Goal: Contribute content: Contribute content

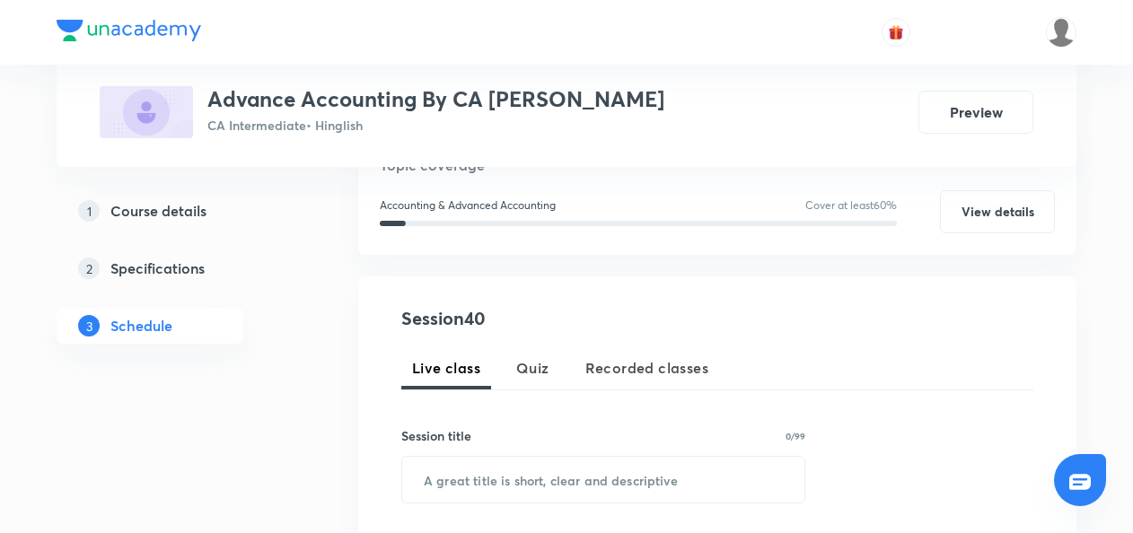
scroll to position [227, 0]
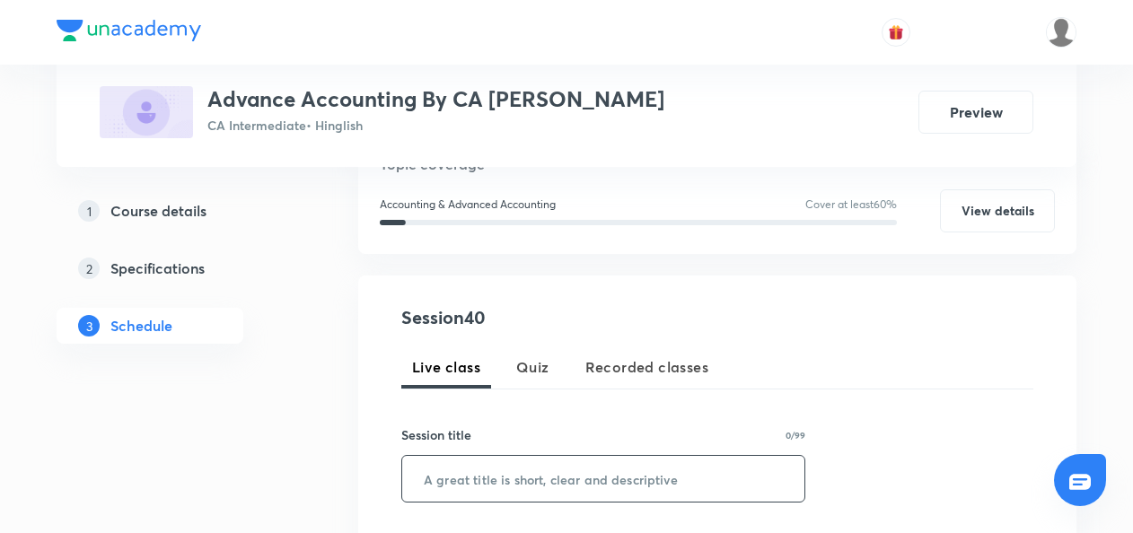
click at [434, 460] on input "text" at bounding box center [603, 479] width 402 height 46
paste input "Amalgamation Accounting L6"
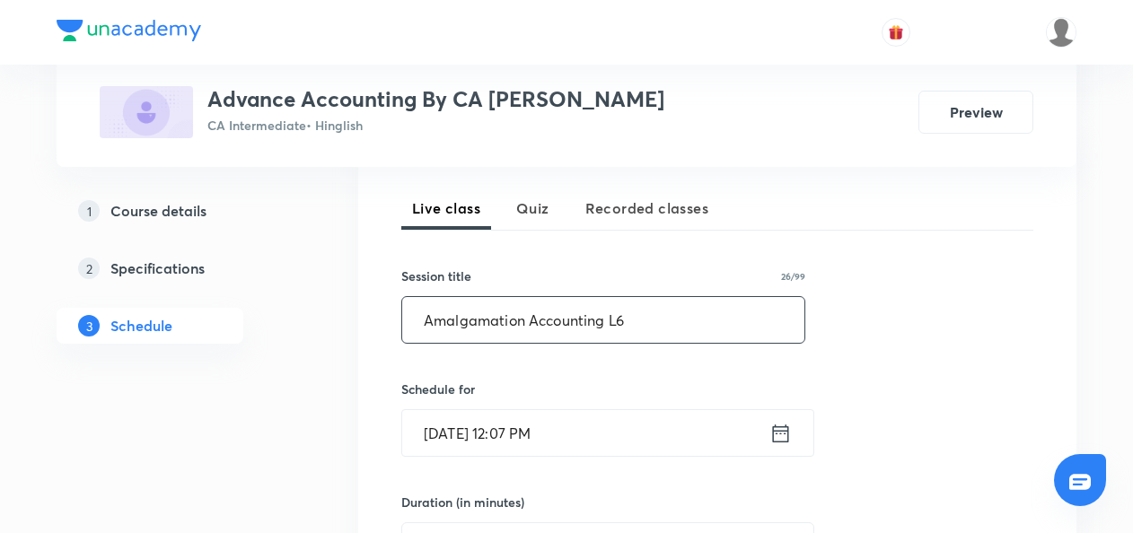
type input "Amalgamation Accounting L6"
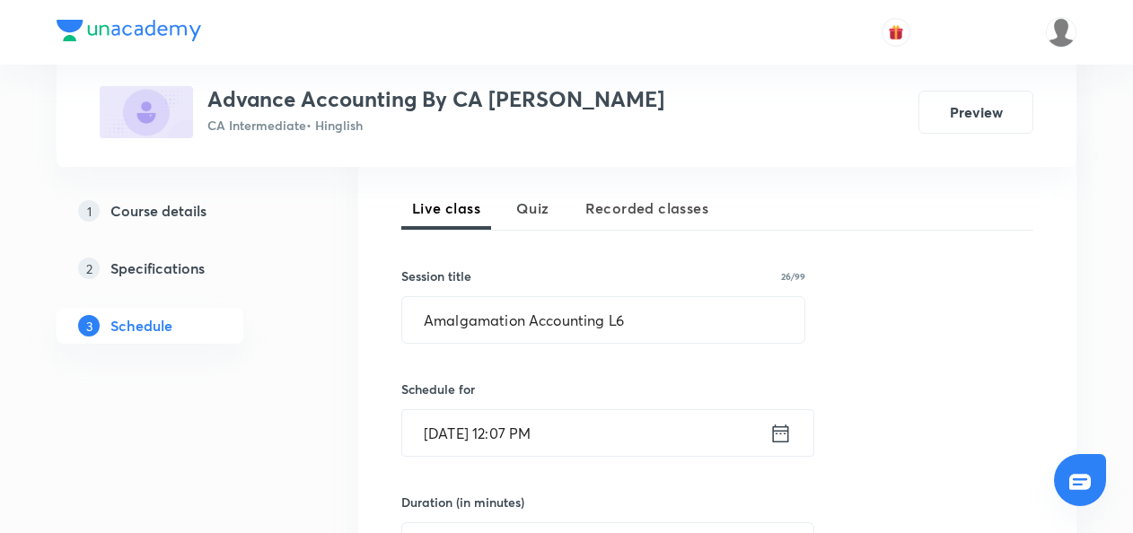
click at [781, 432] on icon at bounding box center [781, 433] width 16 height 18
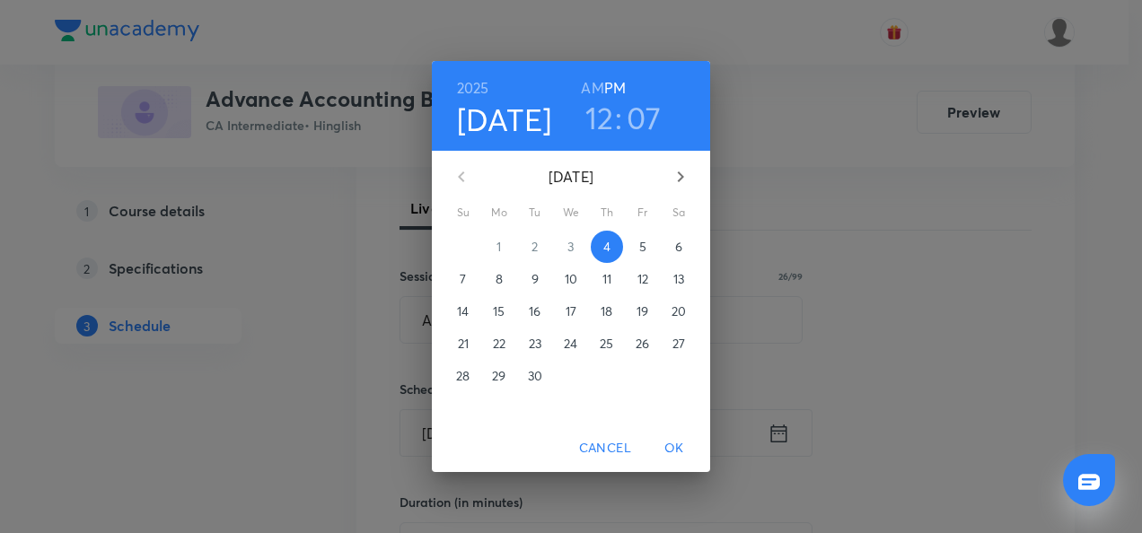
click at [645, 244] on p "5" at bounding box center [642, 247] width 7 height 18
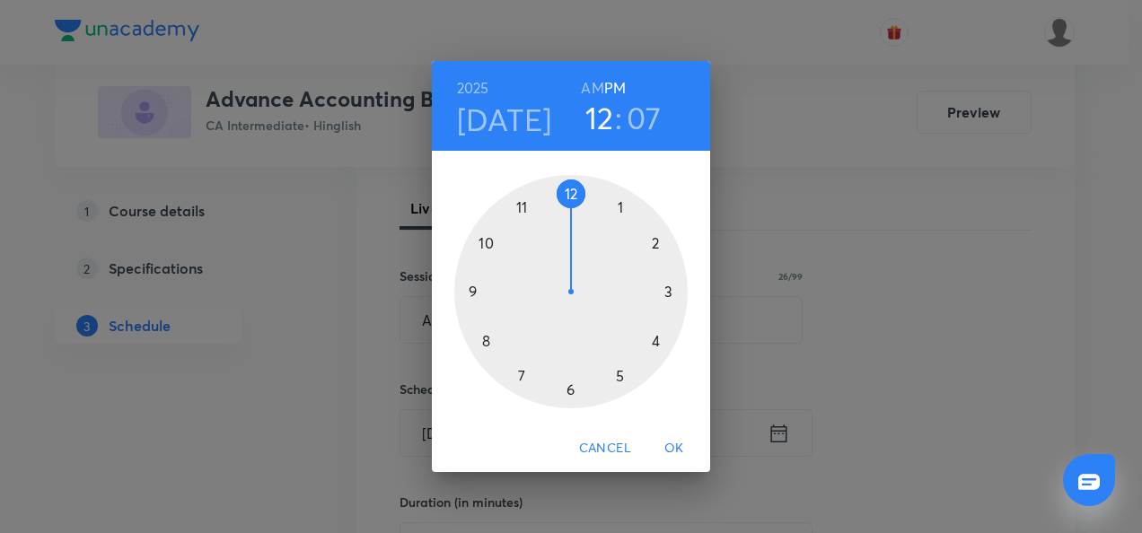
click at [619, 375] on div at bounding box center [570, 291] width 233 height 233
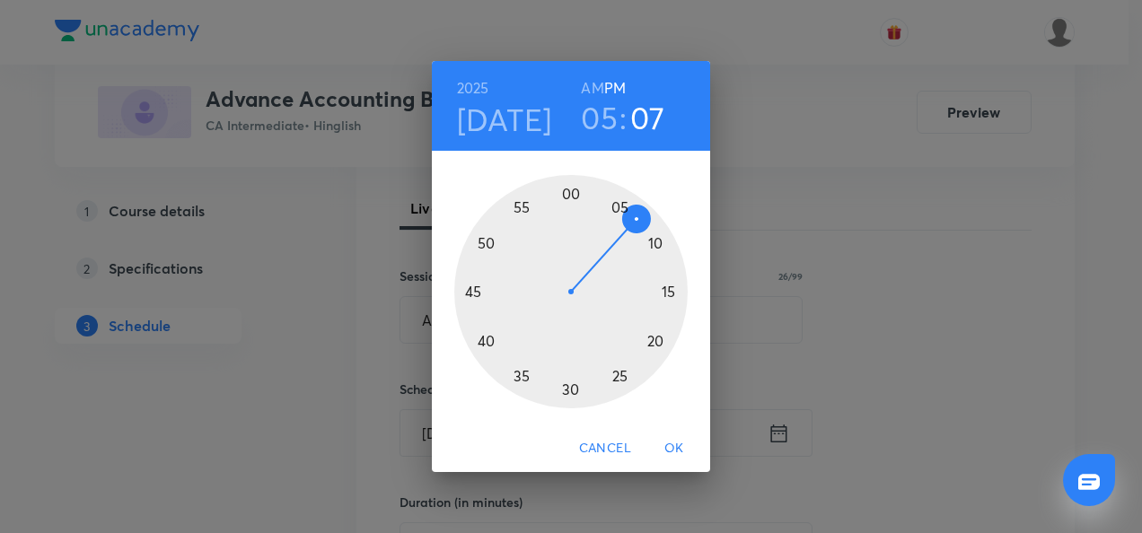
click at [571, 198] on div at bounding box center [570, 291] width 233 height 233
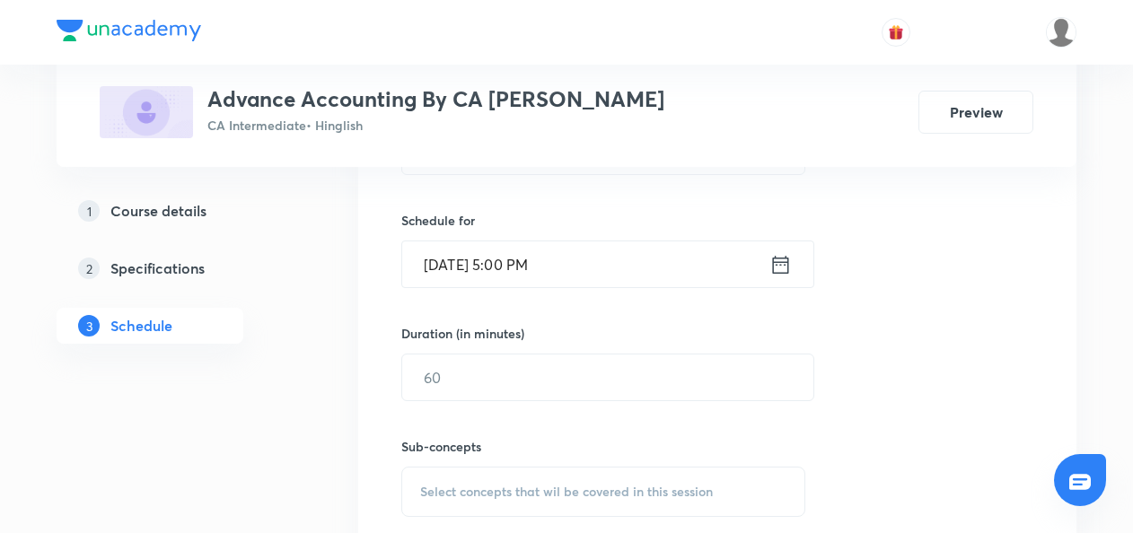
scroll to position [559, 0]
click at [781, 262] on icon at bounding box center [781, 261] width 22 height 25
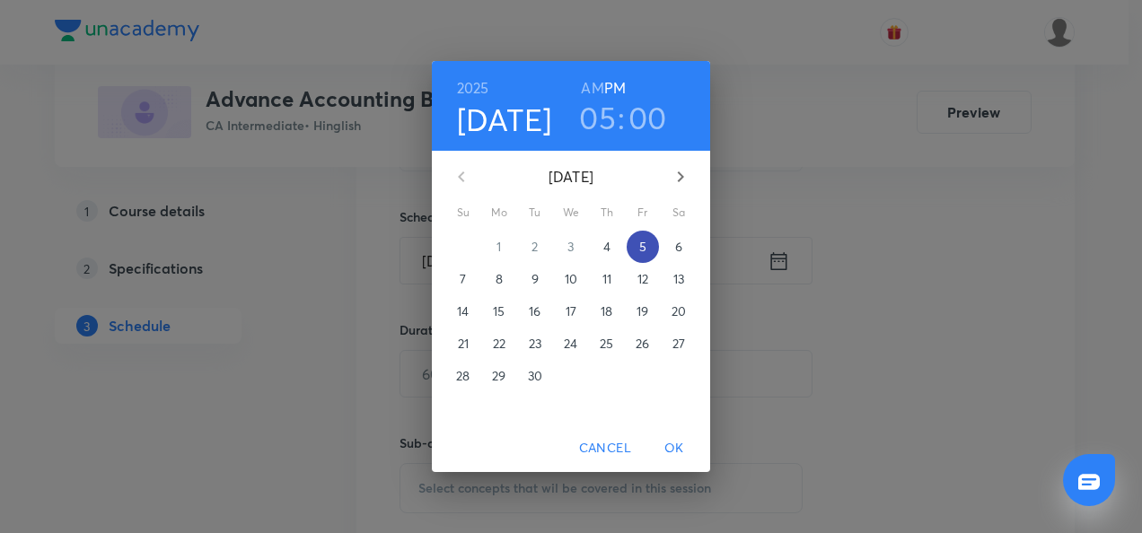
click at [638, 238] on span "5" at bounding box center [643, 247] width 32 height 18
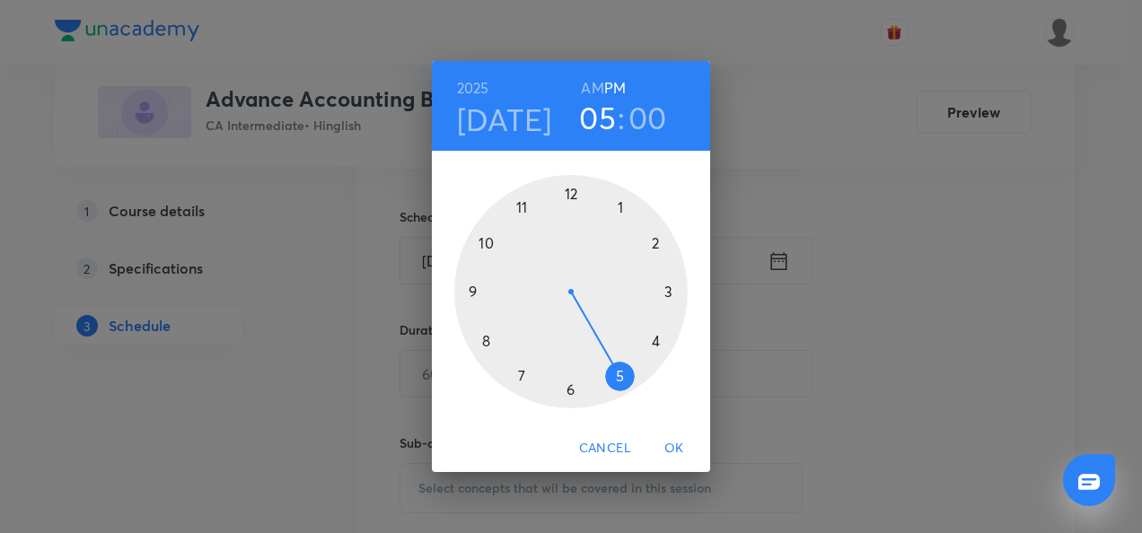
click at [522, 379] on div at bounding box center [570, 291] width 233 height 233
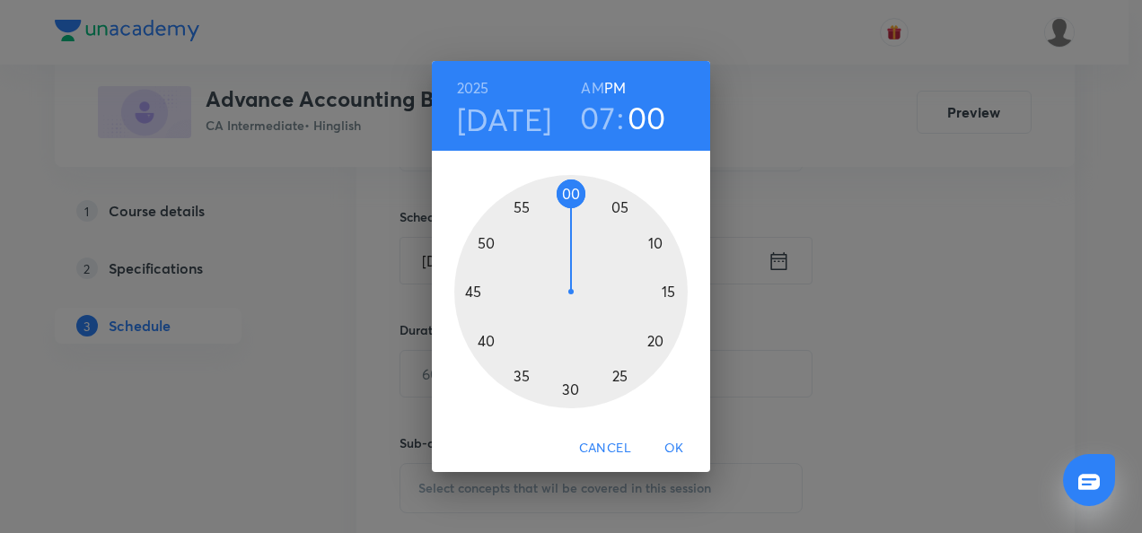
click at [600, 92] on h6 "AM" at bounding box center [592, 87] width 22 height 25
click at [569, 393] on div at bounding box center [570, 291] width 233 height 233
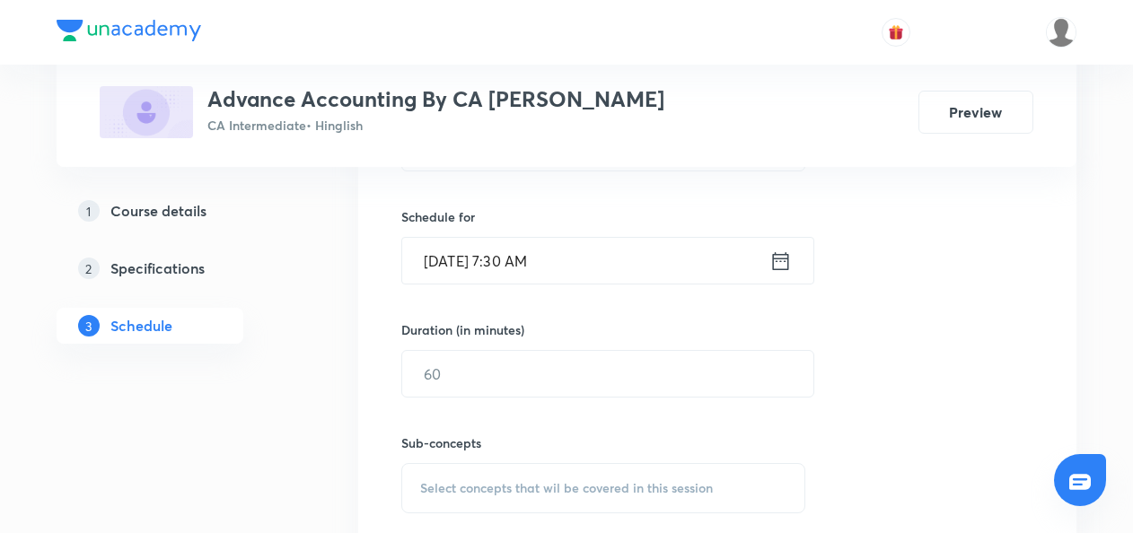
scroll to position [586, 0]
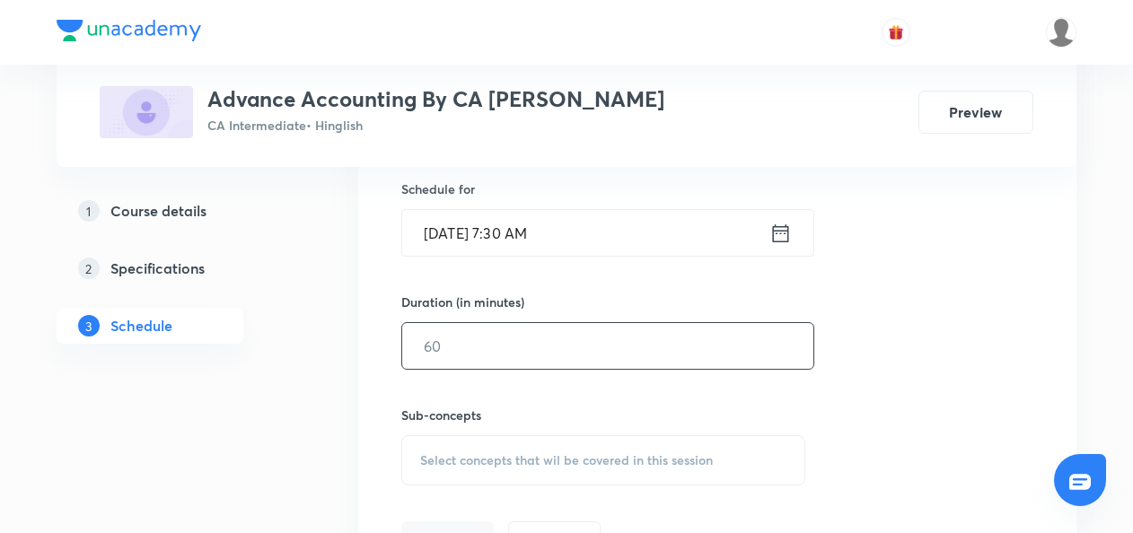
click at [487, 348] on input "text" at bounding box center [607, 346] width 411 height 46
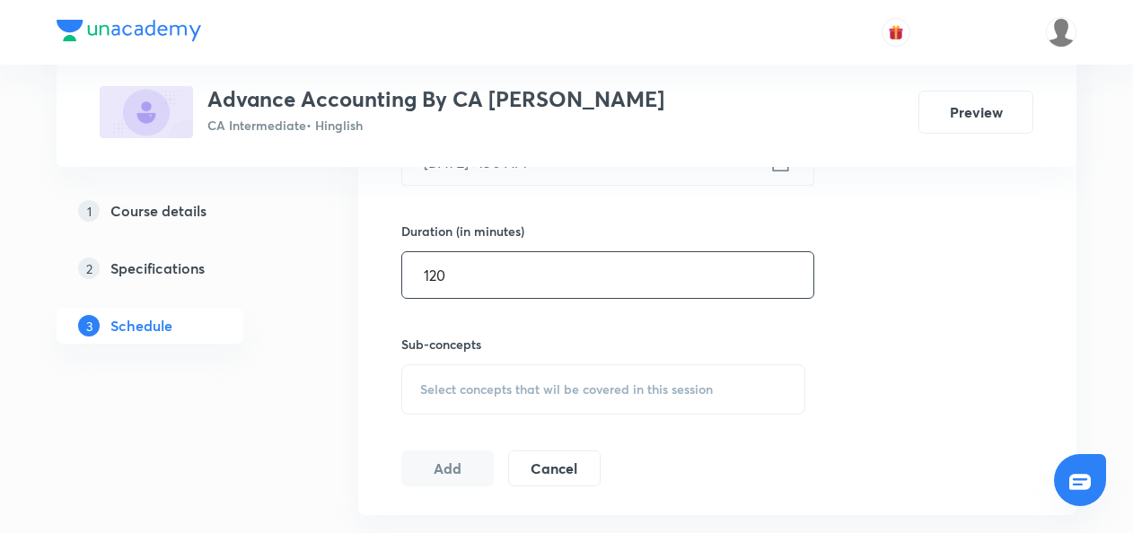
type input "120"
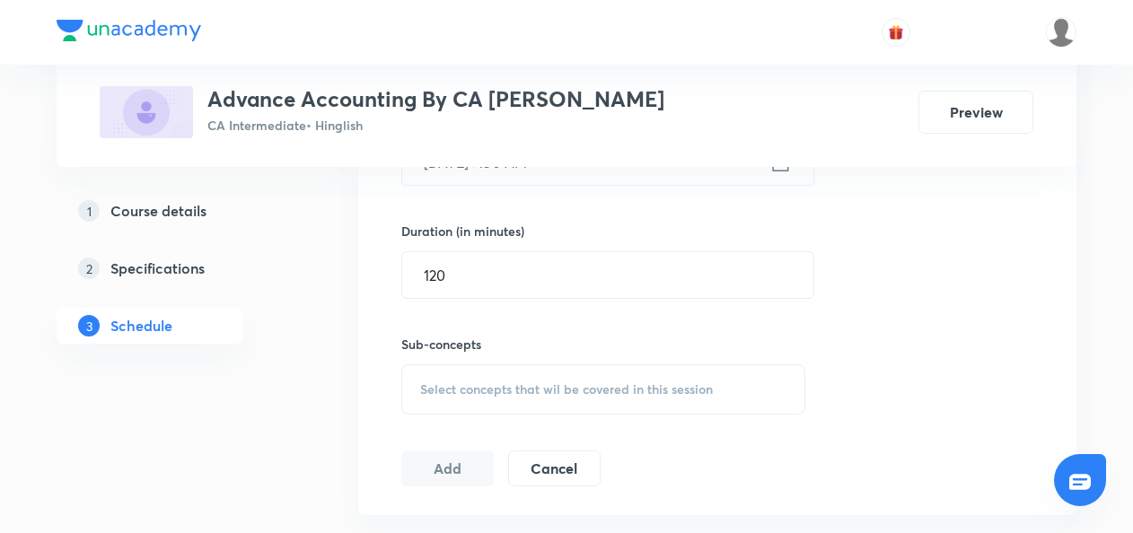
click at [448, 377] on div "Select concepts that wil be covered in this session" at bounding box center [603, 390] width 404 height 50
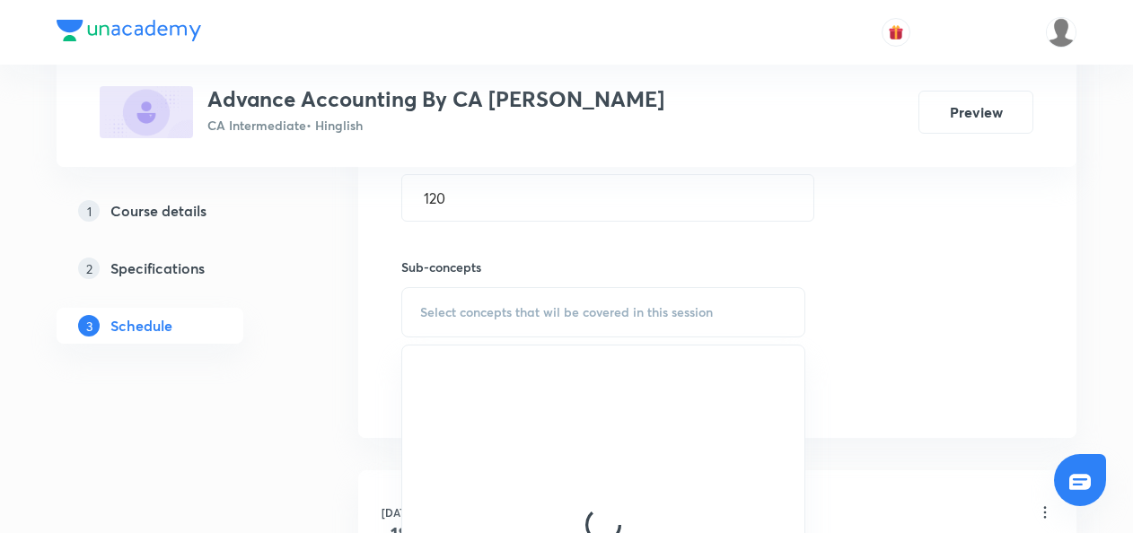
scroll to position [735, 0]
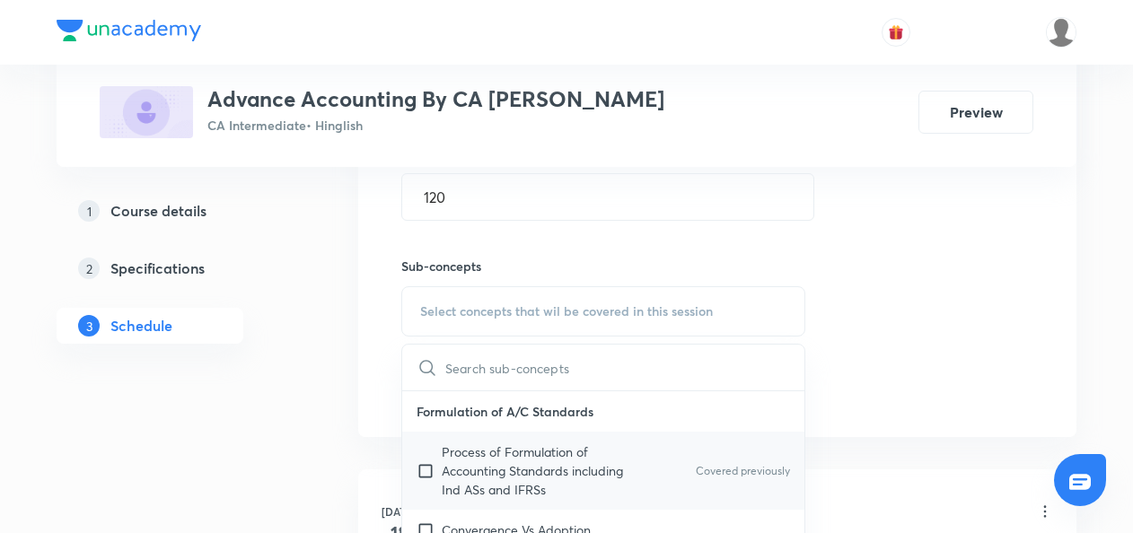
click at [423, 468] on input "checkbox" at bounding box center [429, 471] width 25 height 57
checkbox input "true"
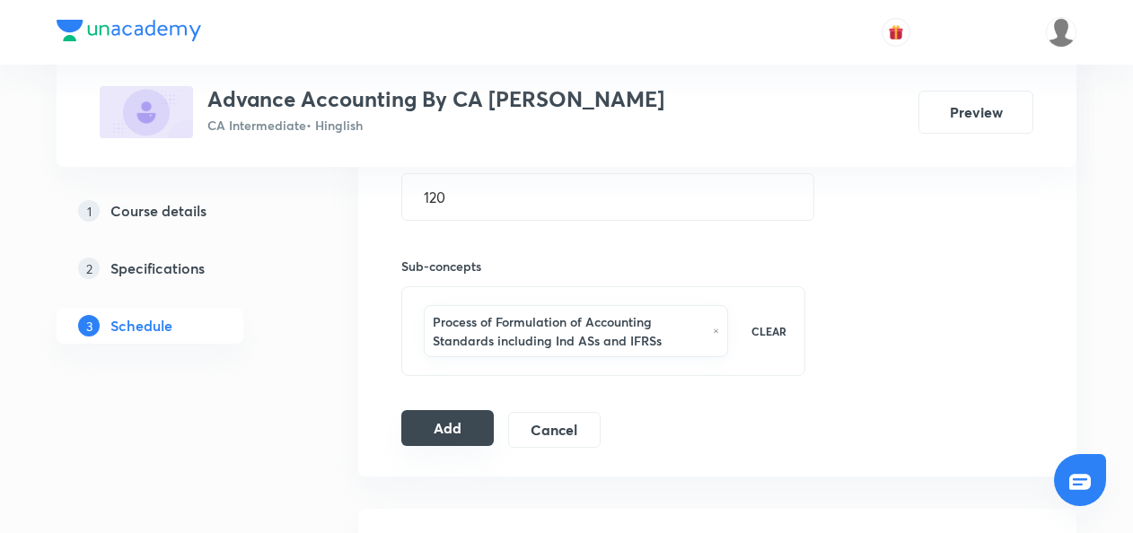
click at [453, 422] on button "Add" at bounding box center [447, 428] width 92 height 36
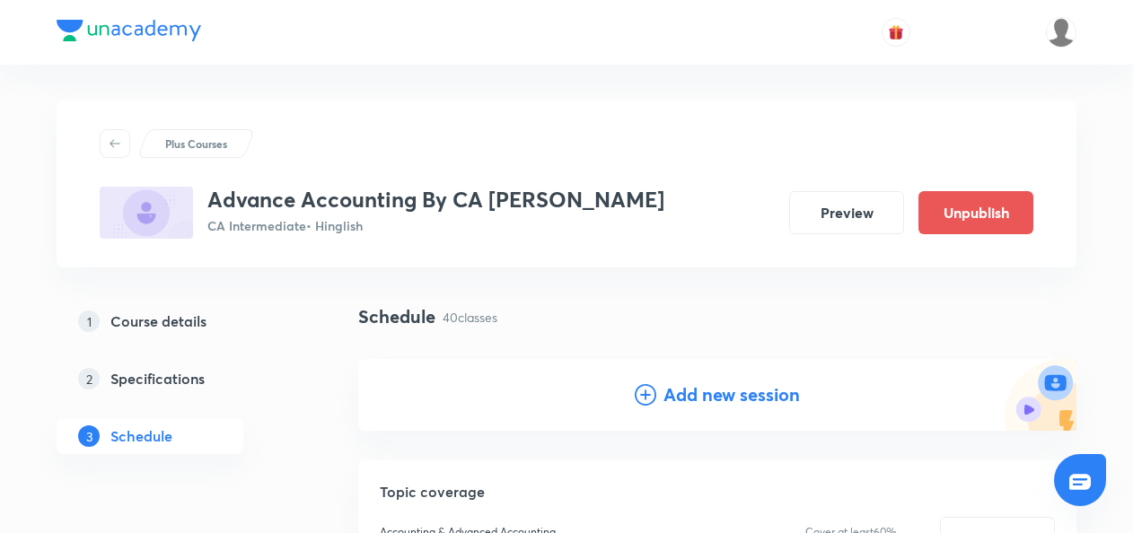
scroll to position [61, 0]
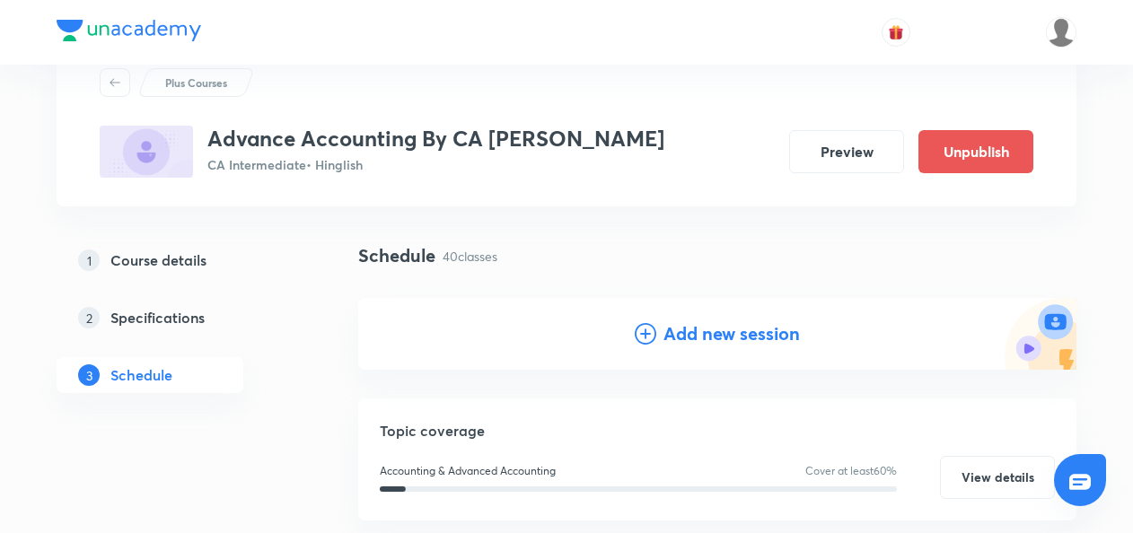
click at [645, 333] on icon at bounding box center [646, 334] width 22 height 22
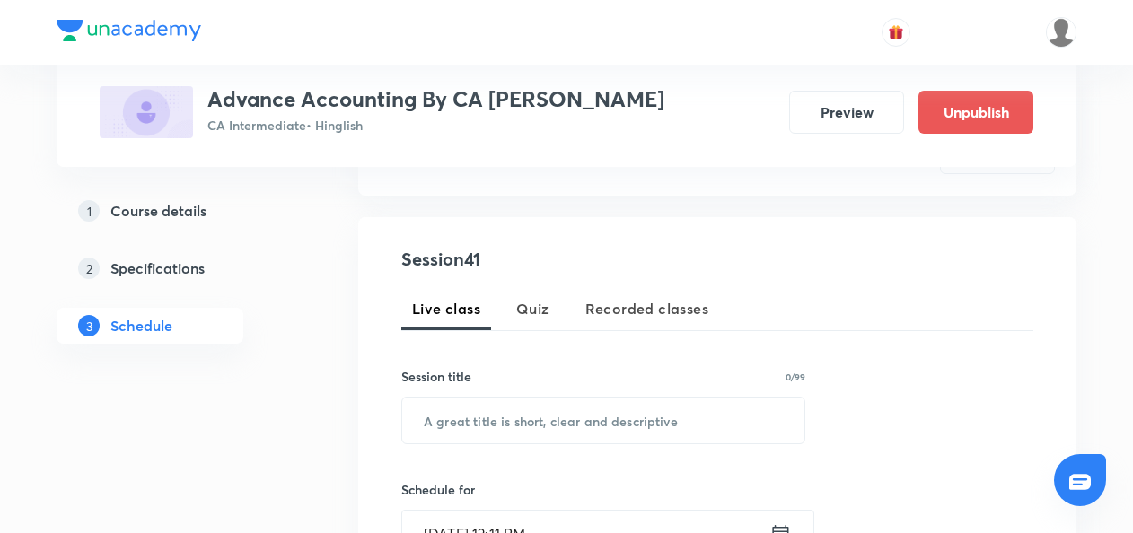
scroll to position [287, 0]
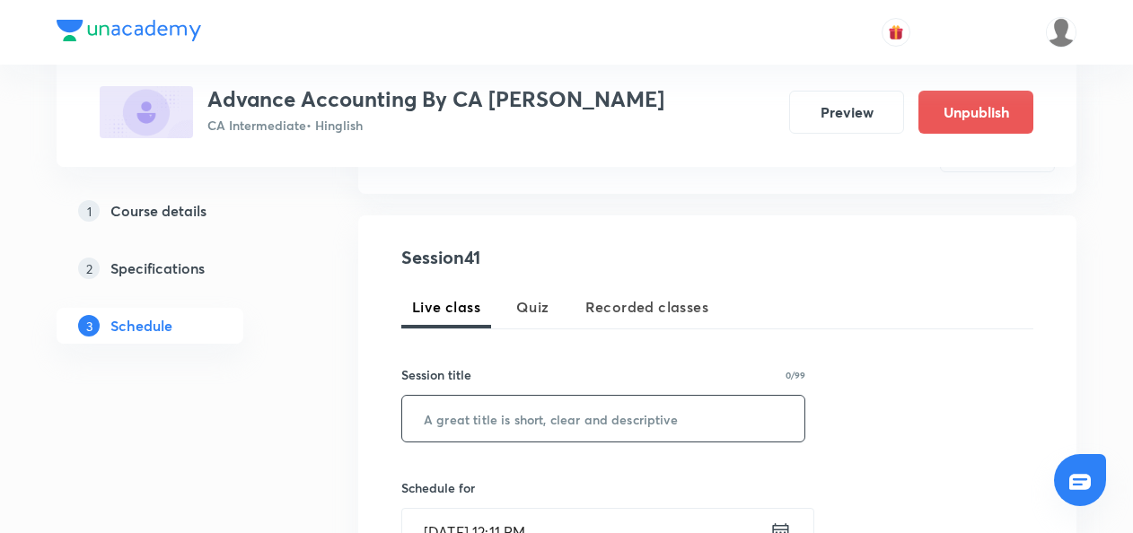
click at [453, 425] on input "text" at bounding box center [603, 419] width 402 height 46
paste input "Amalgamation Accounting L7"
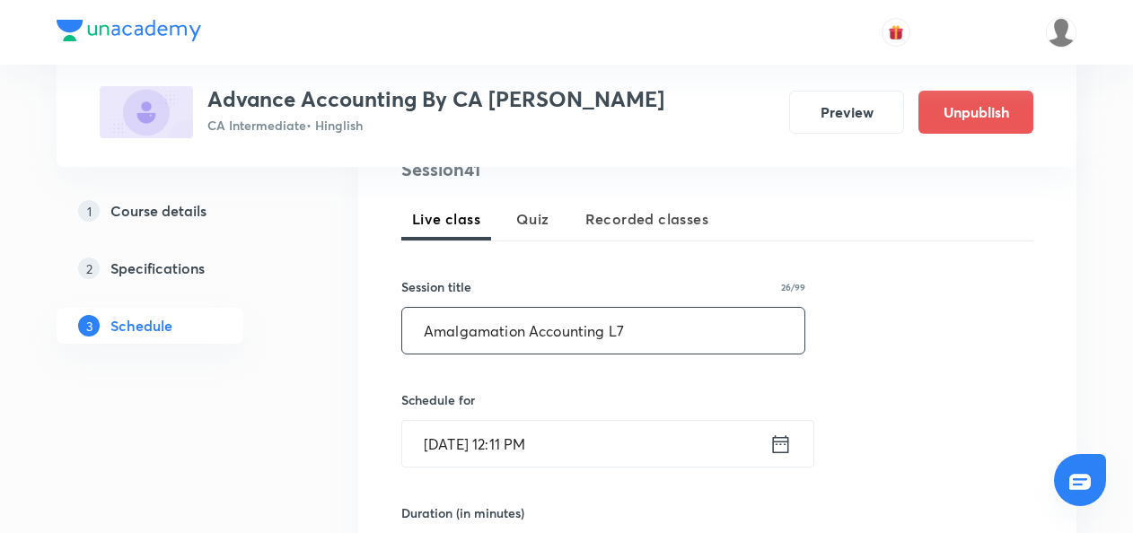
type input "Amalgamation Accounting L7"
click at [778, 445] on icon at bounding box center [781, 444] width 22 height 25
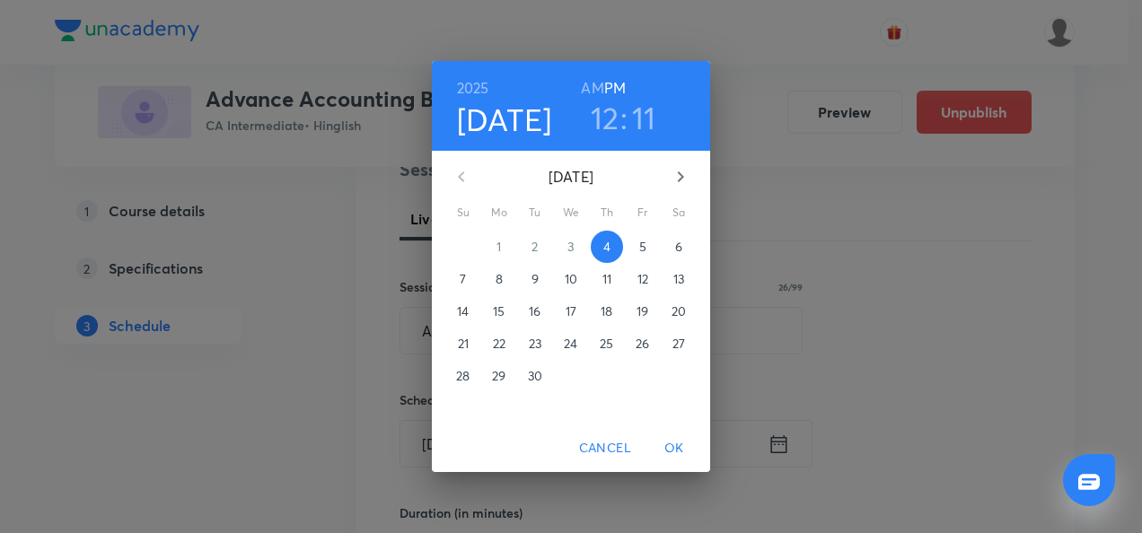
click at [679, 252] on p "6" at bounding box center [678, 247] width 7 height 18
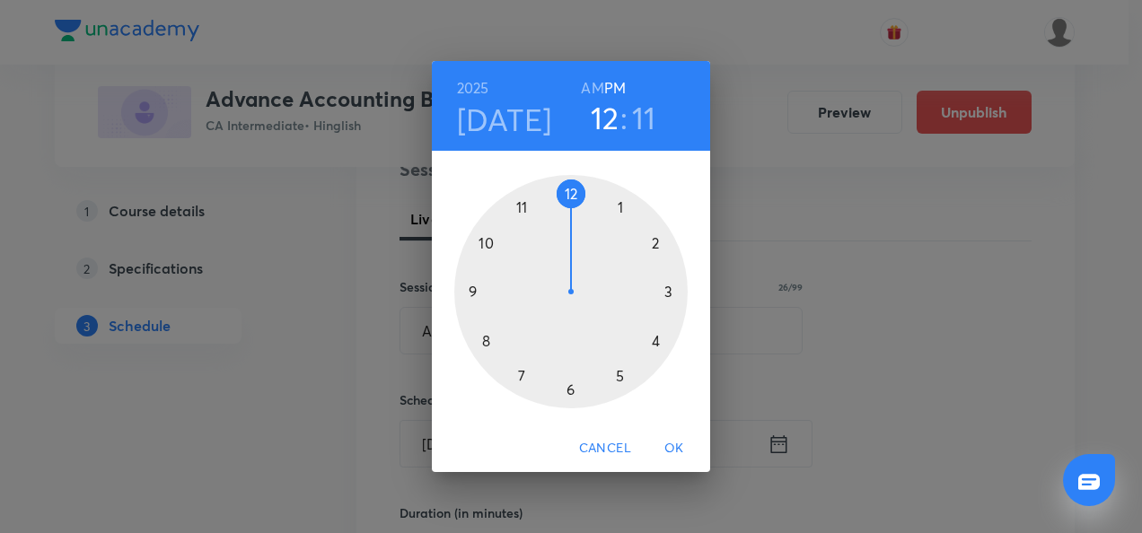
click at [522, 381] on div at bounding box center [570, 291] width 233 height 233
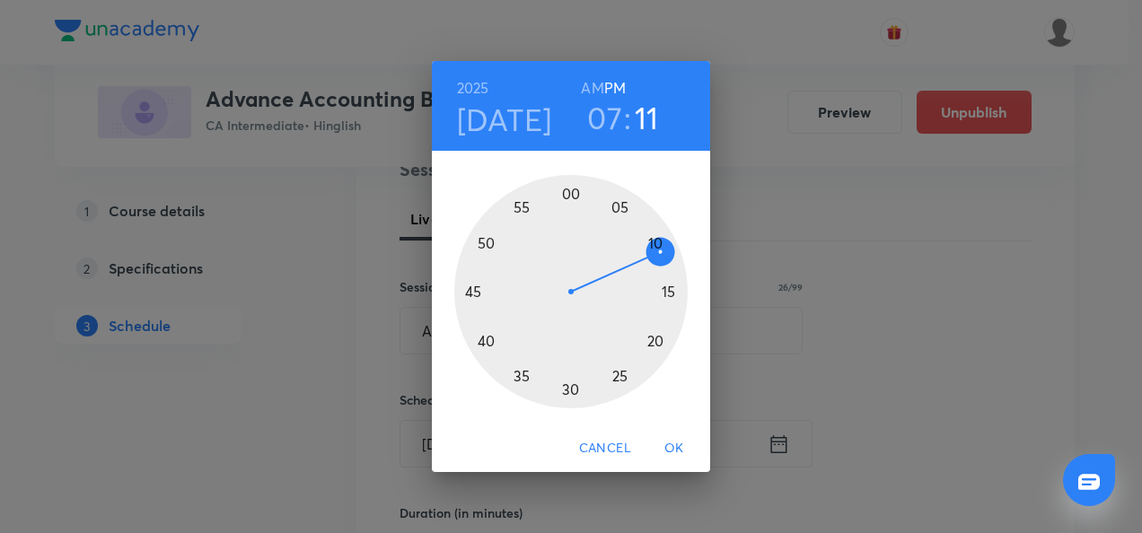
click at [594, 86] on h6 "AM" at bounding box center [592, 87] width 22 height 25
click at [567, 393] on div at bounding box center [570, 291] width 233 height 233
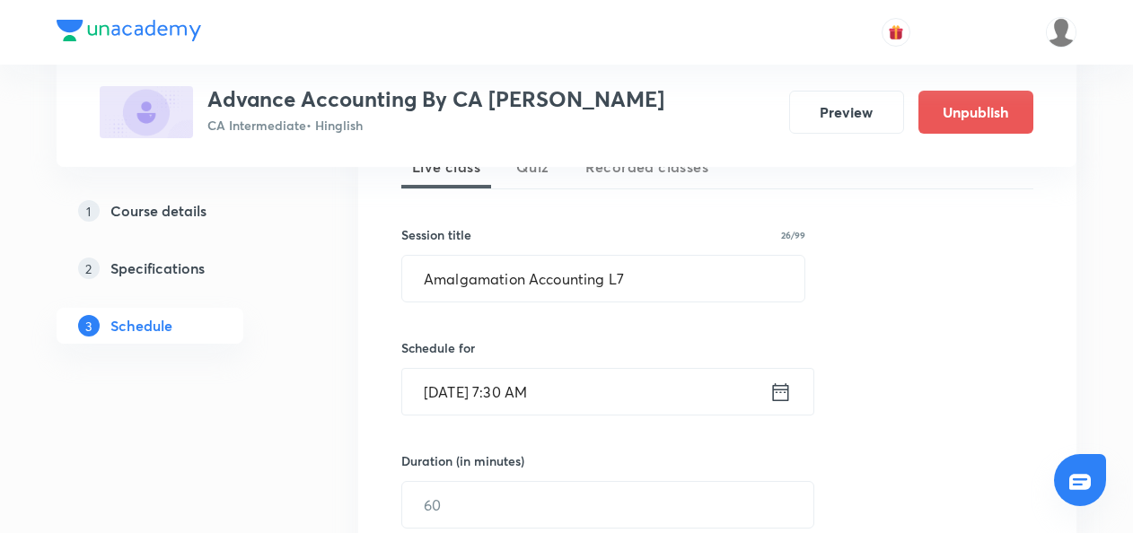
scroll to position [432, 0]
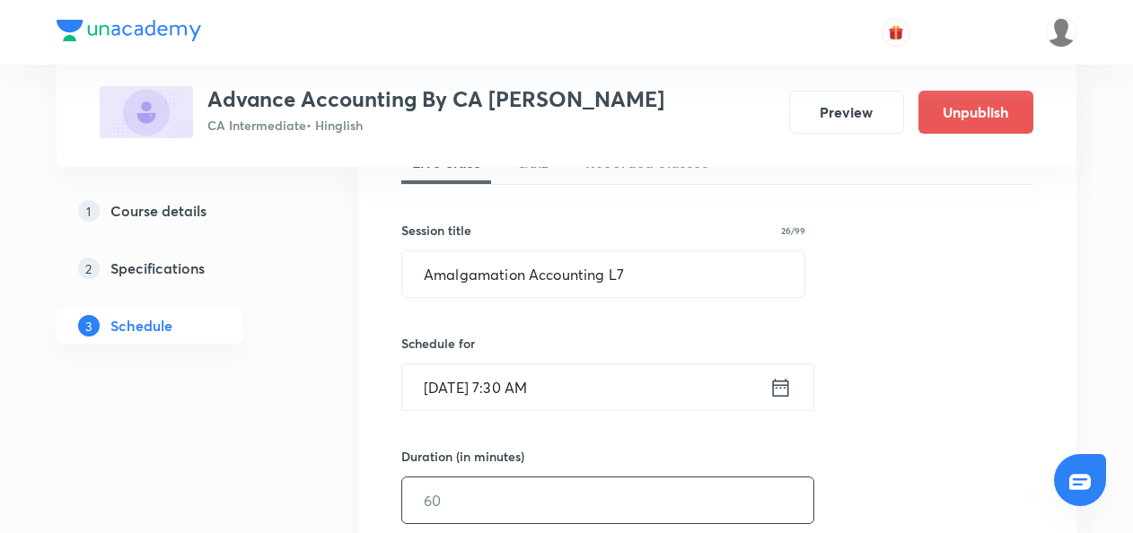
click at [442, 503] on input "text" at bounding box center [607, 501] width 411 height 46
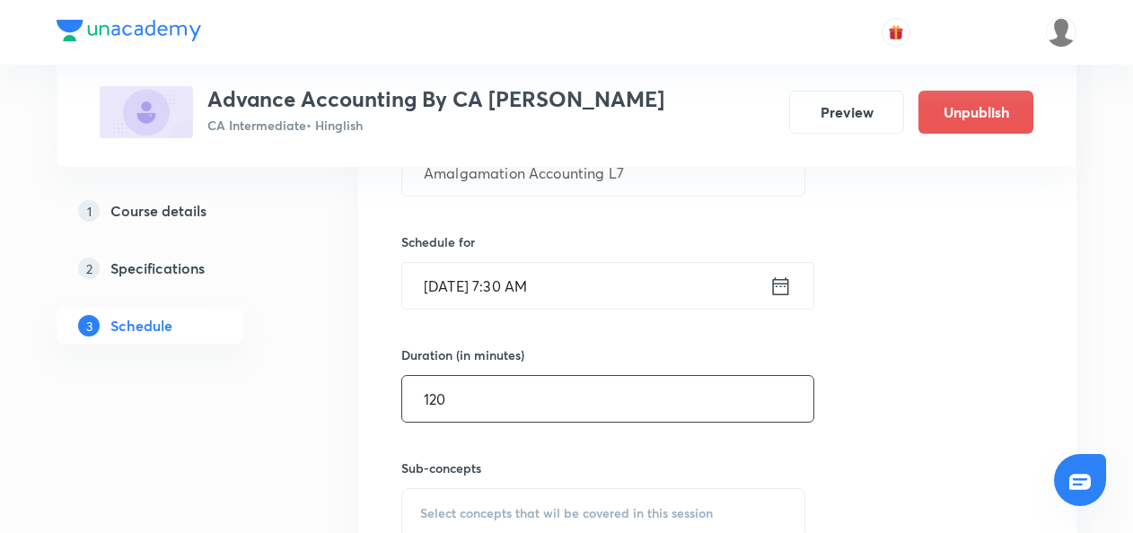
type input "120"
click at [438, 508] on span "Select concepts that wil be covered in this session" at bounding box center [566, 513] width 293 height 14
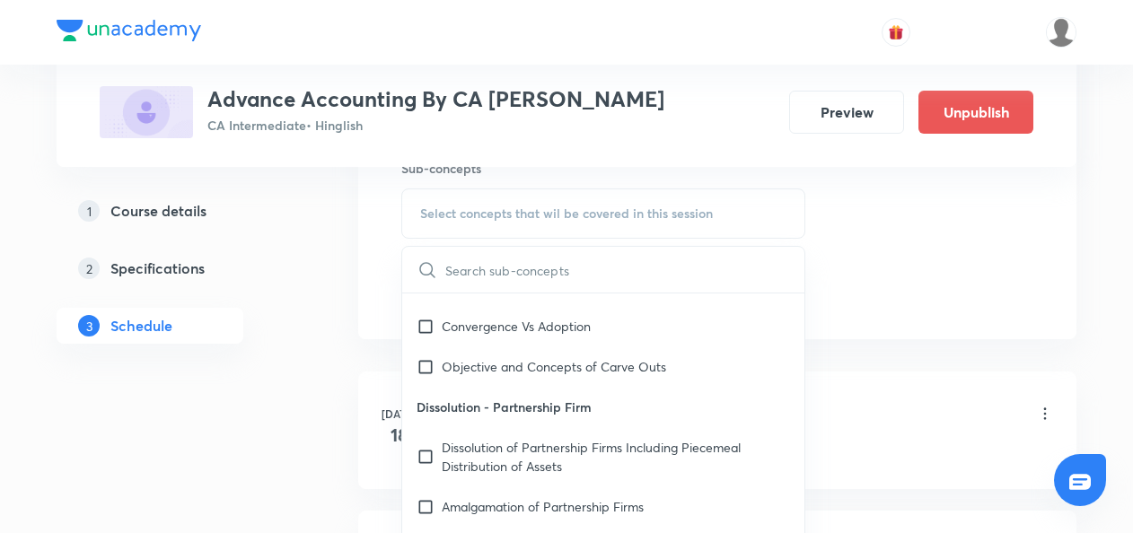
scroll to position [0, 0]
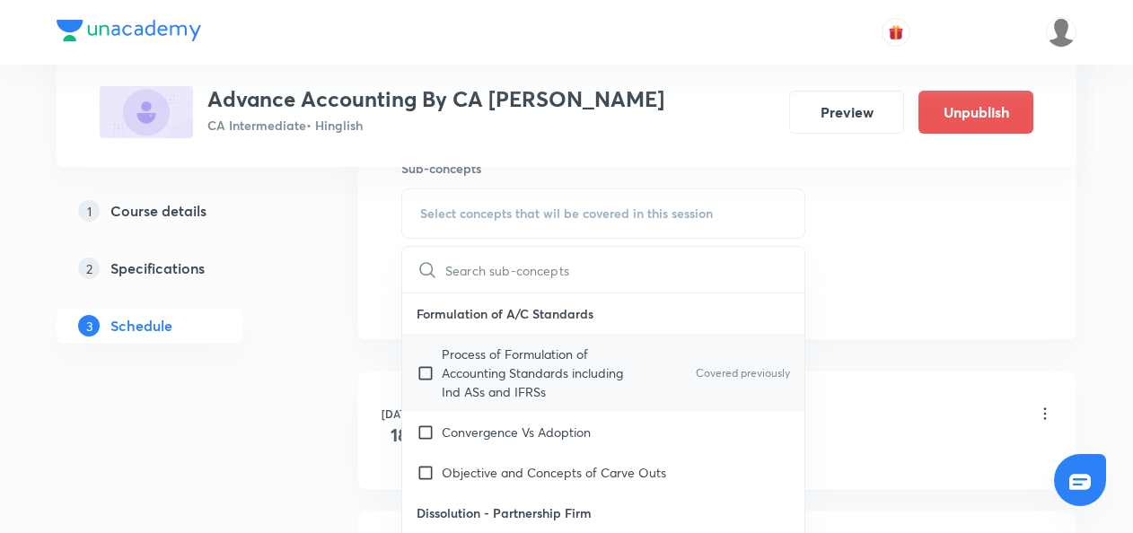
click at [421, 361] on input "checkbox" at bounding box center [429, 373] width 25 height 57
checkbox input "true"
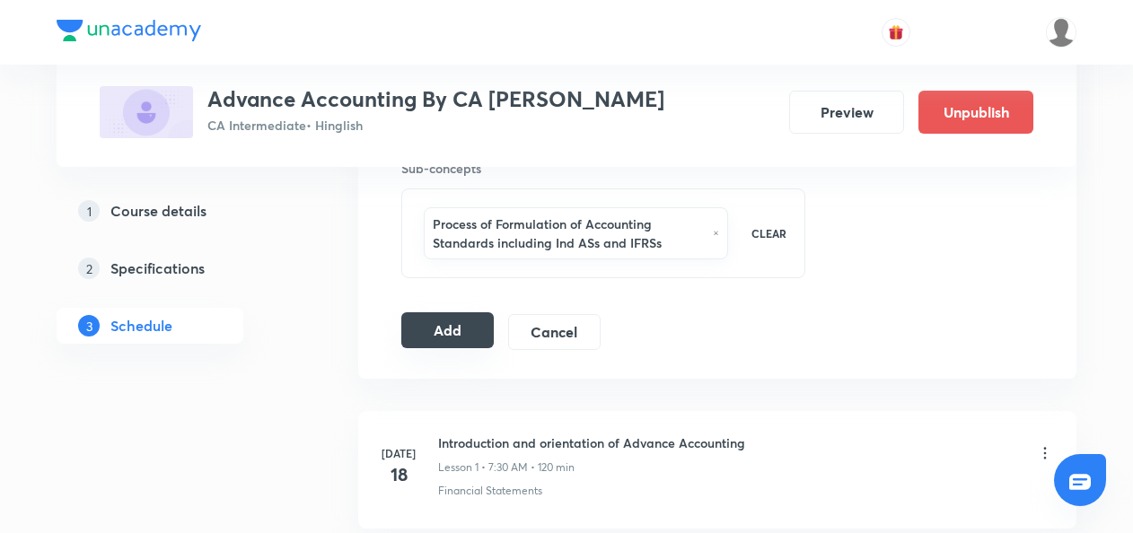
click at [461, 334] on button "Add" at bounding box center [447, 330] width 92 height 36
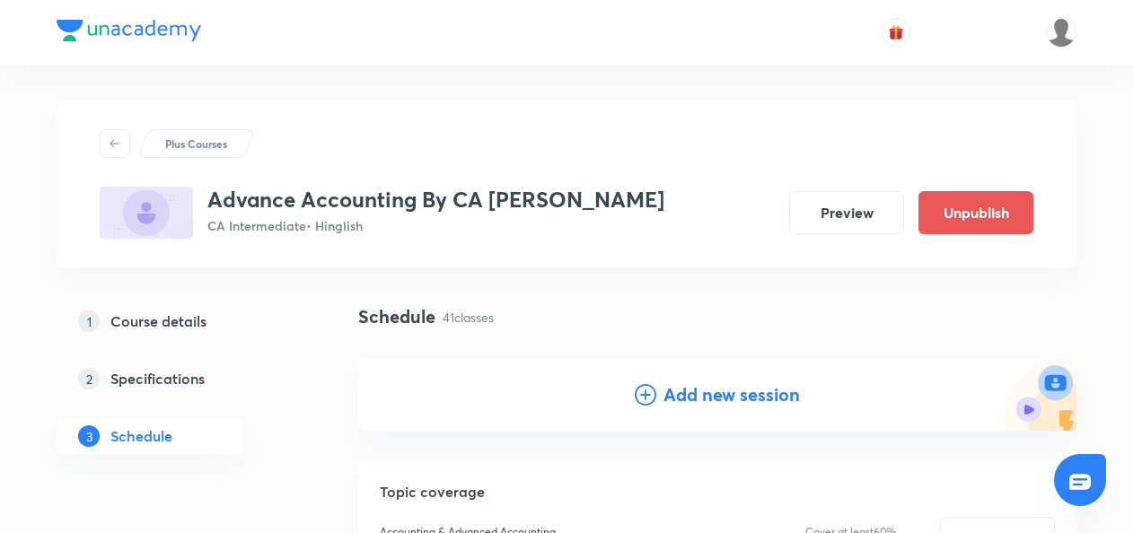
click at [645, 399] on icon at bounding box center [646, 395] width 22 height 22
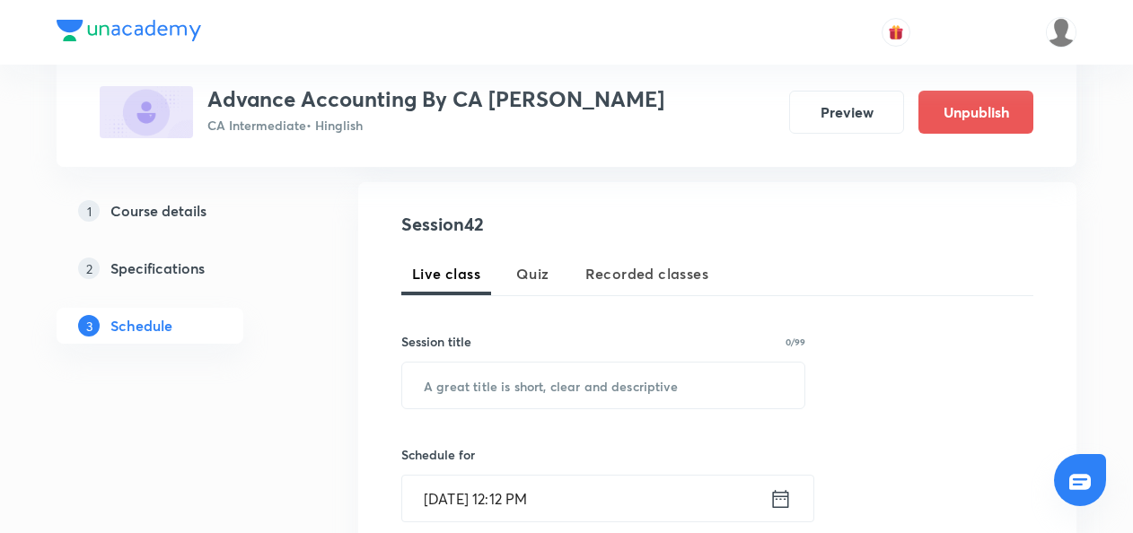
scroll to position [321, 0]
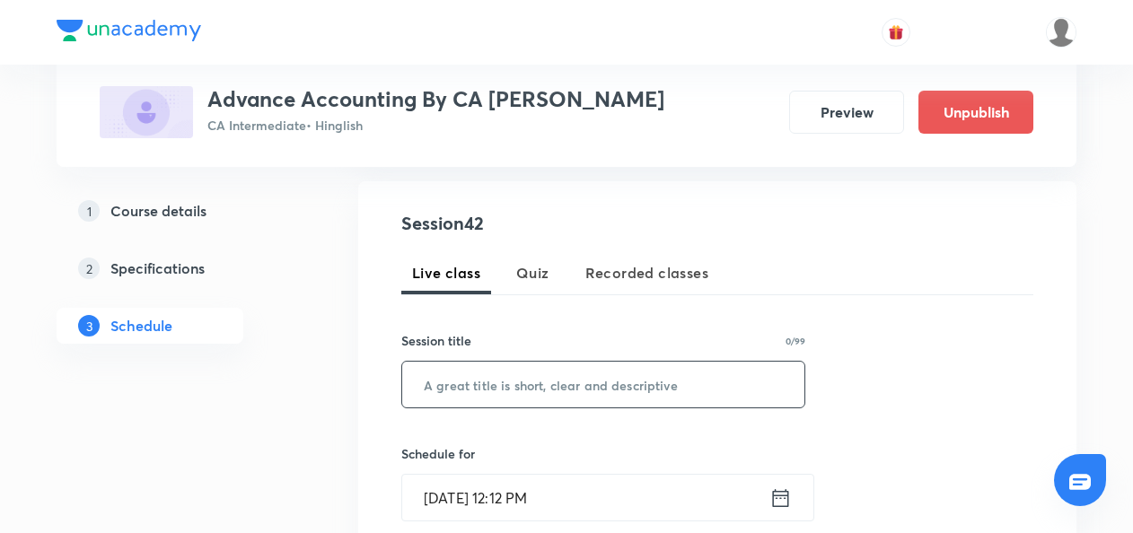
click at [447, 393] on input "text" at bounding box center [603, 385] width 402 height 46
paste input "Amalgamation Accounting L8"
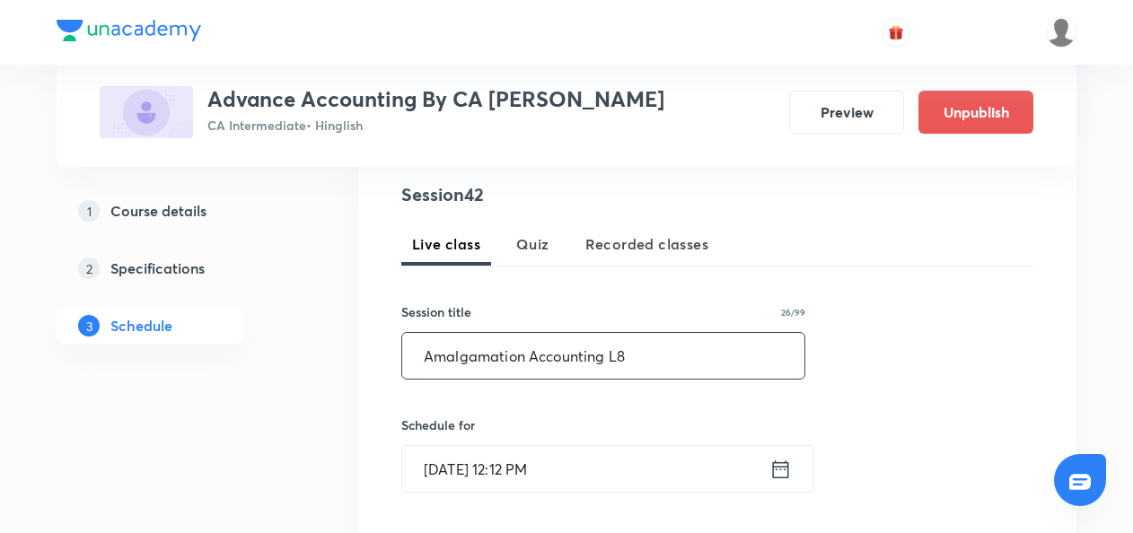
scroll to position [352, 0]
type input "Amalgamation Accounting L8"
click at [781, 469] on icon at bounding box center [781, 467] width 22 height 25
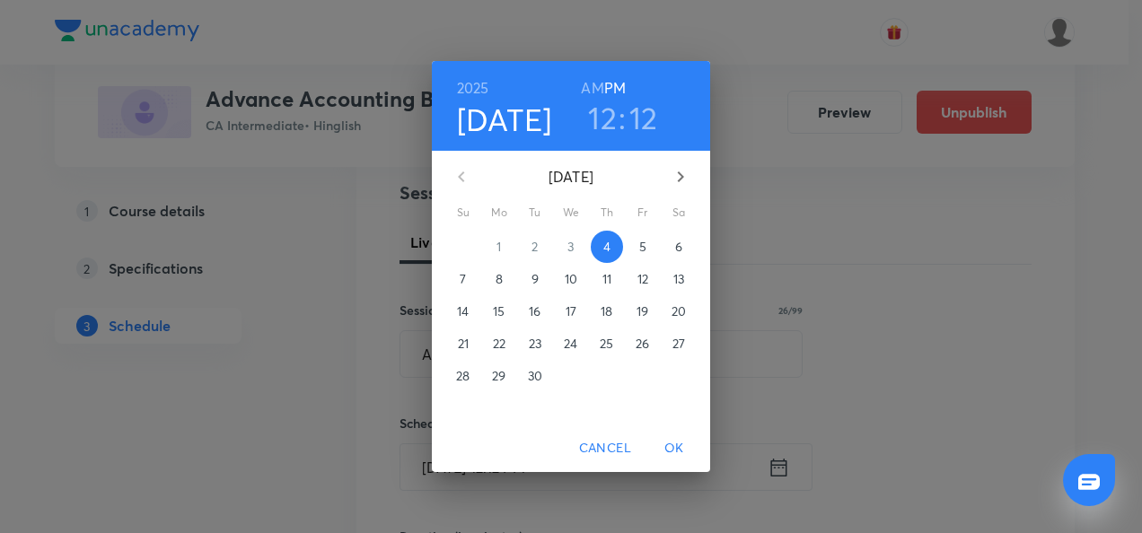
click at [496, 279] on p "8" at bounding box center [499, 279] width 7 height 18
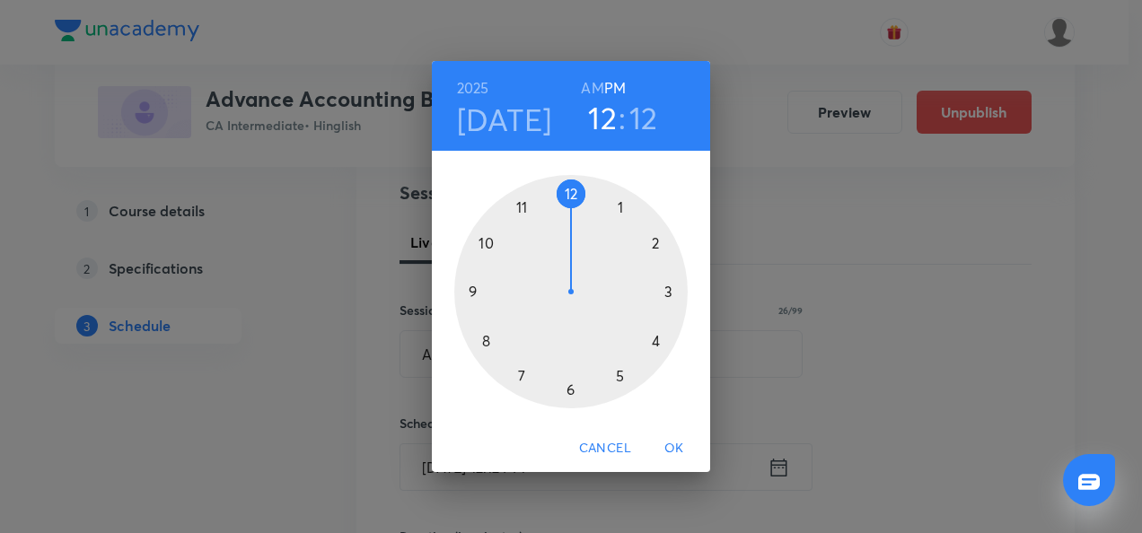
click at [521, 382] on div at bounding box center [570, 291] width 233 height 233
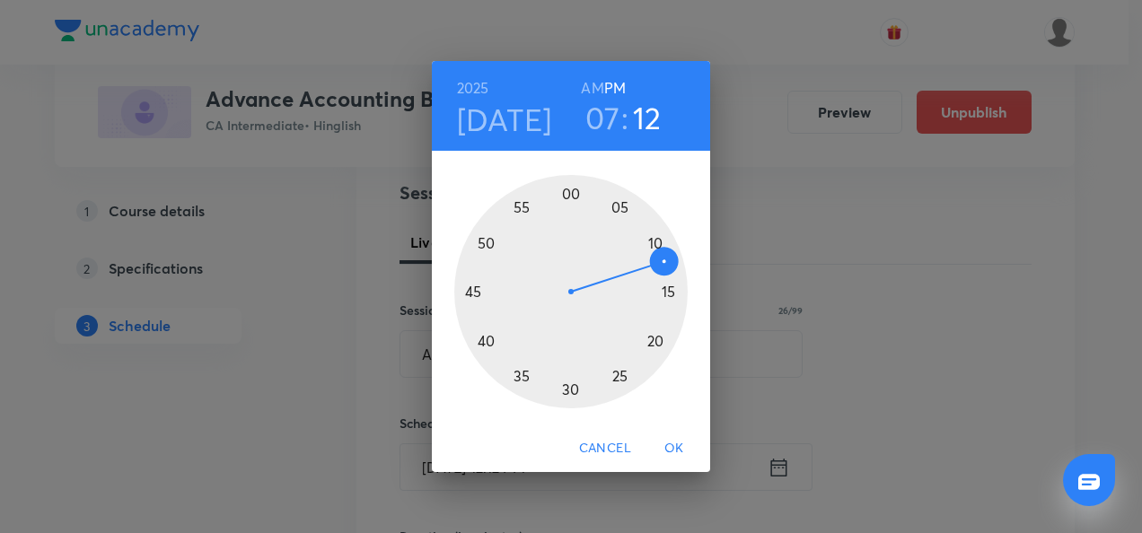
click at [595, 91] on h6 "AM" at bounding box center [592, 87] width 22 height 25
click at [575, 388] on div at bounding box center [570, 291] width 233 height 233
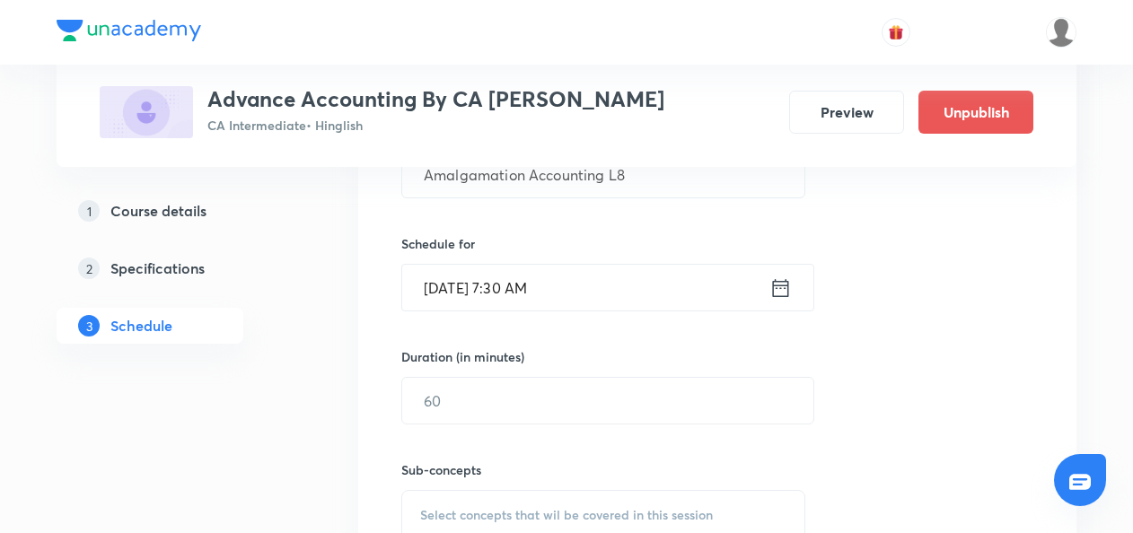
scroll to position [536, 0]
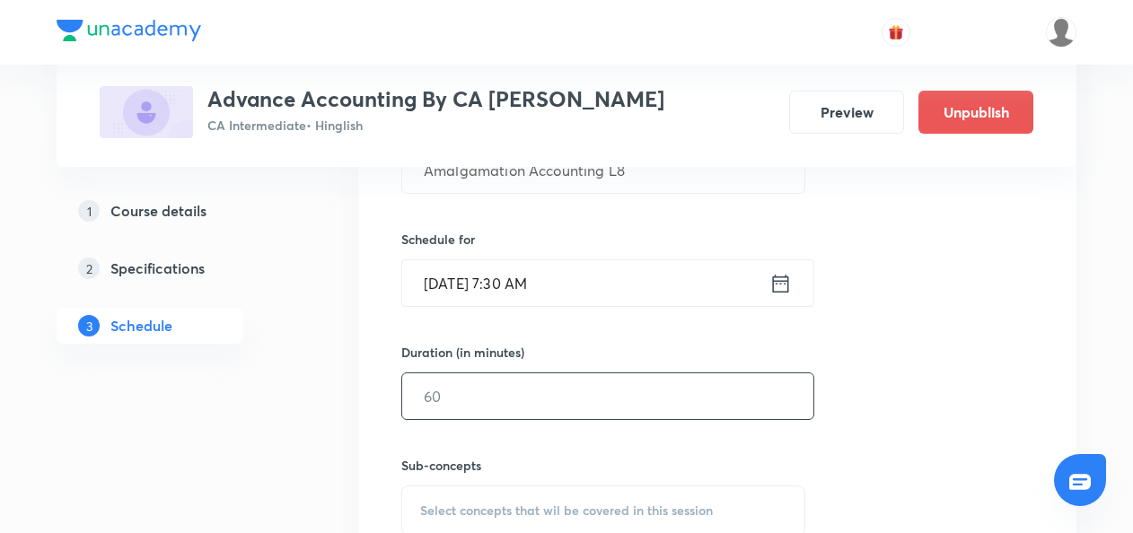
click at [441, 395] on input "text" at bounding box center [607, 397] width 411 height 46
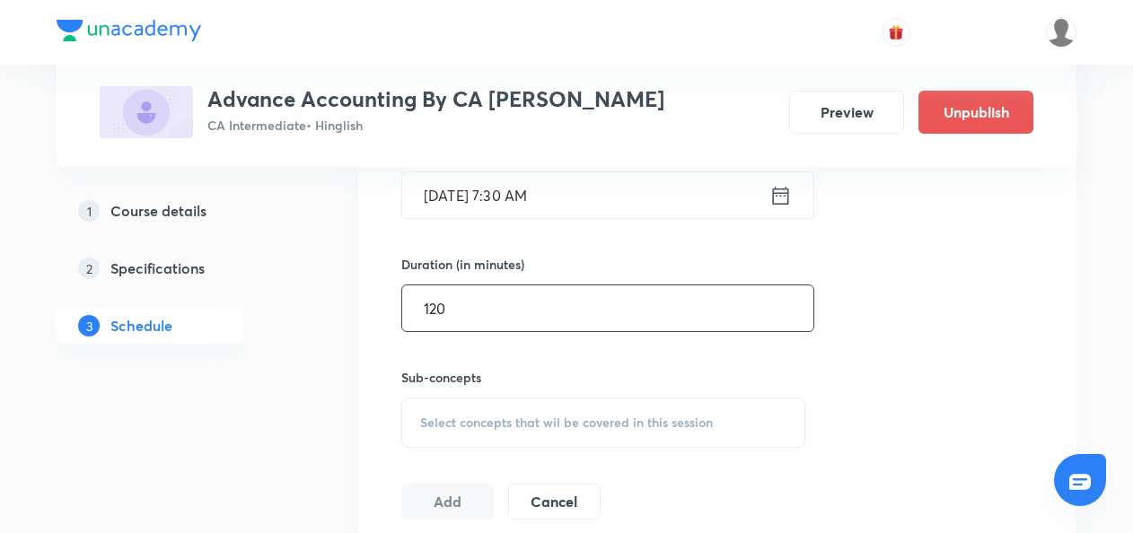
type input "120"
click at [436, 408] on div "Select concepts that wil be covered in this session" at bounding box center [603, 423] width 404 height 50
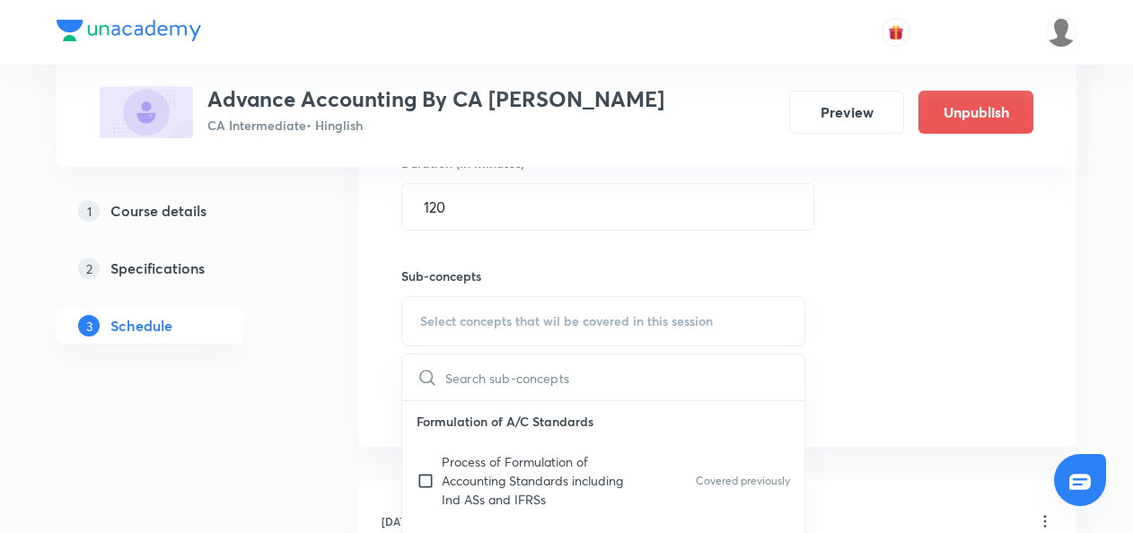
scroll to position [726, 0]
click at [427, 480] on input "checkbox" at bounding box center [429, 480] width 25 height 57
checkbox input "true"
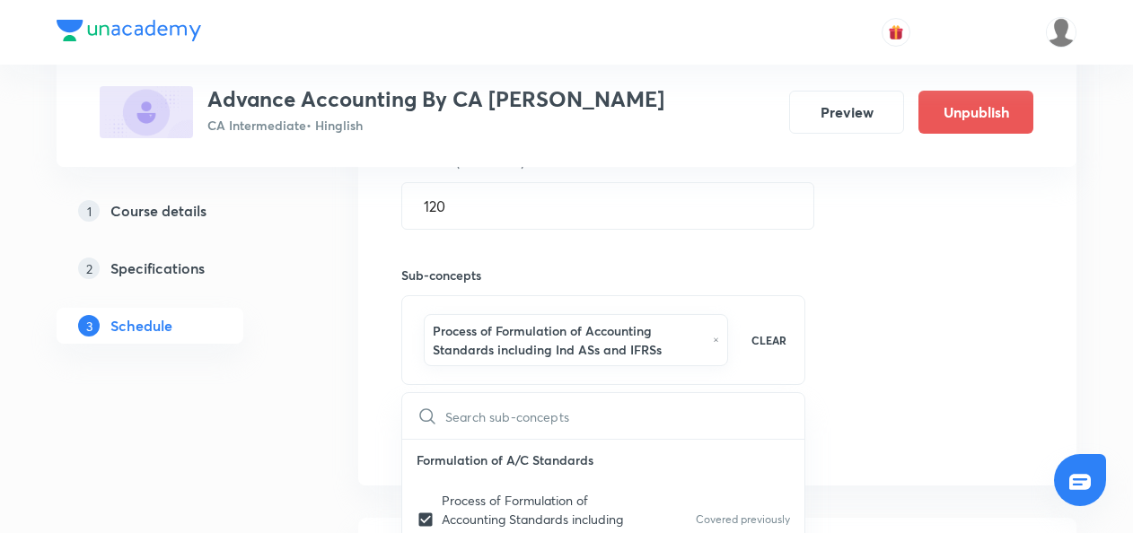
click at [359, 446] on div "Session 42 Live class Quiz Recorded classes Session title 26/99 Amalgamation Ac…" at bounding box center [717, 130] width 718 height 709
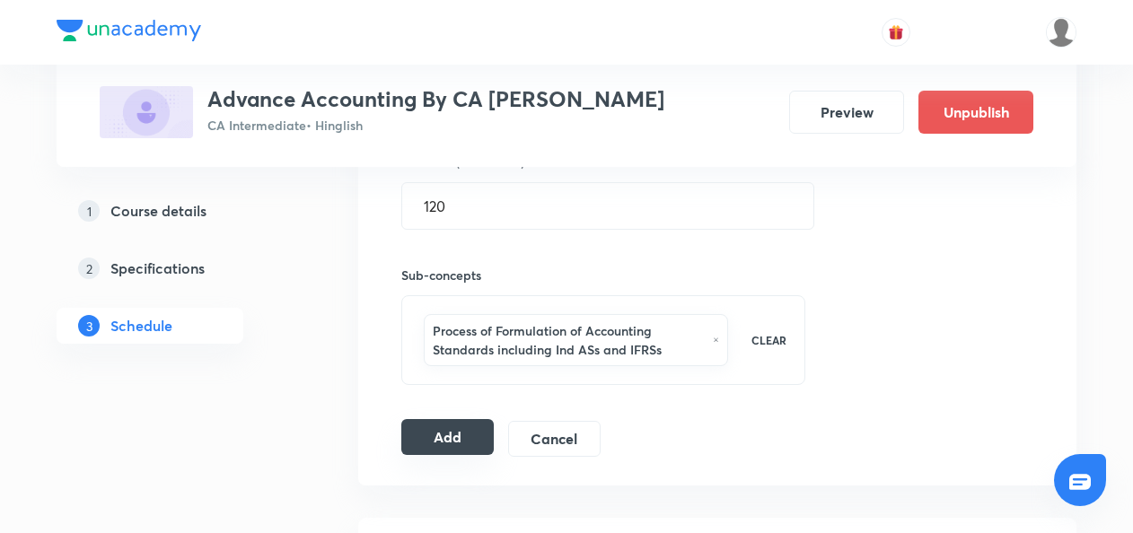
click at [448, 432] on button "Add" at bounding box center [447, 437] width 92 height 36
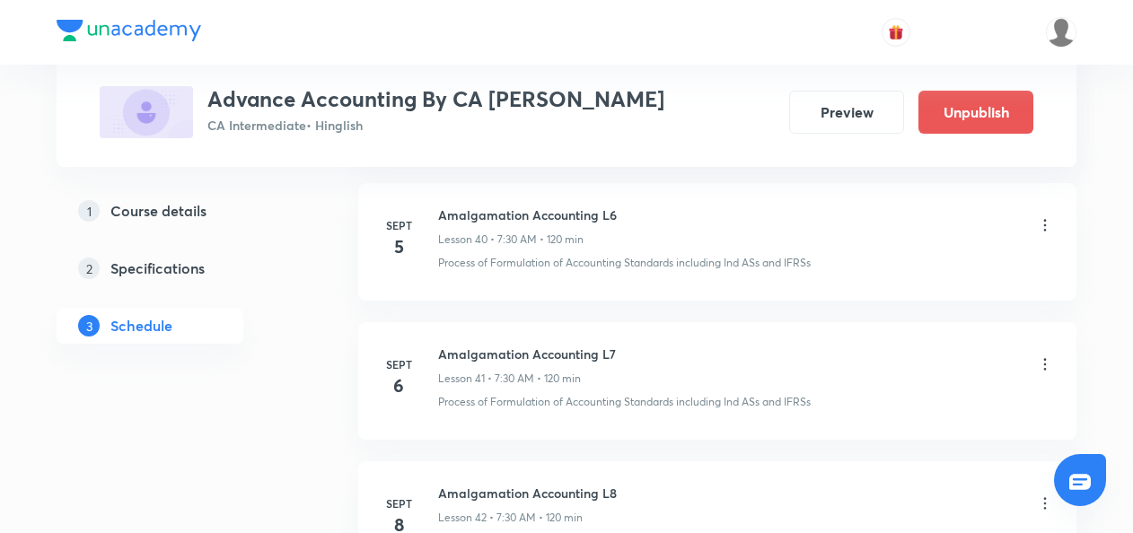
scroll to position [5855, 0]
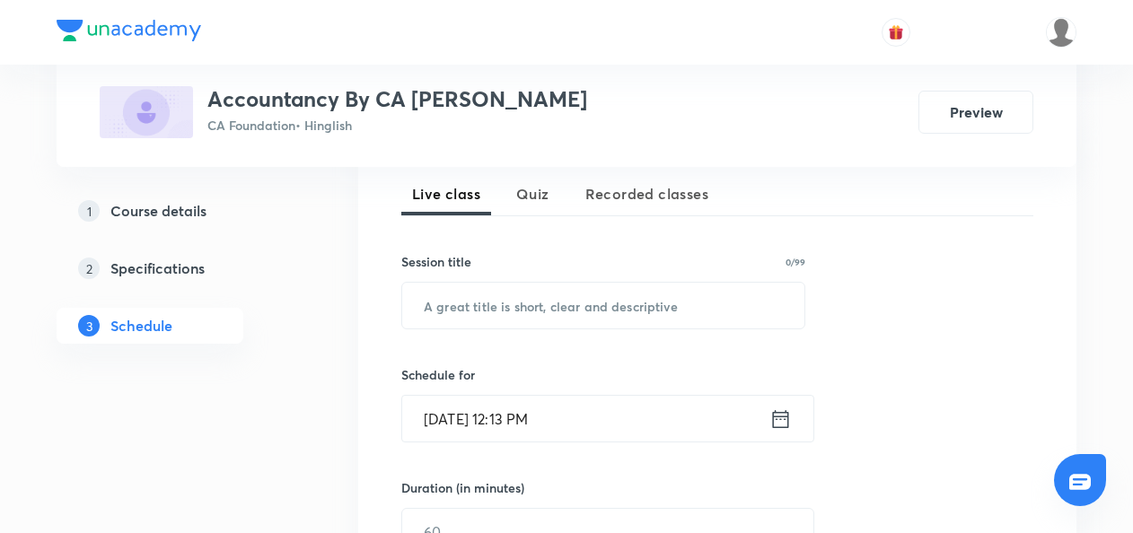
scroll to position [402, 0]
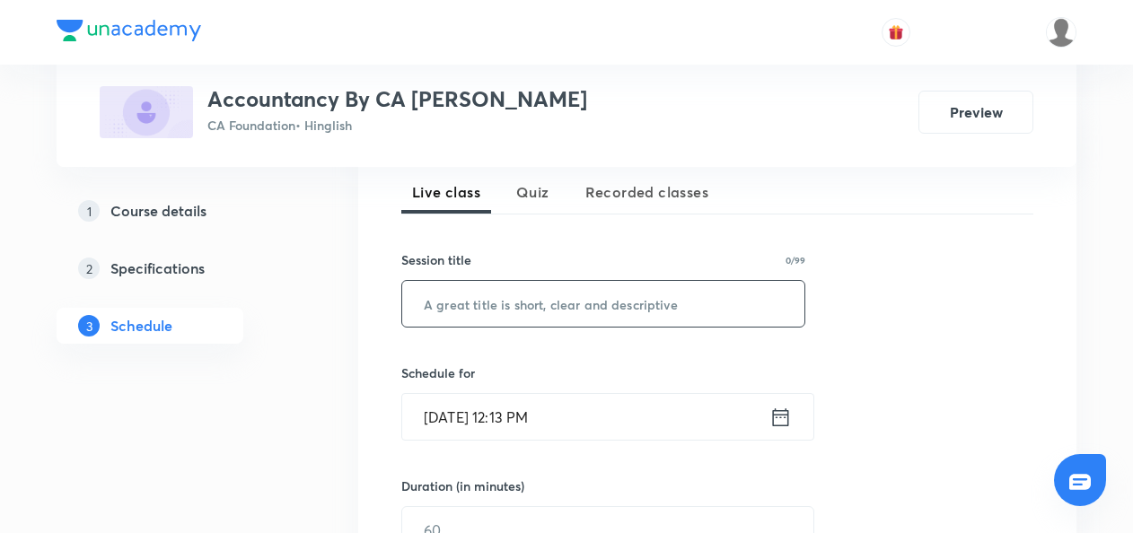
click at [463, 310] on input "text" at bounding box center [603, 304] width 402 height 46
paste input "Cash Book"
type input "Cash Book"
click at [787, 413] on icon at bounding box center [781, 417] width 16 height 18
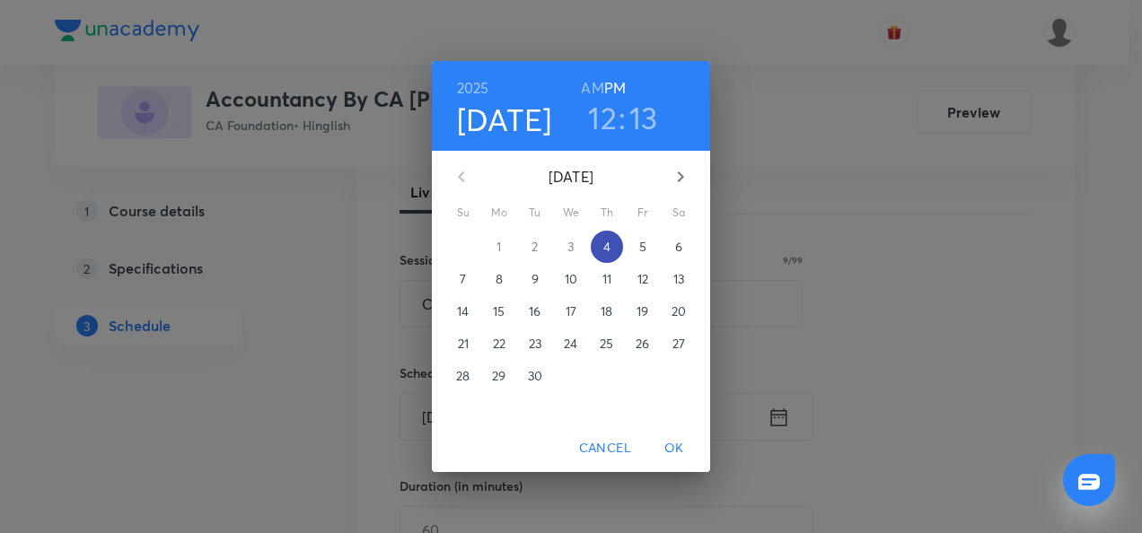
click at [609, 244] on p "4" at bounding box center [606, 247] width 7 height 18
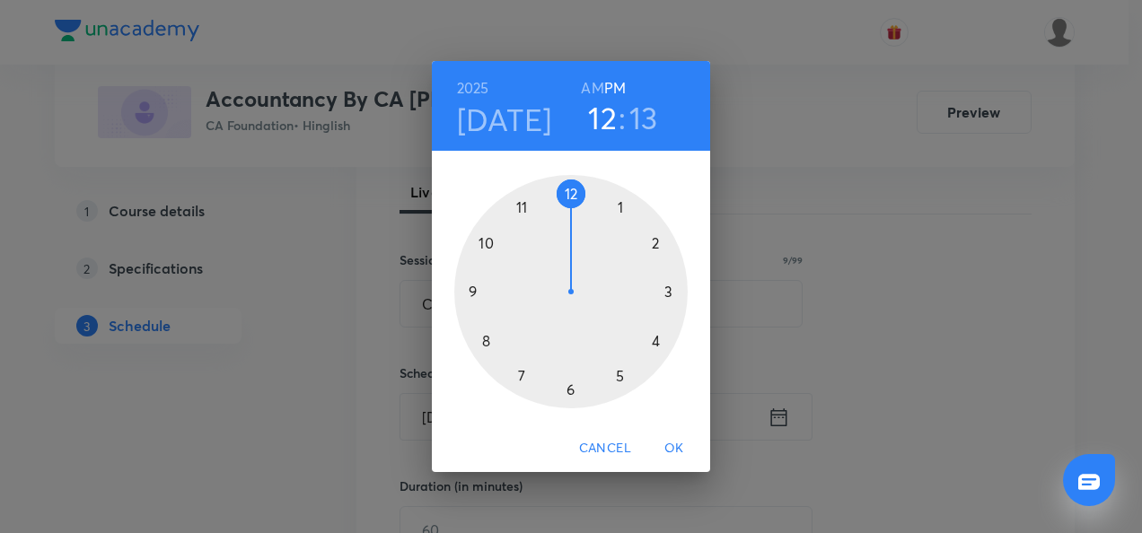
click at [657, 242] on div at bounding box center [570, 291] width 233 height 233
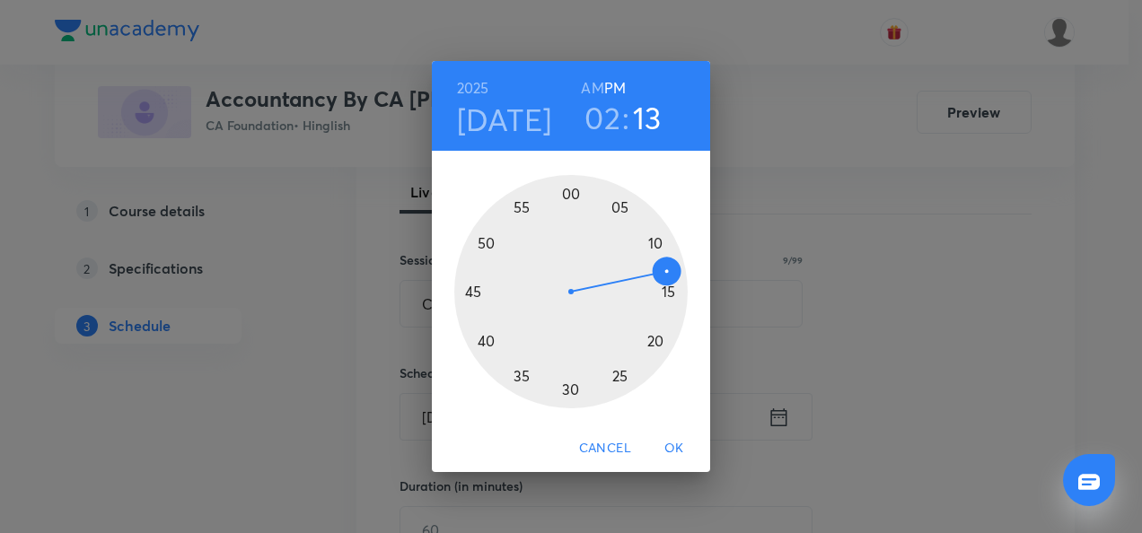
click at [568, 192] on div at bounding box center [570, 291] width 233 height 233
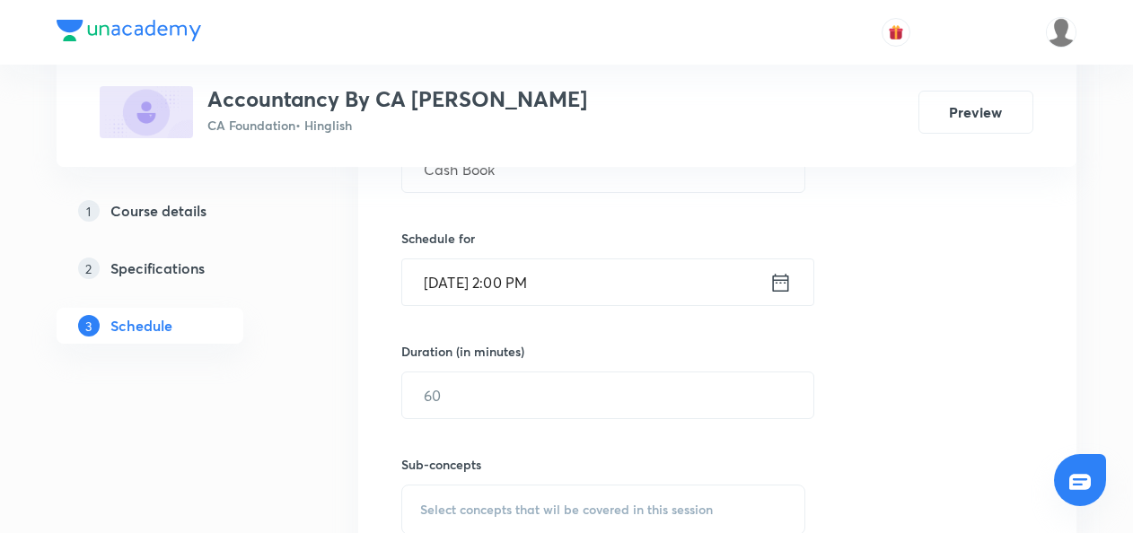
scroll to position [546, 0]
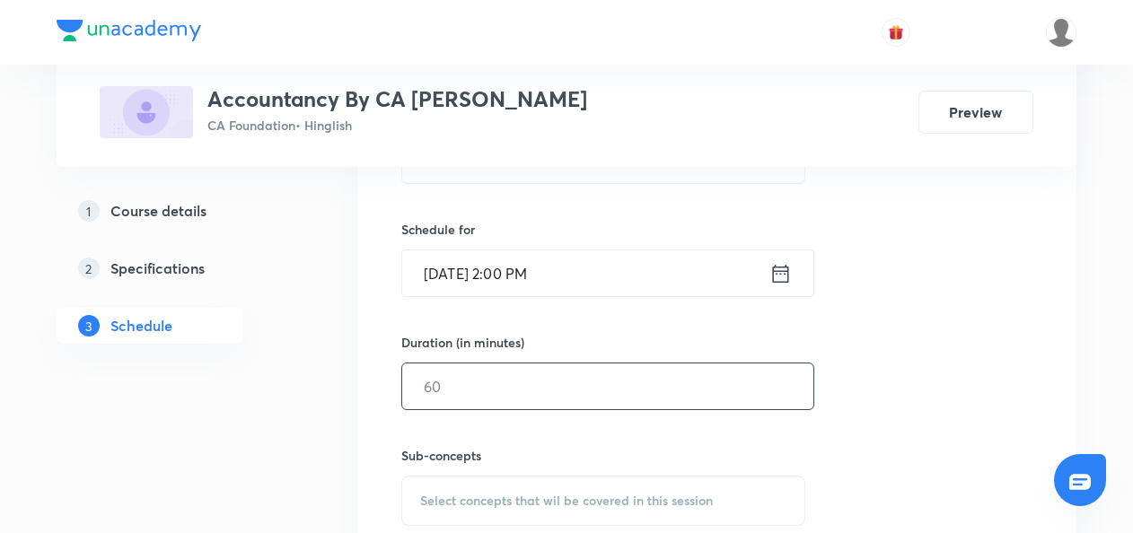
click at [441, 384] on input "text" at bounding box center [607, 387] width 411 height 46
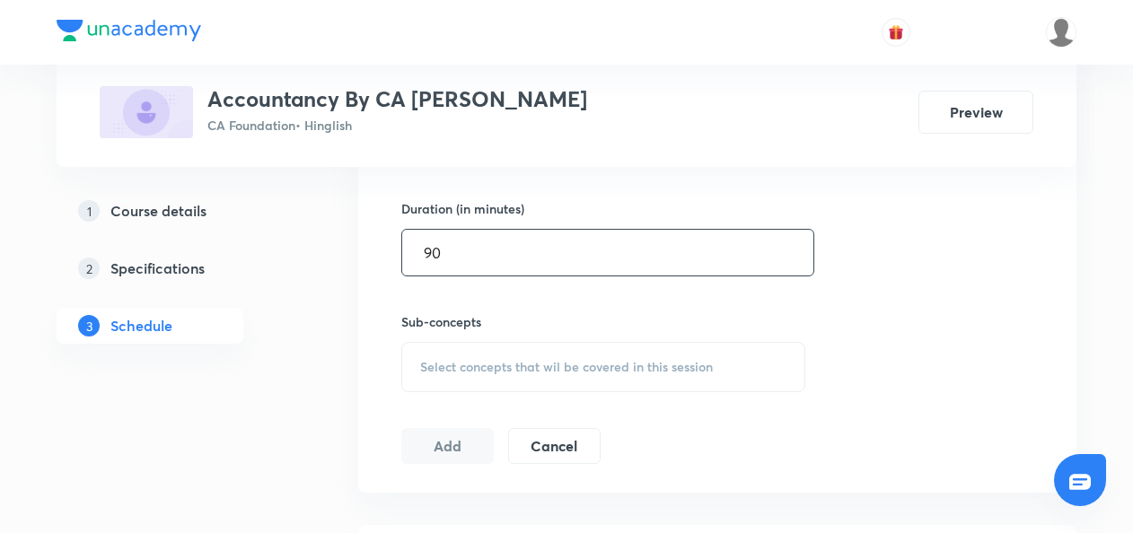
scroll to position [689, 0]
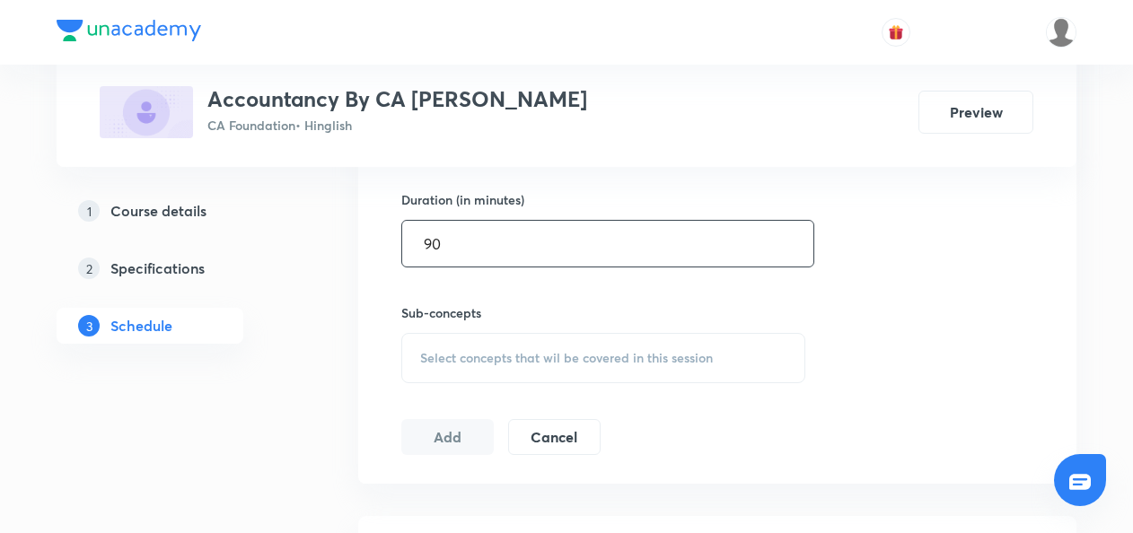
type input "90"
click at [436, 354] on span "Select concepts that wil be covered in this session" at bounding box center [566, 358] width 293 height 14
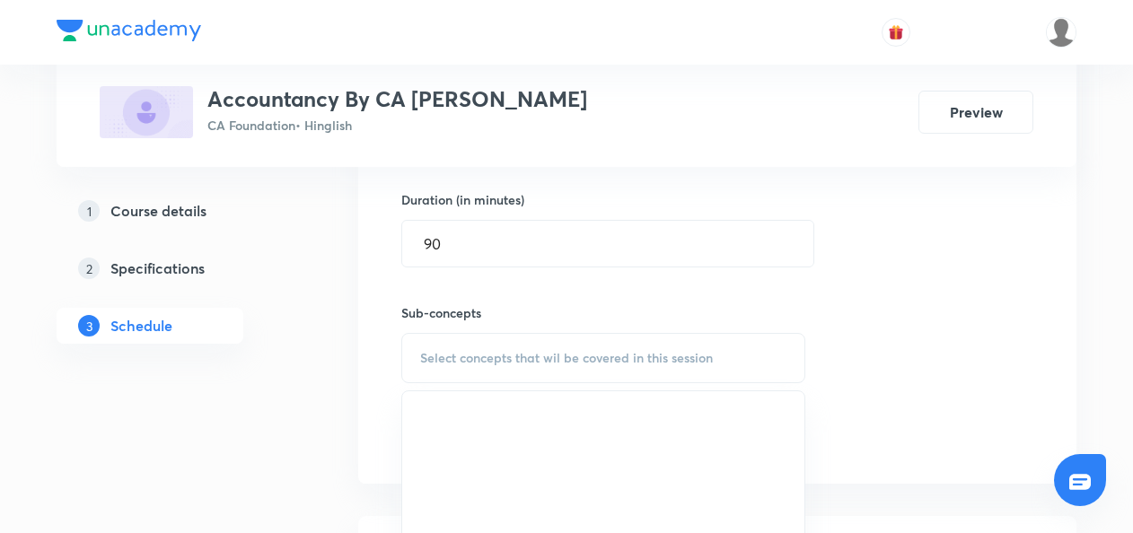
scroll to position [741, 0]
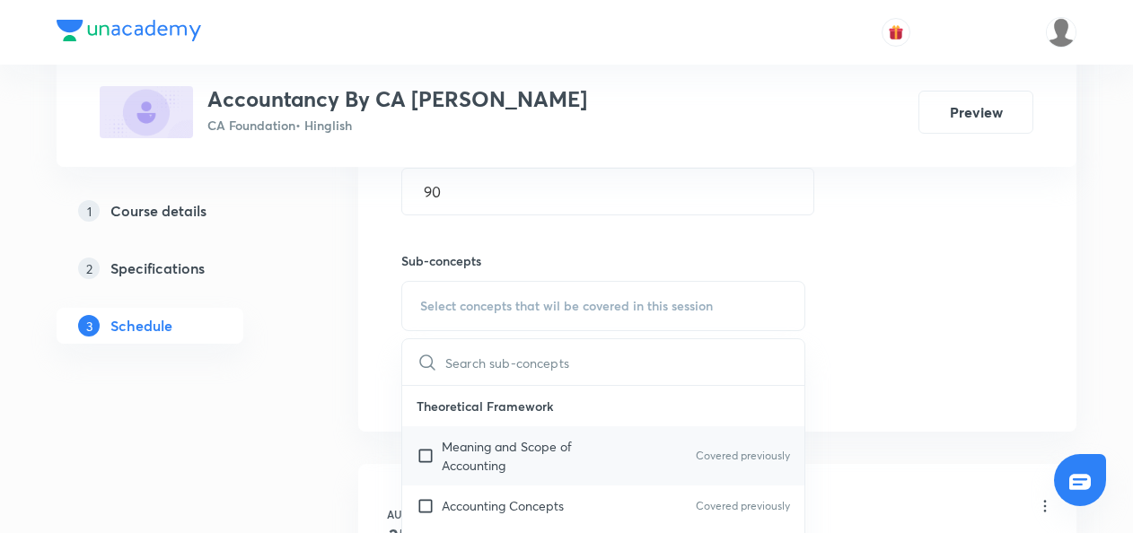
click at [424, 458] on input "checkbox" at bounding box center [429, 456] width 25 height 38
checkbox input "true"
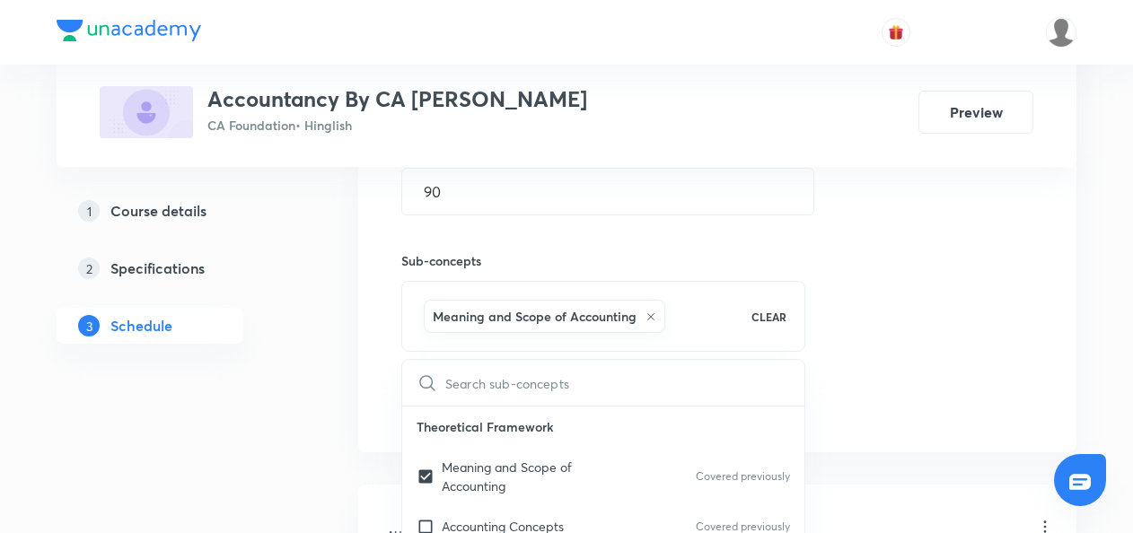
click at [374, 432] on div "Session 7 Live class Quiz Recorded classes Session title 9/99 Cash Book ​ Sched…" at bounding box center [717, 107] width 718 height 691
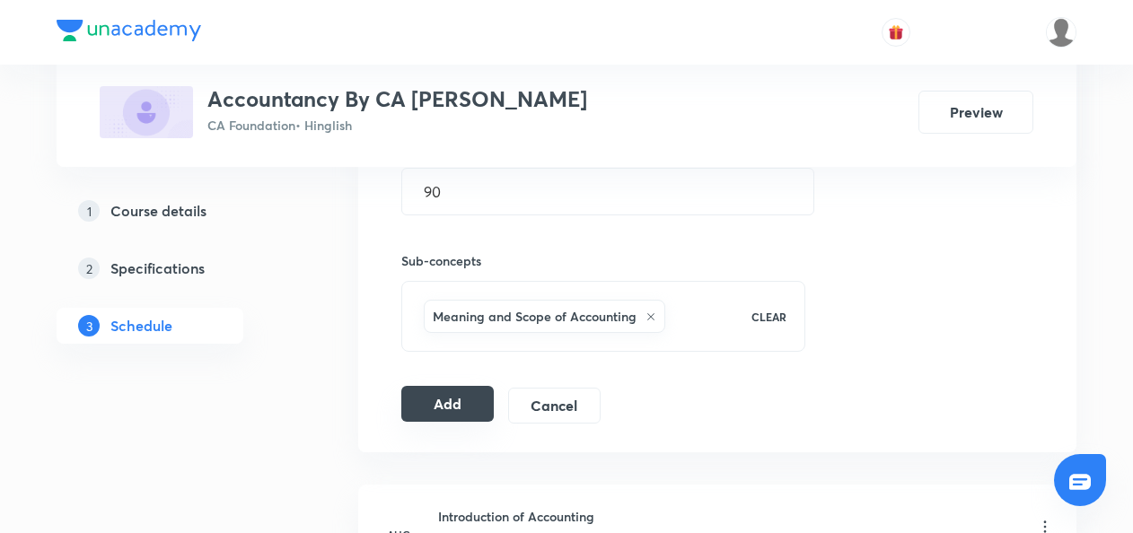
click at [445, 396] on button "Add" at bounding box center [447, 404] width 92 height 36
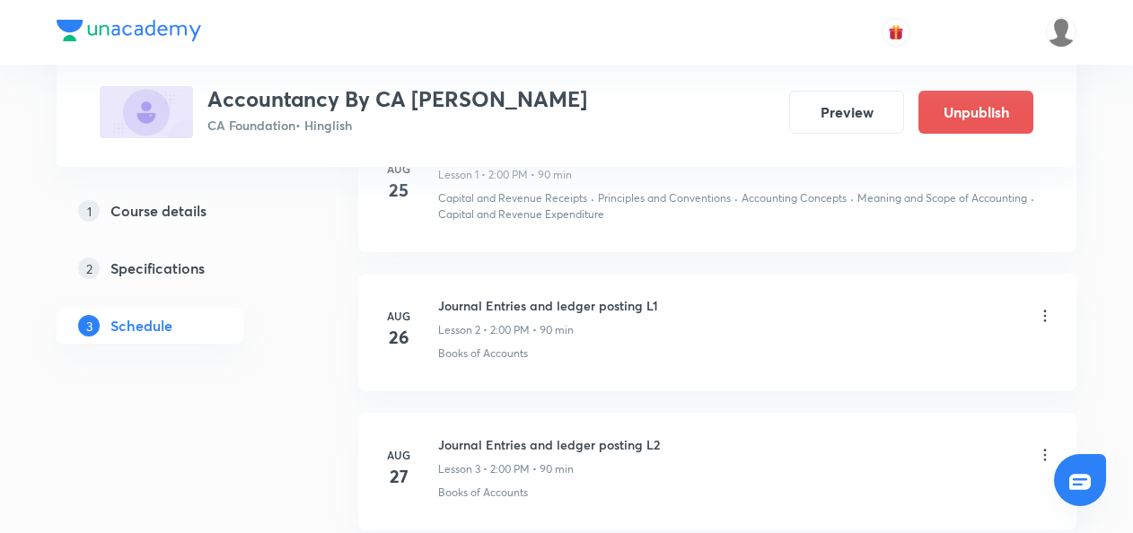
scroll to position [0, 0]
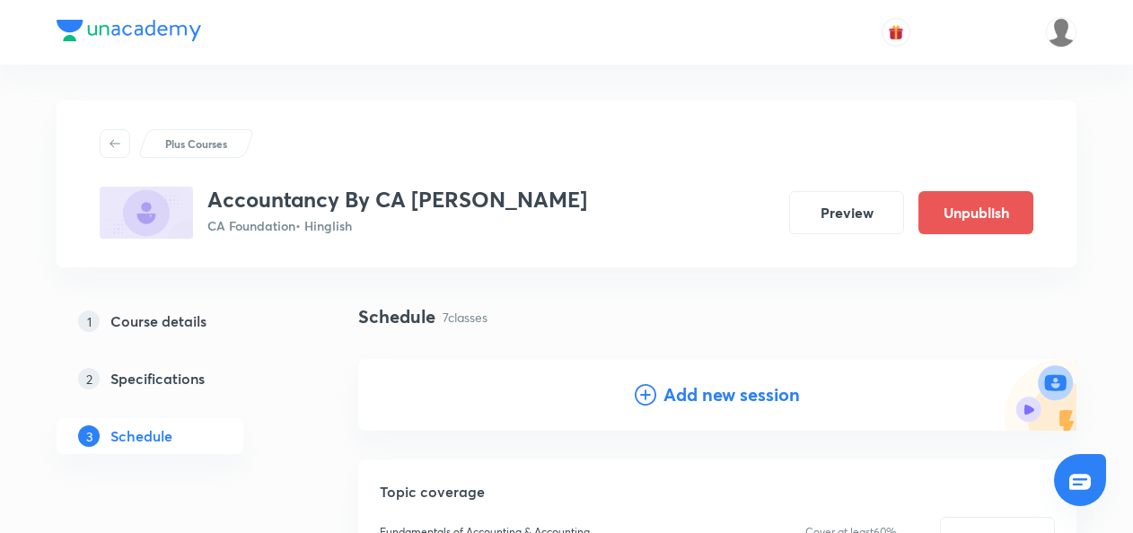
click at [645, 399] on icon at bounding box center [646, 395] width 22 height 22
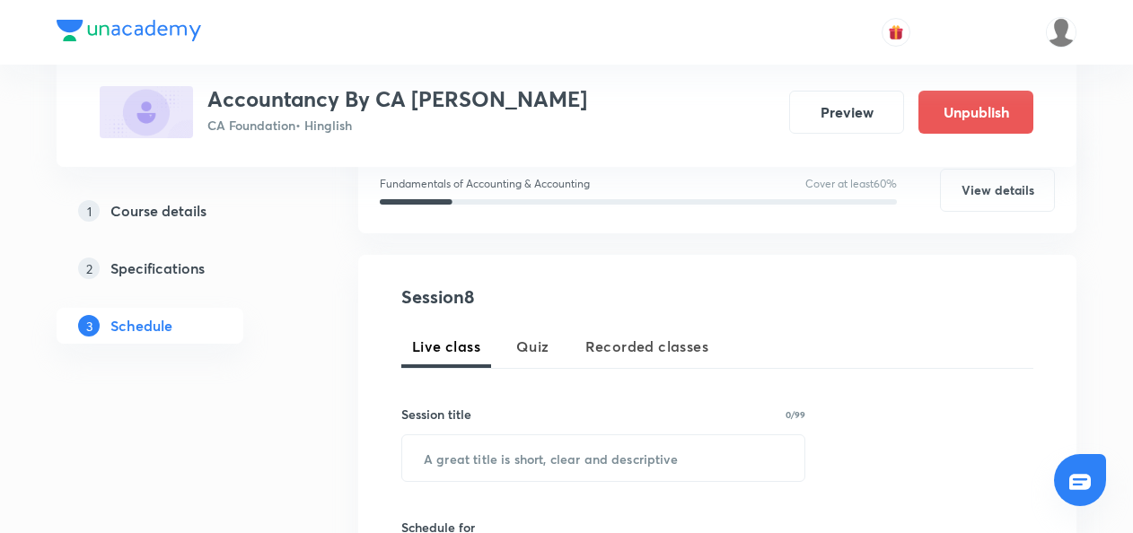
scroll to position [251, 0]
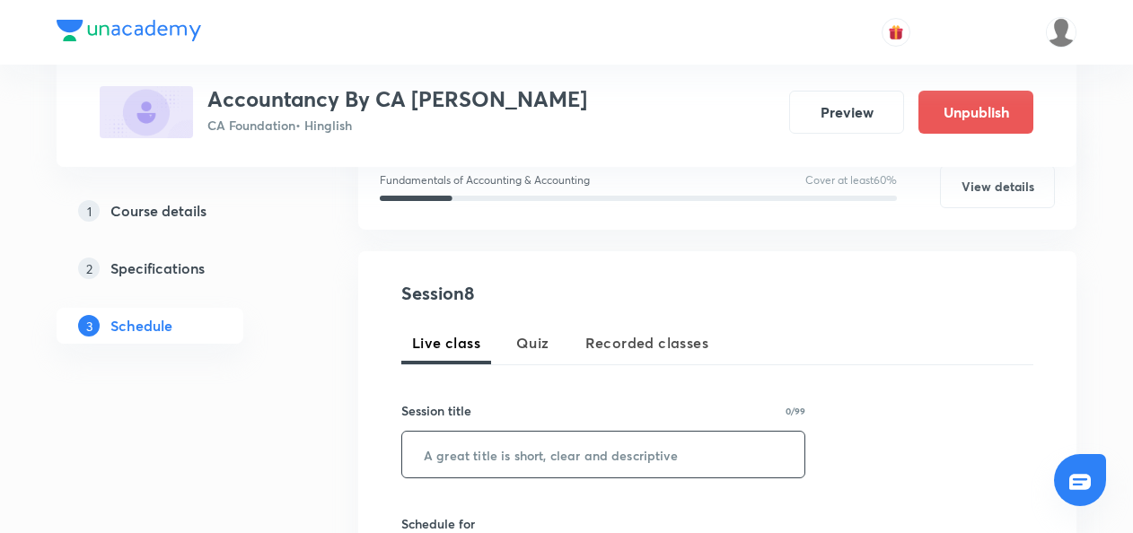
click at [462, 451] on input "text" at bounding box center [603, 455] width 402 height 46
paste input "Subsidary Books"
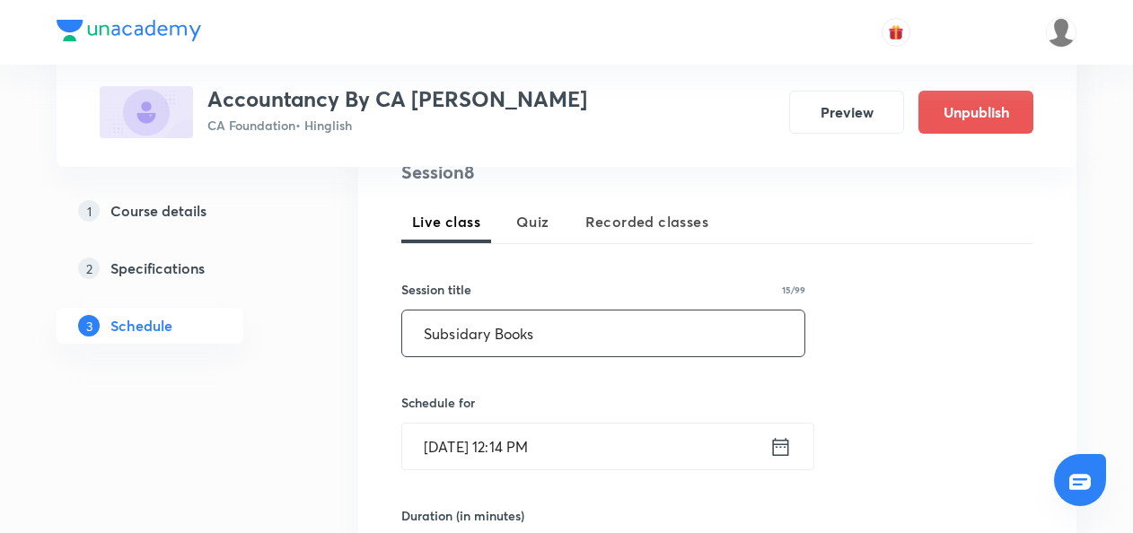
scroll to position [379, 0]
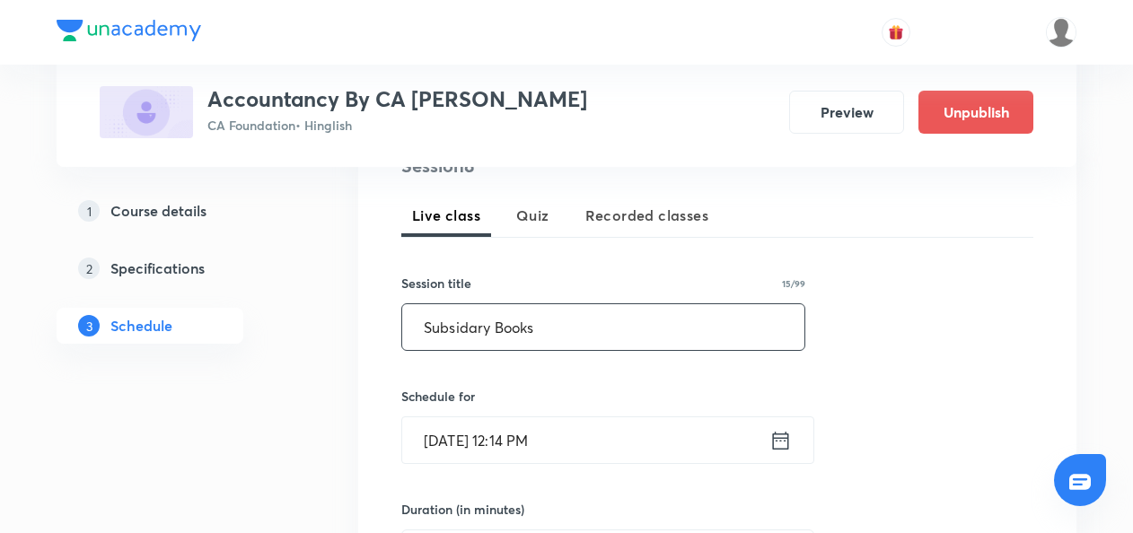
type input "Subsidary Books"
click at [776, 442] on icon at bounding box center [781, 440] width 22 height 25
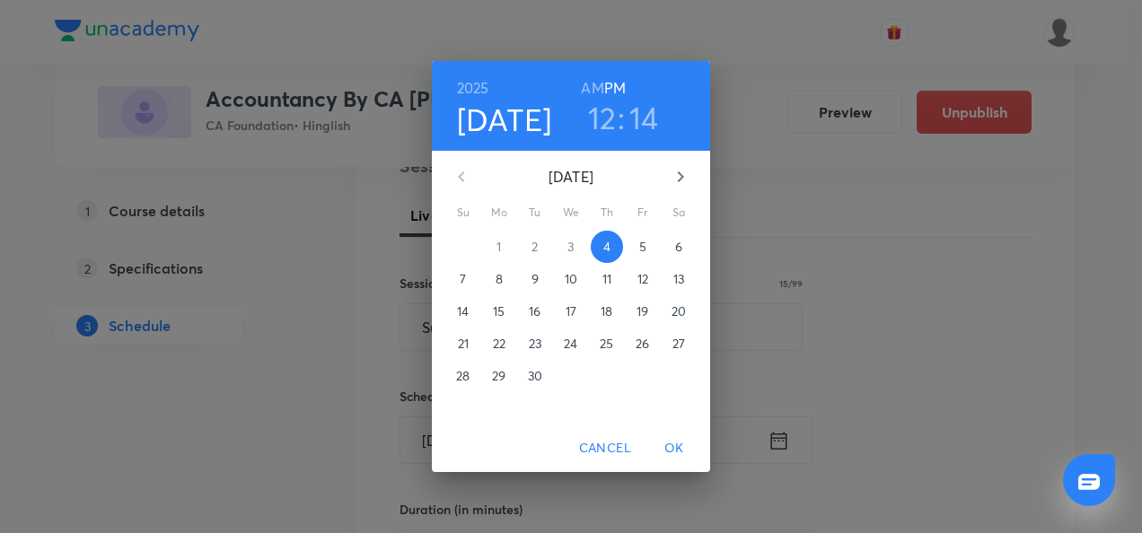
click at [639, 242] on p "5" at bounding box center [642, 247] width 7 height 18
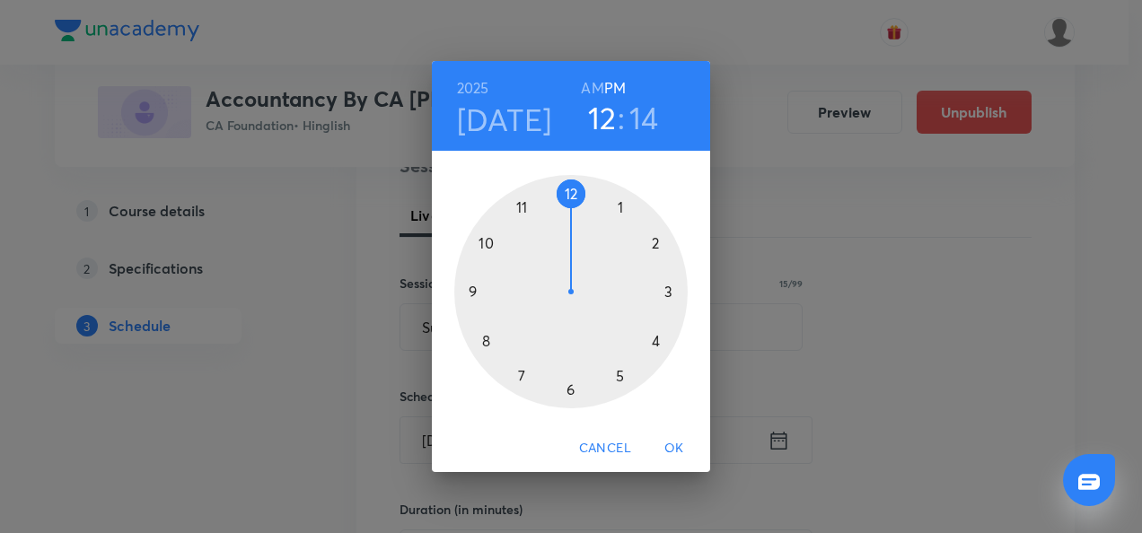
click at [656, 247] on div at bounding box center [570, 291] width 233 height 233
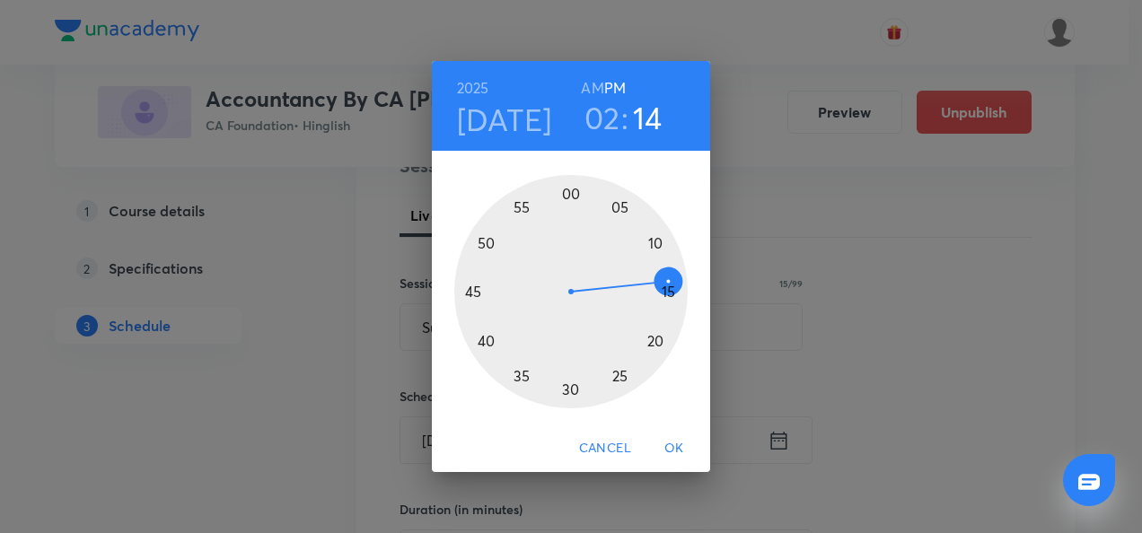
click at [572, 193] on div at bounding box center [570, 291] width 233 height 233
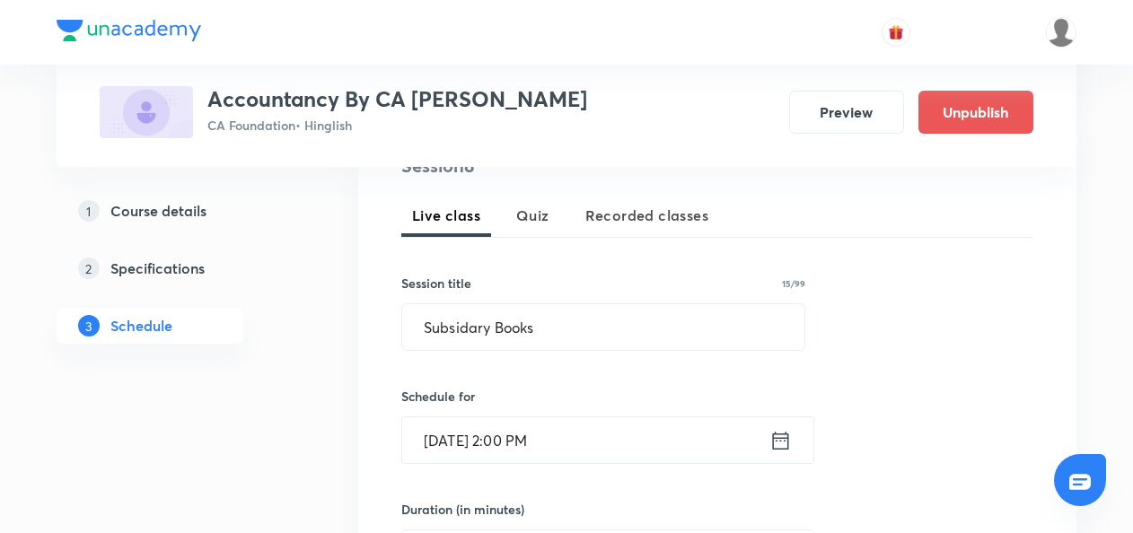
scroll to position [585, 0]
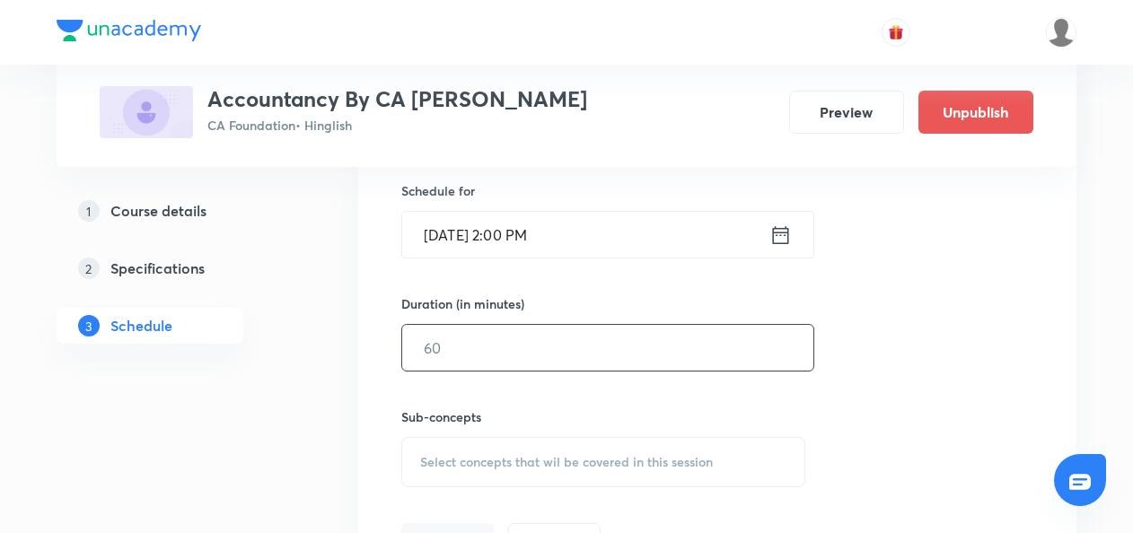
click at [456, 333] on input "text" at bounding box center [607, 348] width 411 height 46
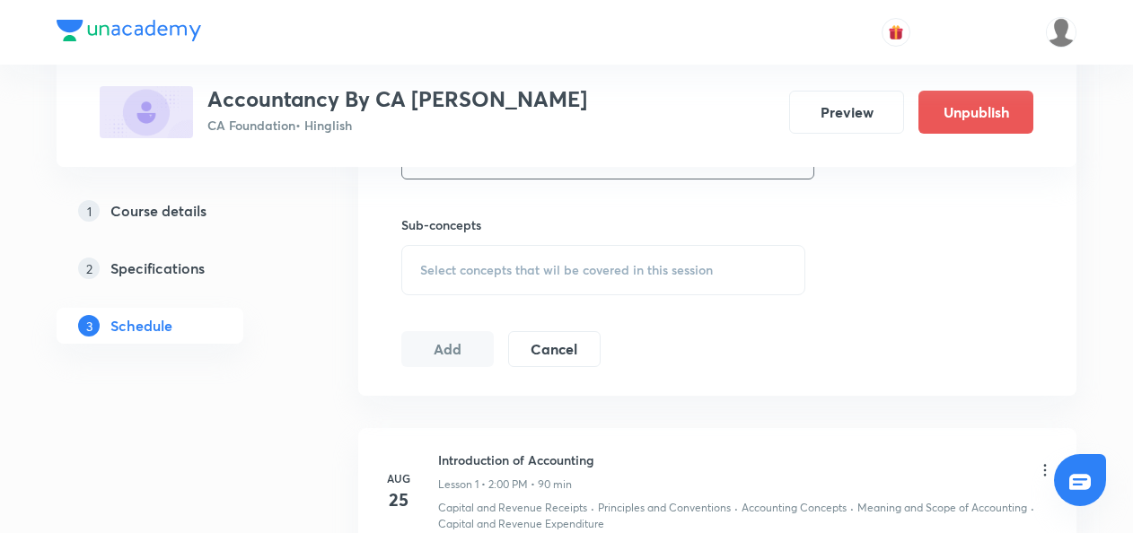
type input "90"
click at [428, 268] on span "Select concepts that wil be covered in this session" at bounding box center [566, 270] width 293 height 14
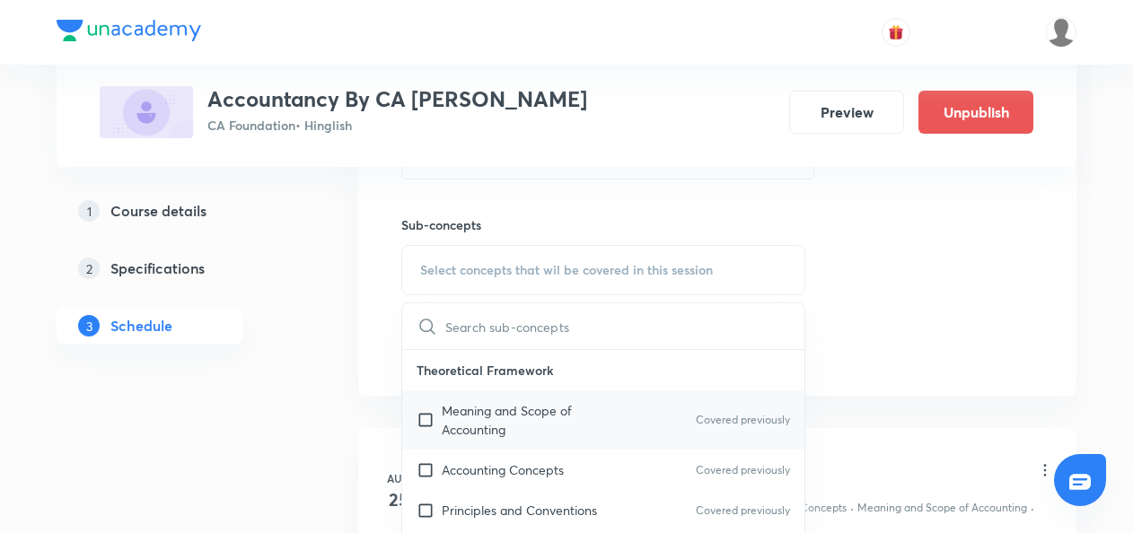
click at [426, 422] on input "checkbox" at bounding box center [429, 420] width 25 height 38
checkbox input "true"
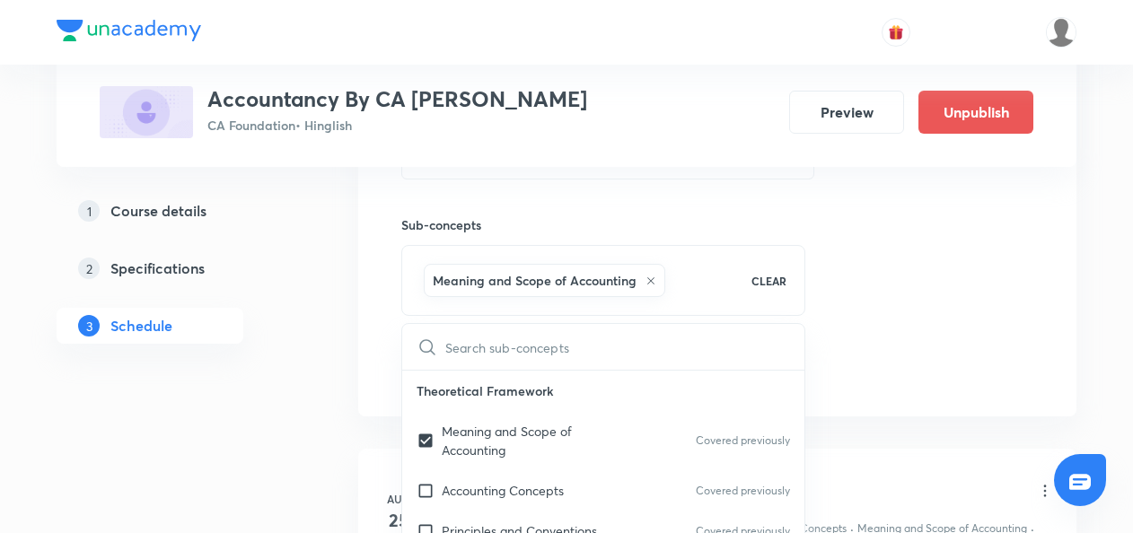
click at [284, 389] on div "1 Course details 2 Specifications 3 Schedule" at bounding box center [179, 541] width 244 height 2028
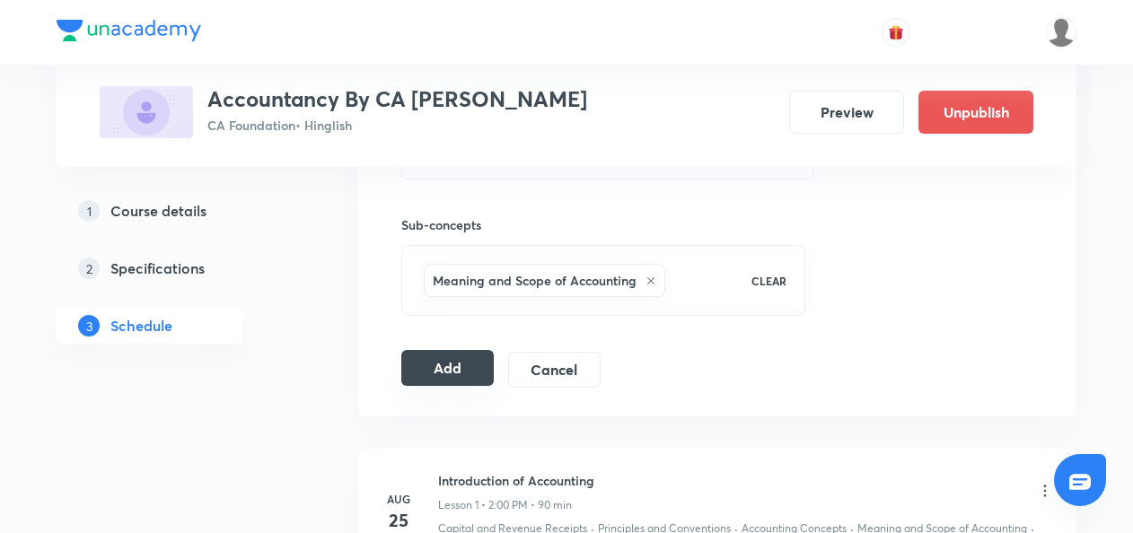
click at [420, 365] on button "Add" at bounding box center [447, 368] width 92 height 36
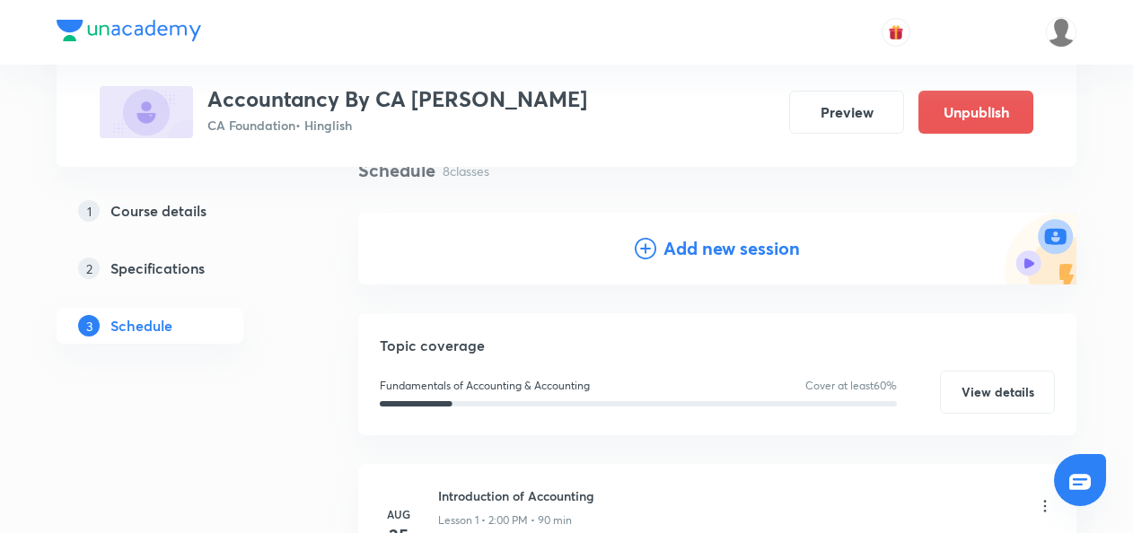
scroll to position [0, 0]
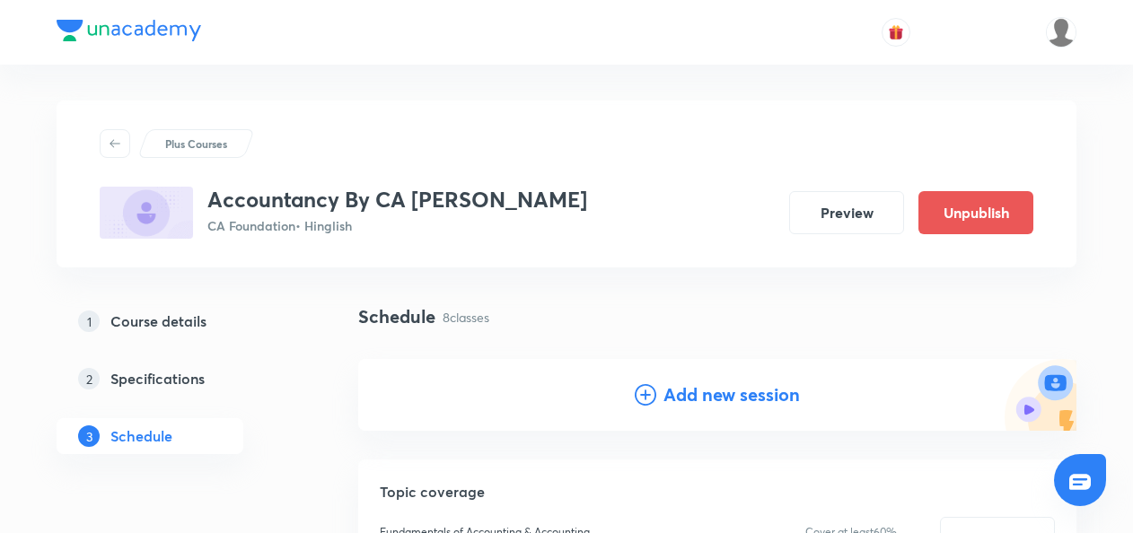
click at [642, 399] on icon at bounding box center [646, 395] width 22 height 22
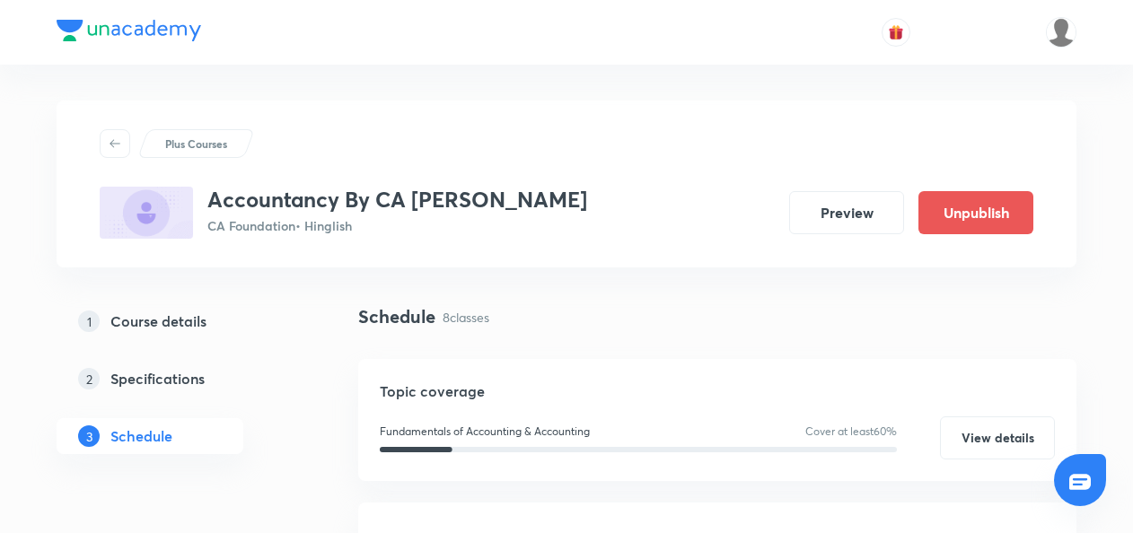
scroll to position [296, 0]
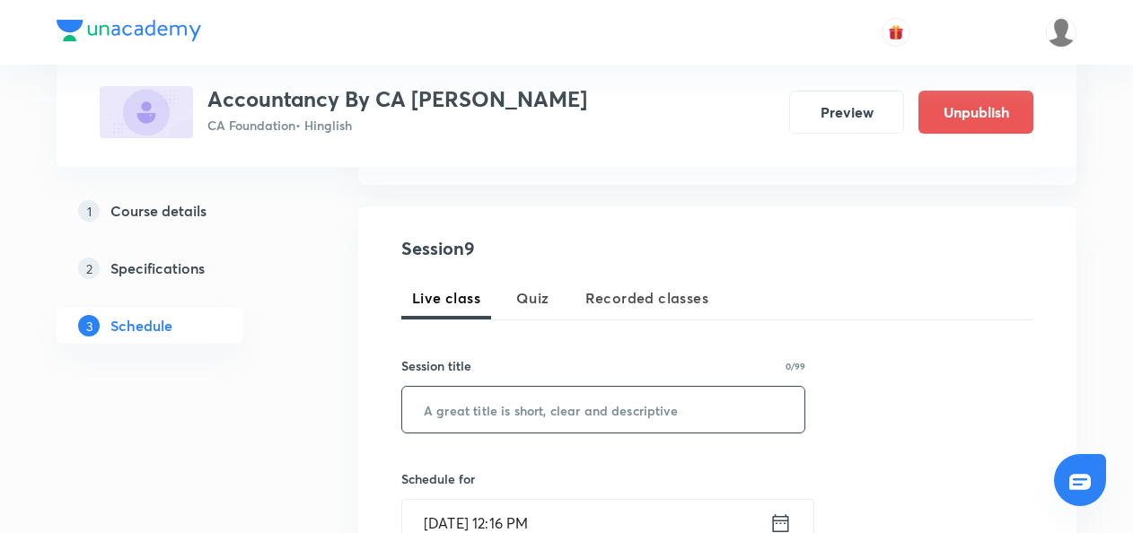
click at [471, 421] on input "text" at bounding box center [603, 410] width 402 height 46
paste input "Ractification of Errors L1"
type input "Ractification of Errors L1"
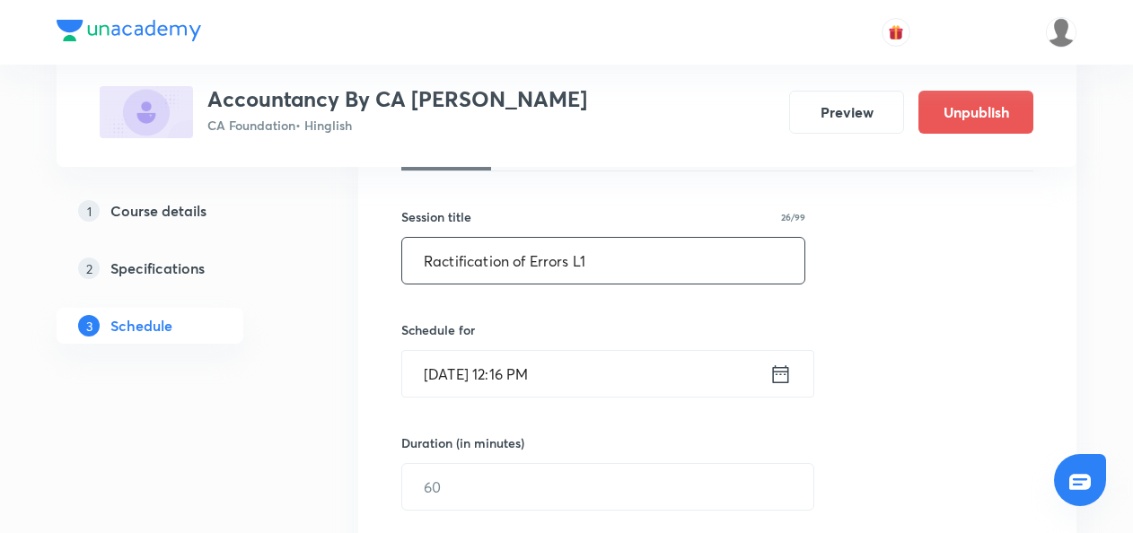
scroll to position [533, 0]
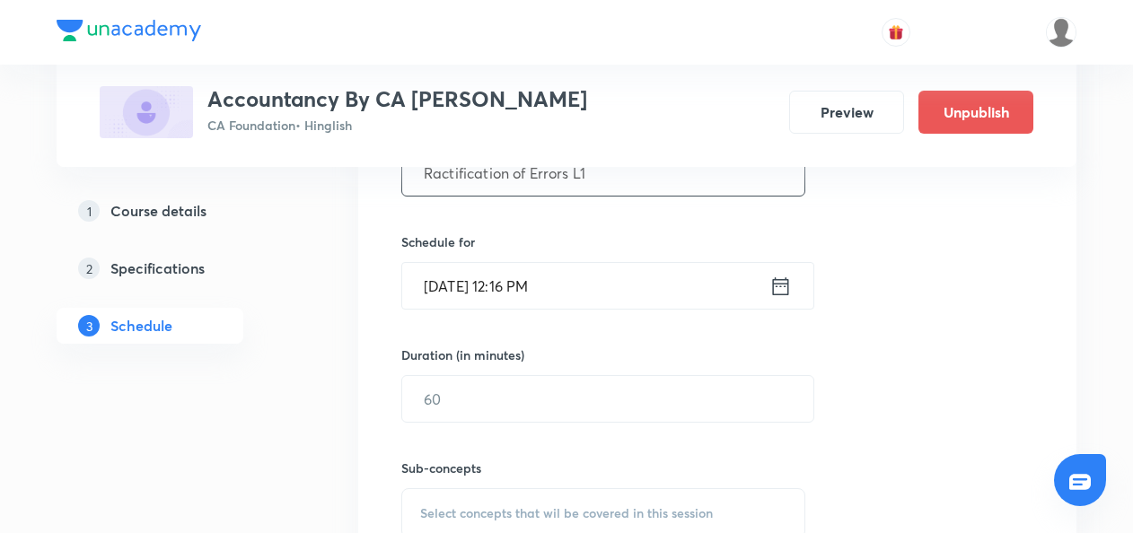
click at [782, 295] on icon at bounding box center [781, 286] width 22 height 25
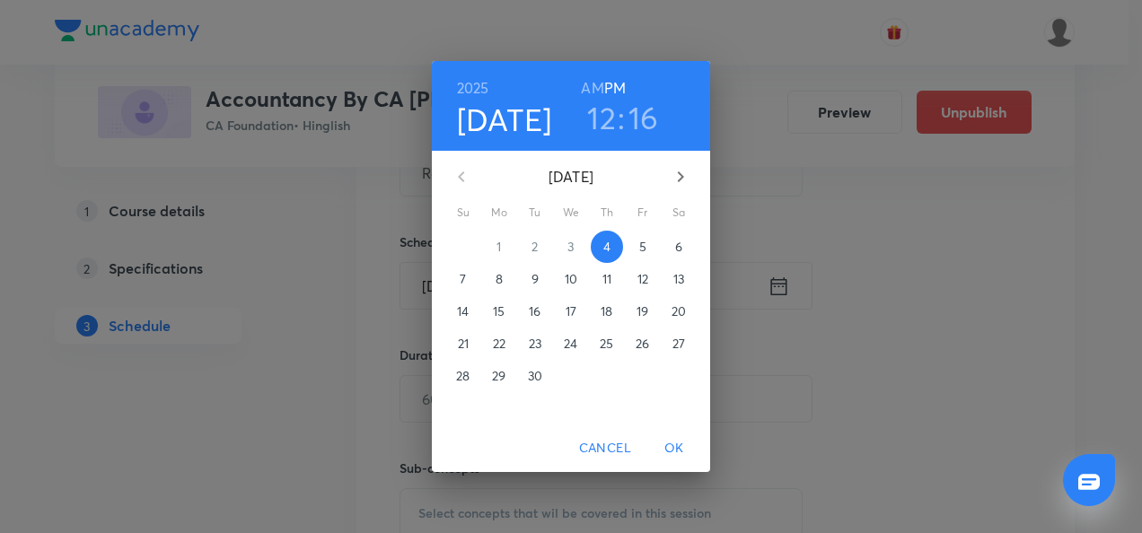
click at [683, 249] on span "6" at bounding box center [679, 247] width 32 height 18
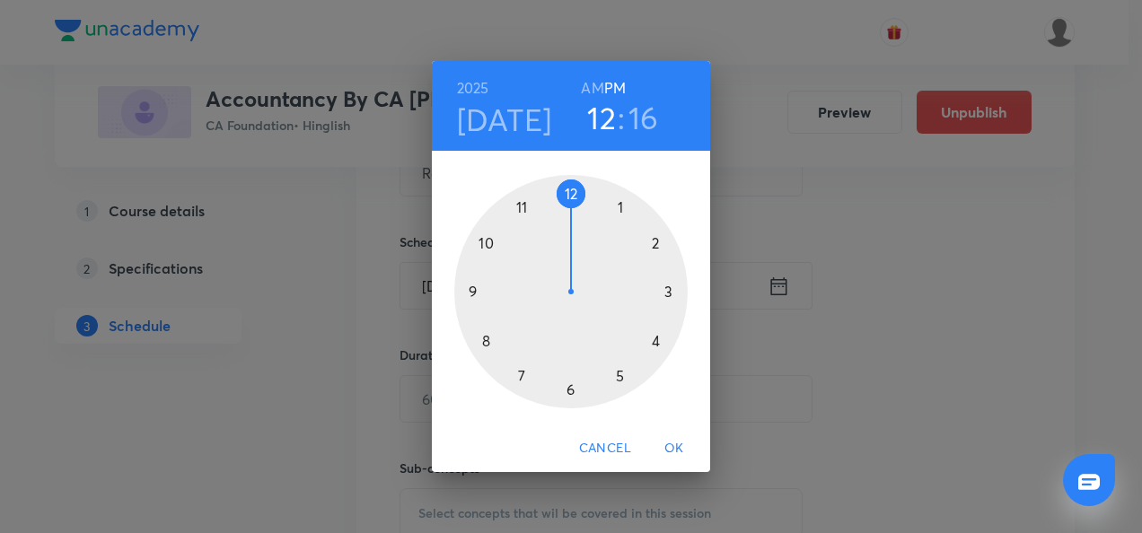
click at [654, 245] on div at bounding box center [570, 291] width 233 height 233
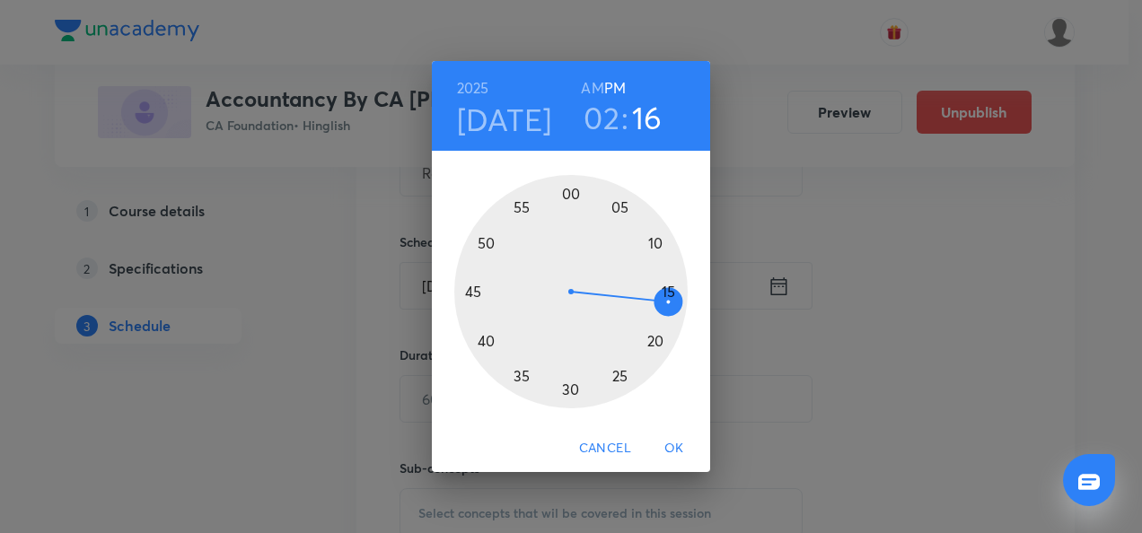
click at [573, 199] on div at bounding box center [570, 291] width 233 height 233
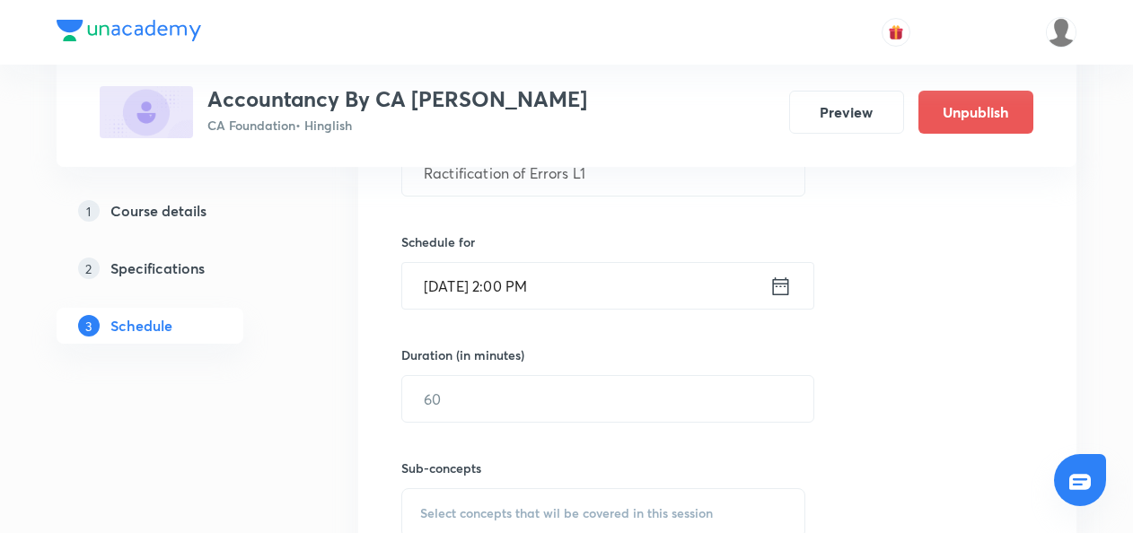
scroll to position [622, 0]
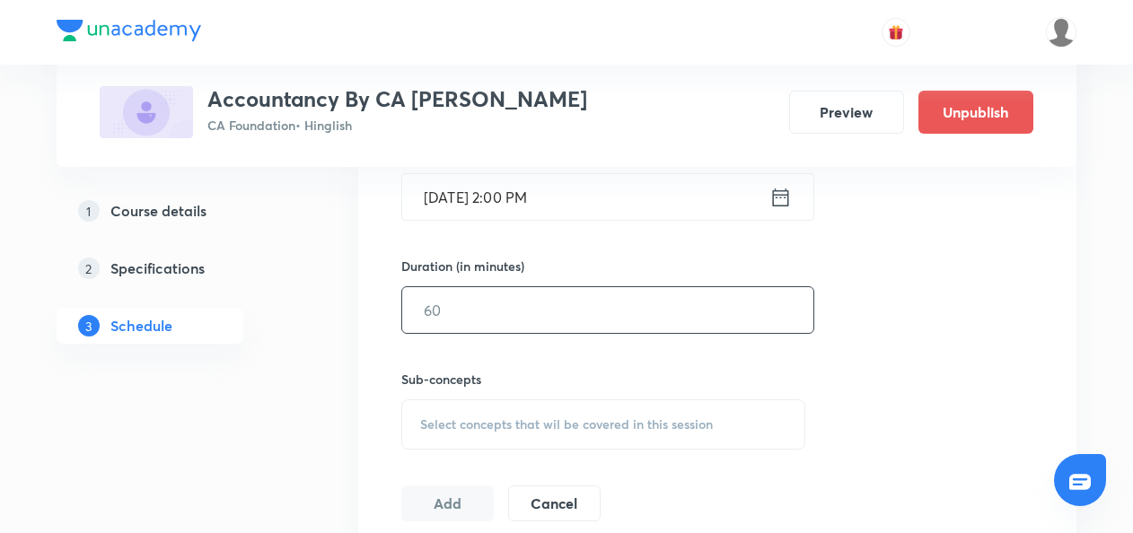
click at [443, 323] on input "text" at bounding box center [607, 310] width 411 height 46
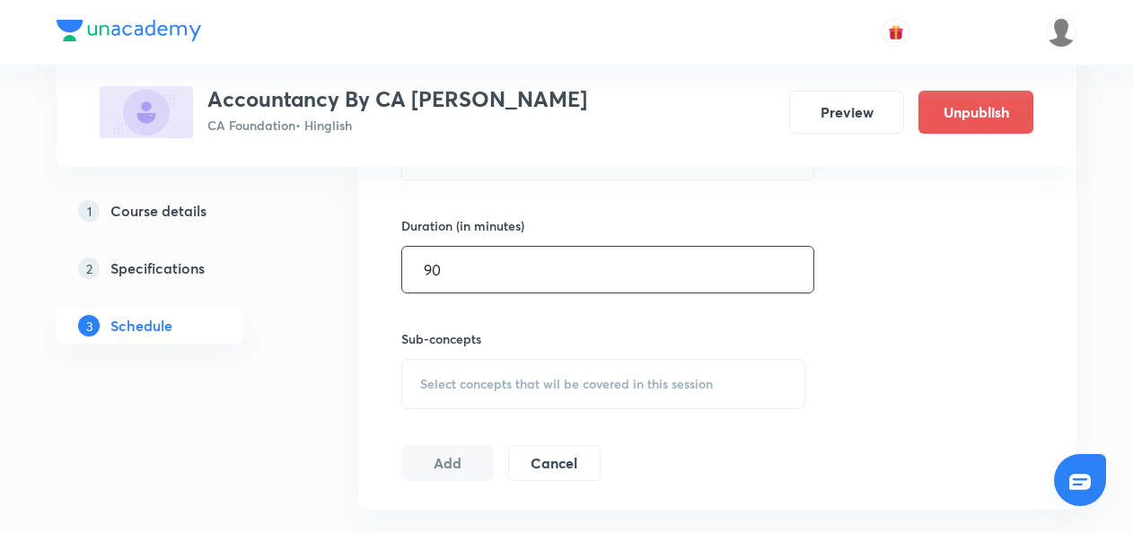
scroll to position [664, 0]
type input "90"
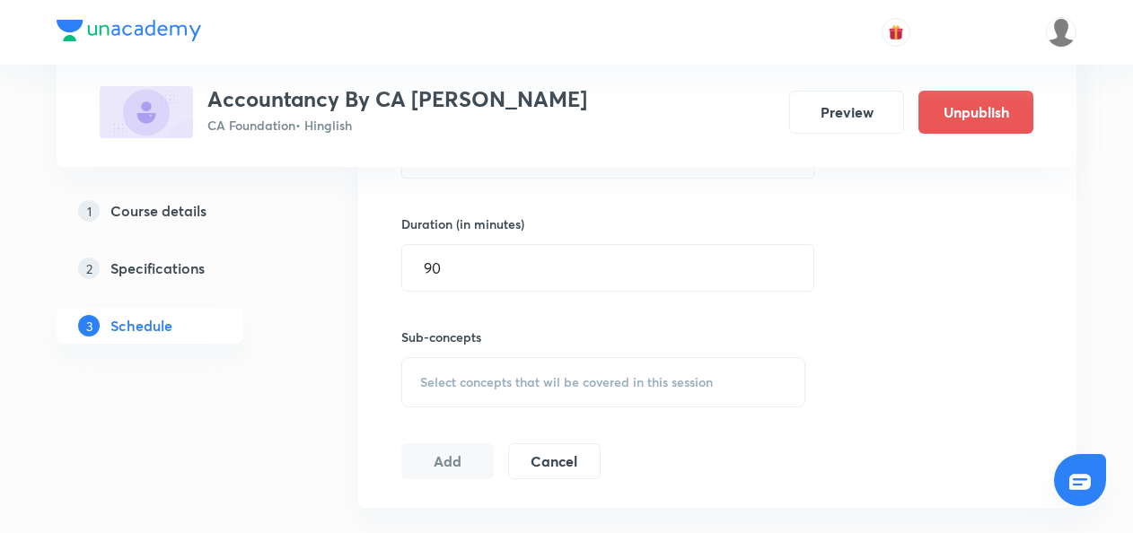
click at [445, 375] on span "Select concepts that wil be covered in this session" at bounding box center [566, 382] width 293 height 14
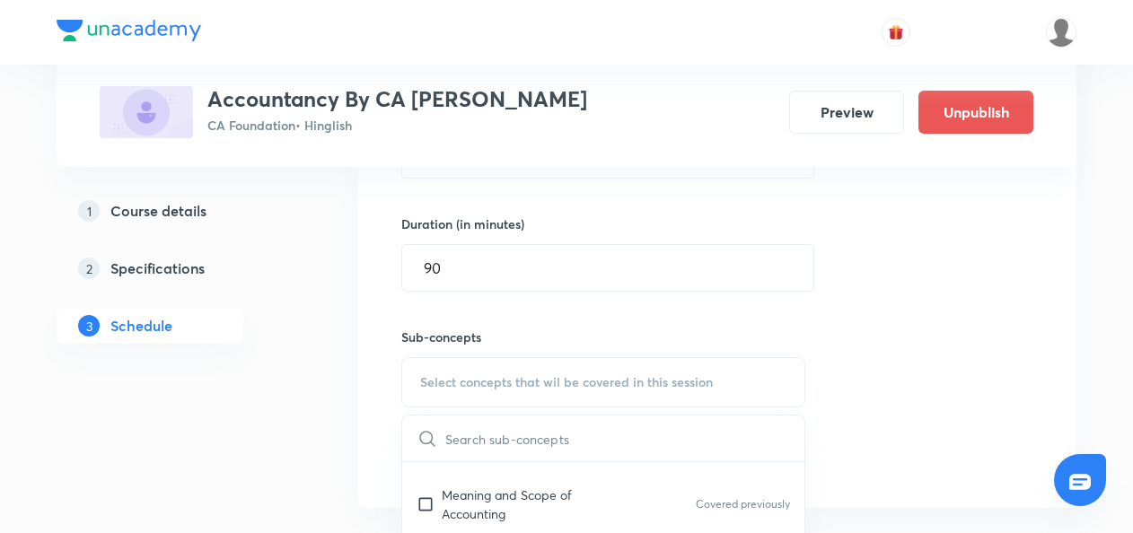
scroll to position [29, 0]
click at [427, 503] on input "checkbox" at bounding box center [429, 504] width 25 height 38
checkbox input "true"
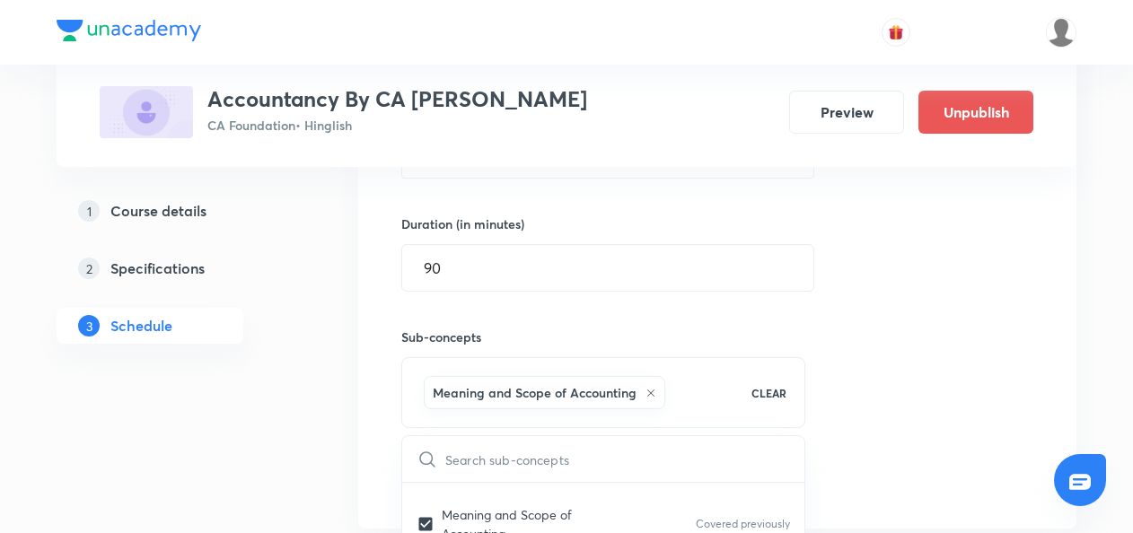
click at [370, 486] on div "Session 9 Live class Quiz Recorded classes Session title 26/99 Ractification of…" at bounding box center [717, 183] width 718 height 691
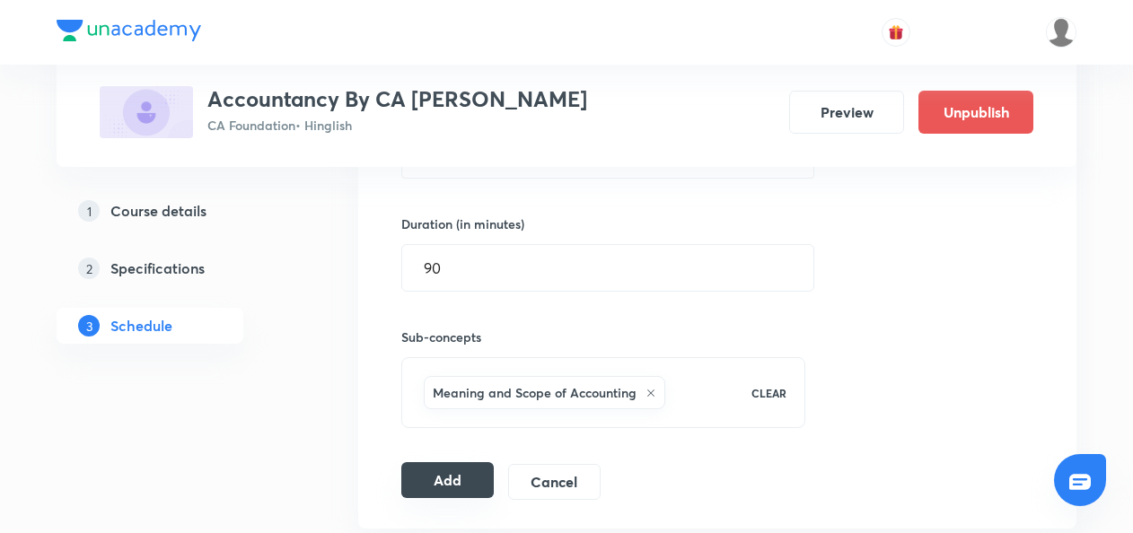
click at [436, 475] on button "Add" at bounding box center [447, 480] width 92 height 36
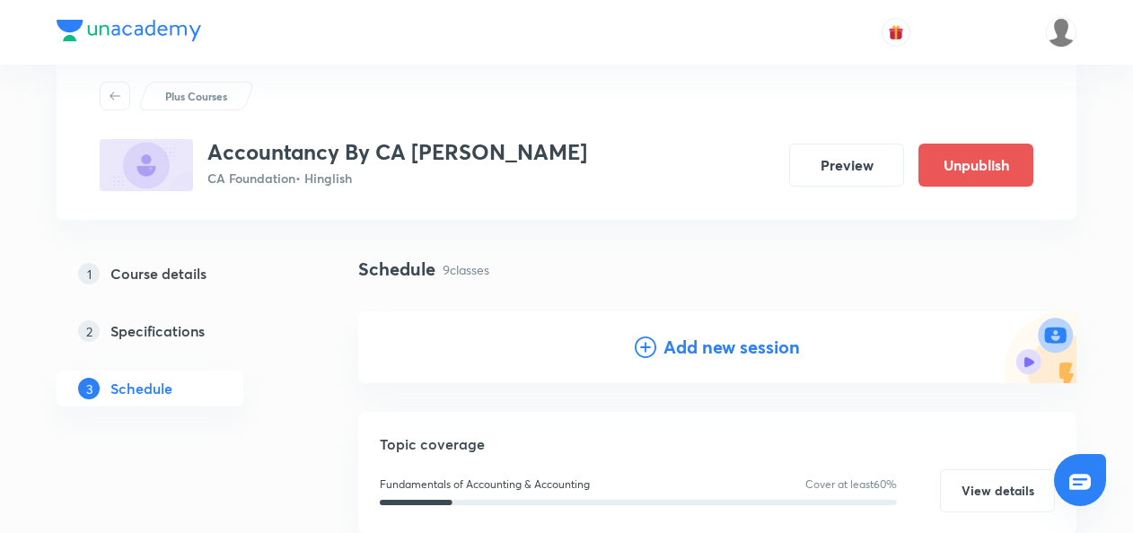
scroll to position [0, 0]
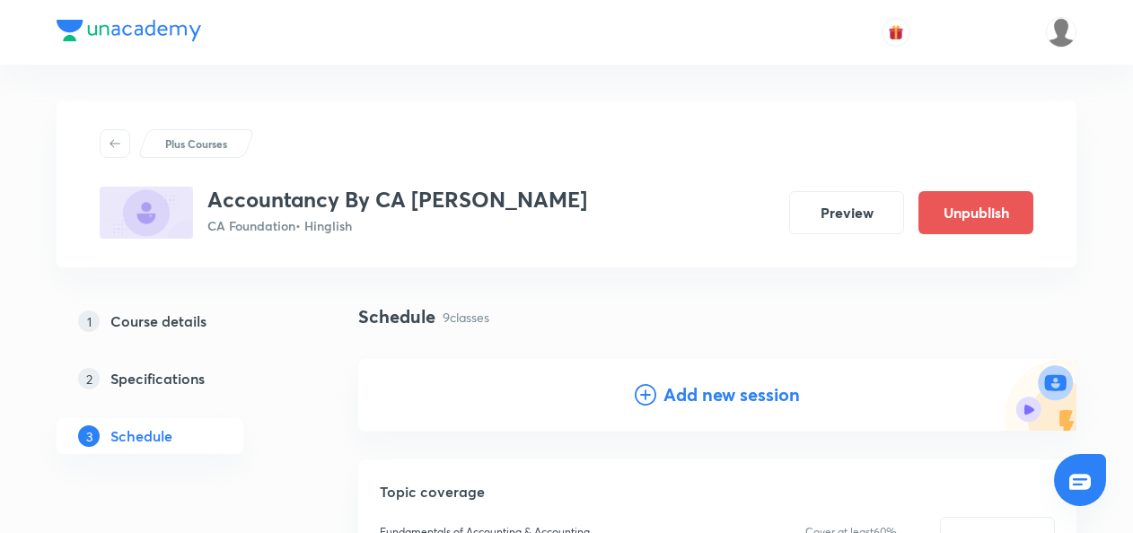
click at [643, 388] on icon at bounding box center [646, 395] width 22 height 22
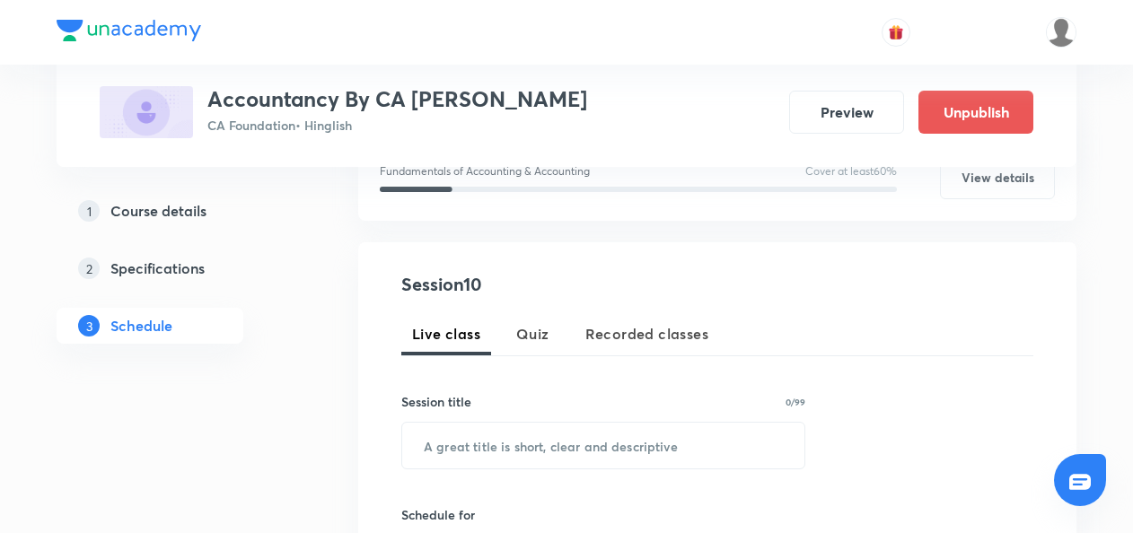
scroll to position [261, 0]
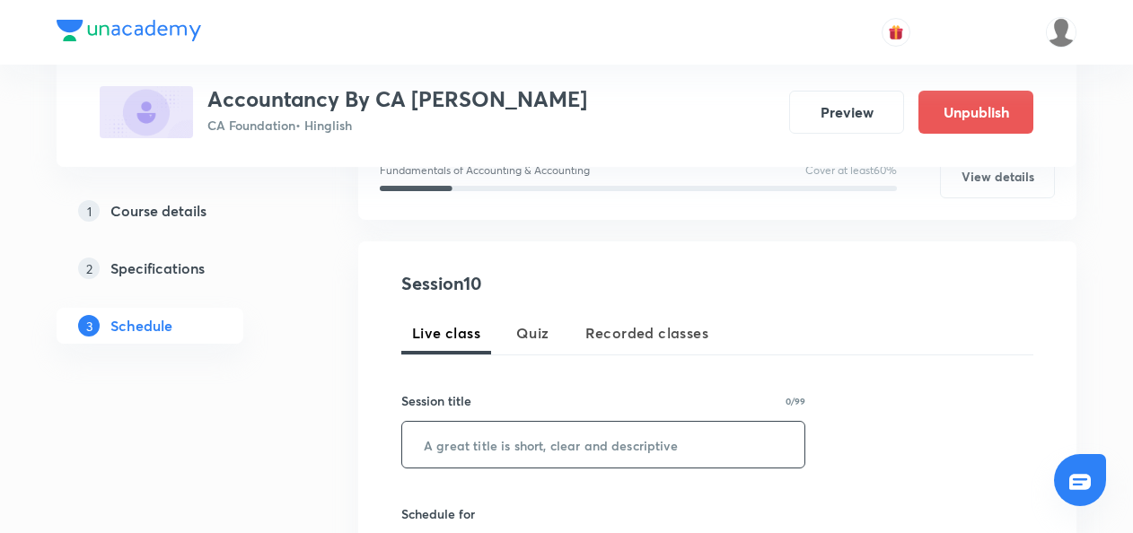
click at [458, 451] on input "text" at bounding box center [603, 445] width 402 height 46
paste input "Ractification of Errors L2"
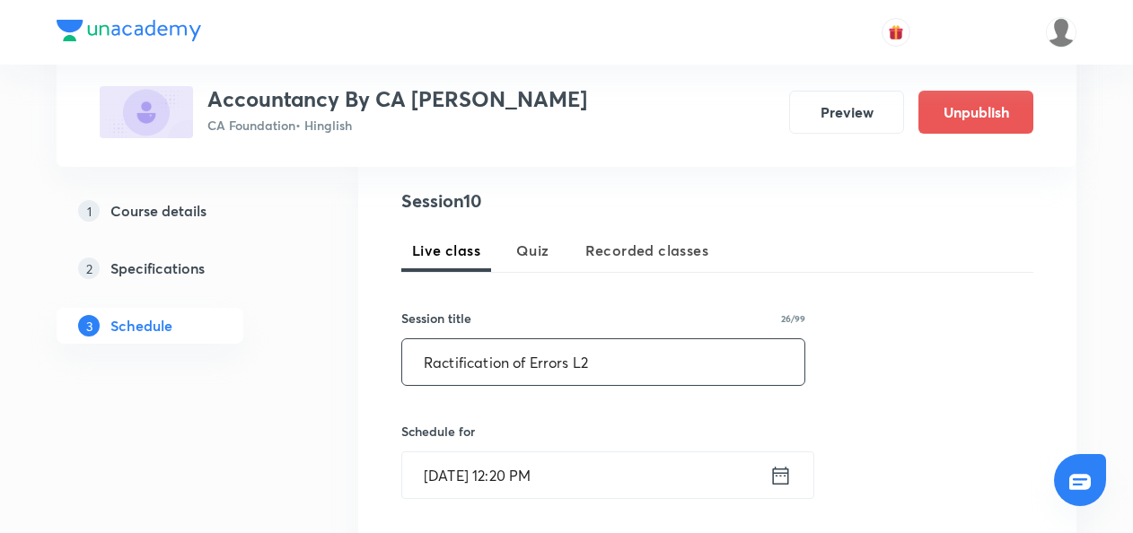
scroll to position [346, 0]
click at [557, 377] on input "Rectification of Errors L2" at bounding box center [603, 361] width 402 height 46
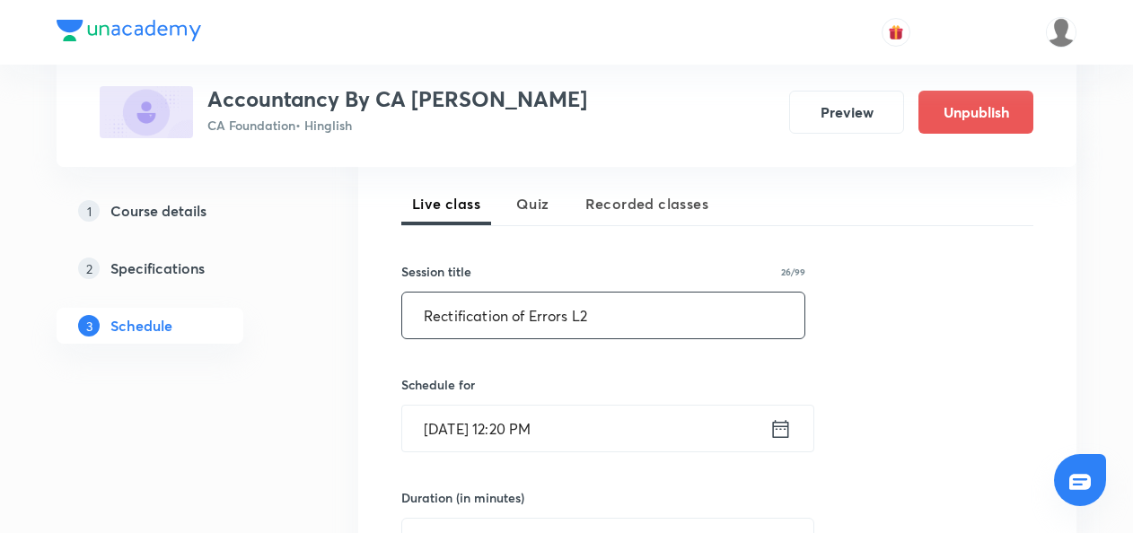
type input "Rectification of Errors L2"
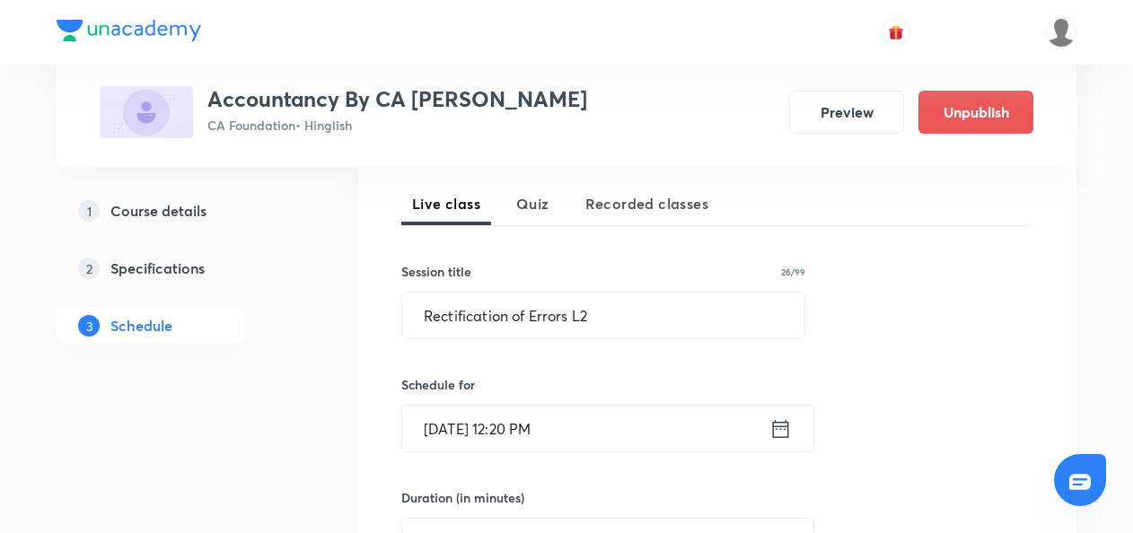
click at [787, 433] on icon at bounding box center [781, 429] width 22 height 25
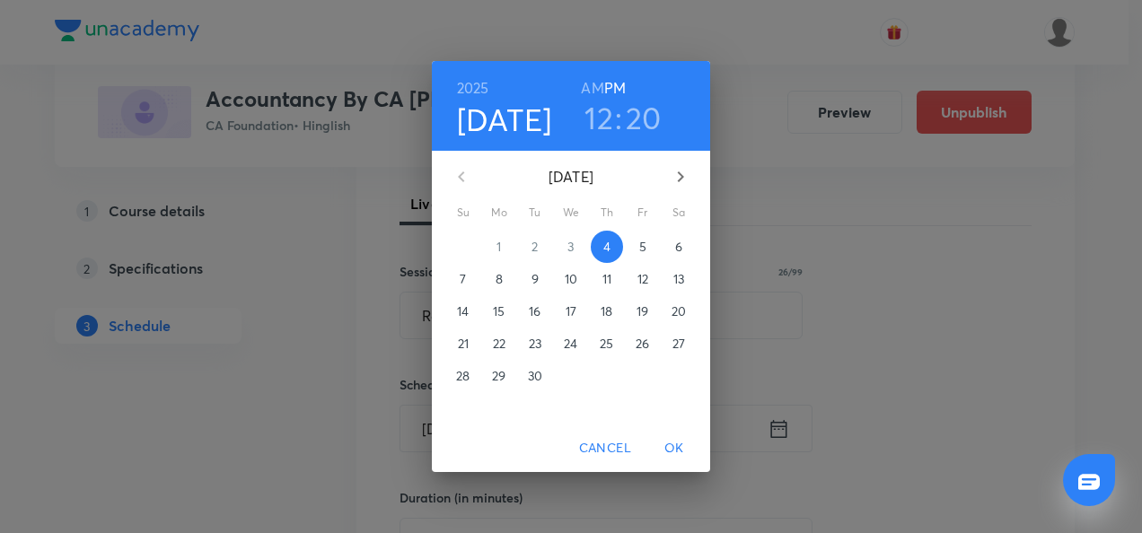
click at [499, 277] on p "8" at bounding box center [499, 279] width 7 height 18
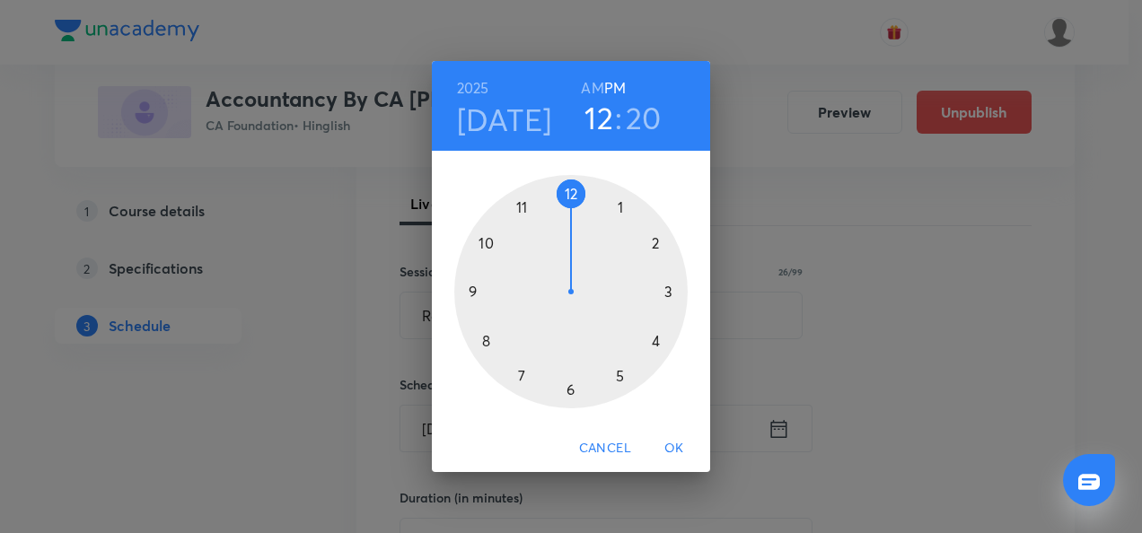
click at [656, 246] on div at bounding box center [570, 291] width 233 height 233
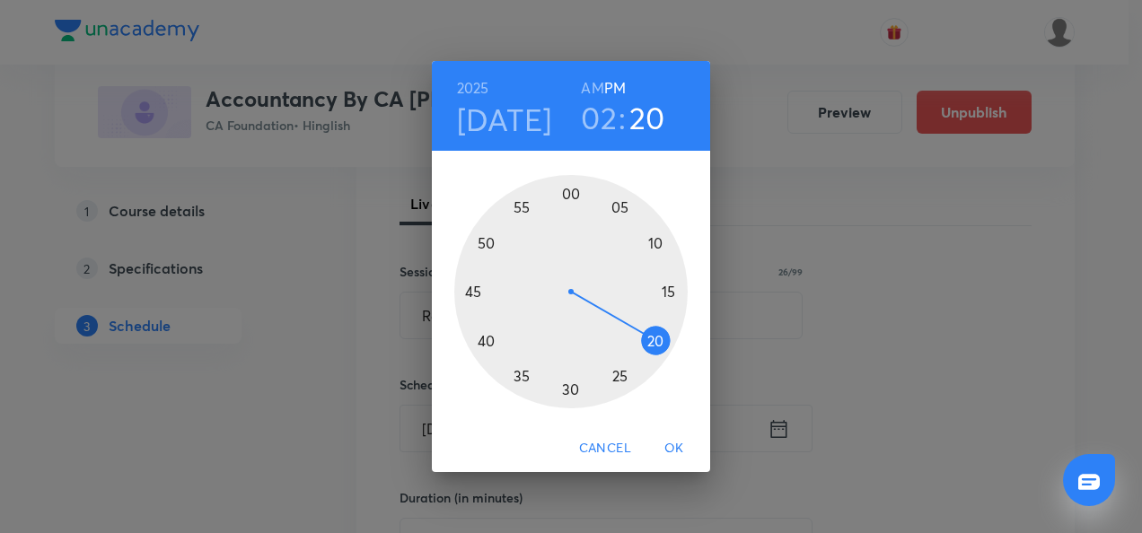
click at [568, 196] on div at bounding box center [570, 291] width 233 height 233
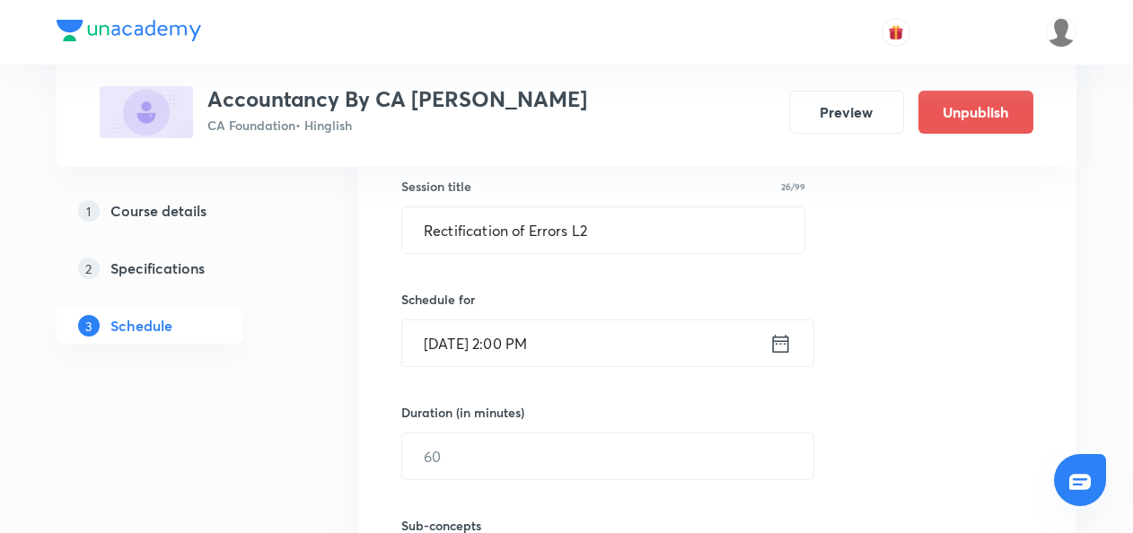
scroll to position [509, 0]
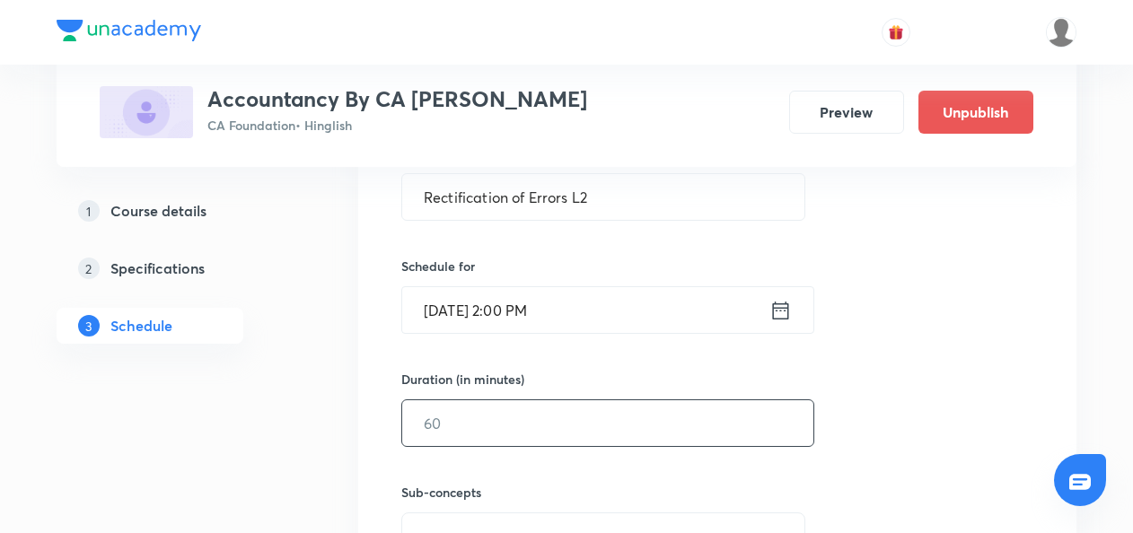
click at [429, 427] on input "text" at bounding box center [607, 423] width 411 height 46
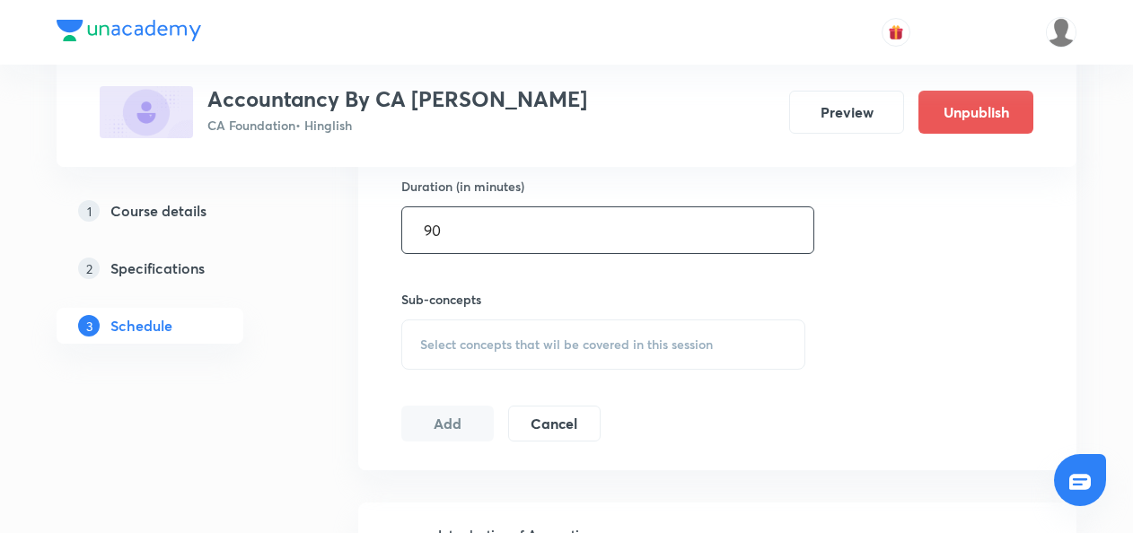
type input "90"
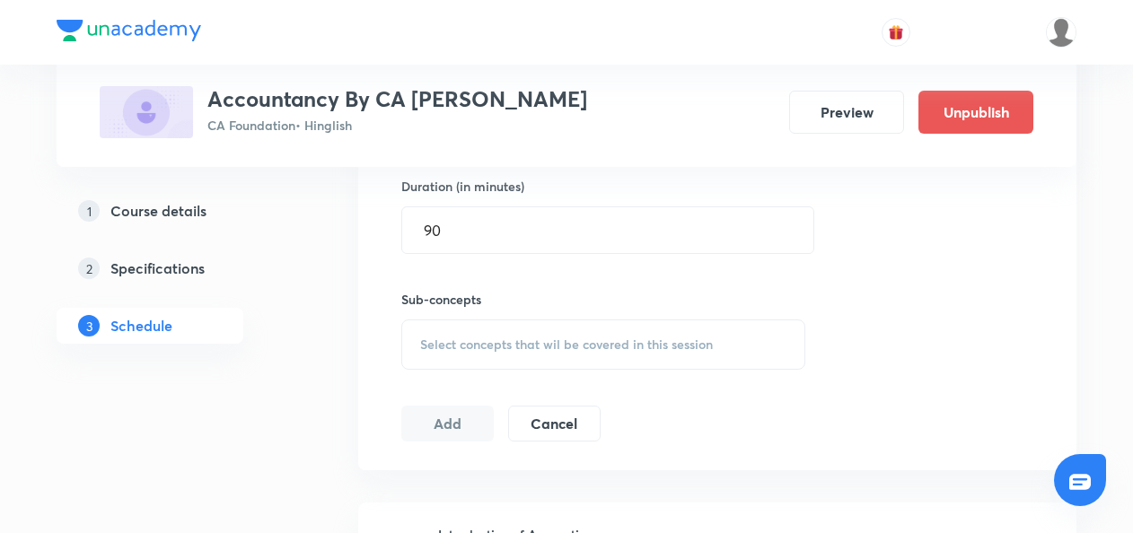
click at [445, 340] on span "Select concepts that wil be covered in this session" at bounding box center [566, 345] width 293 height 14
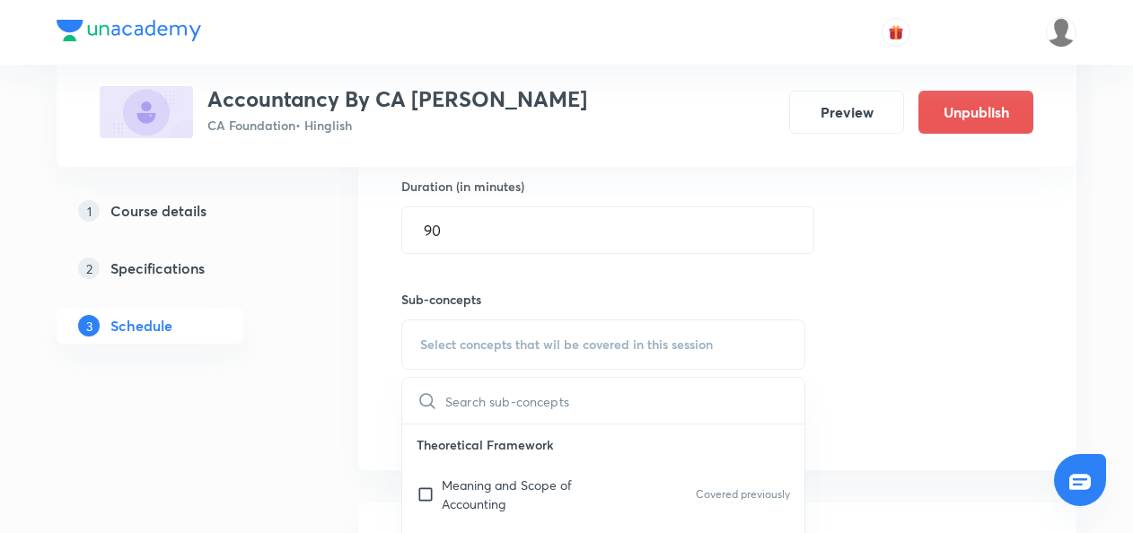
scroll to position [794, 0]
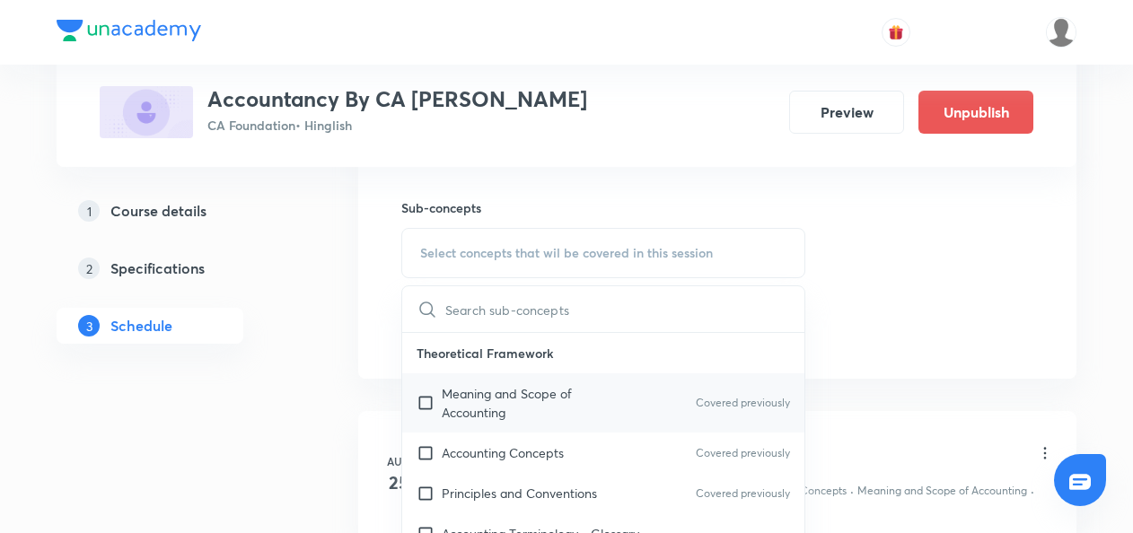
click at [426, 402] on input "checkbox" at bounding box center [429, 403] width 25 height 38
checkbox input "true"
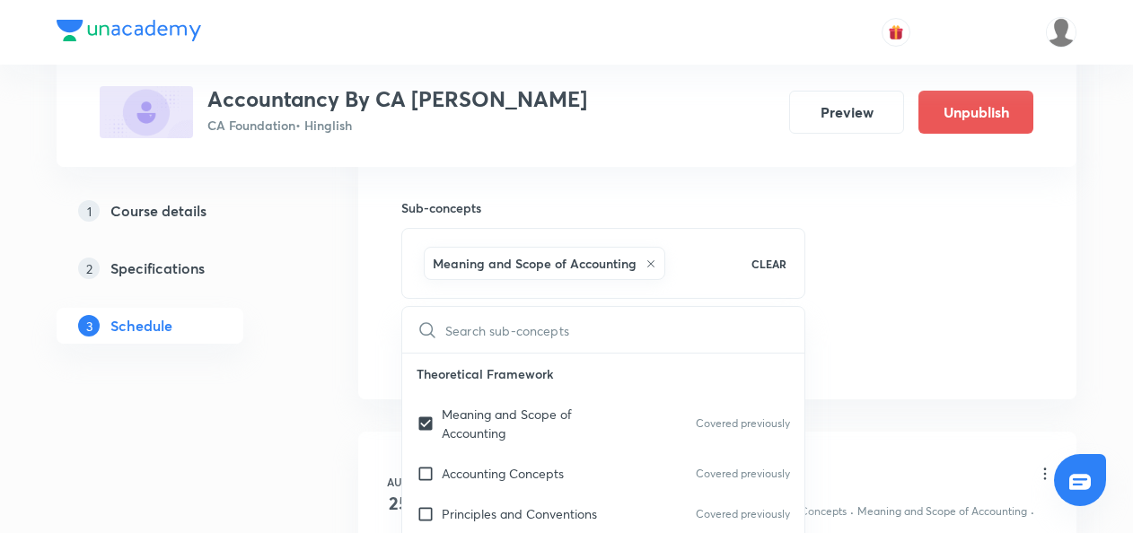
click at [358, 384] on div "Session 10 Live class Quiz Recorded classes Session title 26/99 Rectification o…" at bounding box center [717, 54] width 718 height 691
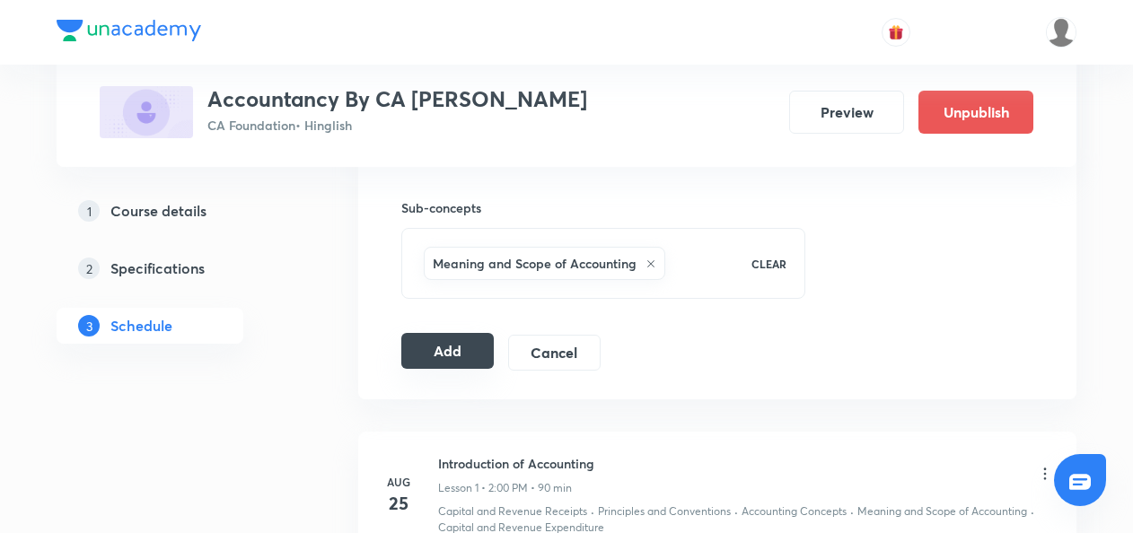
click at [432, 351] on button "Add" at bounding box center [447, 351] width 92 height 36
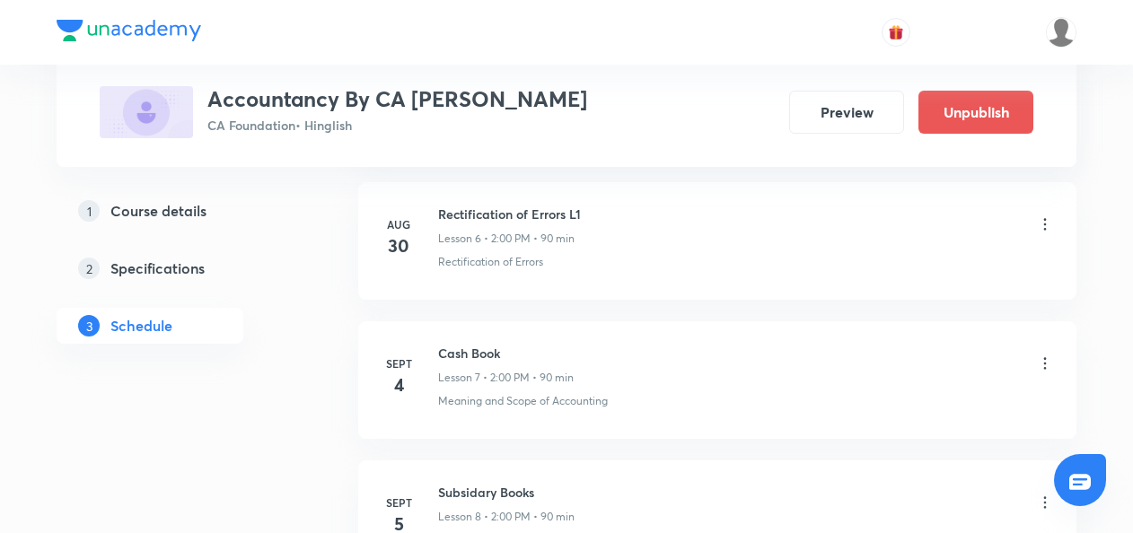
scroll to position [1627, 0]
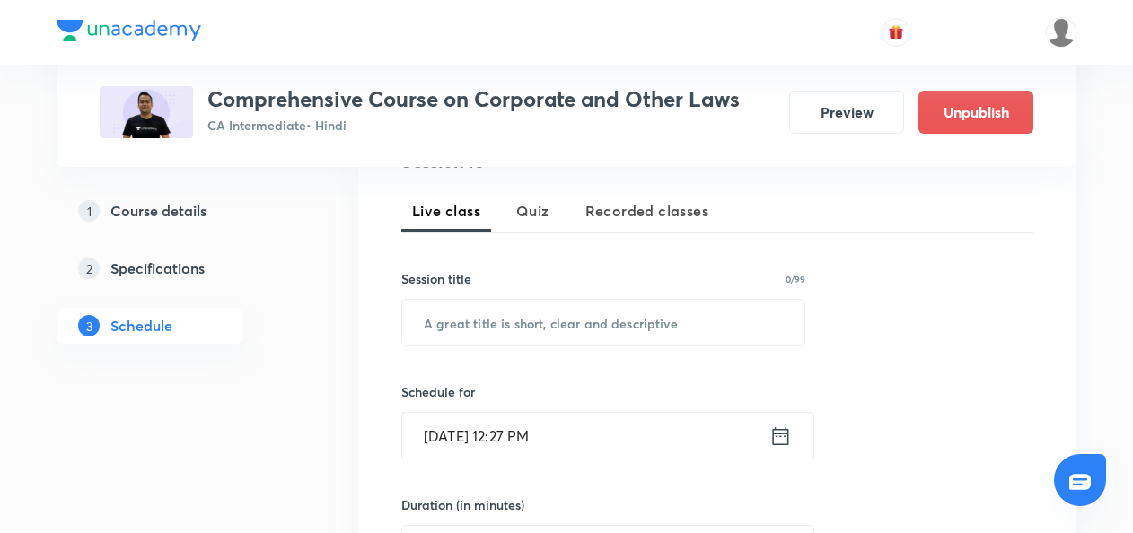
scroll to position [383, 0]
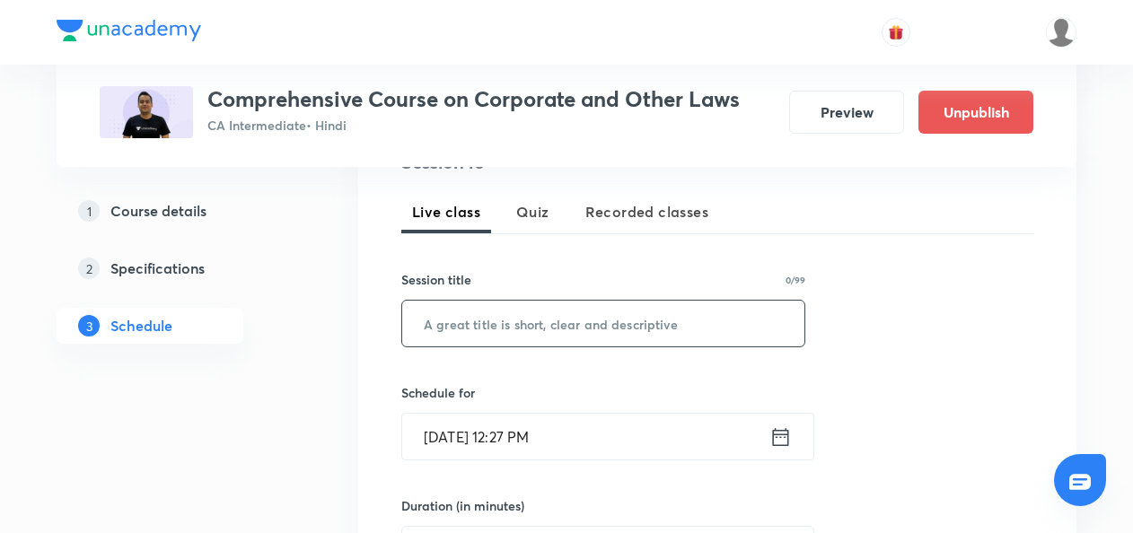
click at [439, 326] on input "text" at bounding box center [603, 324] width 402 height 46
paste input "Management & Administration-9 (General Meeting)"
type input "Management & Administration-9 (General Meeting)"
click at [784, 433] on icon at bounding box center [781, 436] width 16 height 18
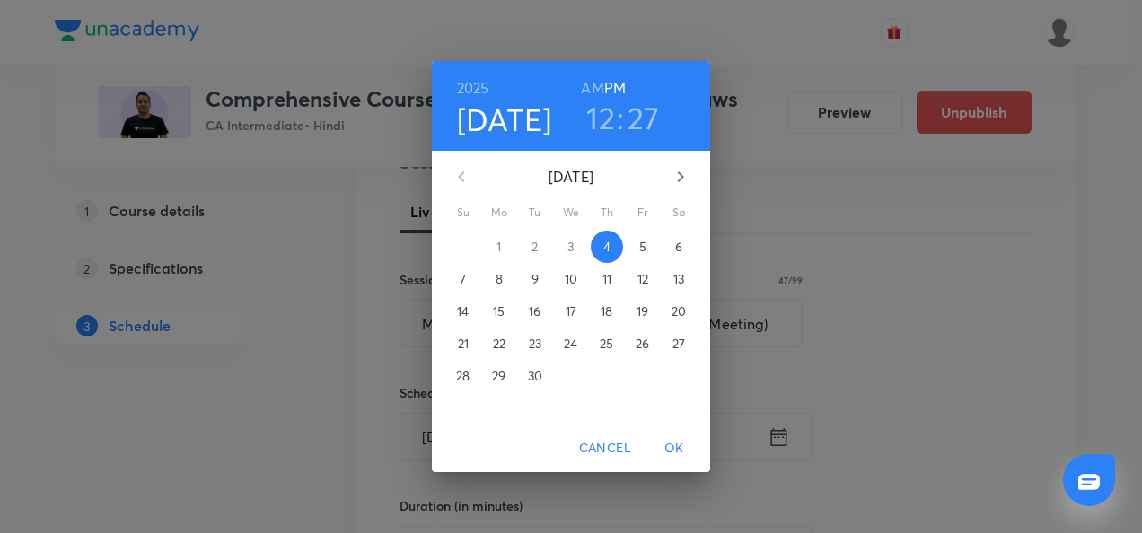
click at [640, 243] on p "5" at bounding box center [642, 247] width 7 height 18
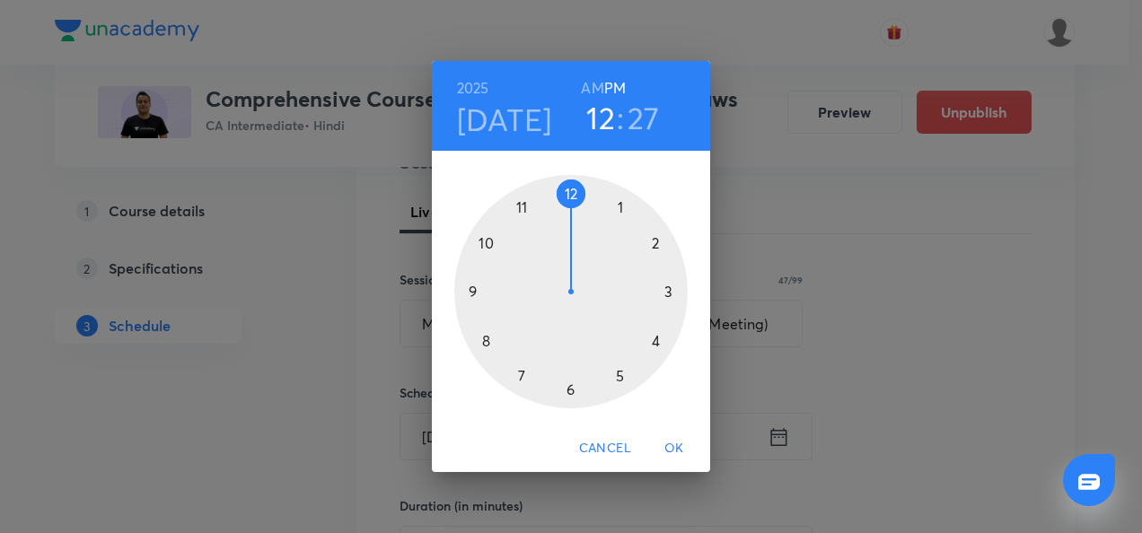
click at [485, 242] on div at bounding box center [570, 291] width 233 height 233
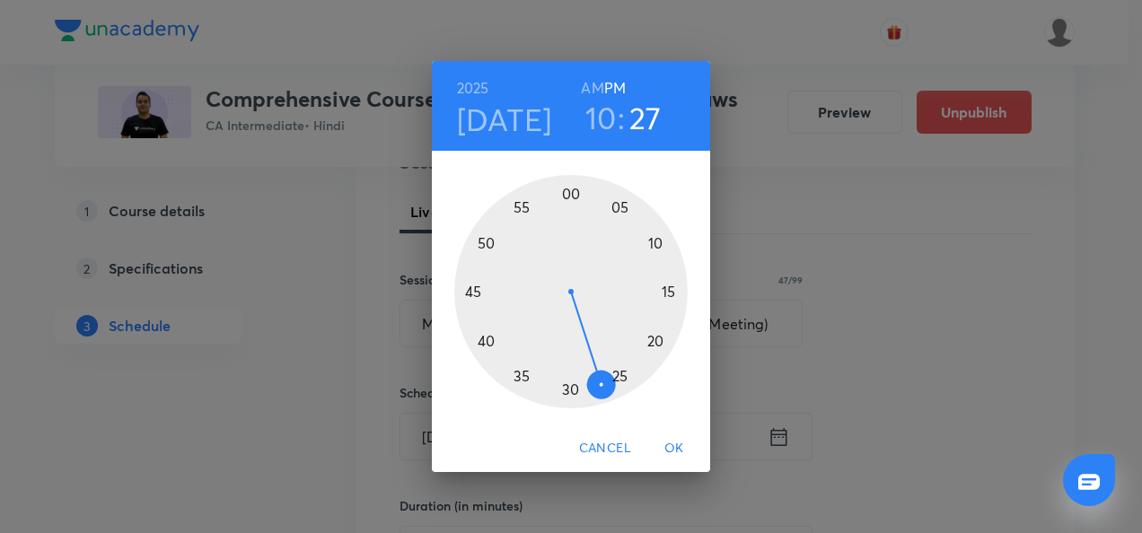
click at [591, 78] on h6 "AM" at bounding box center [592, 87] width 22 height 25
click at [666, 292] on div at bounding box center [570, 291] width 233 height 233
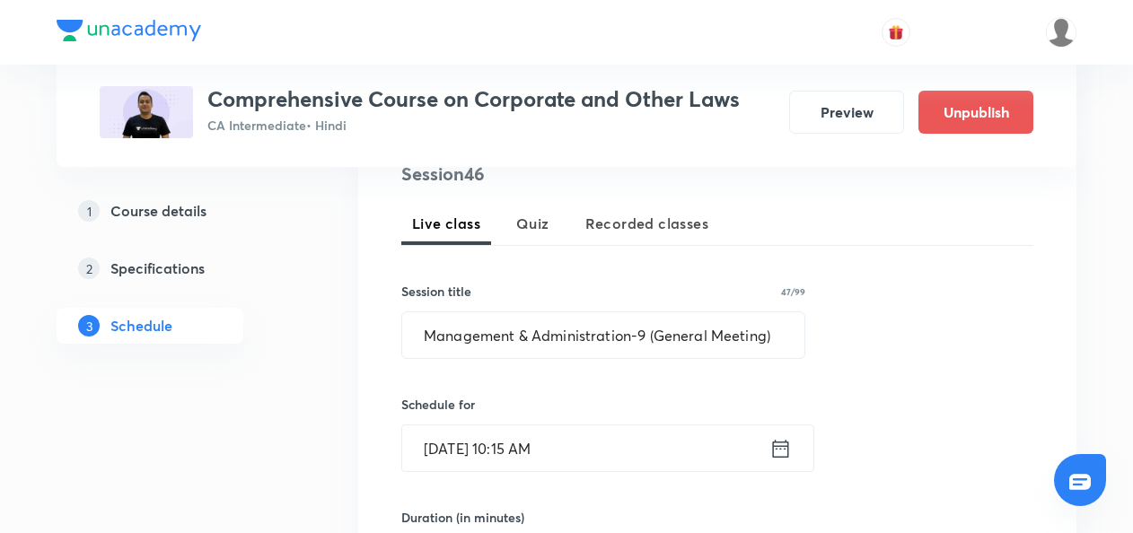
scroll to position [511, 0]
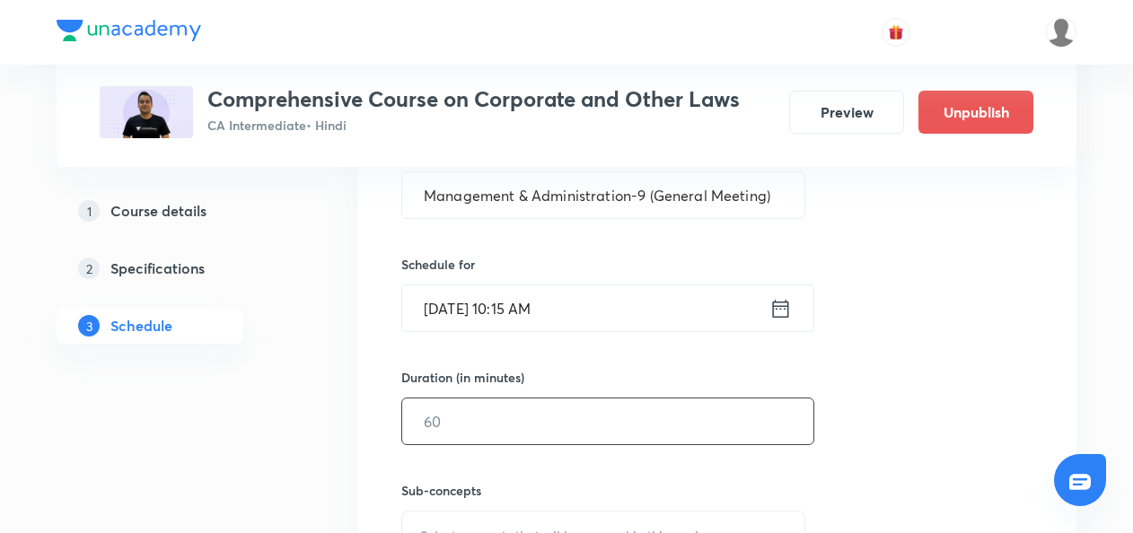
click at [447, 427] on input "text" at bounding box center [607, 422] width 411 height 46
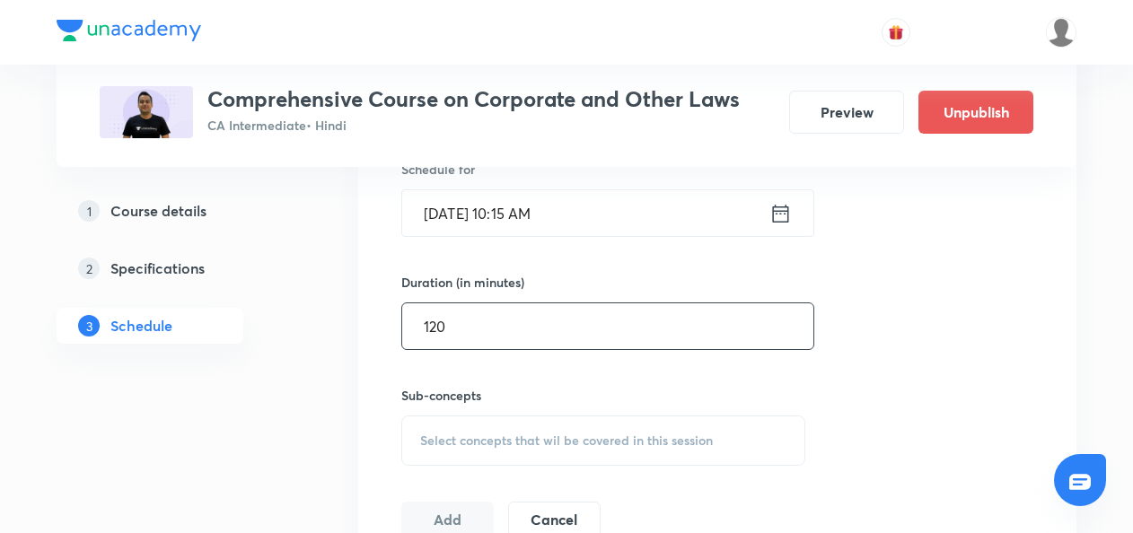
type input "120"
click at [447, 427] on div "Select concepts that wil be covered in this session" at bounding box center [603, 441] width 404 height 50
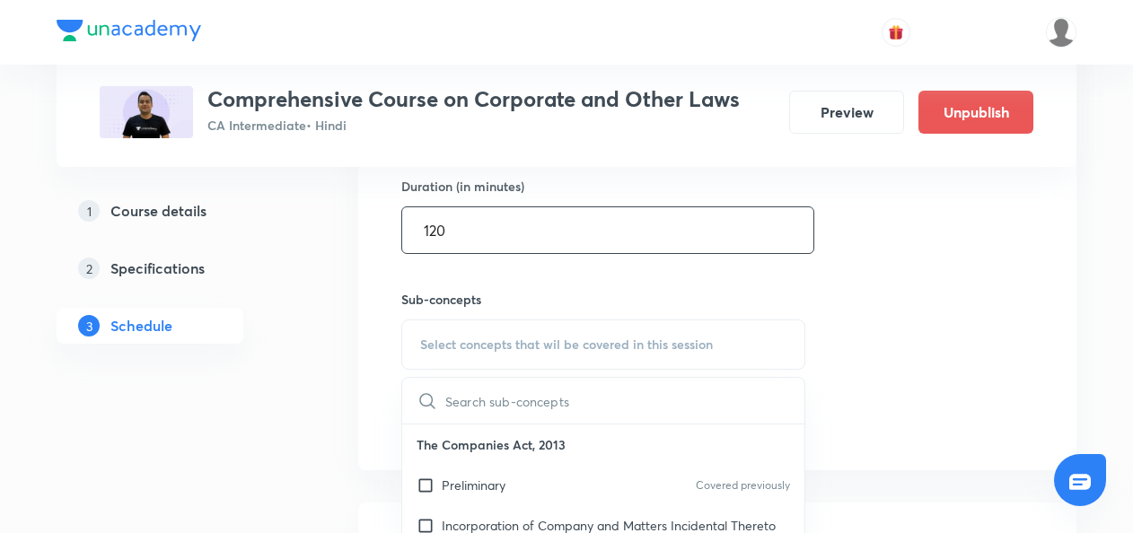
scroll to position [707, 0]
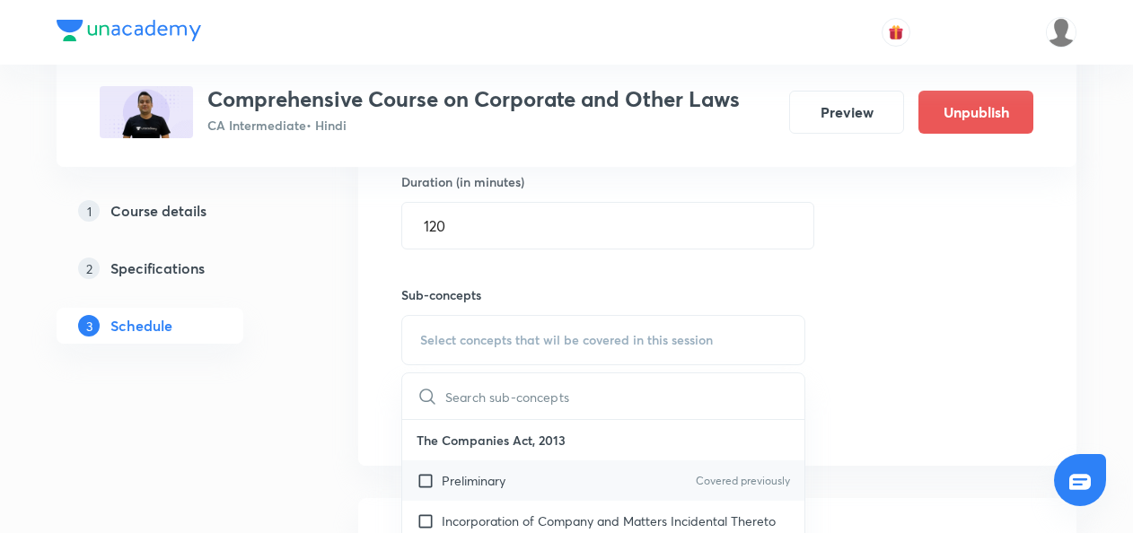
click at [424, 478] on input "checkbox" at bounding box center [429, 480] width 25 height 19
checkbox input "true"
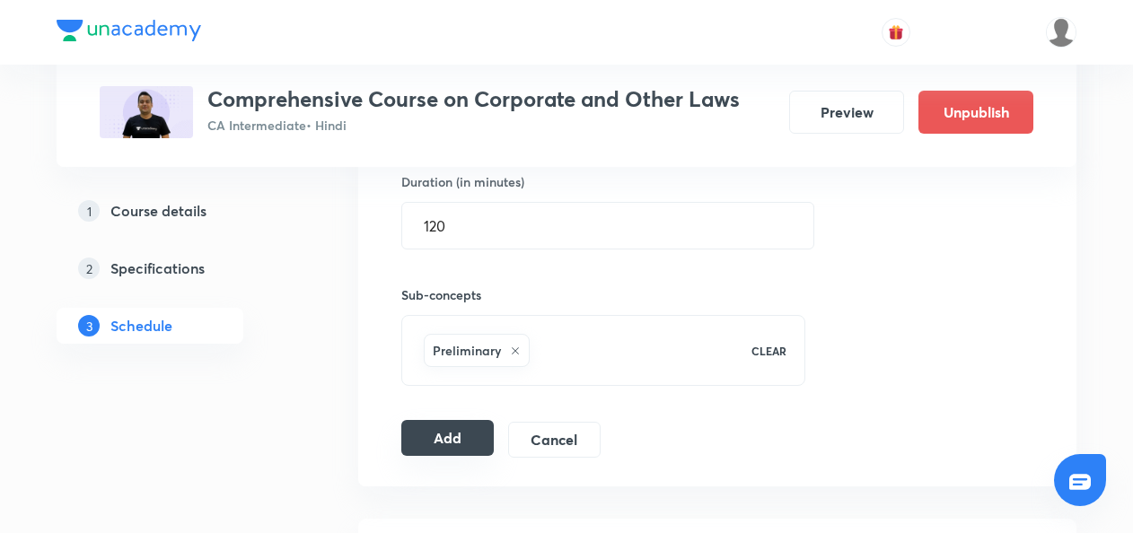
click at [442, 444] on button "Add" at bounding box center [447, 438] width 92 height 36
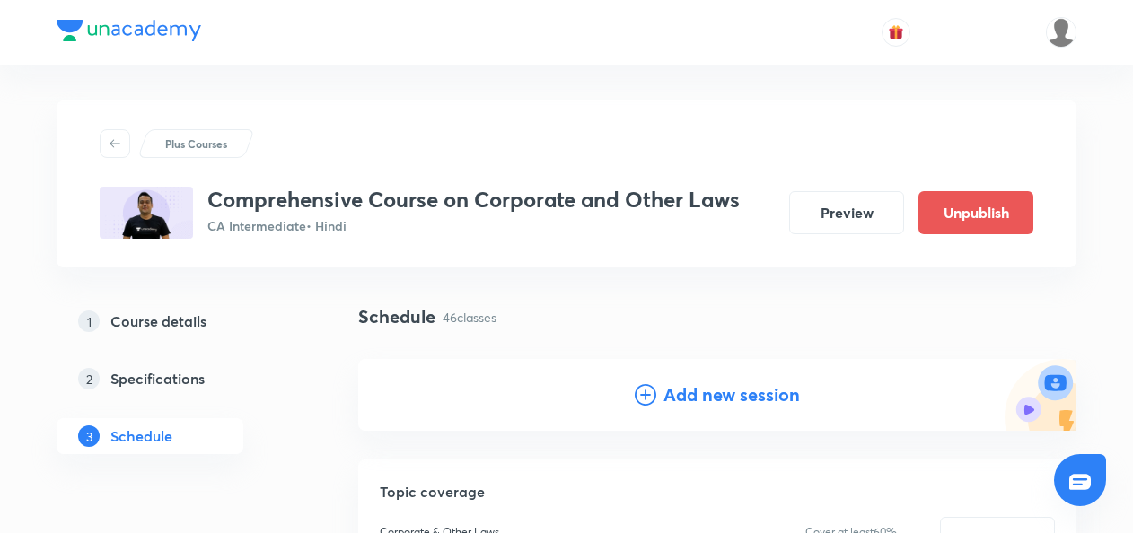
scroll to position [104, 0]
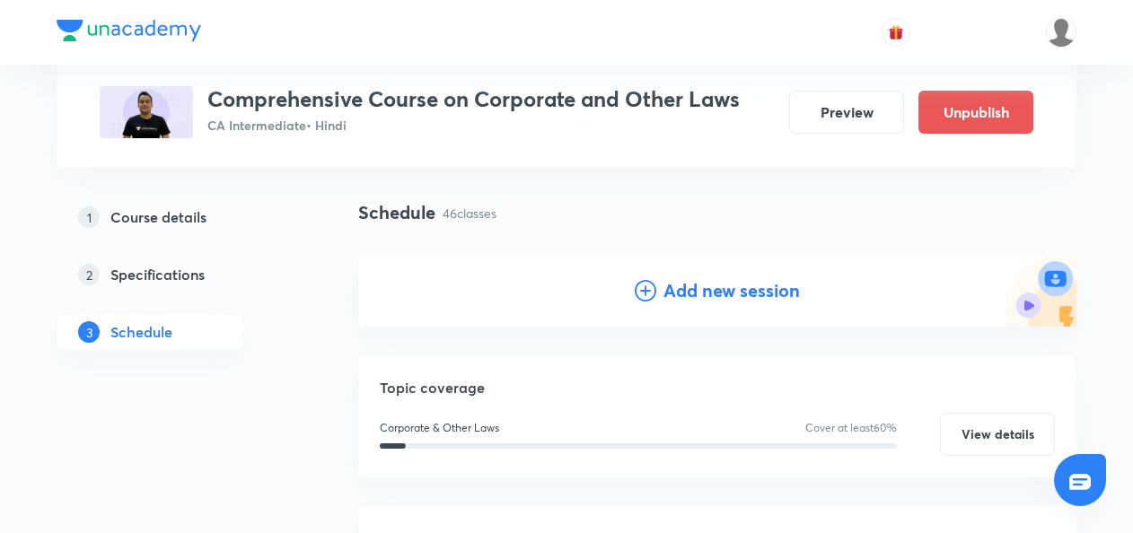
click at [639, 289] on icon at bounding box center [646, 291] width 22 height 22
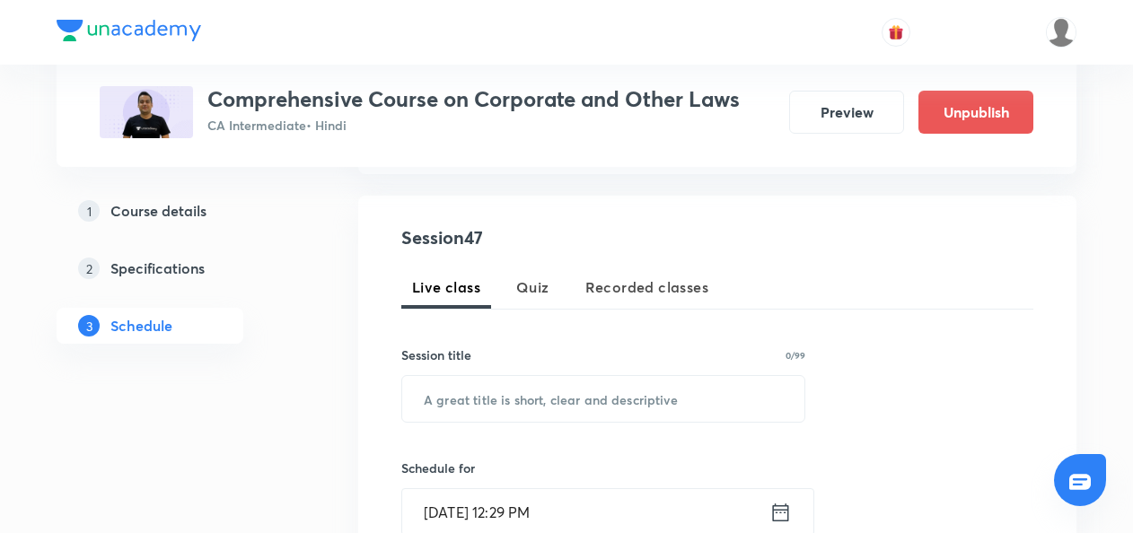
scroll to position [445, 0]
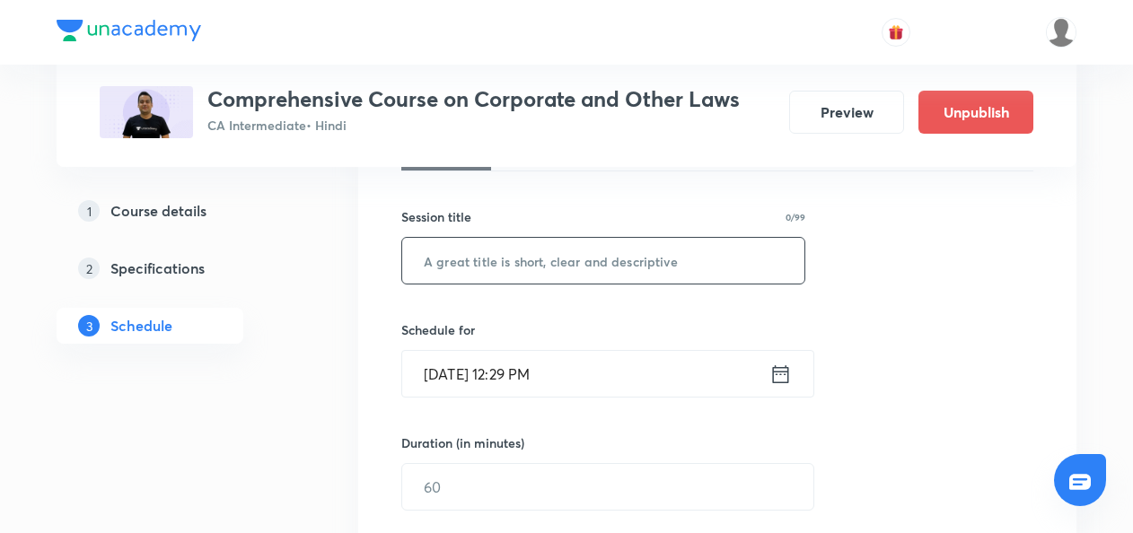
click at [431, 260] on input "text" at bounding box center [603, 261] width 402 height 46
paste input "Management & Administration-10 (Registers & Returns Part-1)"
type input "Management & Administration-10 (Registers & Returns Part-1)"
click at [771, 366] on icon at bounding box center [781, 374] width 22 height 25
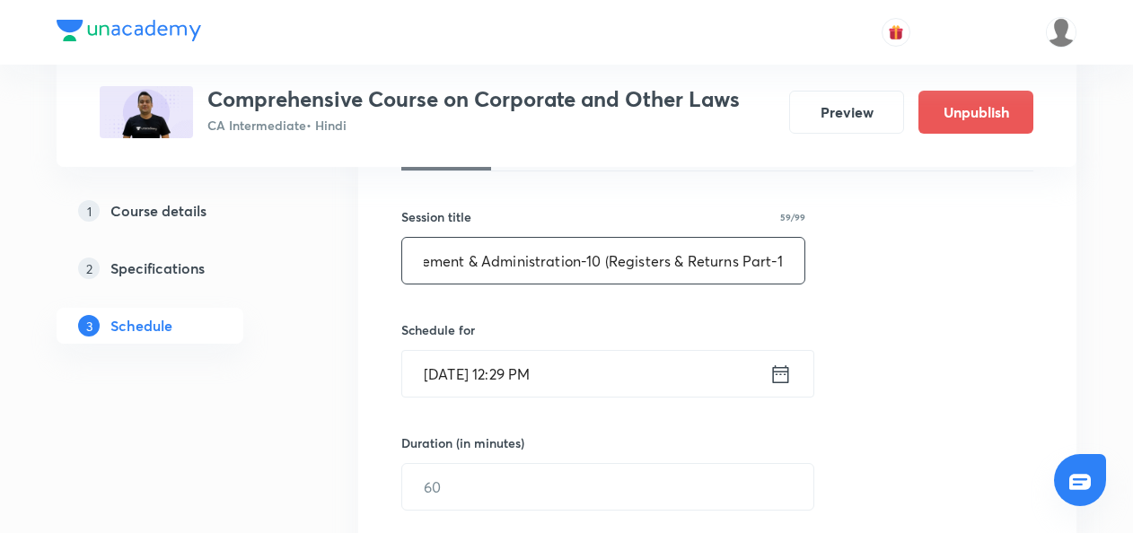
scroll to position [0, 0]
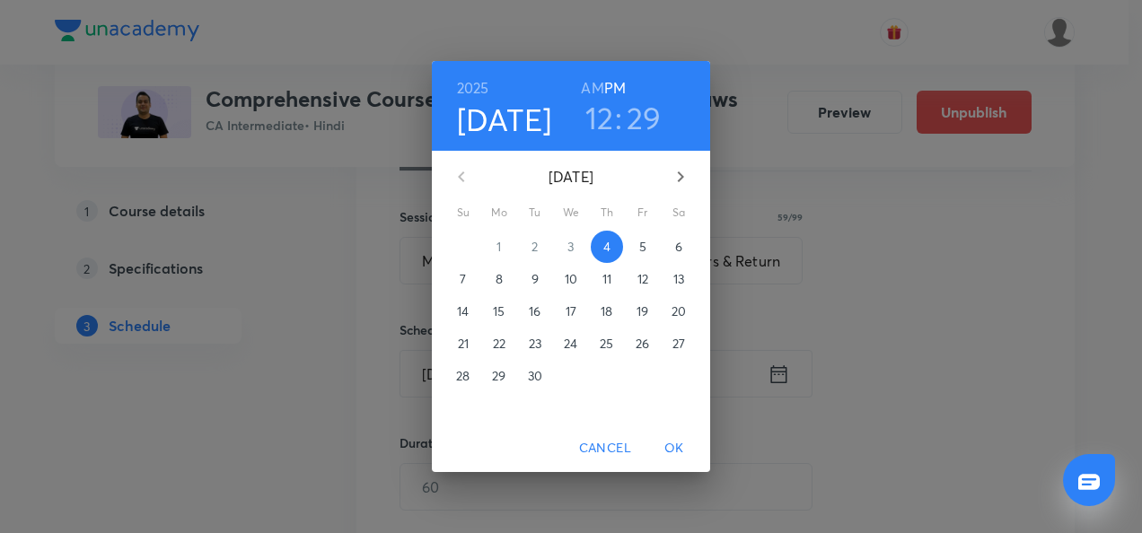
click at [677, 252] on p "6" at bounding box center [678, 247] width 7 height 18
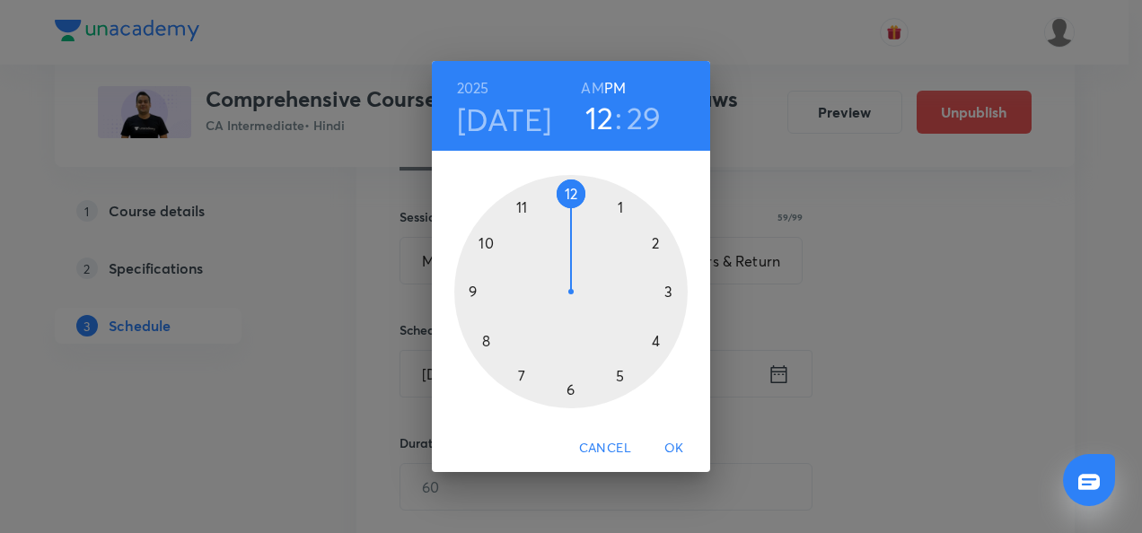
click at [486, 239] on div at bounding box center [570, 291] width 233 height 233
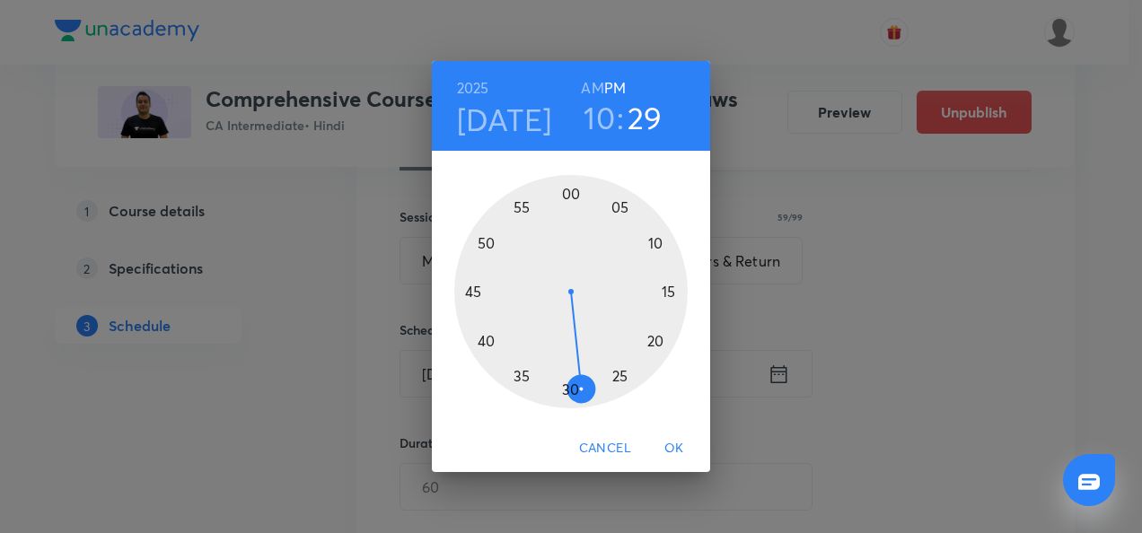
click at [593, 92] on h6 "AM" at bounding box center [592, 87] width 22 height 25
click at [671, 295] on div at bounding box center [570, 291] width 233 height 233
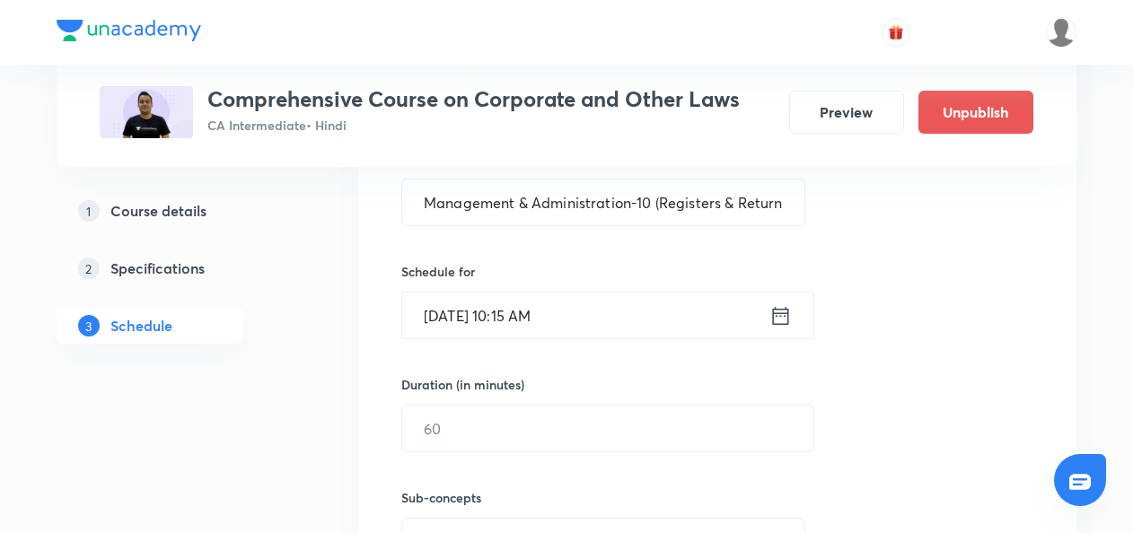
scroll to position [505, 0]
click at [429, 424] on input "text" at bounding box center [607, 428] width 411 height 46
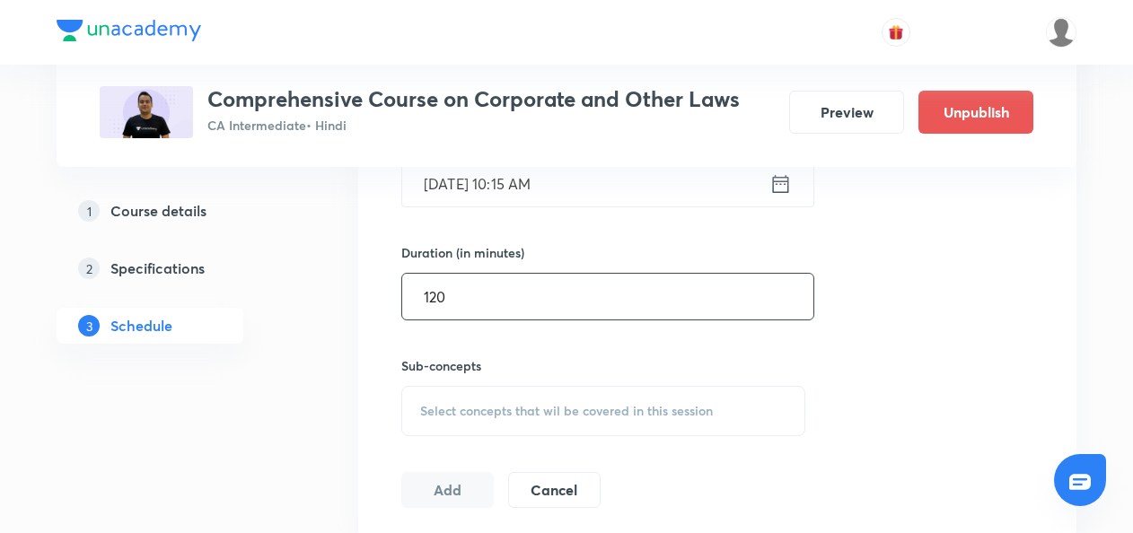
type input "120"
click at [427, 410] on span "Select concepts that wil be covered in this session" at bounding box center [566, 411] width 293 height 14
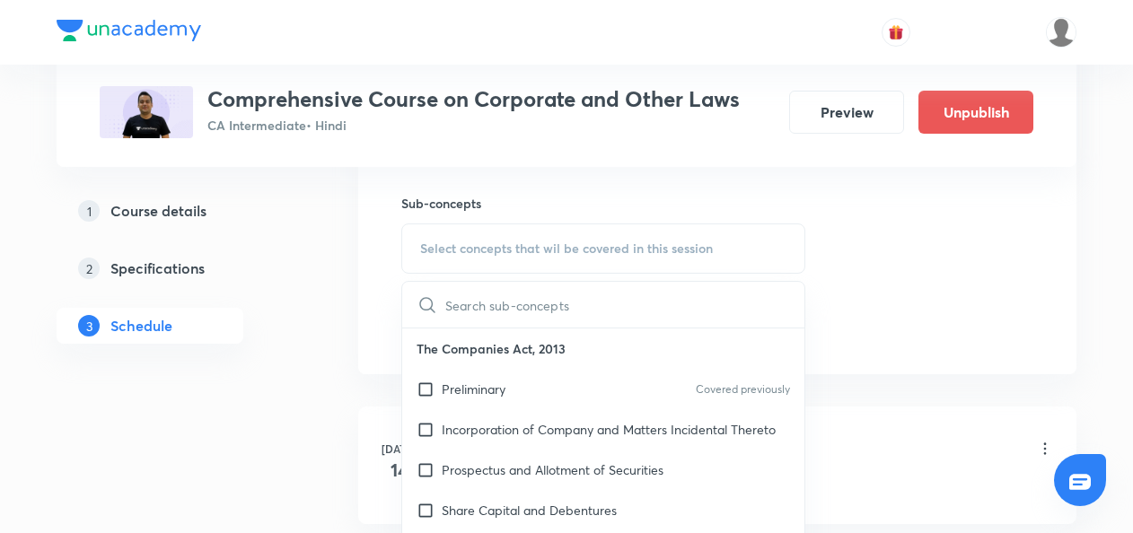
scroll to position [799, 0]
click at [422, 383] on input "checkbox" at bounding box center [429, 388] width 25 height 19
checkbox input "true"
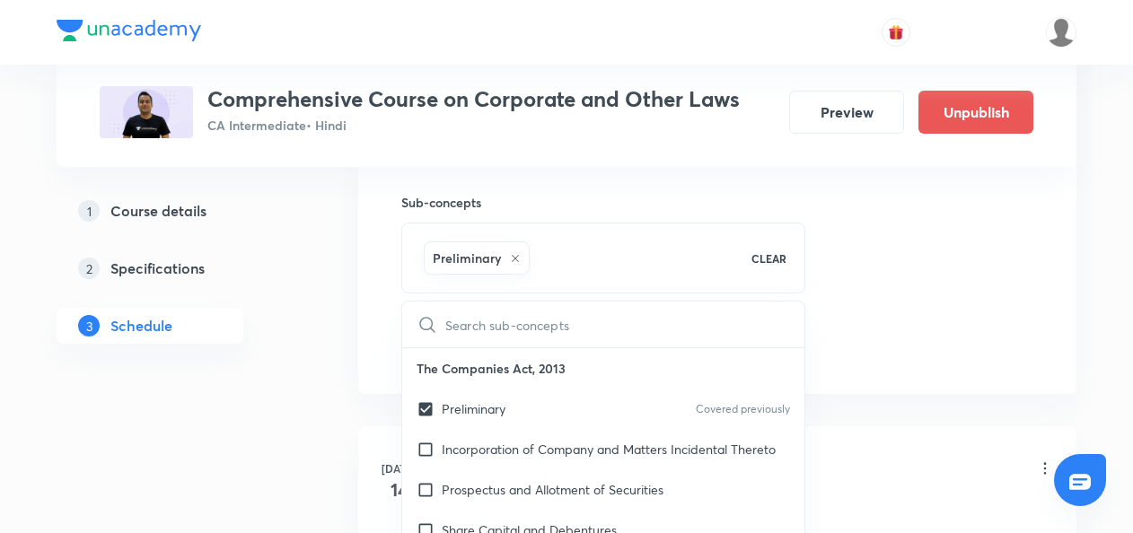
click at [381, 367] on div "Session 47 Live class Quiz Recorded classes Session title 59/99 Management & Ad…" at bounding box center [717, 49] width 718 height 691
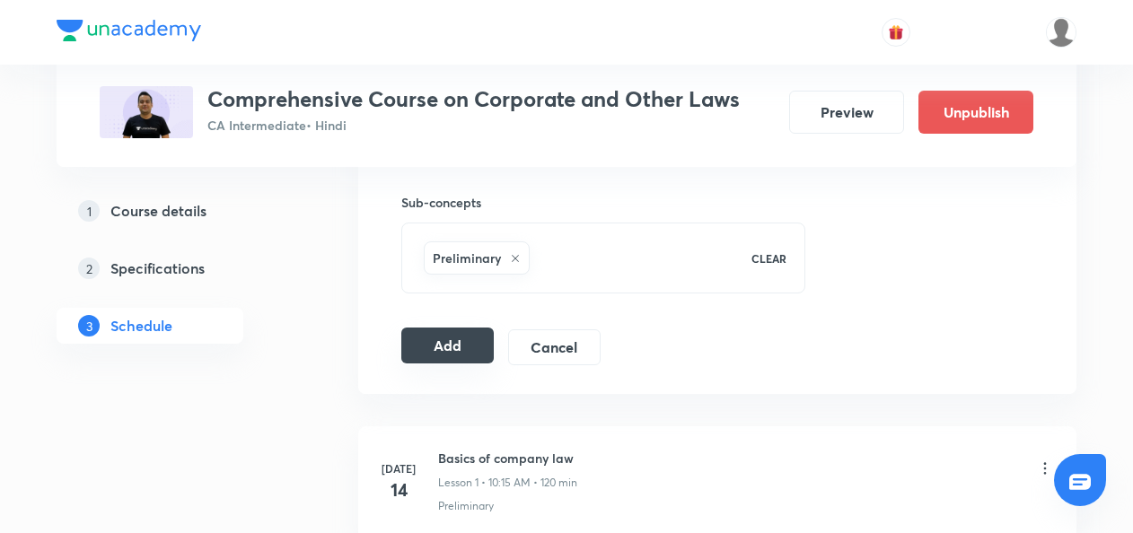
click at [446, 345] on button "Add" at bounding box center [447, 346] width 92 height 36
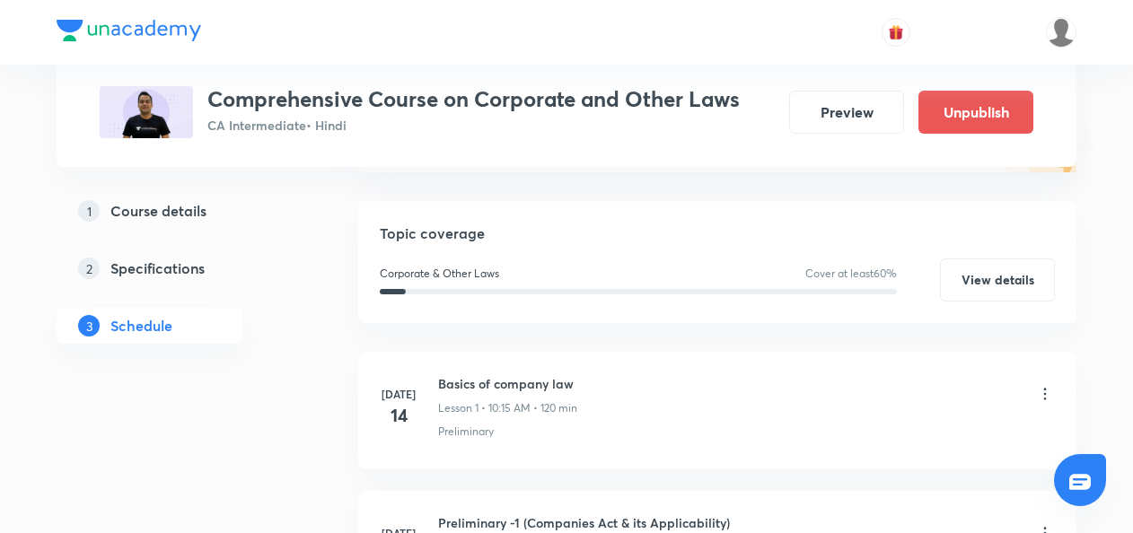
scroll to position [0, 0]
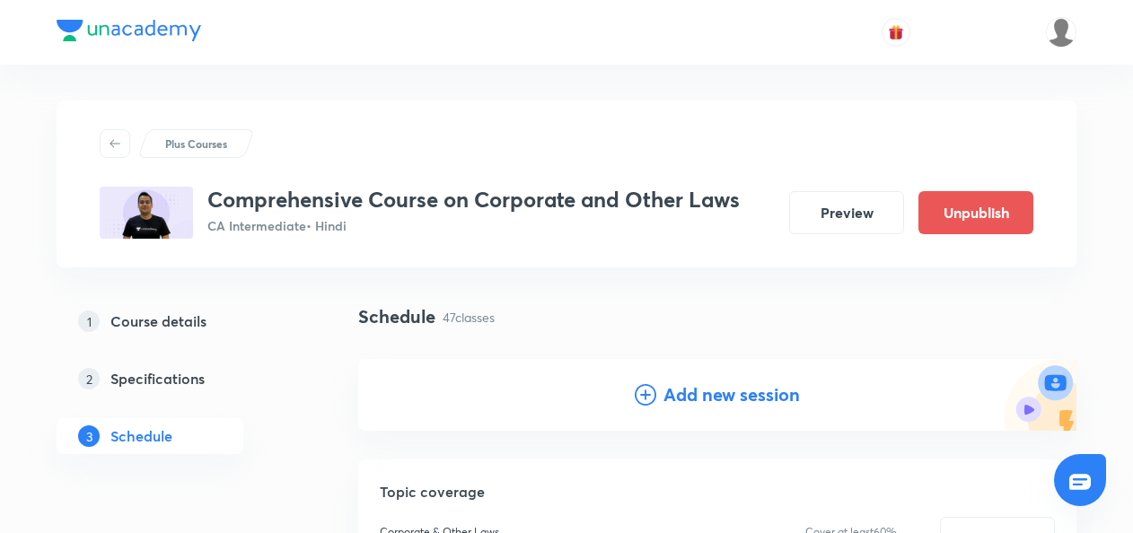
click at [641, 402] on icon at bounding box center [646, 395] width 22 height 22
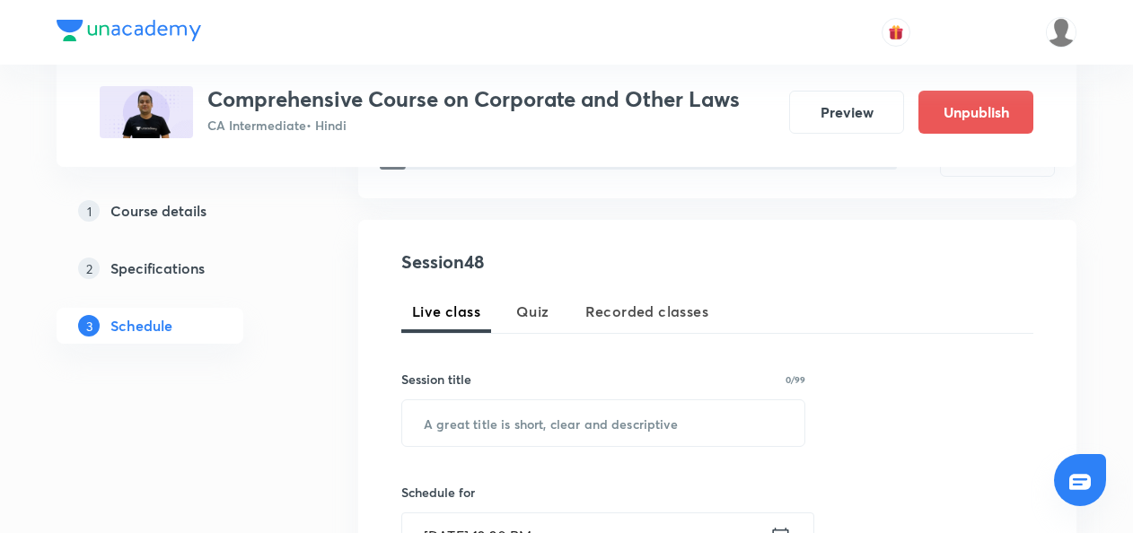
scroll to position [288, 0]
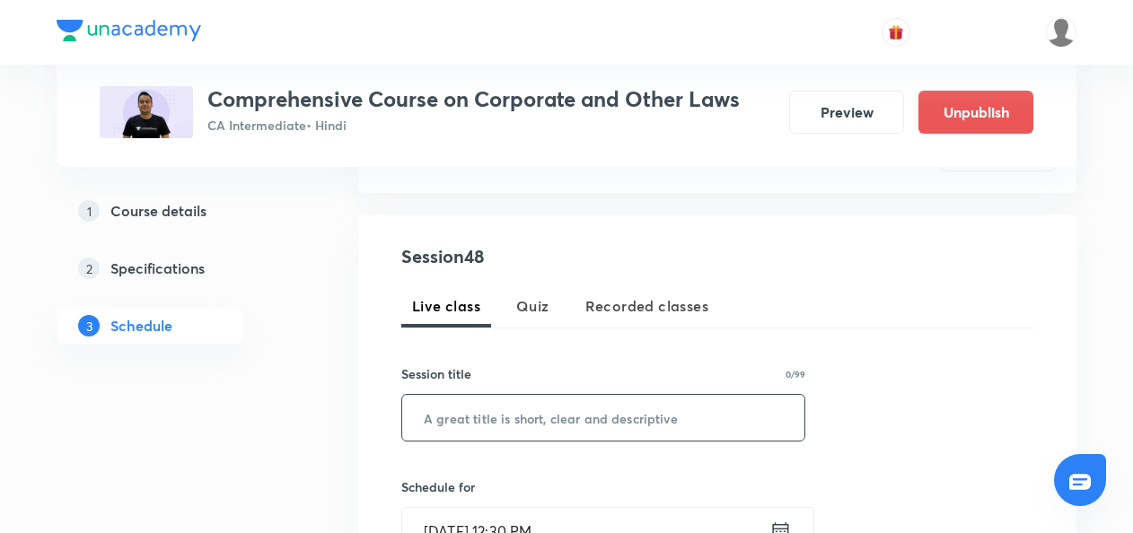
click at [447, 409] on input "text" at bounding box center [603, 418] width 402 height 46
paste input "Management & Administration-11 (Registers & Returns Part-2)"
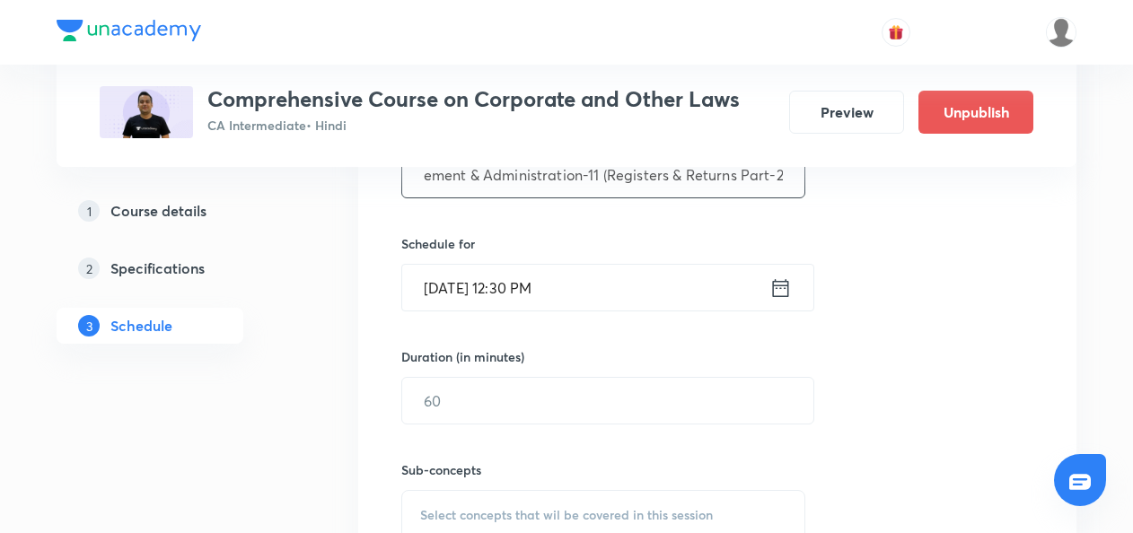
type input "Management & Administration-11 (Registers & Returns Part-2)"
click at [783, 288] on icon at bounding box center [781, 288] width 22 height 25
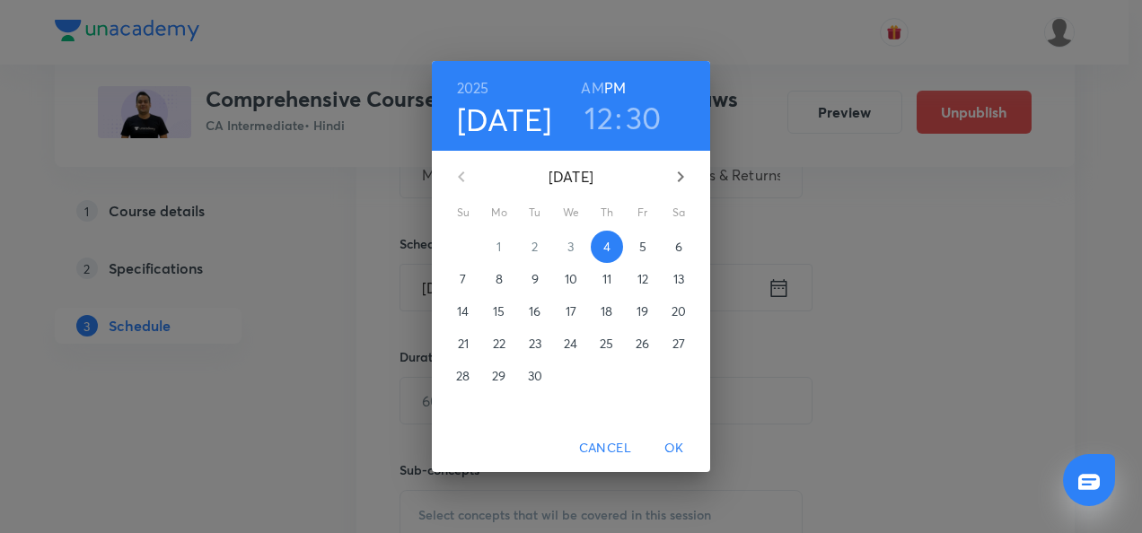
click at [497, 280] on p "8" at bounding box center [499, 279] width 7 height 18
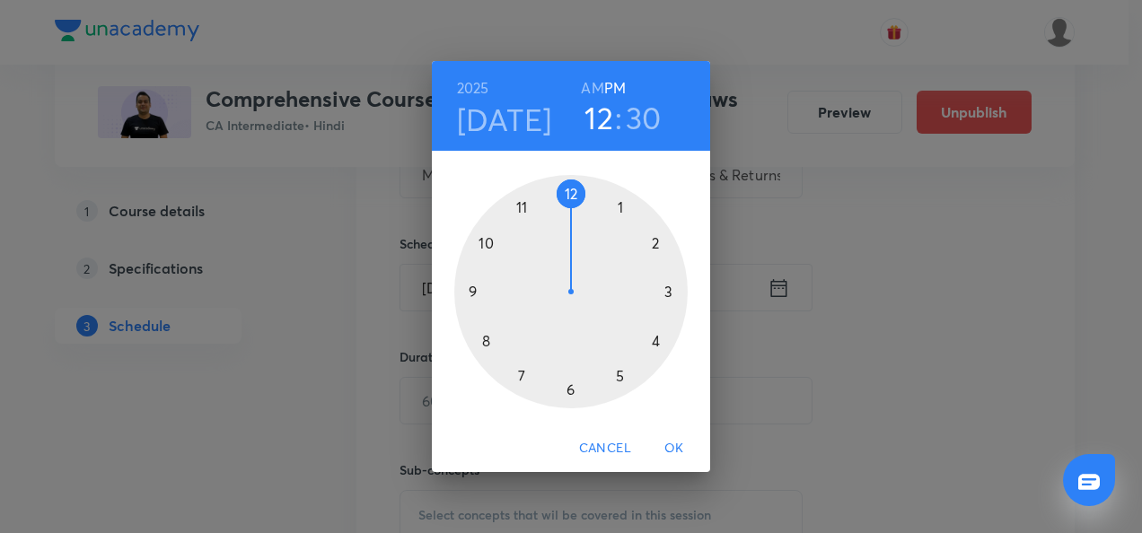
click at [485, 248] on div at bounding box center [570, 291] width 233 height 233
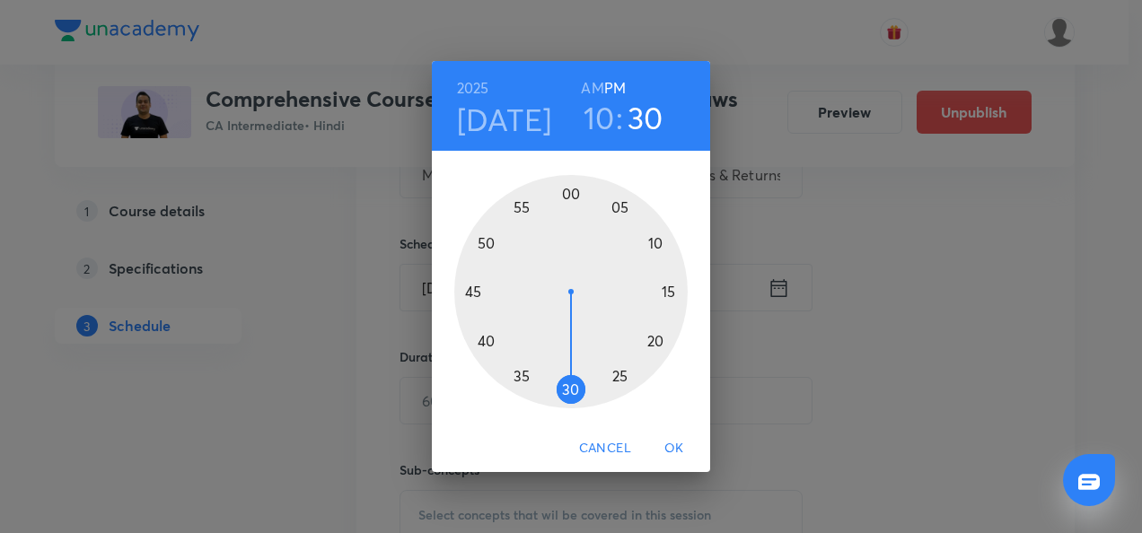
click at [594, 90] on h6 "AM" at bounding box center [592, 87] width 22 height 25
click at [670, 292] on div at bounding box center [570, 291] width 233 height 233
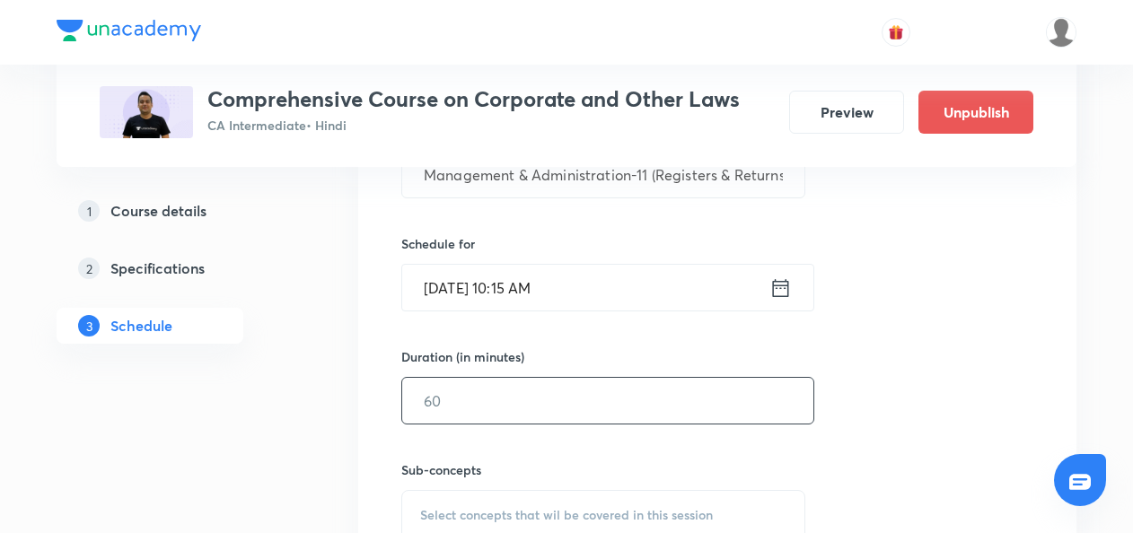
click at [462, 405] on input "text" at bounding box center [607, 401] width 411 height 46
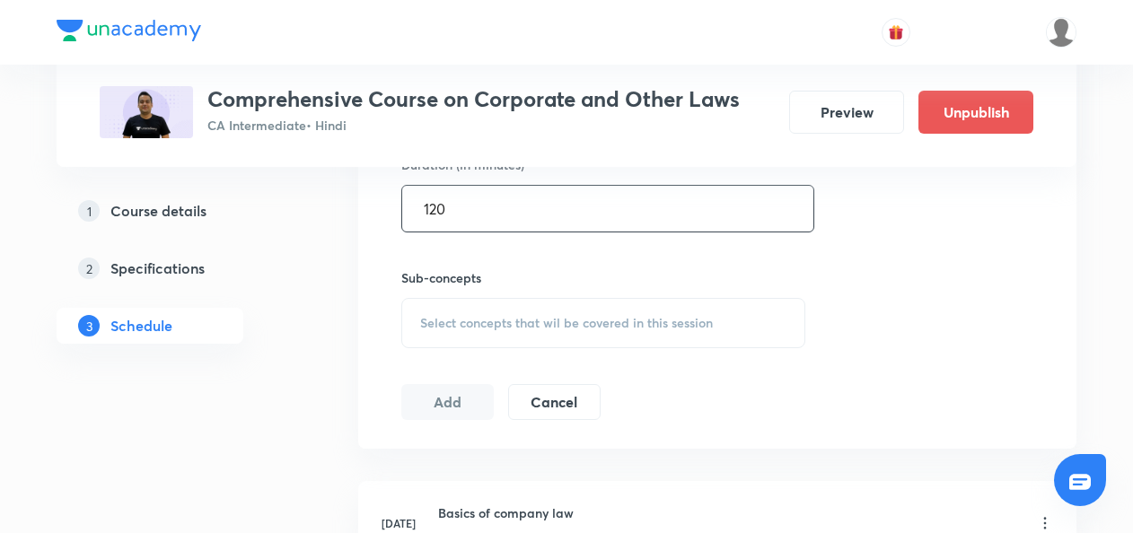
scroll to position [728, 0]
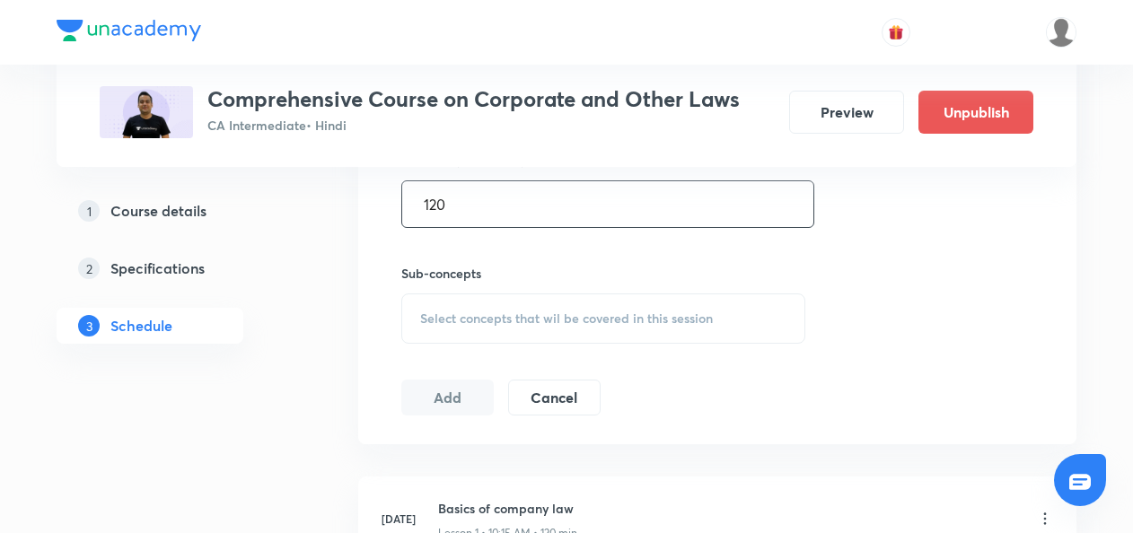
type input "120"
click at [445, 313] on span "Select concepts that wil be covered in this session" at bounding box center [566, 319] width 293 height 14
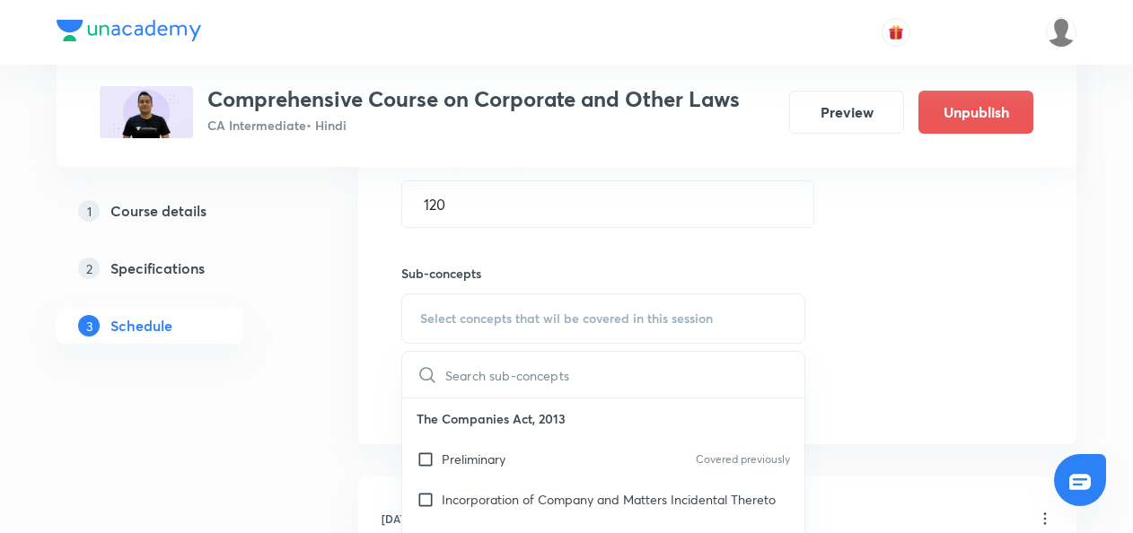
scroll to position [834, 0]
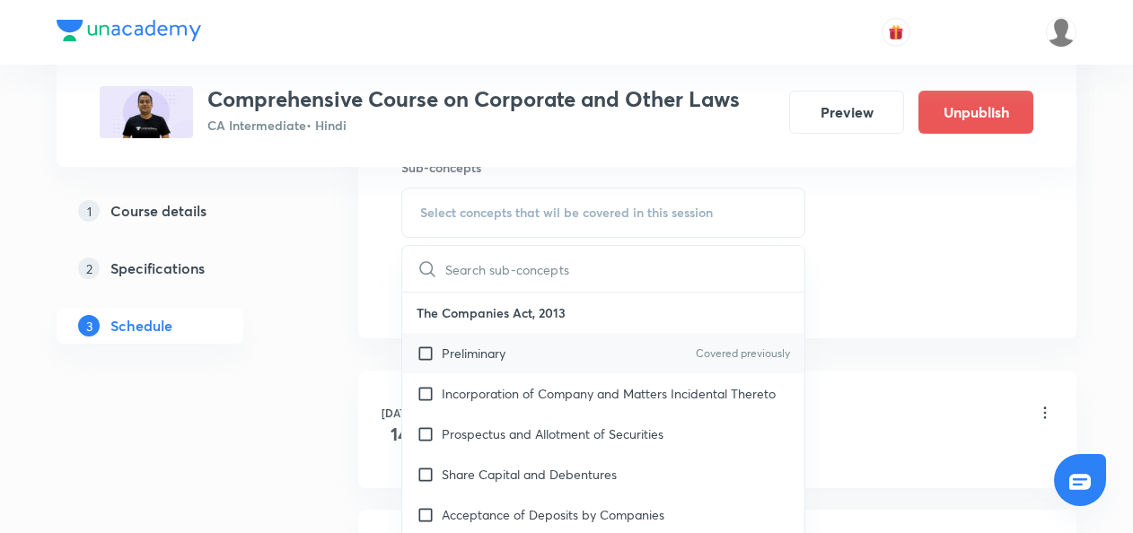
click at [426, 354] on input "checkbox" at bounding box center [429, 353] width 25 height 19
checkbox input "true"
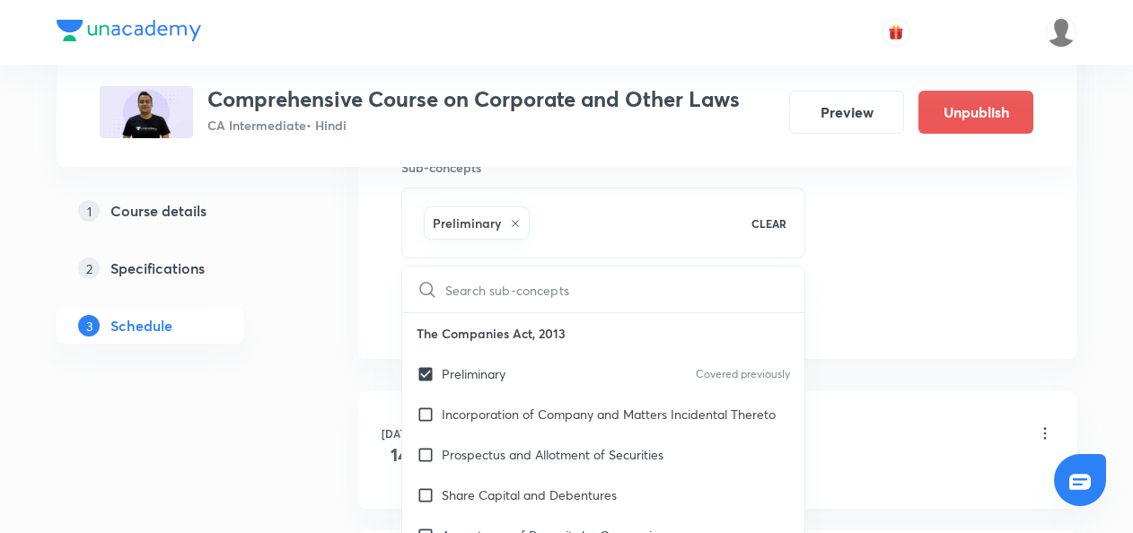
click at [386, 336] on div "Session 48 Live class Quiz Recorded classes Session title 59/99 Management & Ad…" at bounding box center [717, 14] width 718 height 691
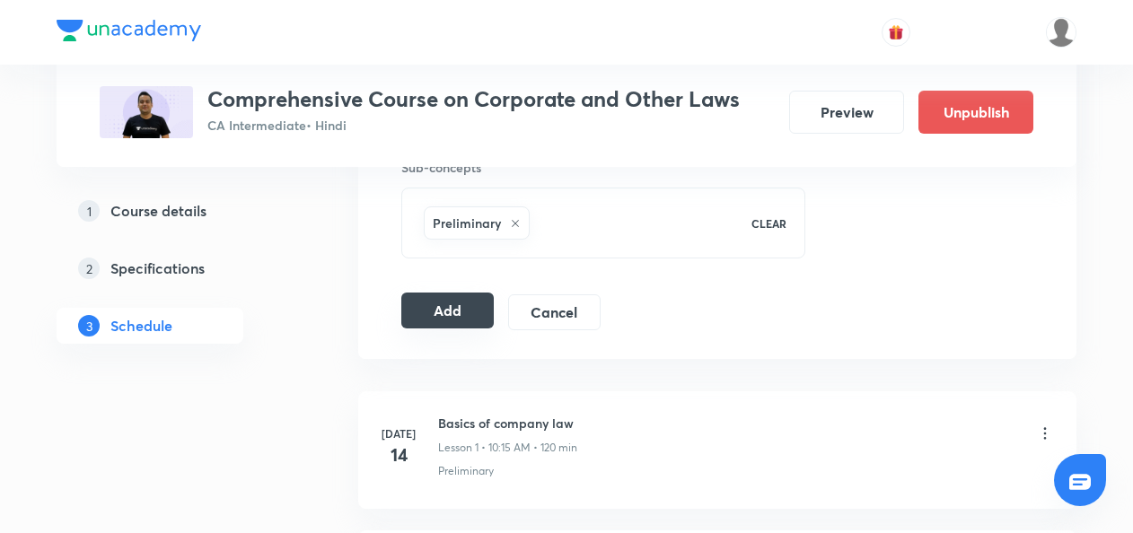
click at [451, 319] on button "Add" at bounding box center [447, 311] width 92 height 36
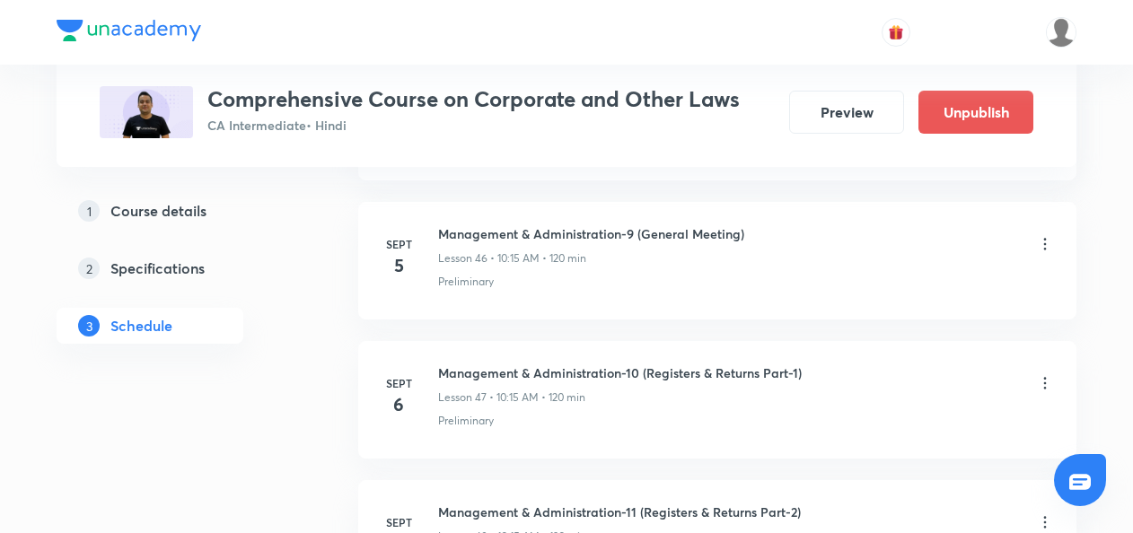
scroll to position [6877, 0]
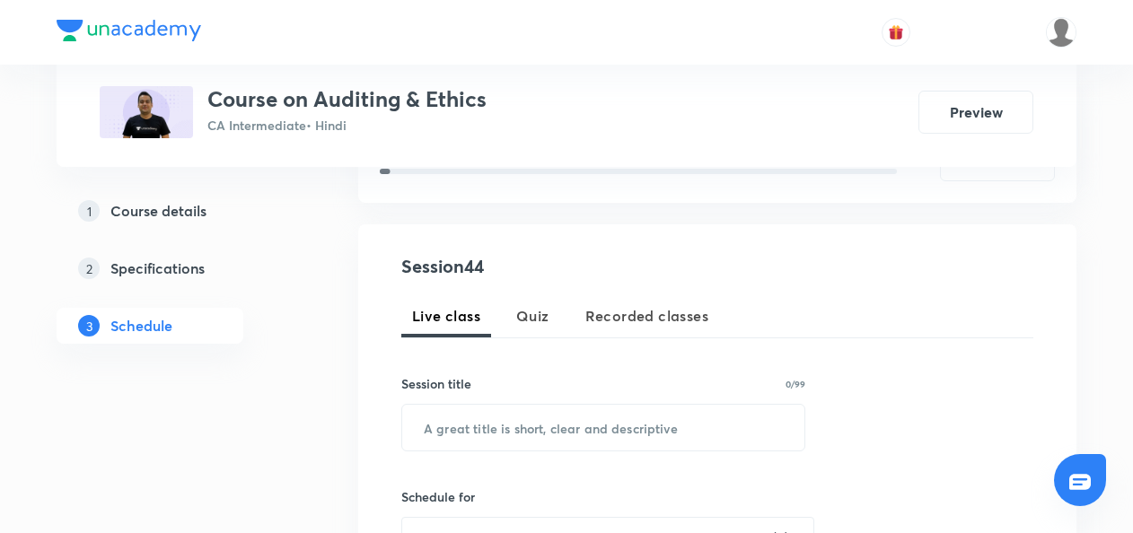
scroll to position [279, 0]
click at [423, 433] on input "text" at bounding box center [603, 427] width 402 height 46
paste input "Bank Audit Part-3"
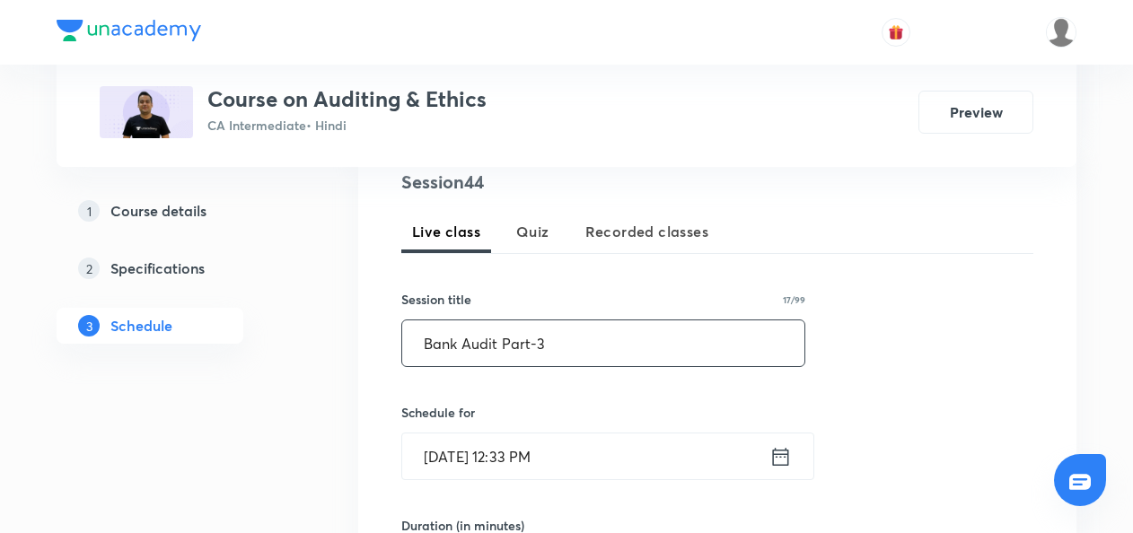
type input "Bank Audit Part-3"
click at [788, 456] on icon at bounding box center [781, 456] width 16 height 18
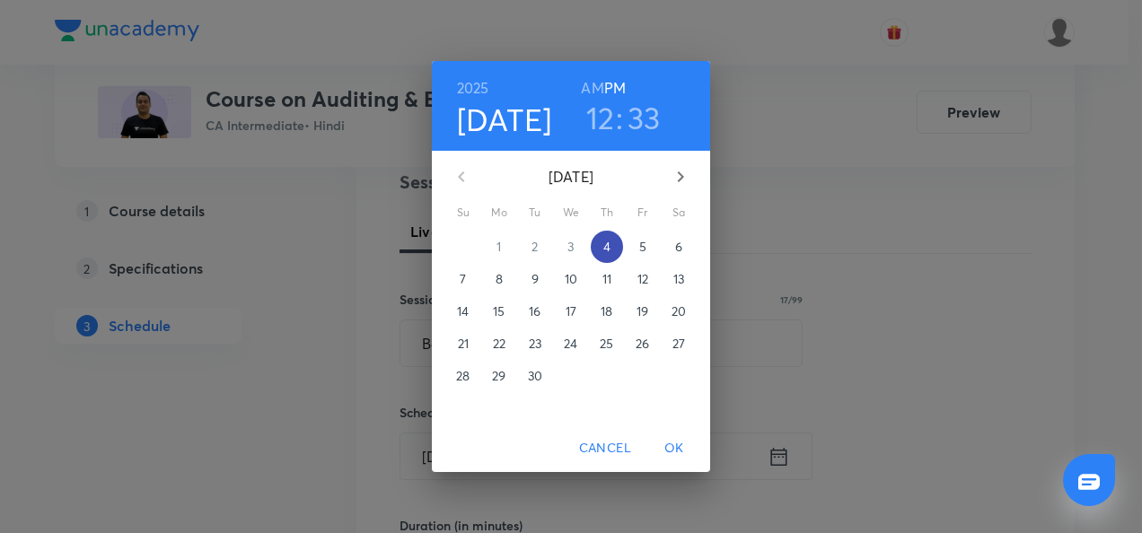
click at [606, 243] on p "4" at bounding box center [606, 247] width 7 height 18
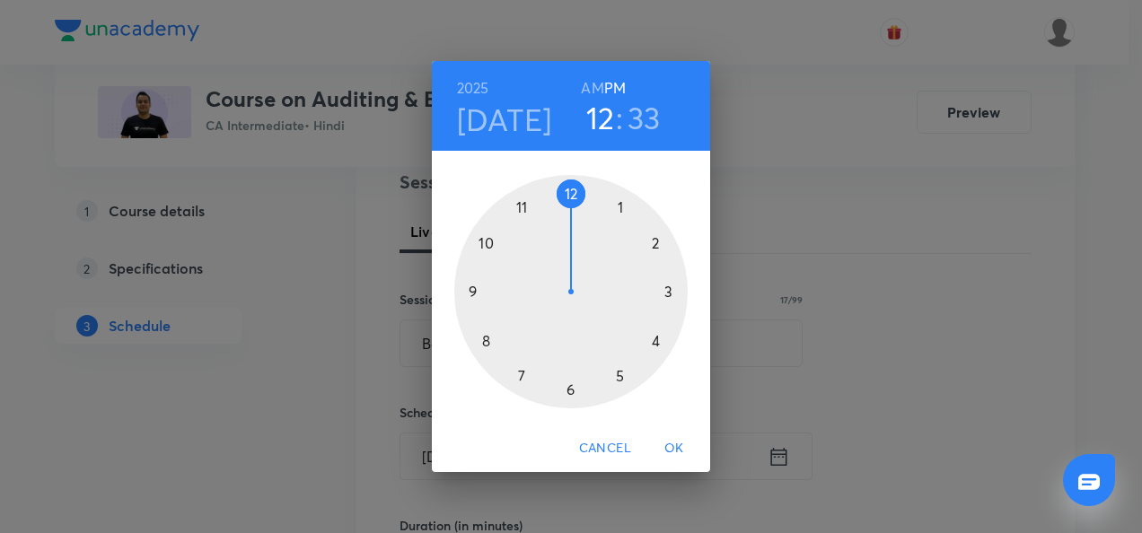
click at [655, 339] on div at bounding box center [570, 291] width 233 height 233
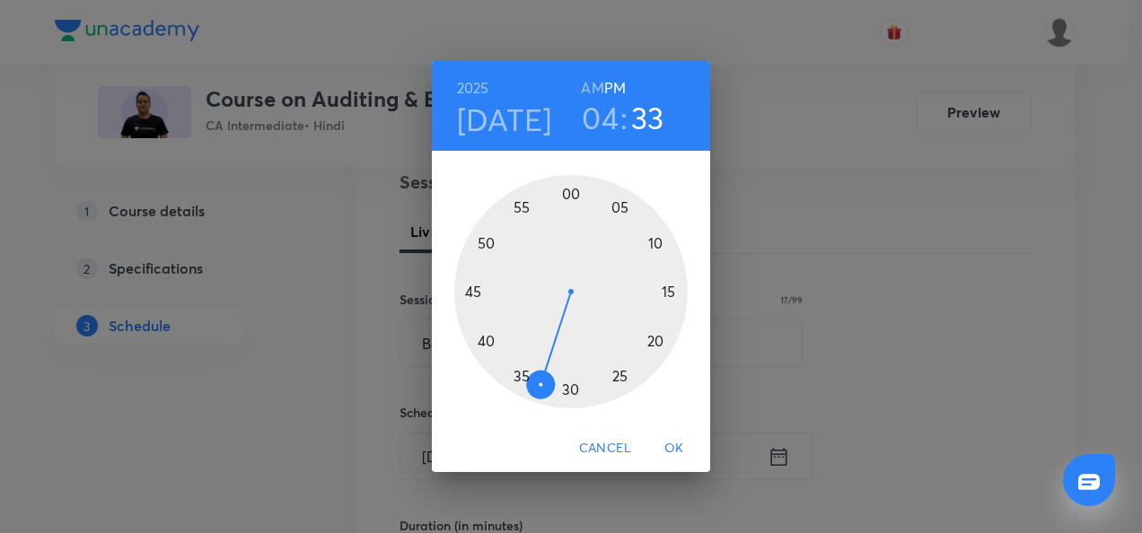
click at [666, 294] on div at bounding box center [570, 291] width 233 height 233
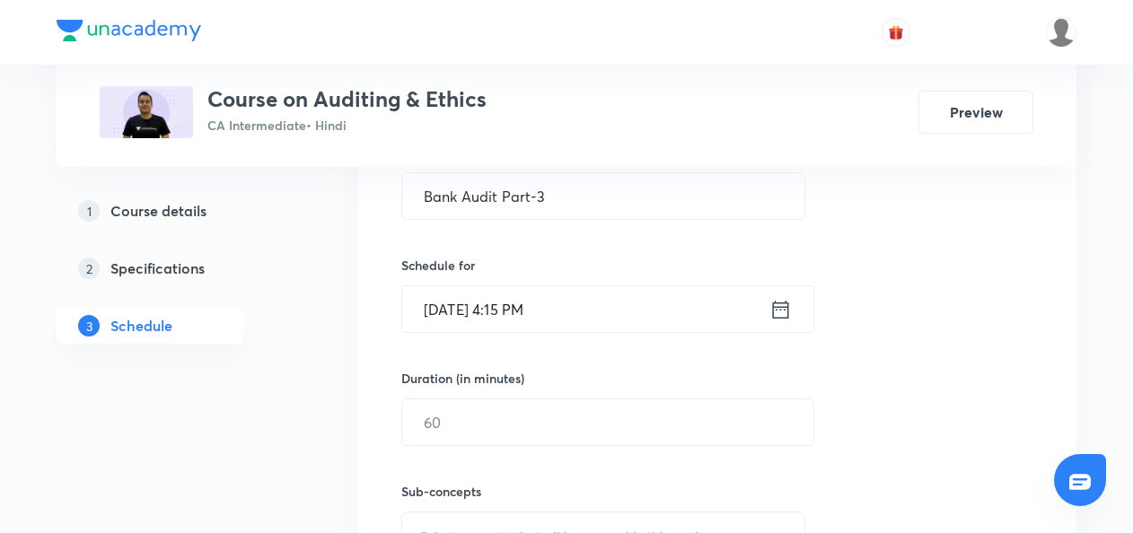
scroll to position [511, 0]
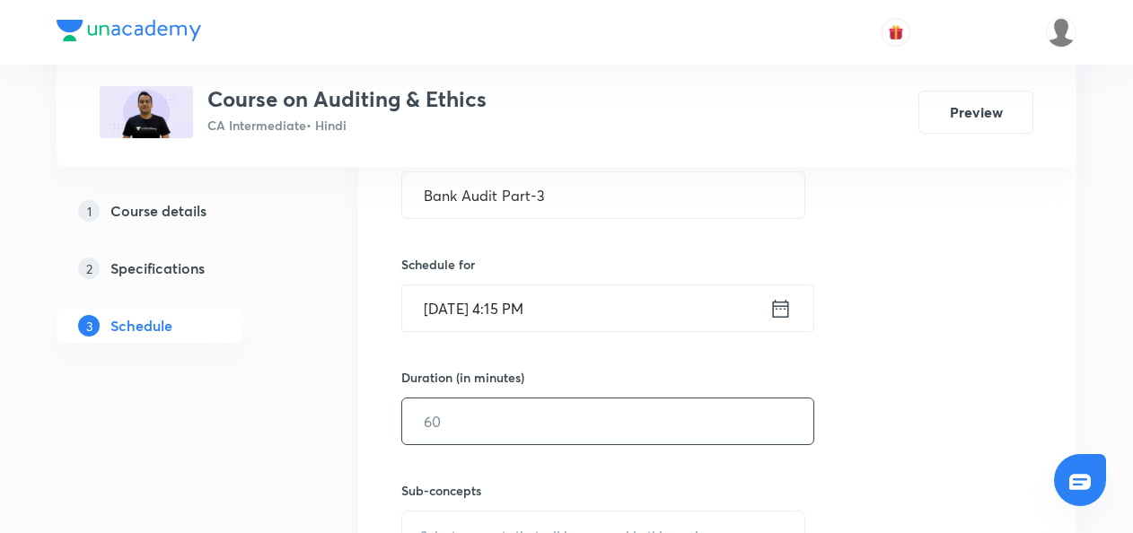
click at [430, 426] on input "text" at bounding box center [607, 422] width 411 height 46
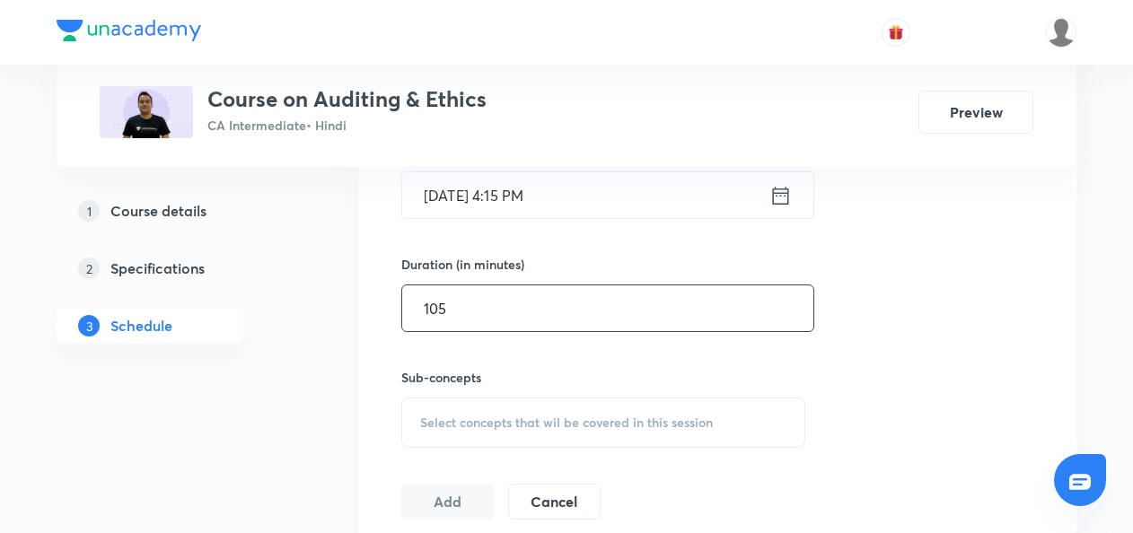
type input "105"
click at [430, 416] on span "Select concepts that wil be covered in this session" at bounding box center [566, 423] width 293 height 14
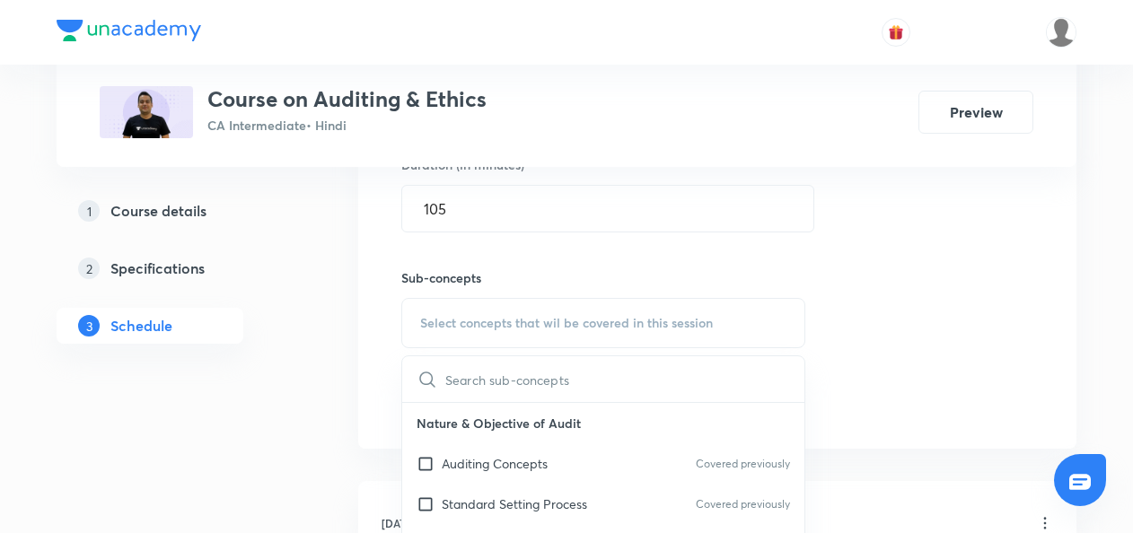
scroll to position [727, 0]
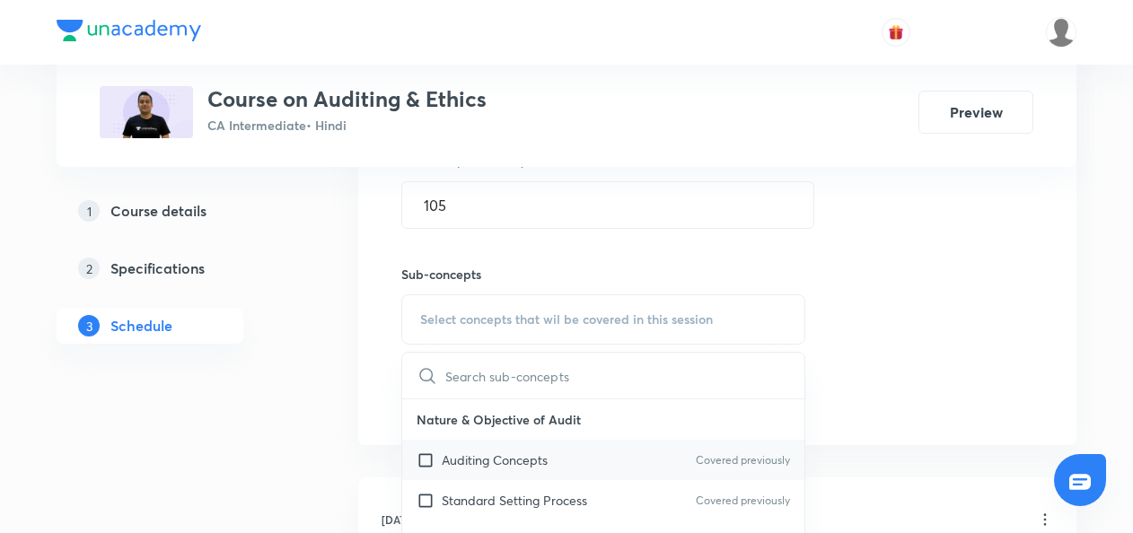
click at [422, 458] on input "checkbox" at bounding box center [429, 460] width 25 height 19
checkbox input "true"
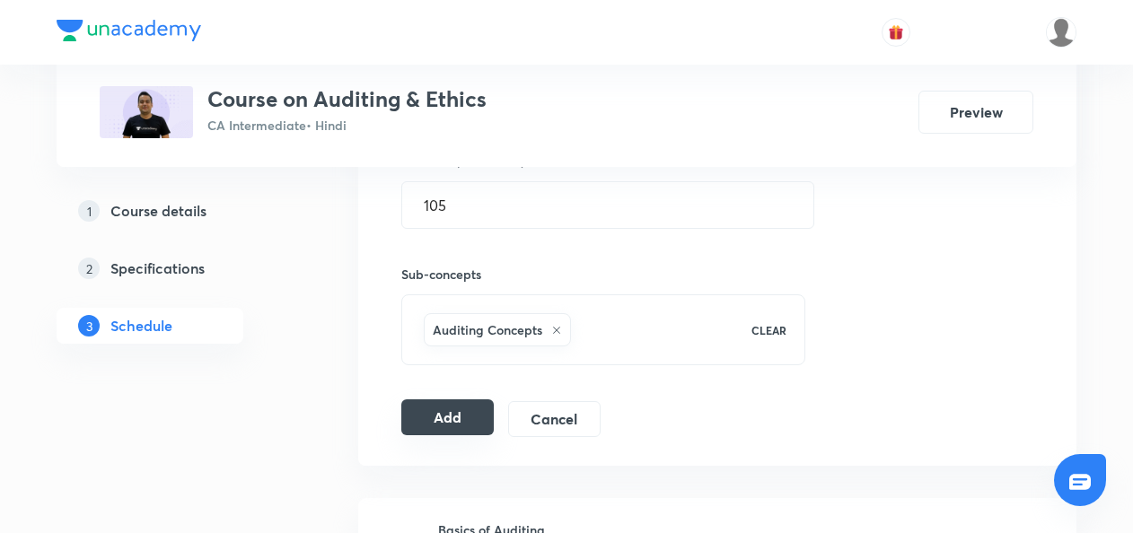
click at [437, 408] on button "Add" at bounding box center [447, 418] width 92 height 36
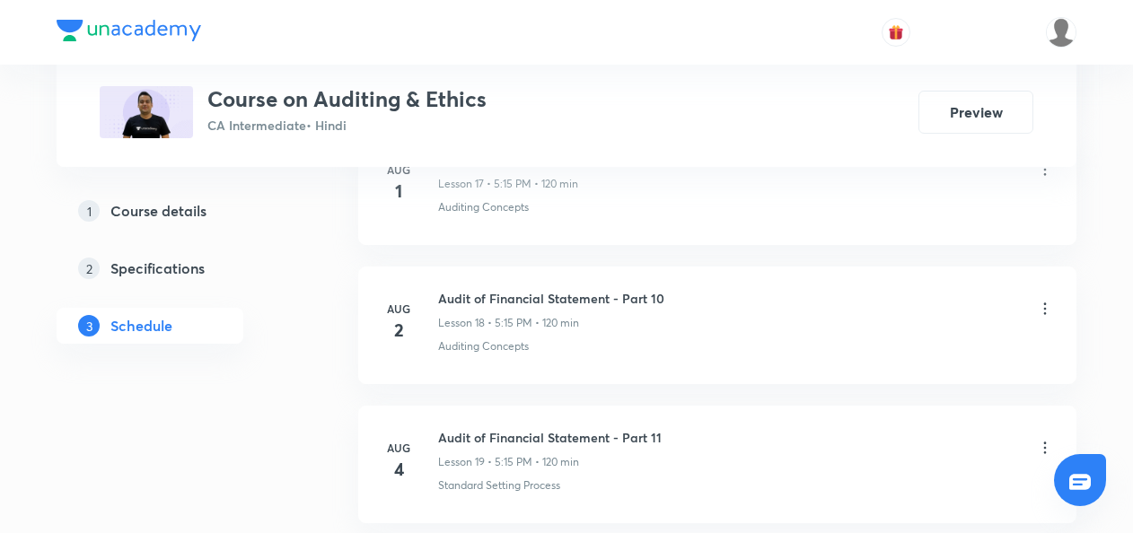
scroll to position [3110, 0]
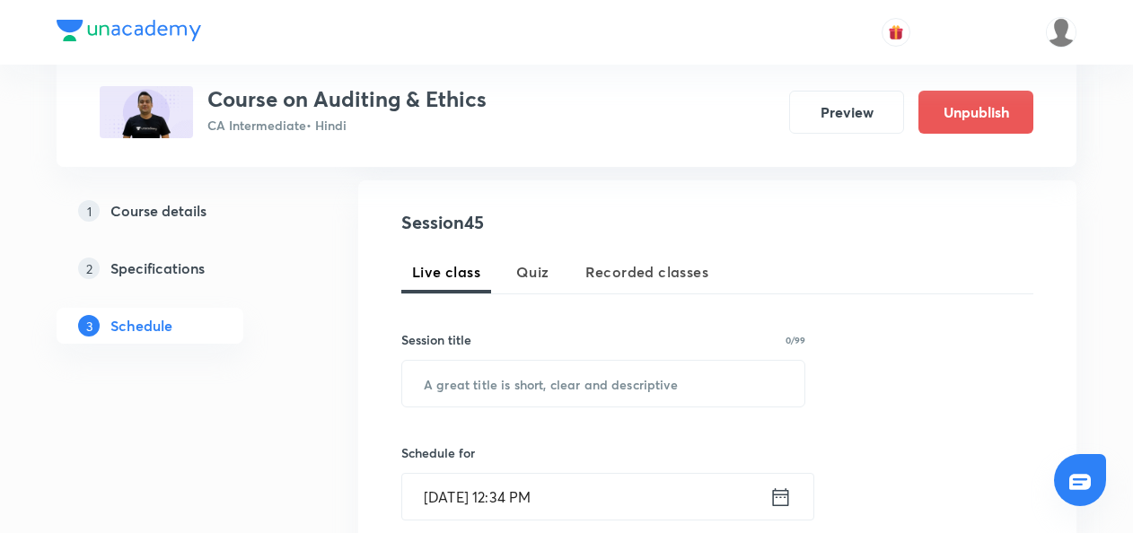
scroll to position [321, 0]
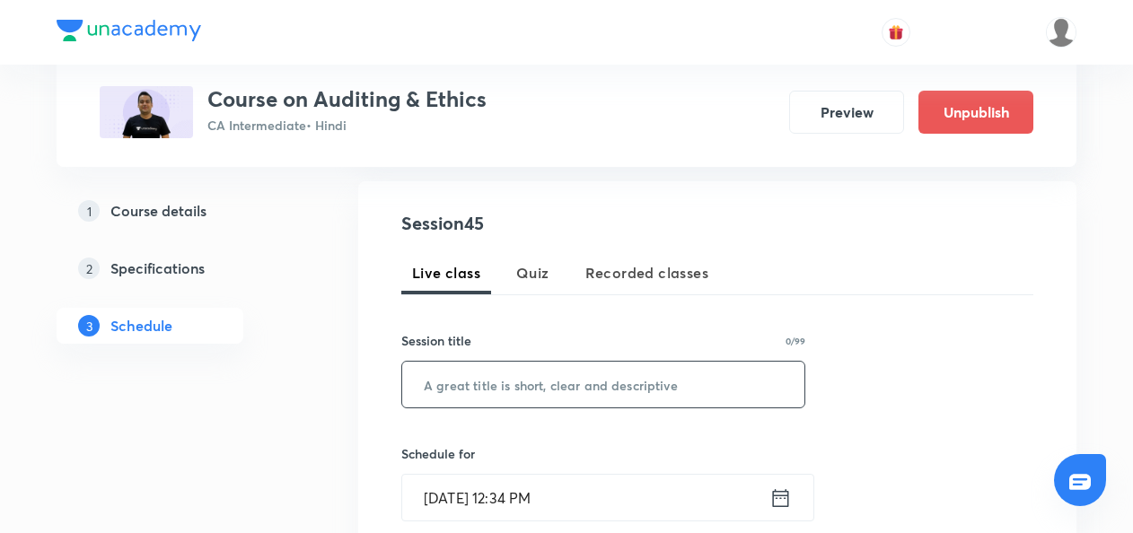
click at [440, 383] on input "text" at bounding box center [603, 385] width 402 height 46
paste input "Bank Audit Part-4"
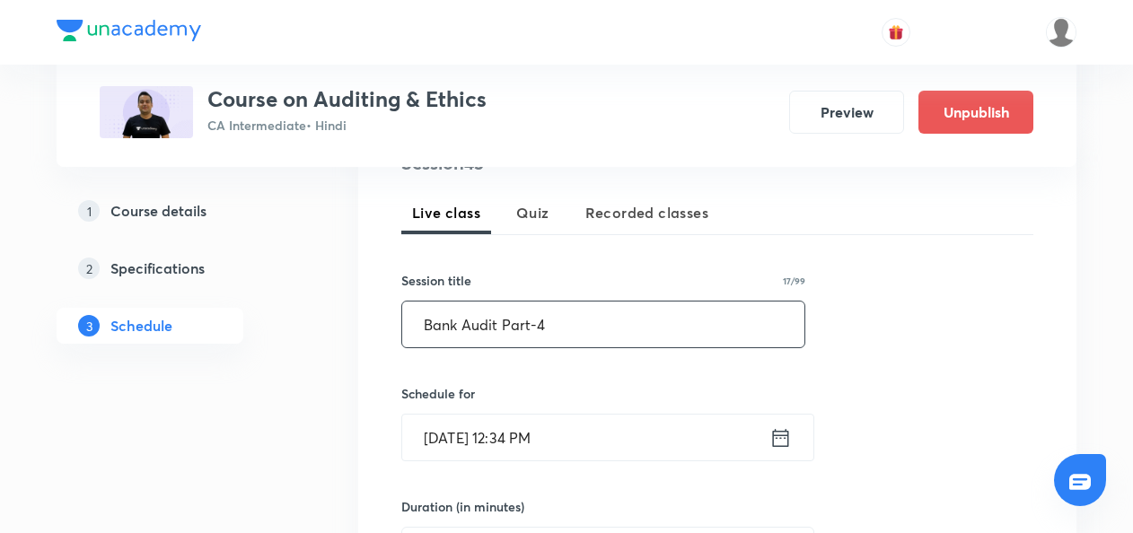
scroll to position [383, 0]
type input "Bank Audit Part-4"
click at [785, 436] on icon at bounding box center [781, 436] width 16 height 18
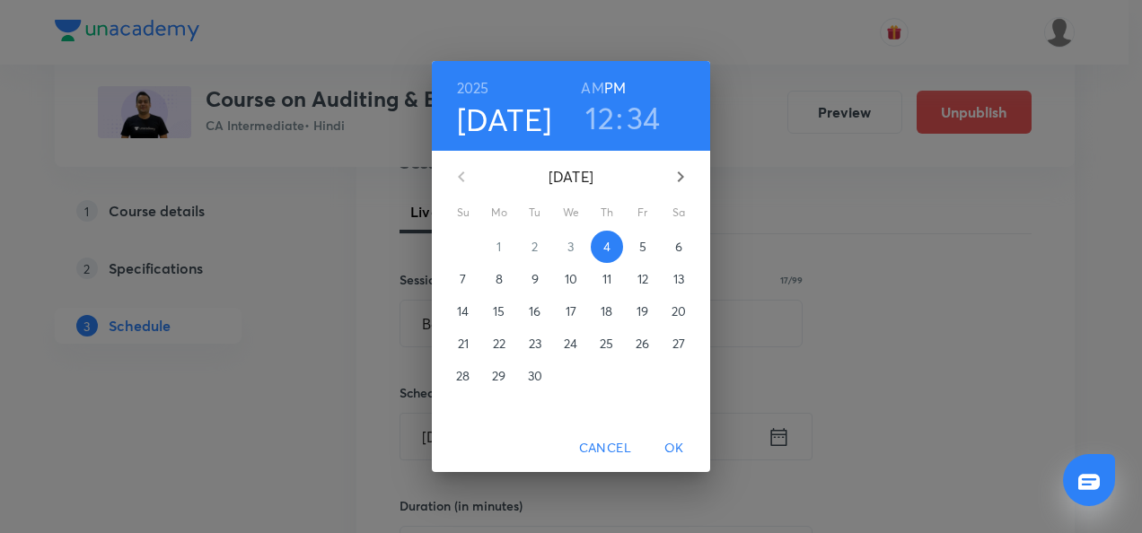
click at [642, 246] on p "5" at bounding box center [642, 247] width 7 height 18
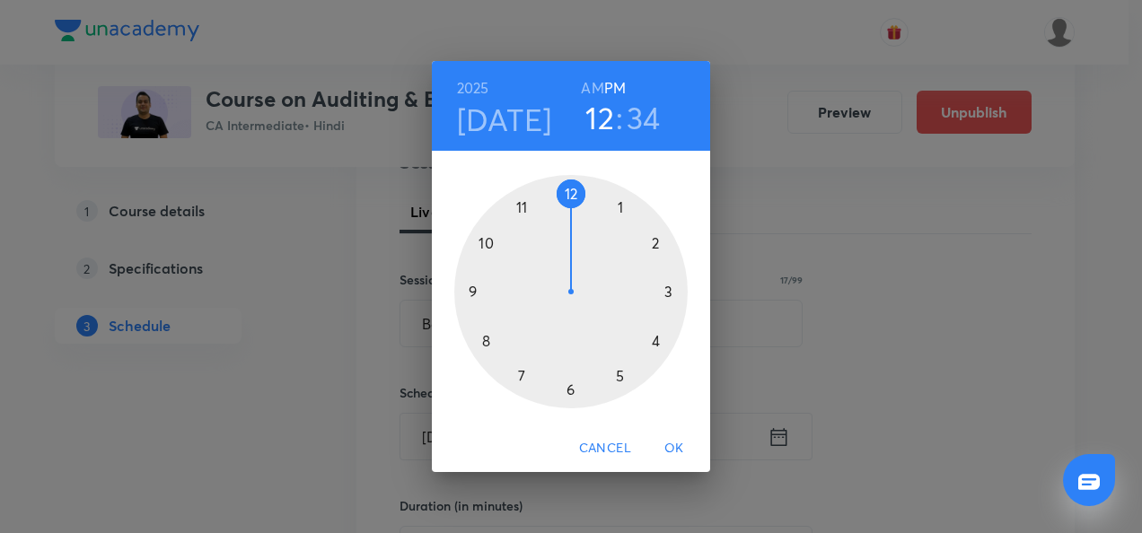
click at [656, 339] on div at bounding box center [570, 291] width 233 height 233
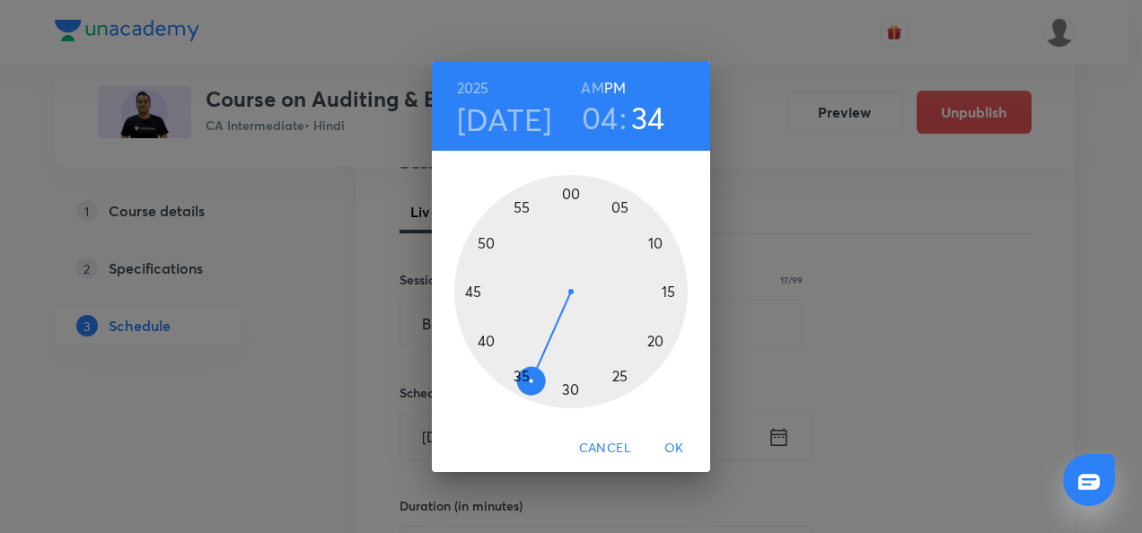
click at [573, 392] on div at bounding box center [570, 291] width 233 height 233
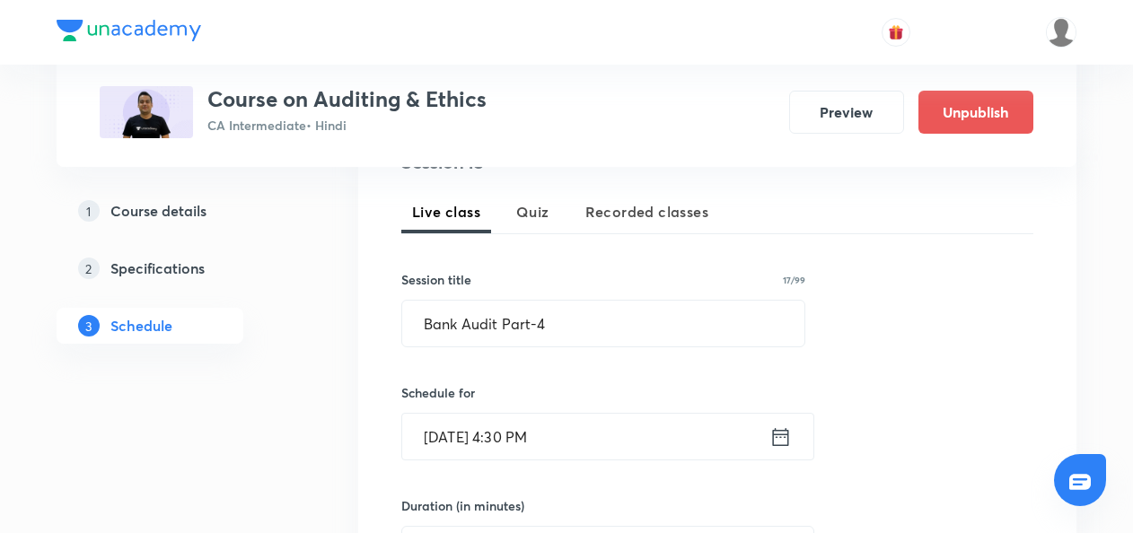
scroll to position [492, 0]
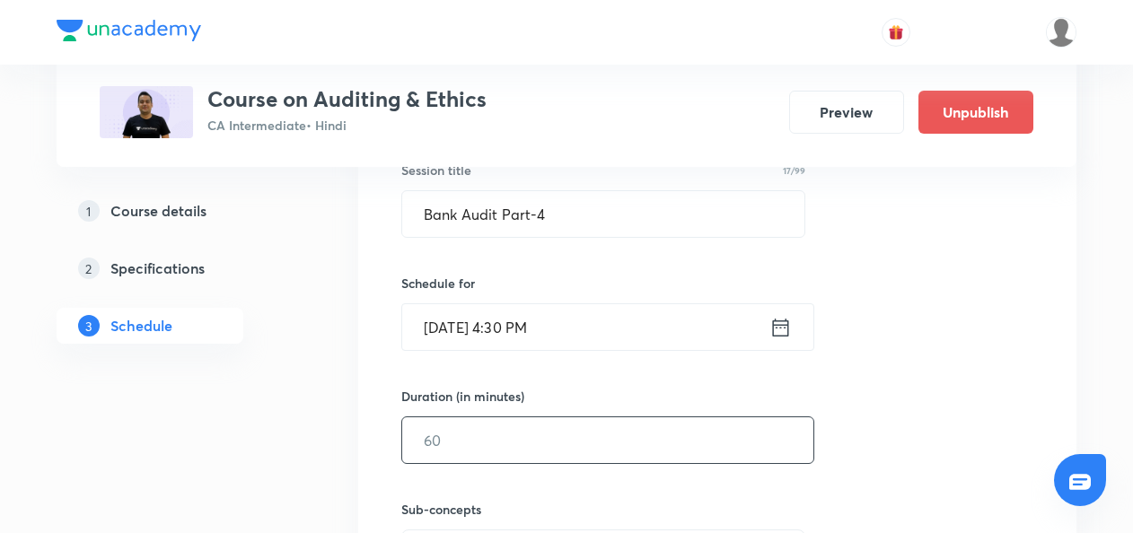
click at [418, 440] on input "text" at bounding box center [607, 441] width 411 height 46
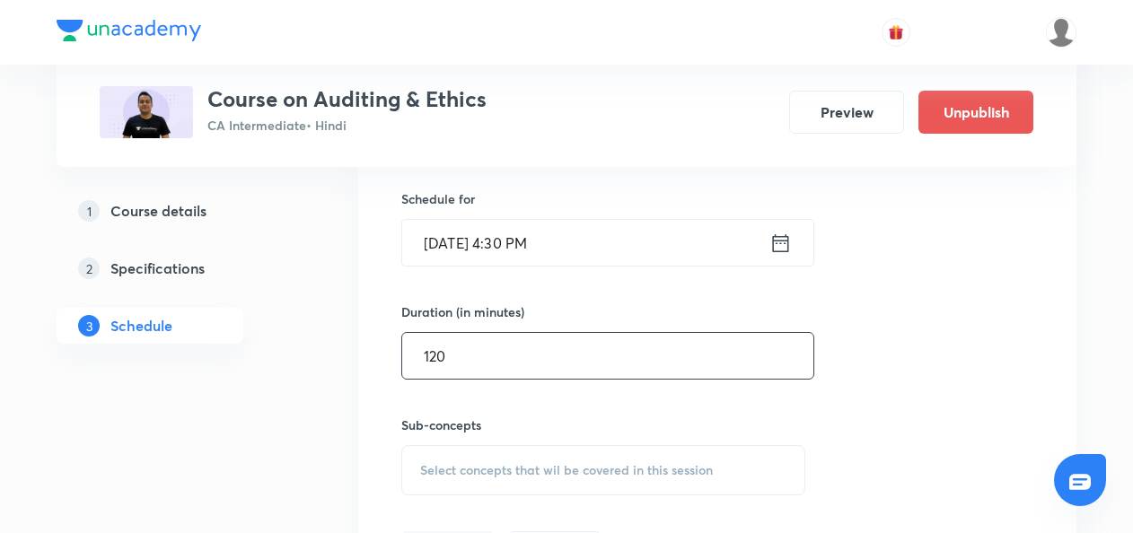
type input "120"
click at [438, 467] on span "Select concepts that wil be covered in this session" at bounding box center [566, 470] width 293 height 14
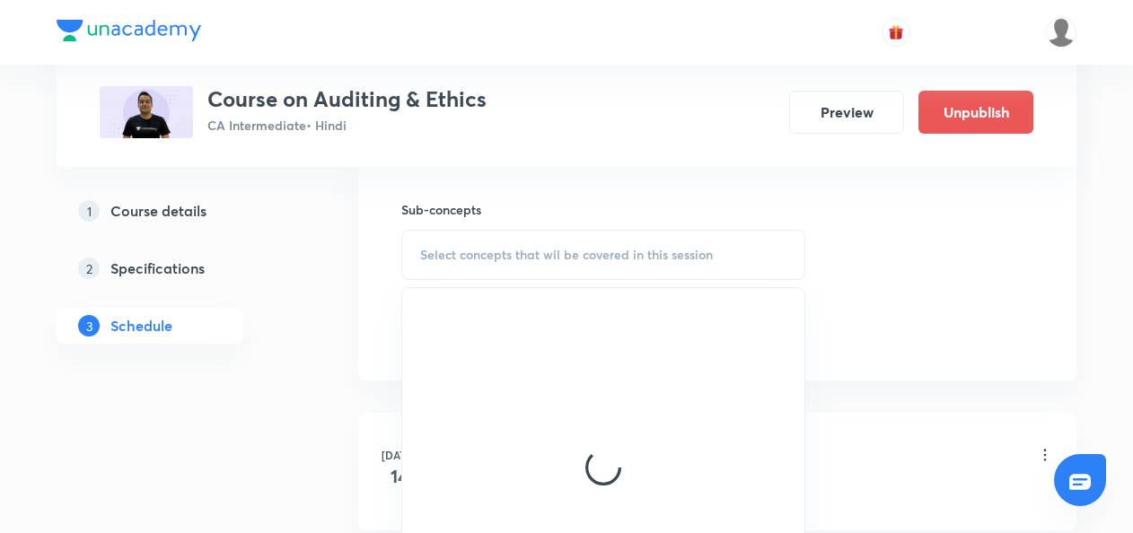
scroll to position [796, 0]
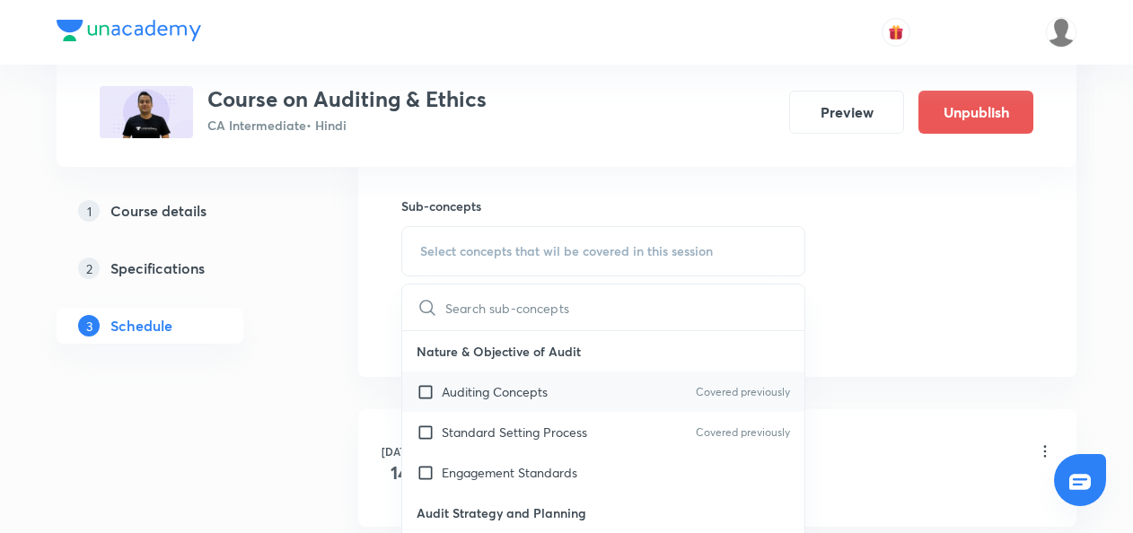
click at [427, 387] on input "checkbox" at bounding box center [429, 392] width 25 height 19
checkbox input "true"
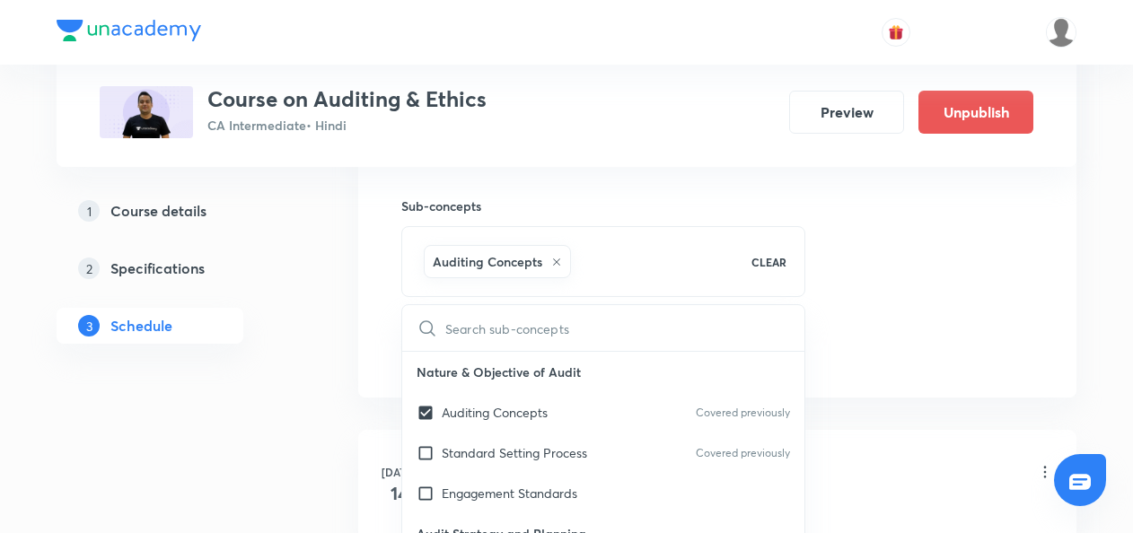
click at [395, 377] on div "Session 45 Live class Quiz Recorded classes Session title 17/99 Bank Audit Part…" at bounding box center [717, 52] width 718 height 691
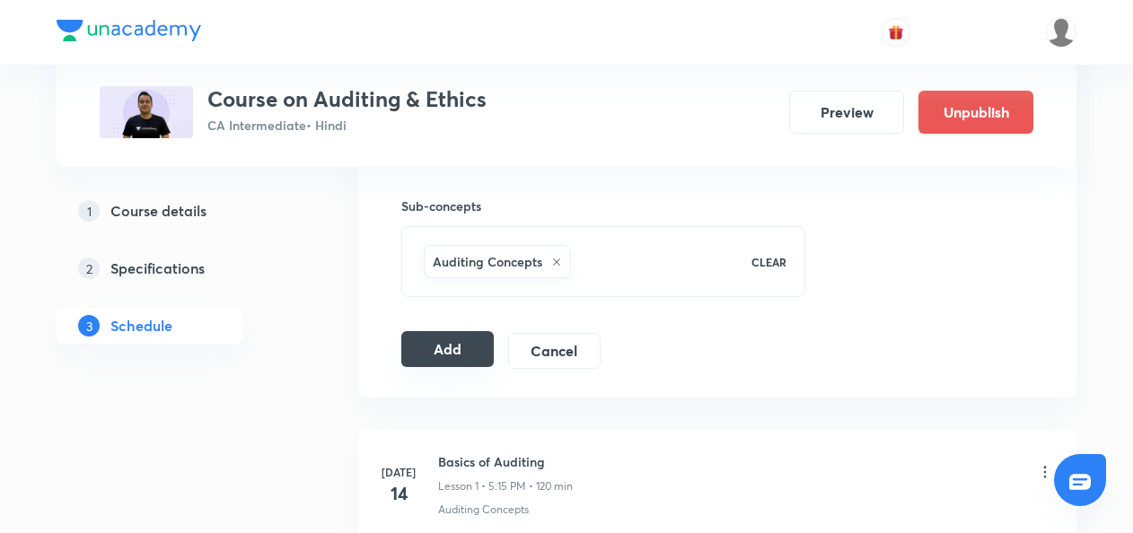
click at [429, 342] on button "Add" at bounding box center [447, 349] width 92 height 36
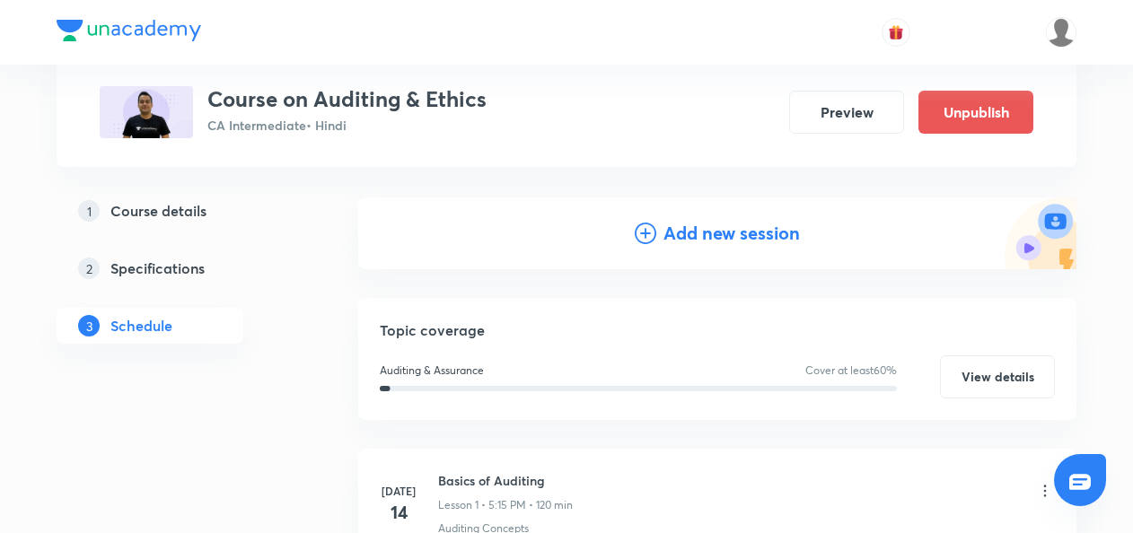
scroll to position [161, 0]
click at [648, 235] on icon at bounding box center [646, 235] width 22 height 22
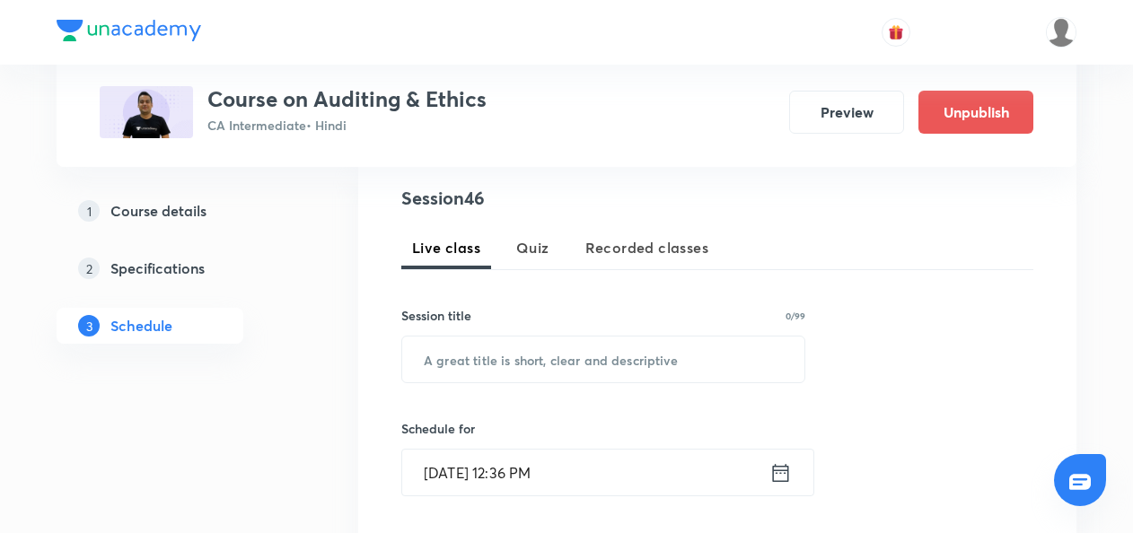
scroll to position [348, 0]
click at [454, 369] on input "text" at bounding box center [603, 359] width 402 height 46
paste input "Bank Audit Part-5"
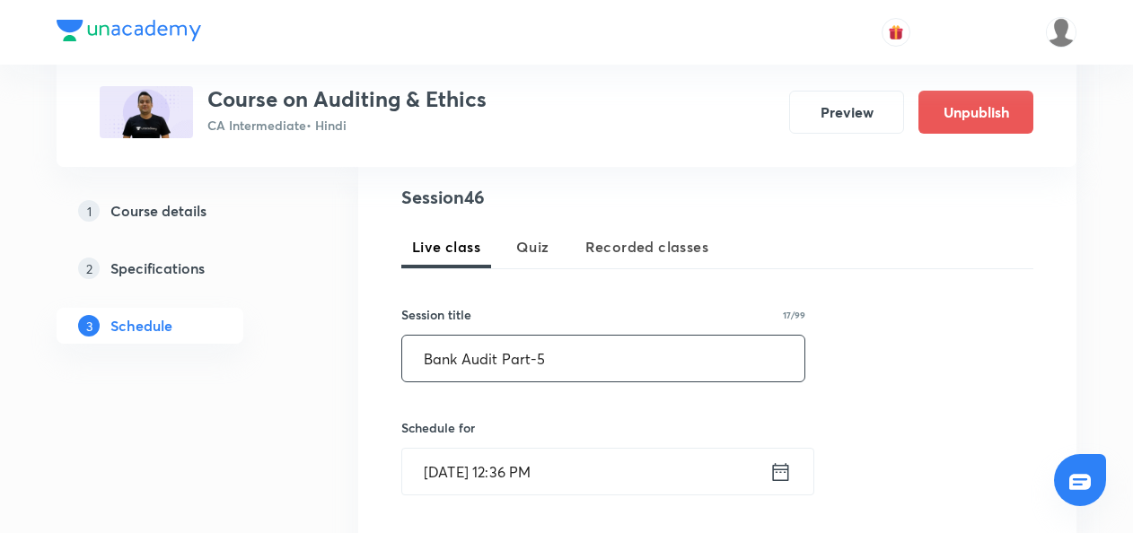
type input "Bank Audit Part-5"
click at [774, 473] on icon at bounding box center [781, 472] width 22 height 25
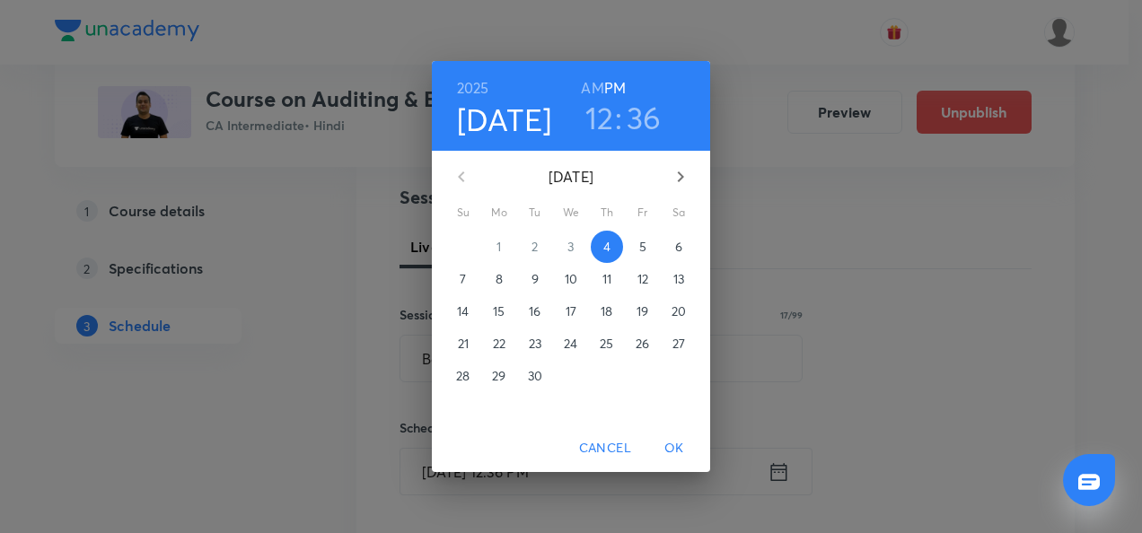
click at [677, 251] on p "6" at bounding box center [678, 247] width 7 height 18
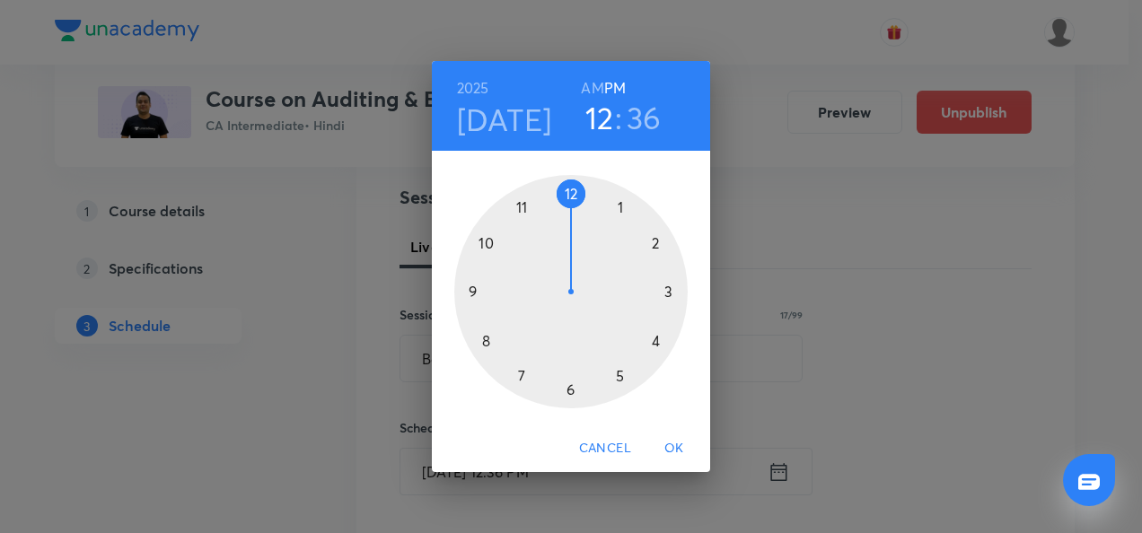
click at [656, 341] on div at bounding box center [570, 291] width 233 height 233
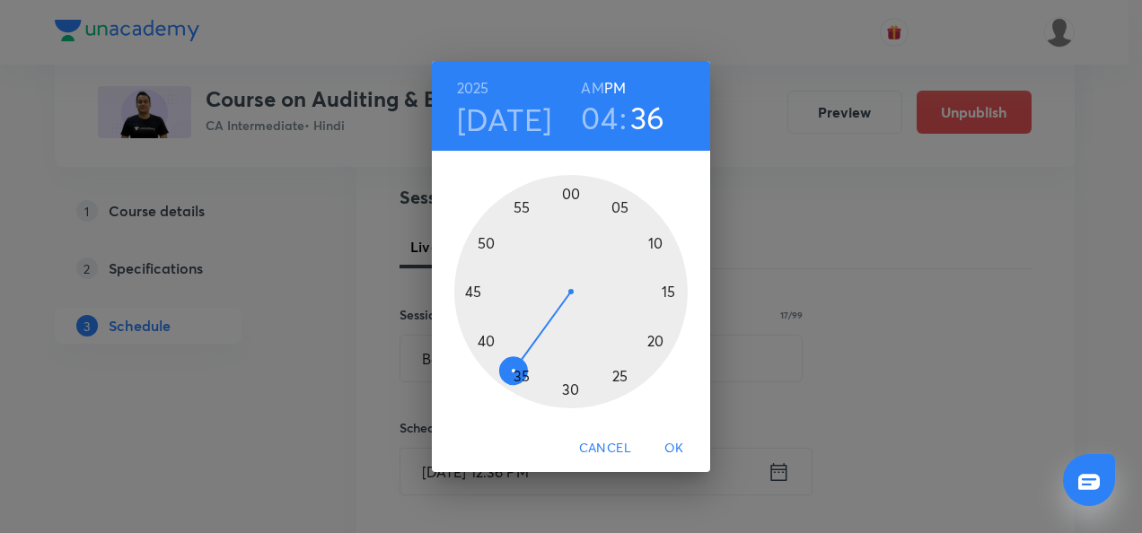
click at [672, 293] on div at bounding box center [570, 291] width 233 height 233
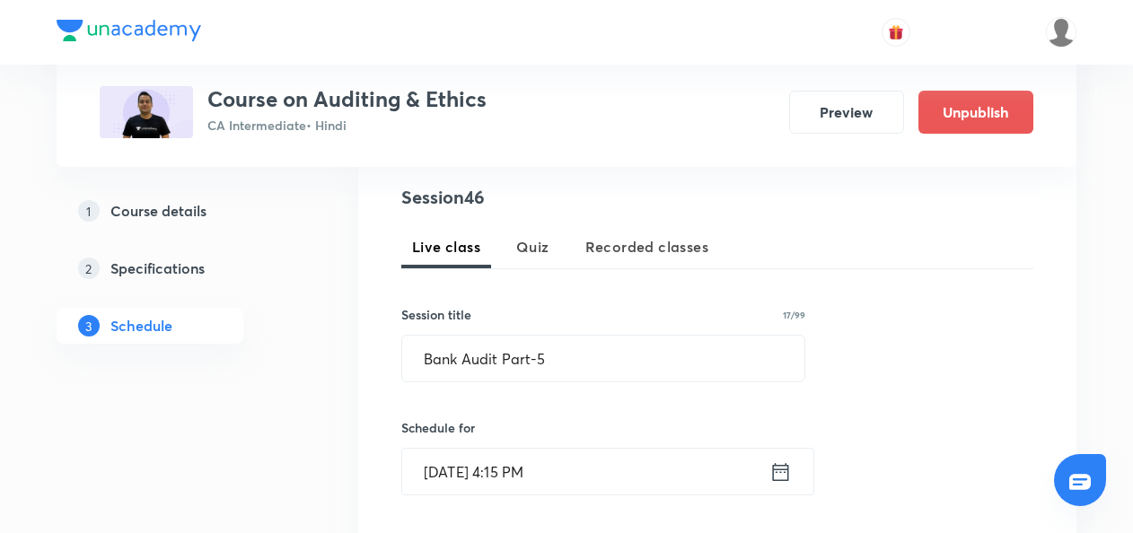
scroll to position [462, 0]
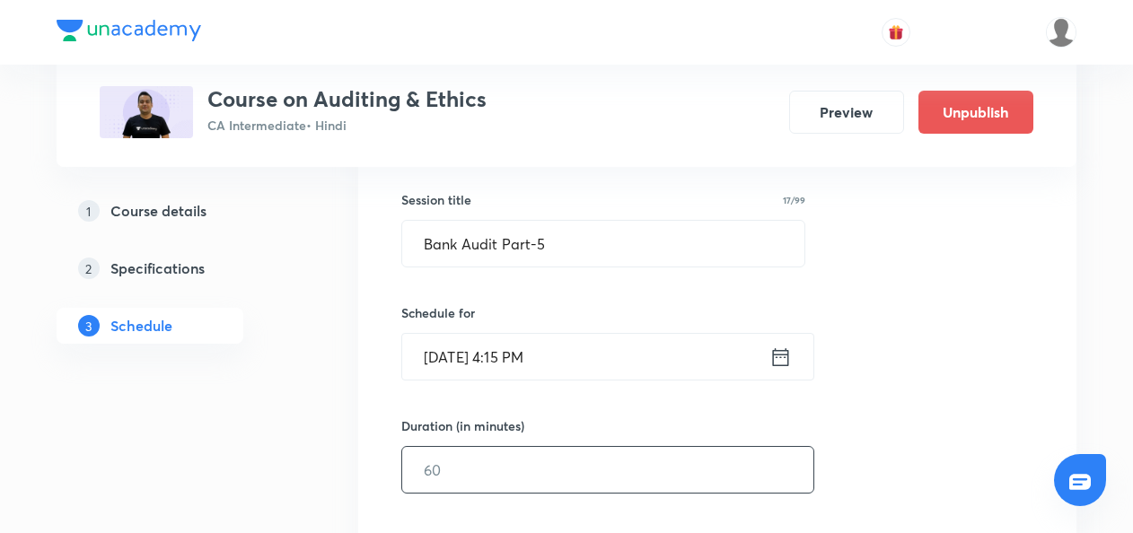
click at [458, 462] on input "text" at bounding box center [607, 470] width 411 height 46
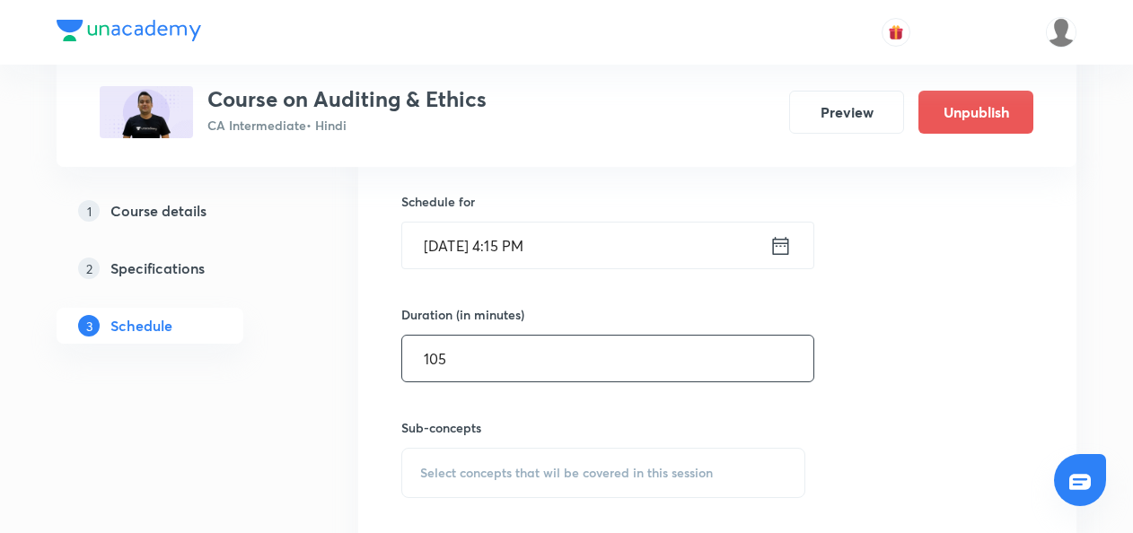
type input "105"
click at [440, 469] on span "Select concepts that wil be covered in this session" at bounding box center [566, 473] width 293 height 14
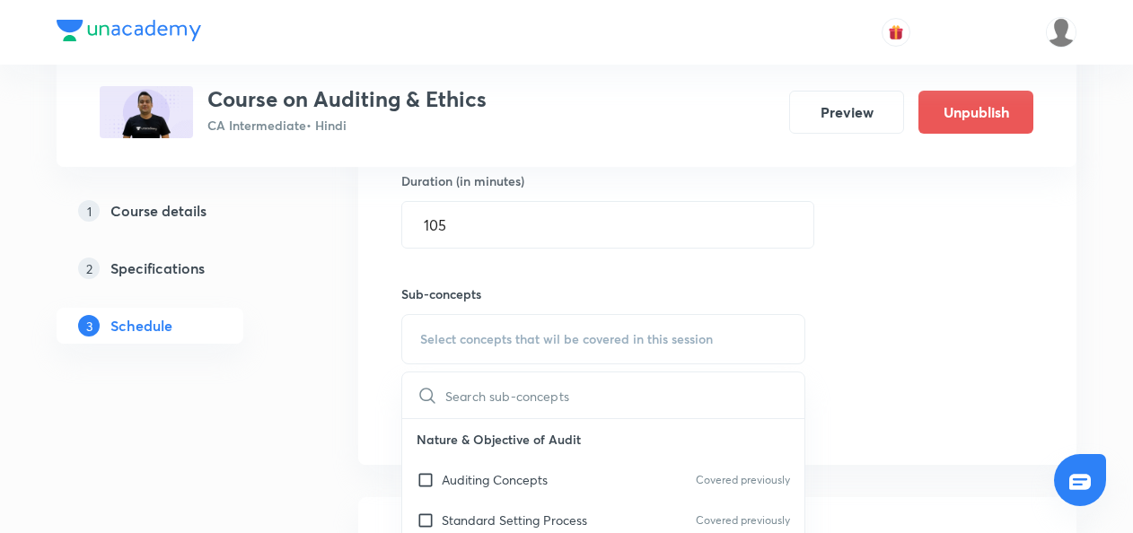
scroll to position [710, 0]
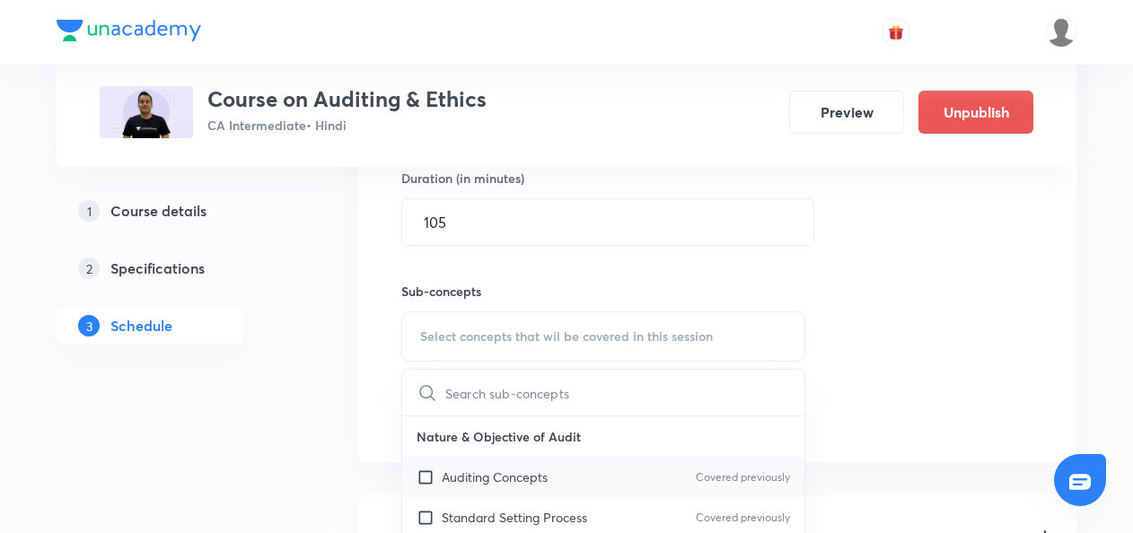
click at [422, 469] on input "checkbox" at bounding box center [429, 477] width 25 height 19
checkbox input "true"
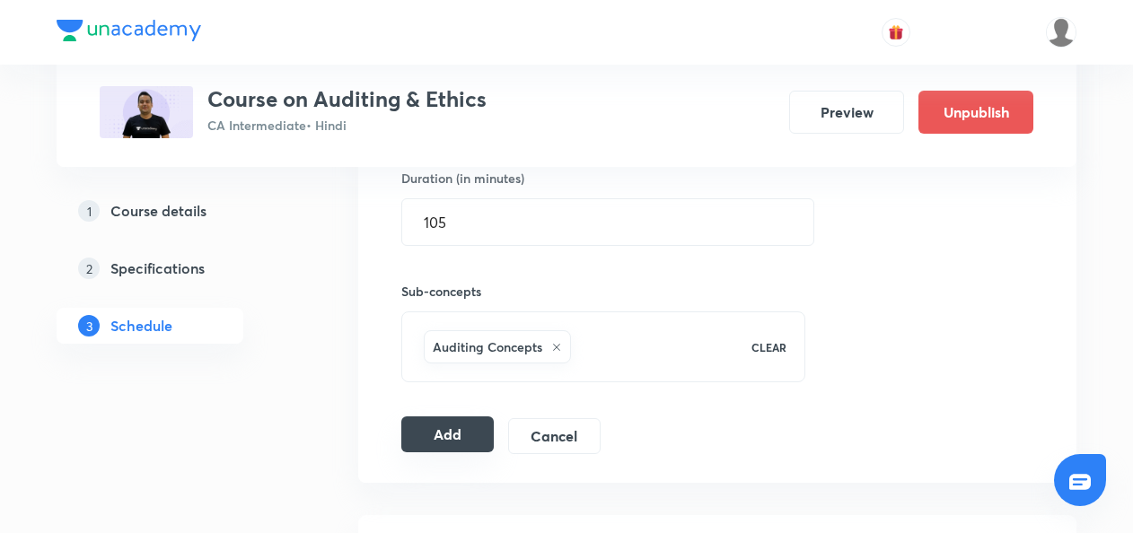
click at [435, 420] on button "Add" at bounding box center [447, 435] width 92 height 36
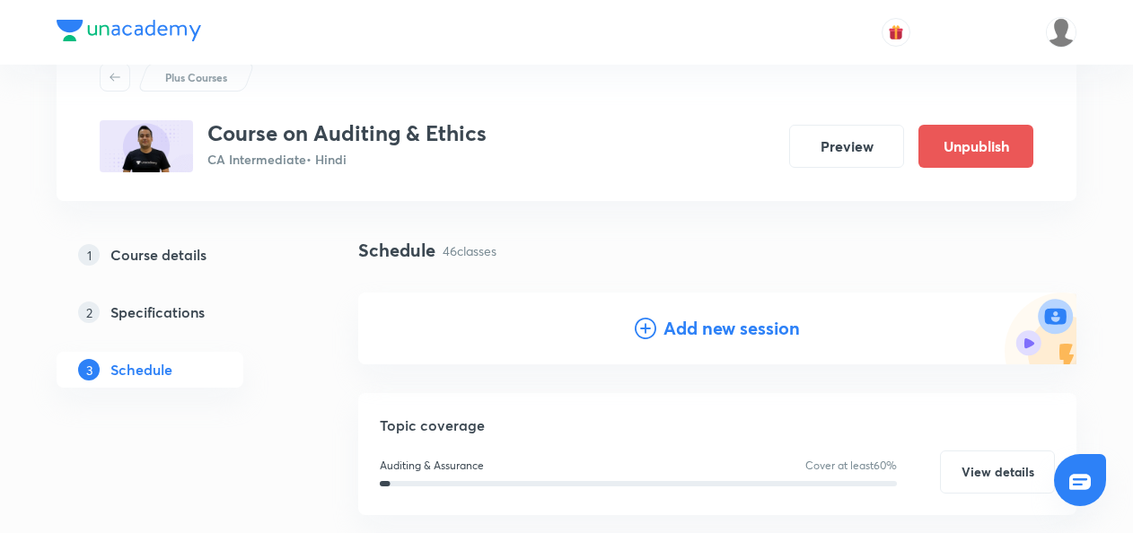
scroll to position [78, 0]
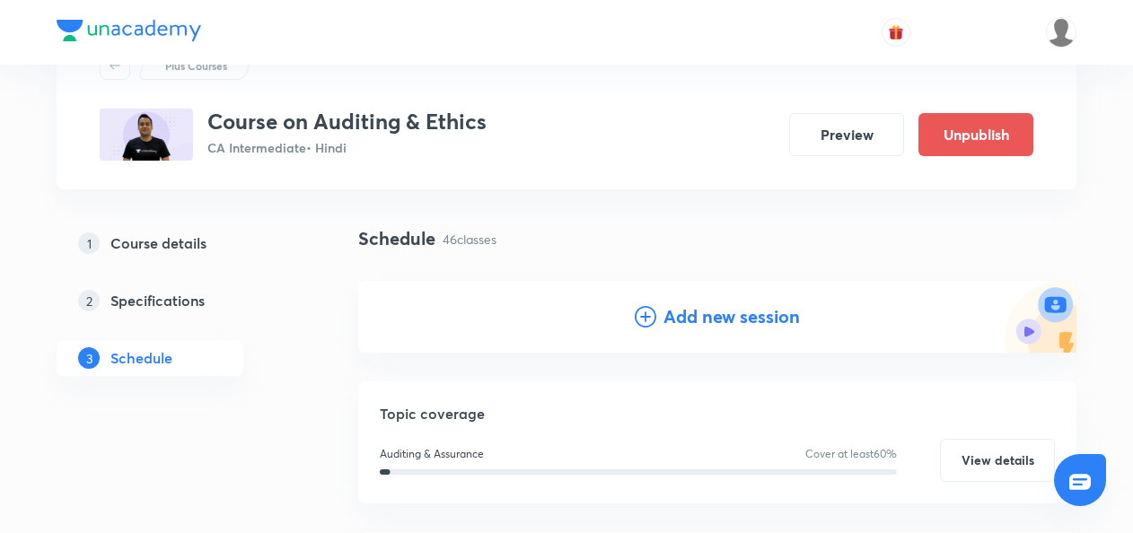
click at [648, 316] on icon at bounding box center [646, 317] width 22 height 22
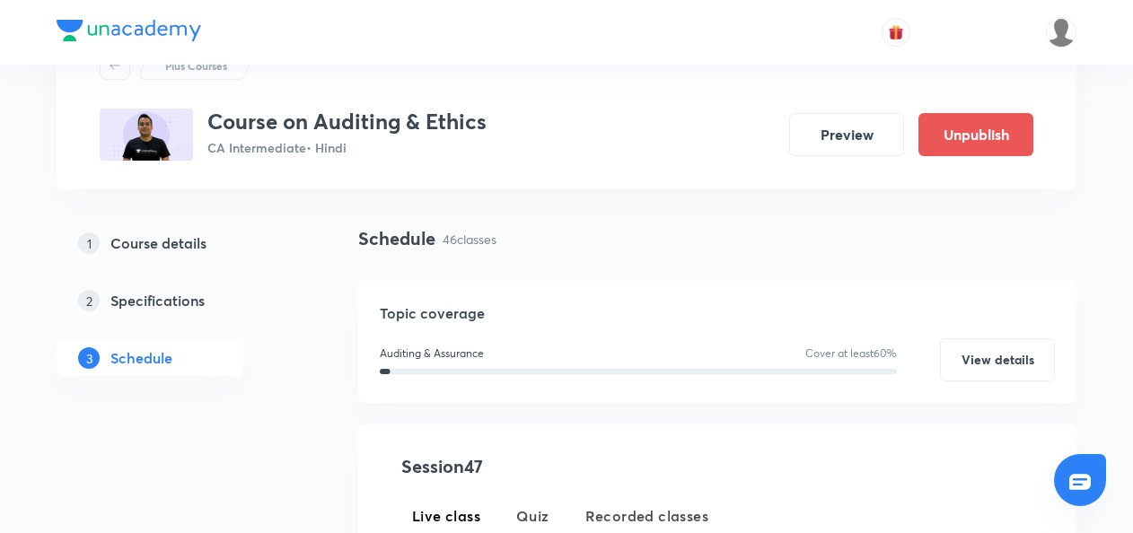
scroll to position [309, 0]
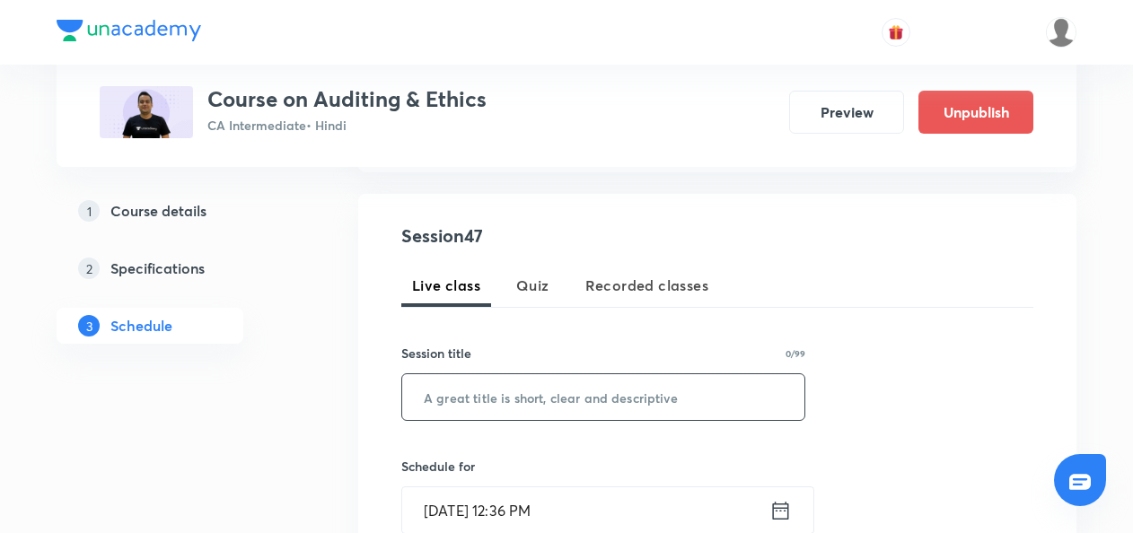
click at [434, 411] on input "text" at bounding box center [603, 397] width 402 height 46
paste input "Auditor's Report Part-1"
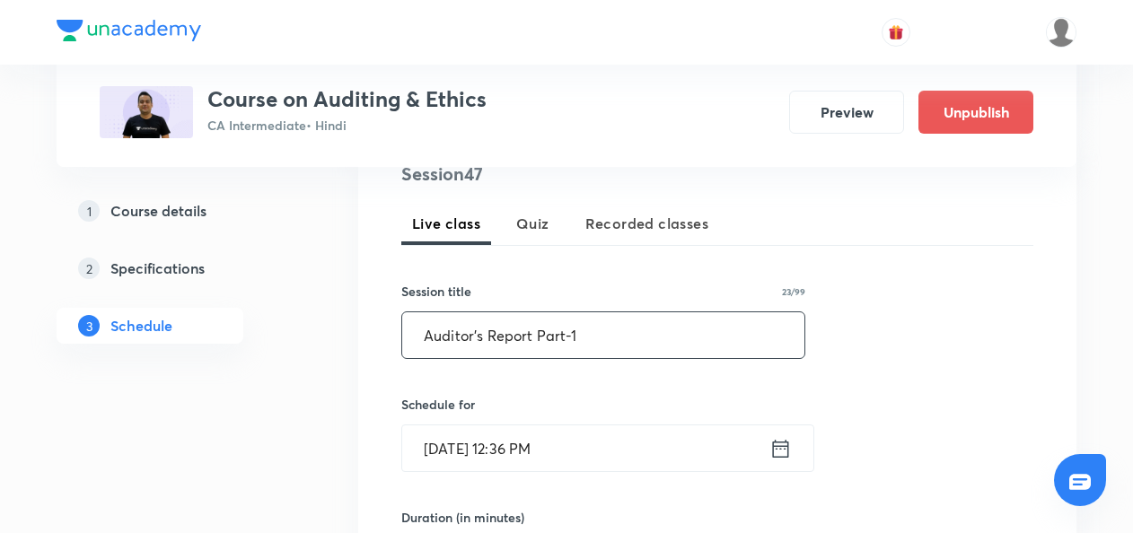
type input "Auditor's Report Part-1"
click at [787, 450] on icon at bounding box center [781, 448] width 22 height 25
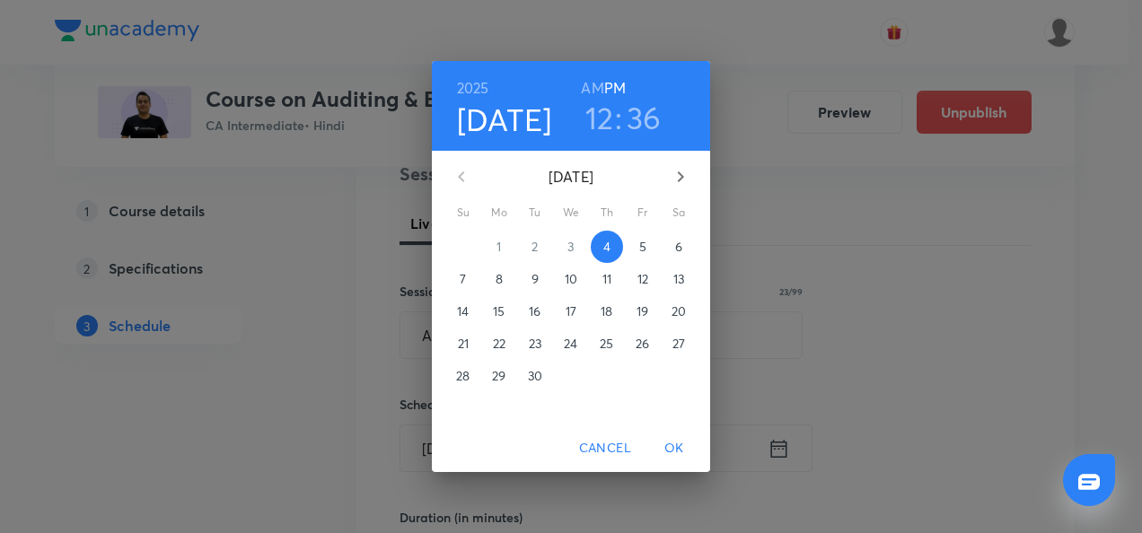
click at [497, 282] on p "8" at bounding box center [499, 279] width 7 height 18
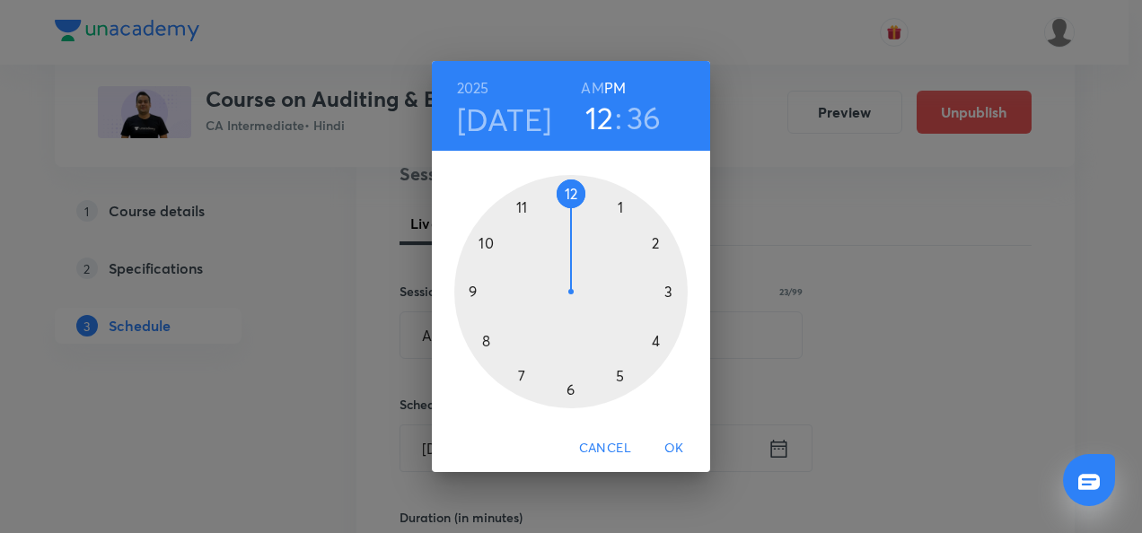
click at [656, 345] on div at bounding box center [570, 291] width 233 height 233
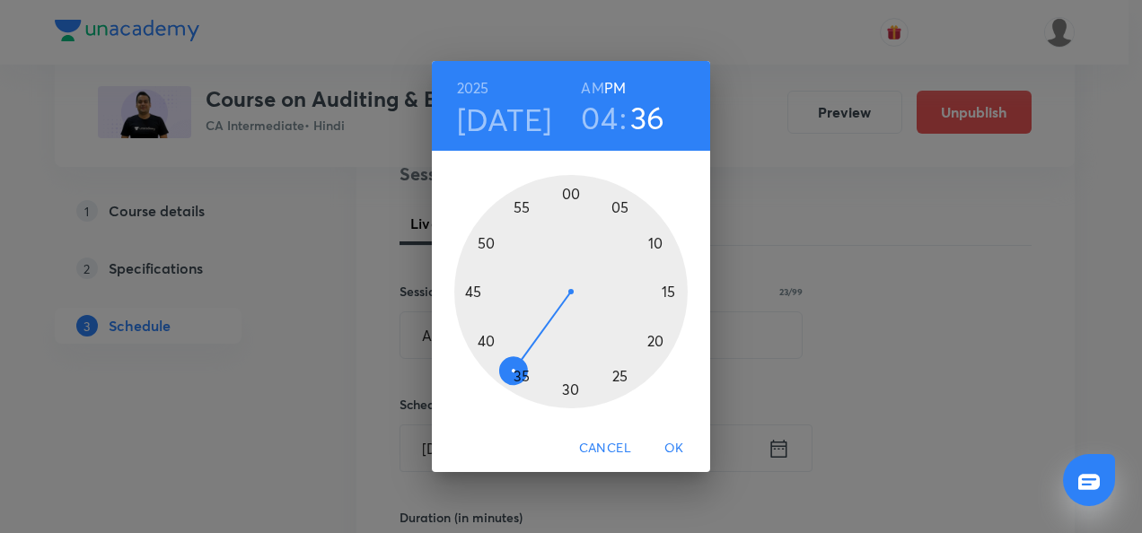
click at [571, 391] on div at bounding box center [570, 291] width 233 height 233
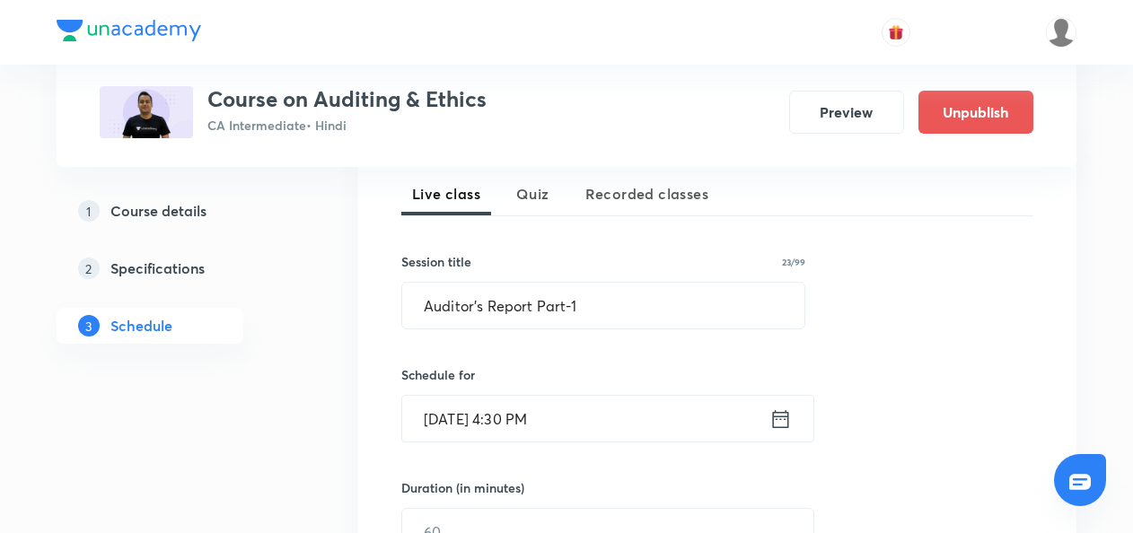
scroll to position [456, 0]
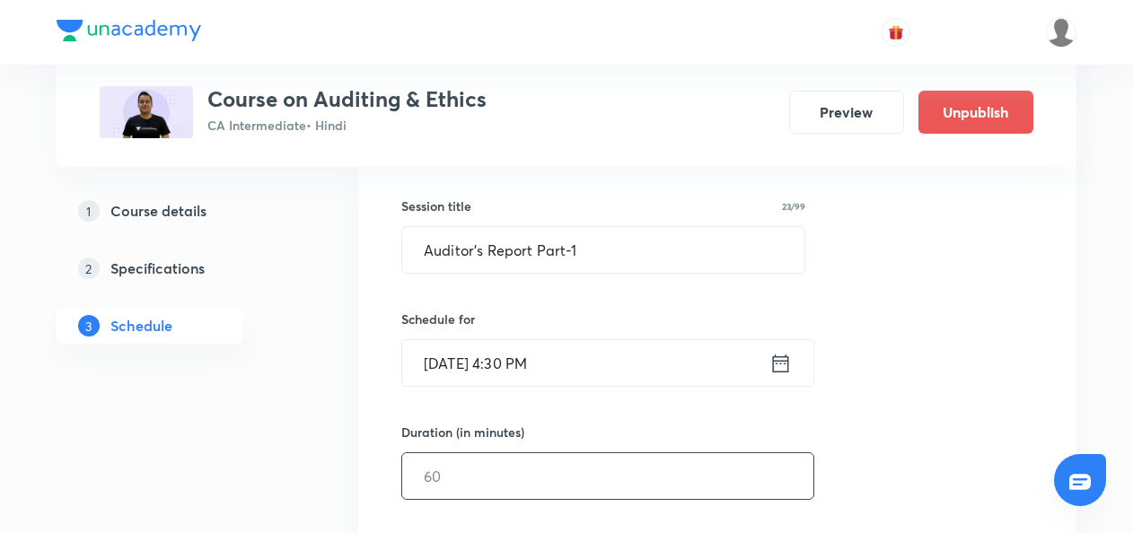
click at [452, 471] on input "text" at bounding box center [607, 476] width 411 height 46
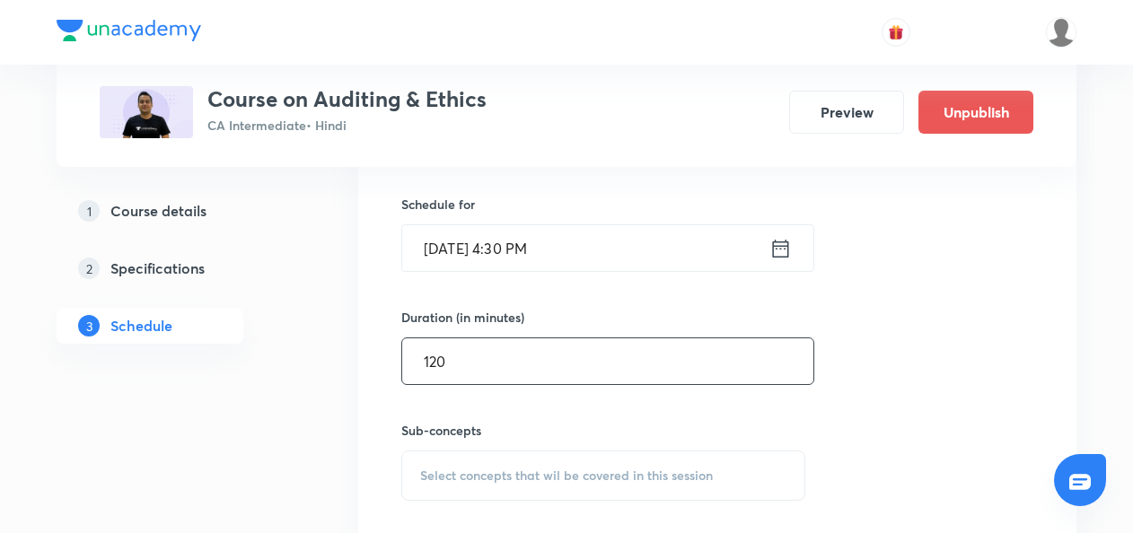
type input "120"
click at [451, 471] on span "Select concepts that wil be covered in this session" at bounding box center [566, 476] width 293 height 14
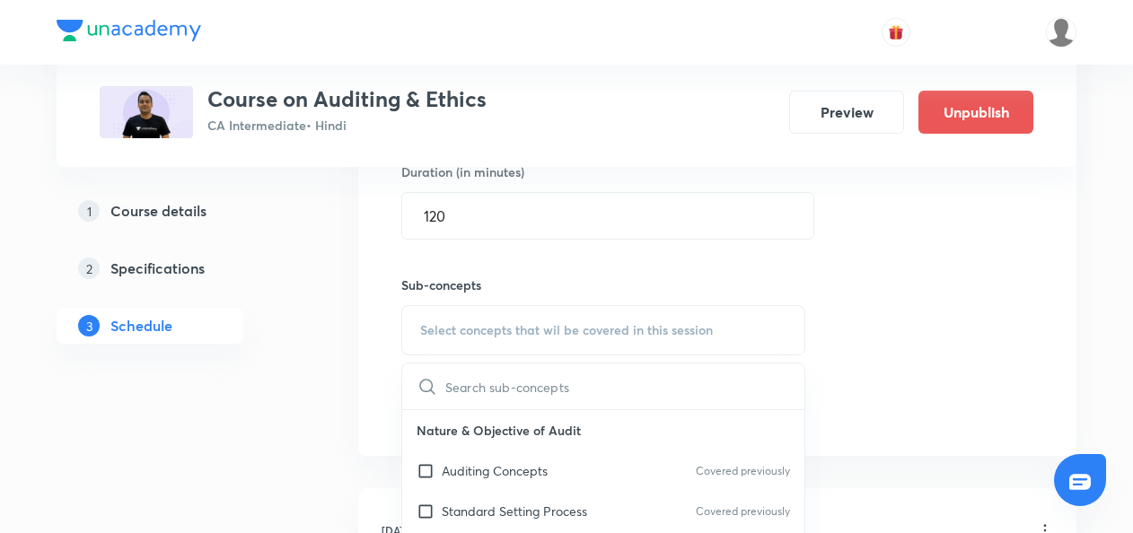
scroll to position [717, 0]
click at [418, 464] on input "checkbox" at bounding box center [429, 470] width 25 height 19
checkbox input "true"
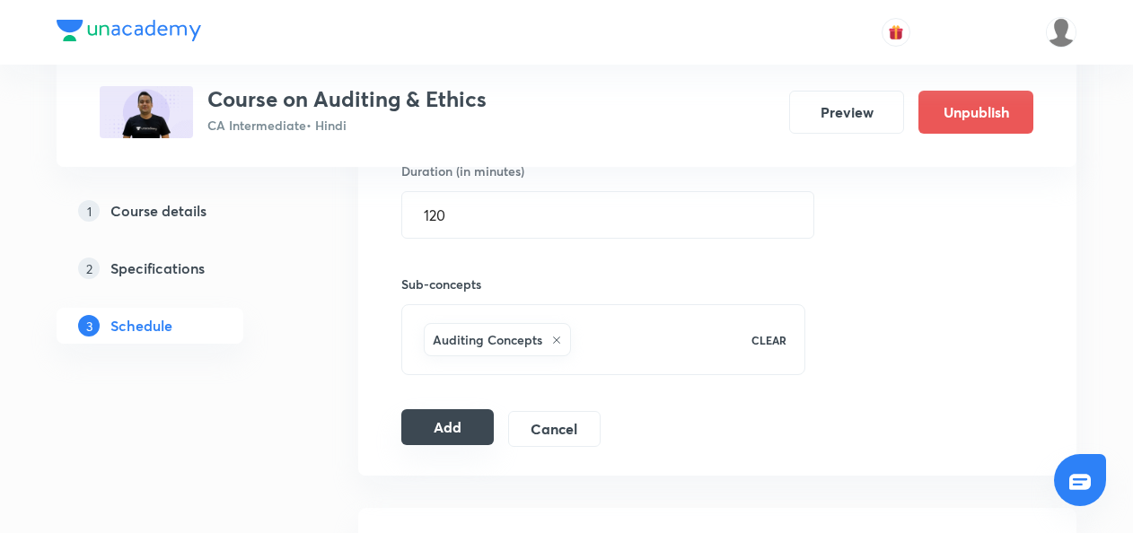
click at [444, 422] on button "Add" at bounding box center [447, 427] width 92 height 36
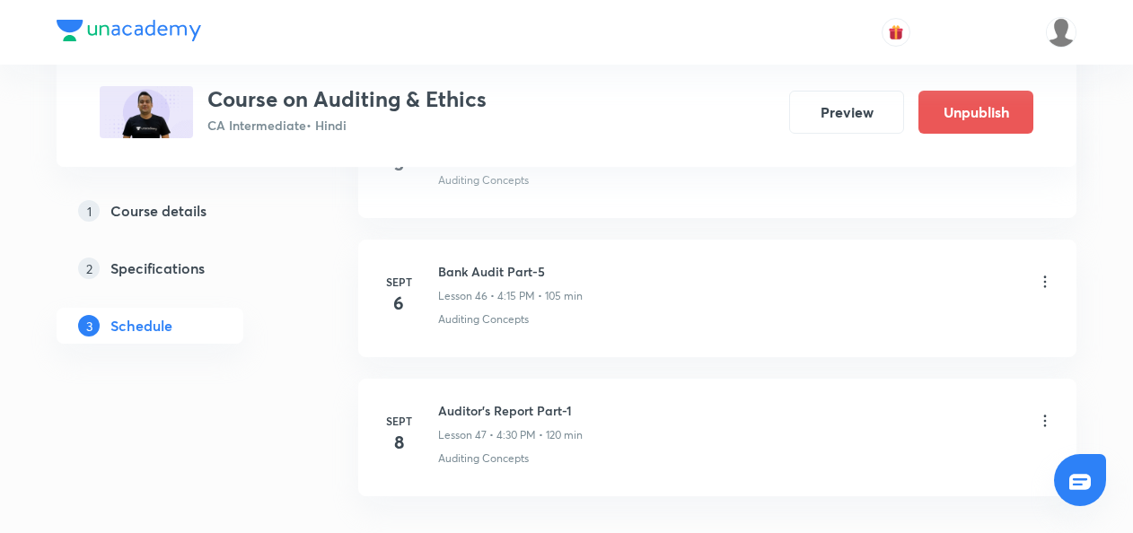
scroll to position [6594, 0]
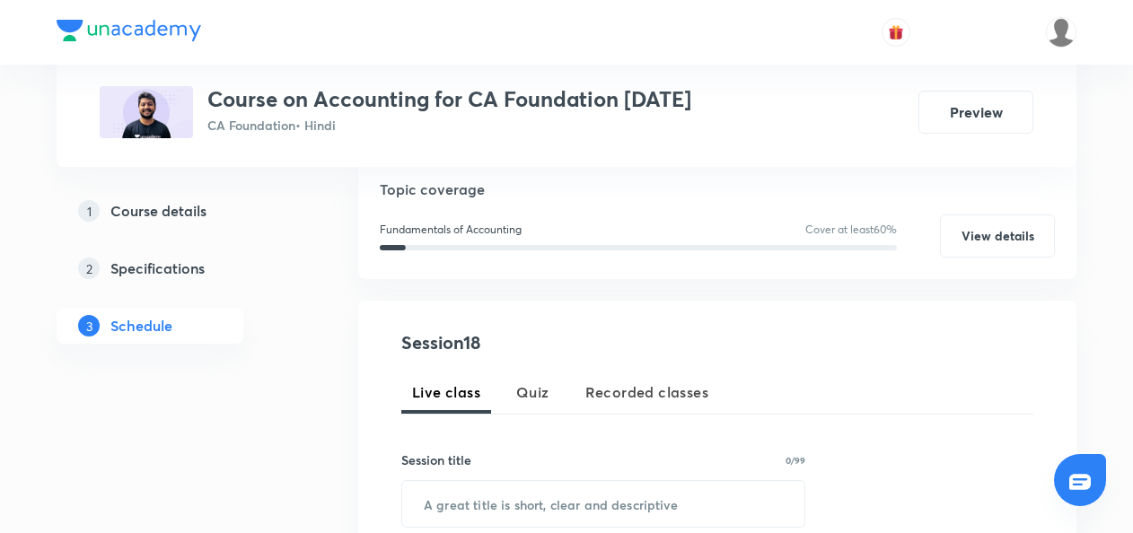
scroll to position [299, 0]
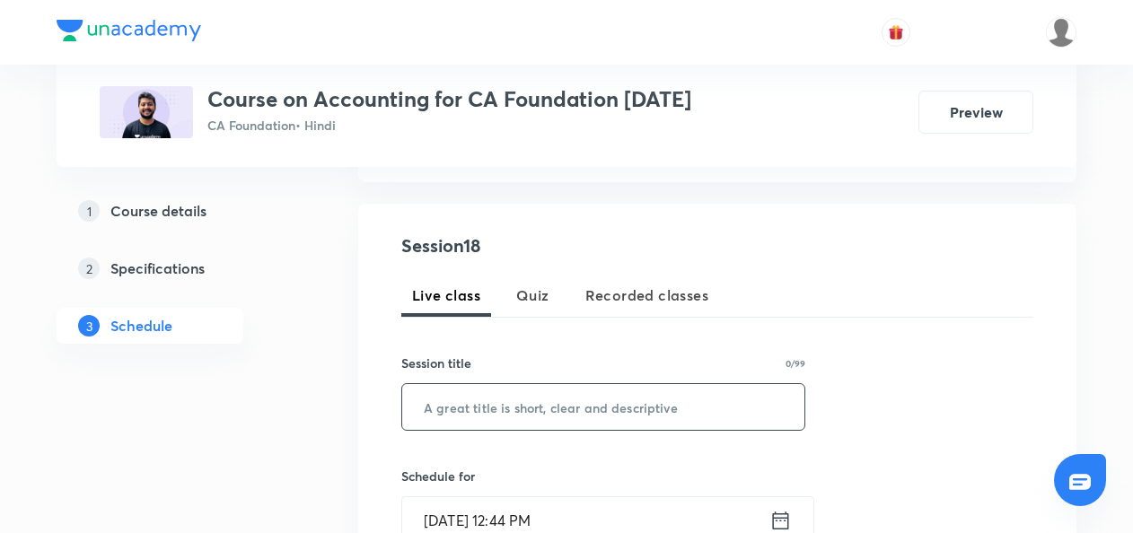
click at [438, 409] on input "text" at bounding box center [603, 407] width 402 height 46
paste input "DEPRECIATION"
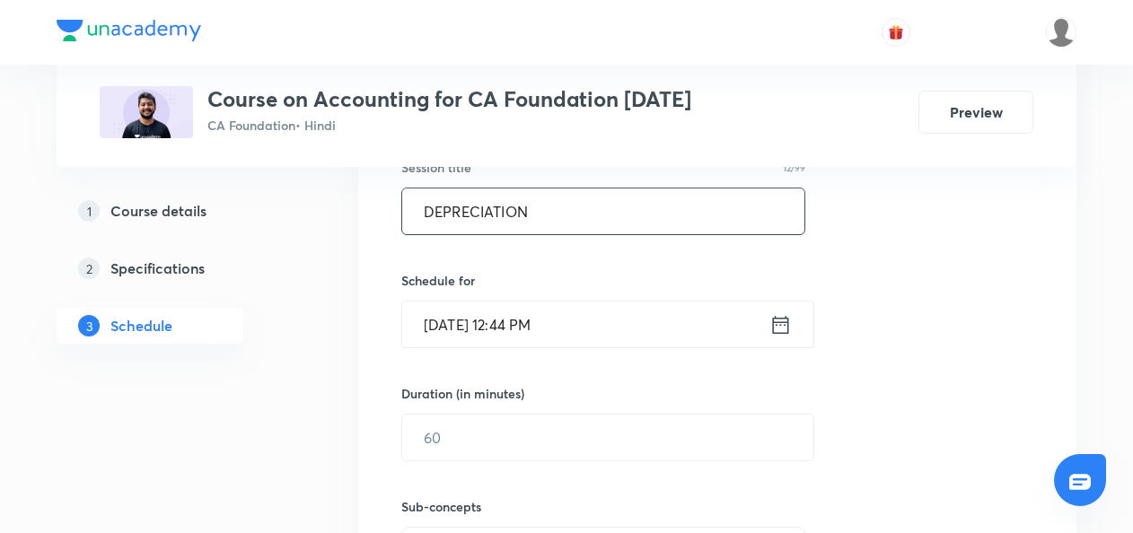
type input "DEPRECIATION"
click at [780, 321] on icon at bounding box center [781, 324] width 16 height 18
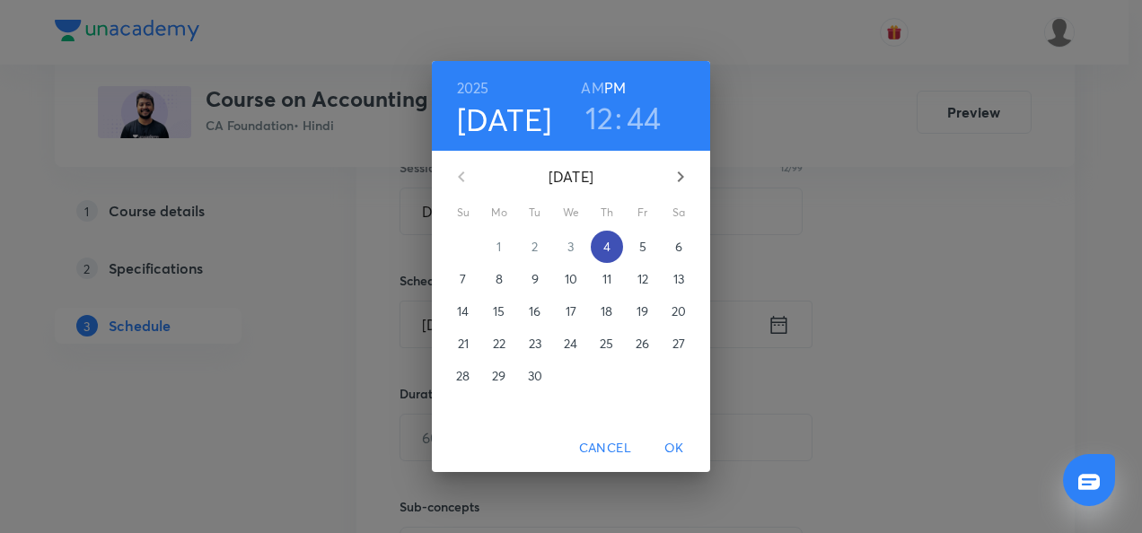
click at [605, 249] on p "4" at bounding box center [606, 247] width 7 height 18
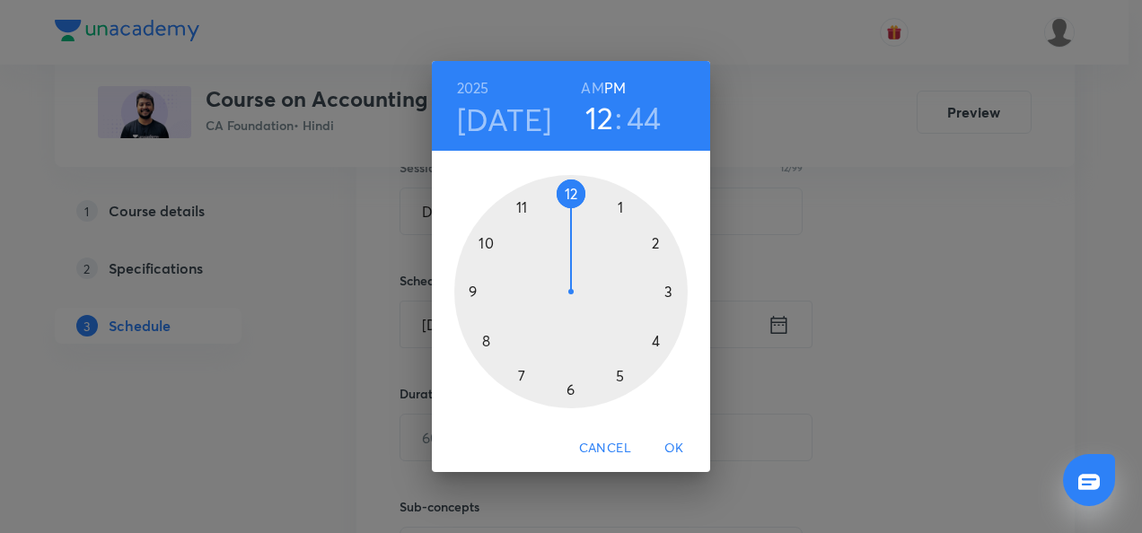
click at [654, 246] on div at bounding box center [570, 291] width 233 height 233
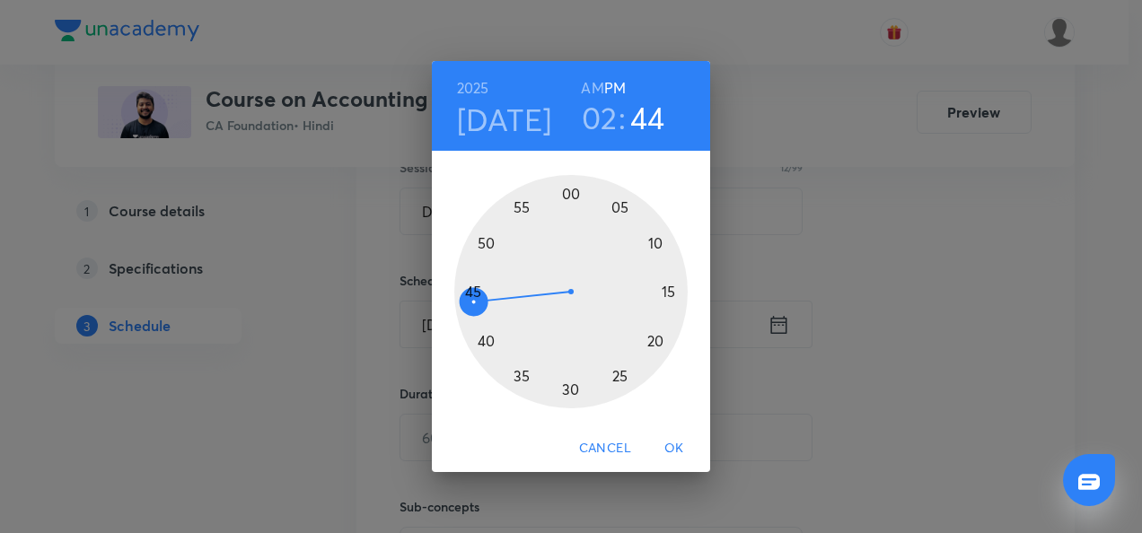
click at [573, 198] on div at bounding box center [570, 291] width 233 height 233
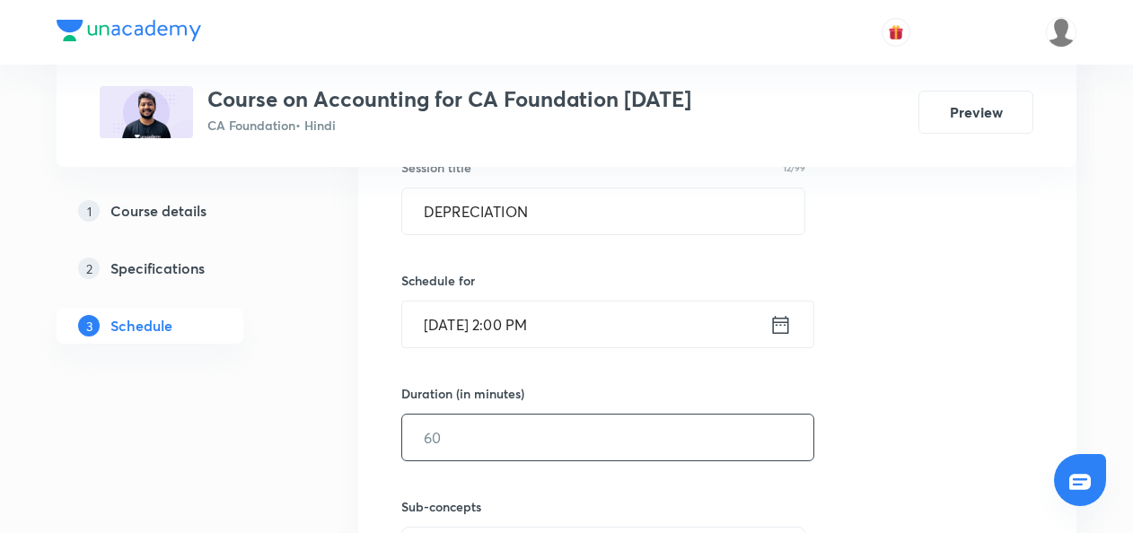
click at [420, 444] on input "text" at bounding box center [607, 438] width 411 height 46
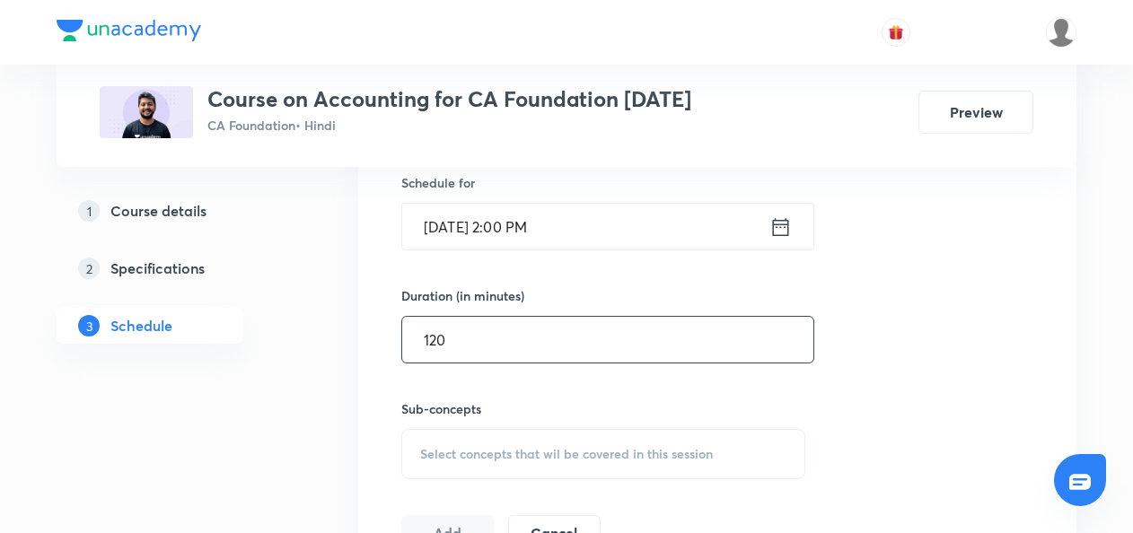
type input "120"
click at [423, 452] on span "Select concepts that wil be covered in this session" at bounding box center [566, 454] width 293 height 14
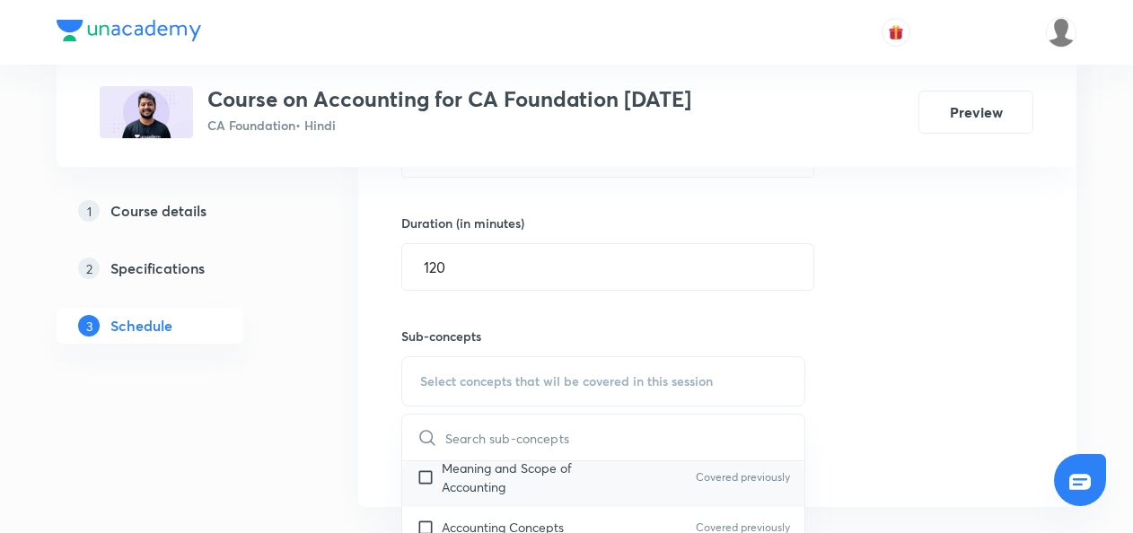
scroll to position [56, 0]
click at [425, 475] on input "checkbox" at bounding box center [429, 476] width 25 height 38
checkbox input "true"
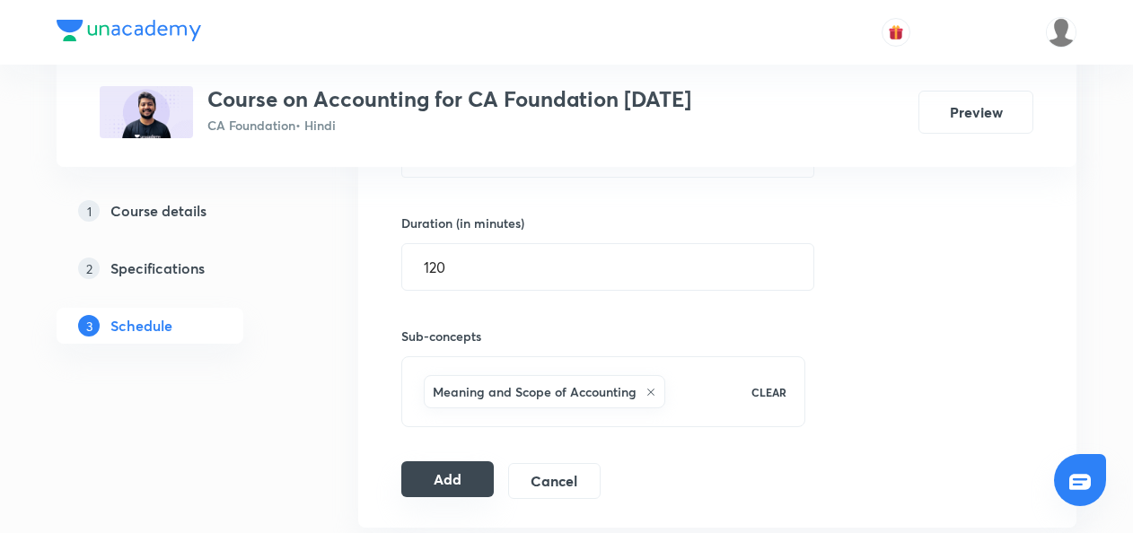
click at [474, 466] on button "Add" at bounding box center [447, 480] width 92 height 36
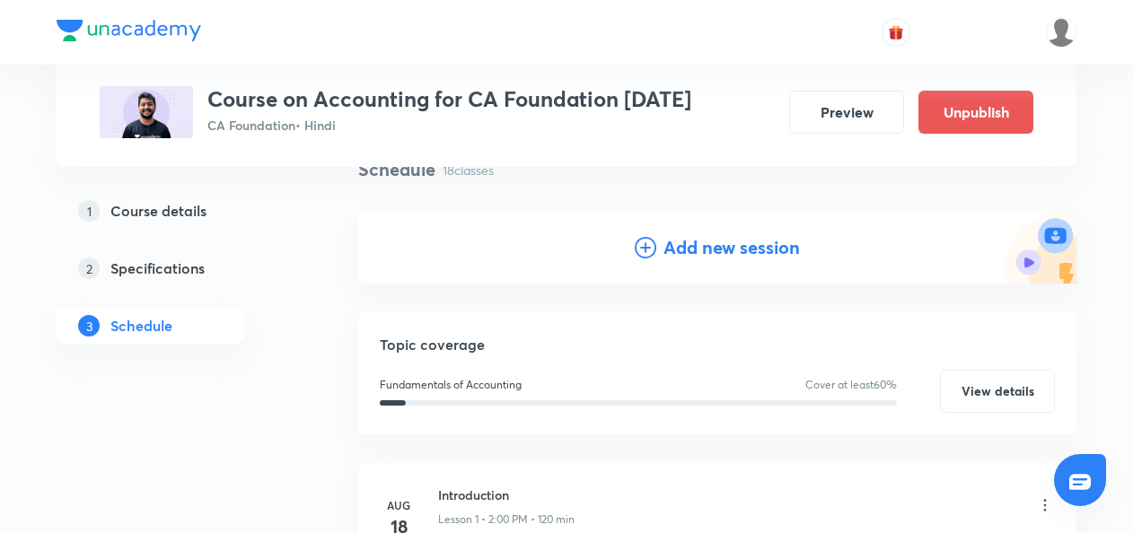
scroll to position [0, 0]
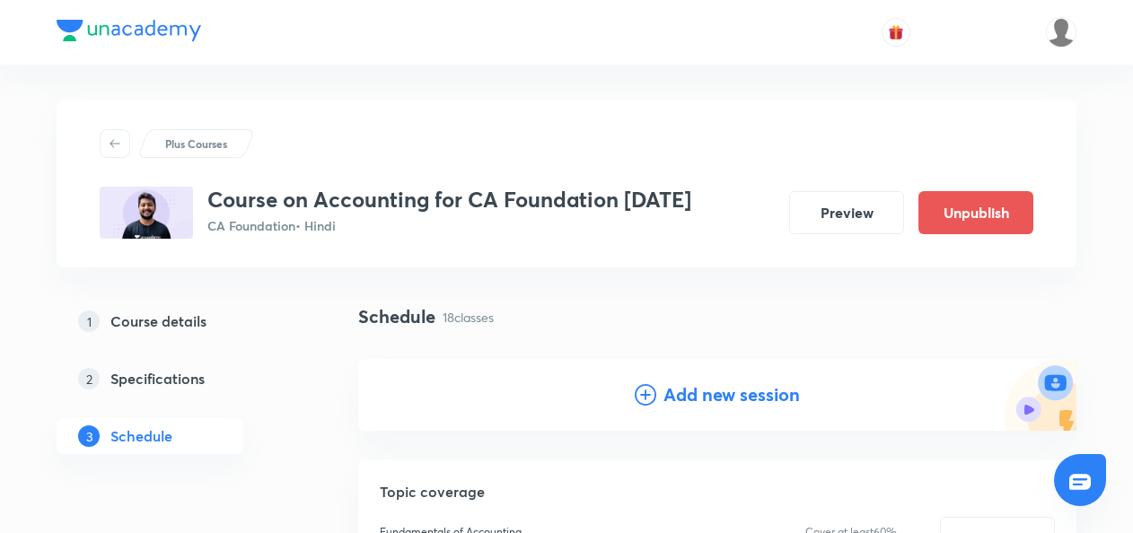
click at [644, 393] on icon at bounding box center [646, 395] width 22 height 22
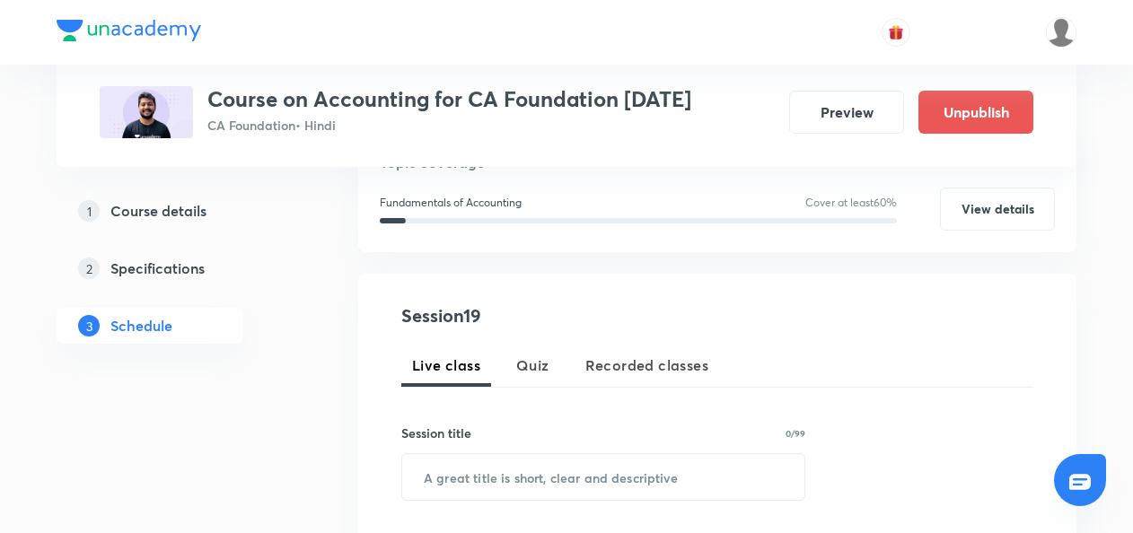
scroll to position [230, 0]
click at [456, 481] on input "text" at bounding box center [603, 476] width 402 height 46
paste input "DEPRECIATION"
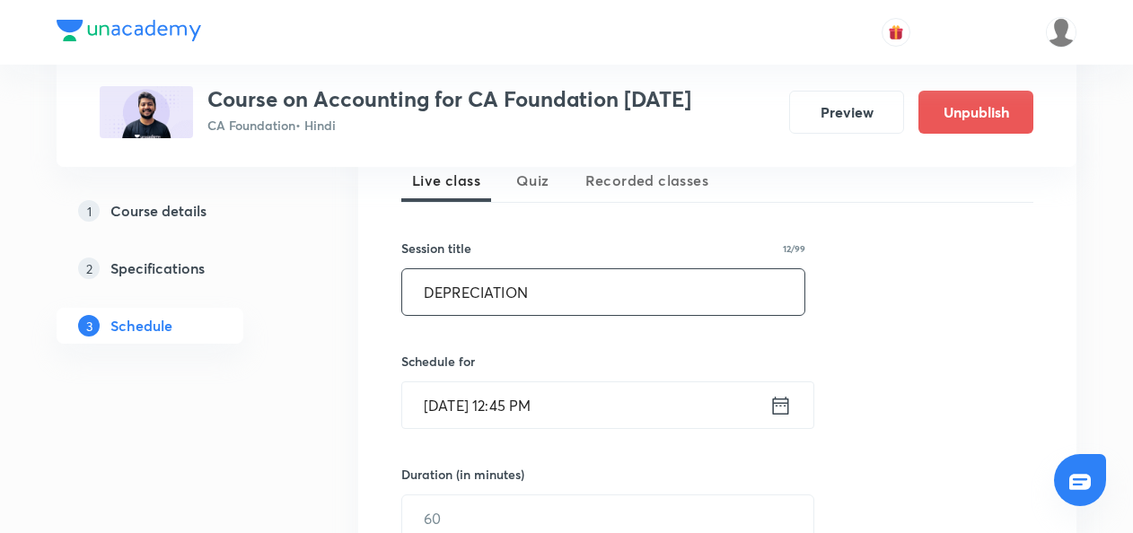
scroll to position [420, 0]
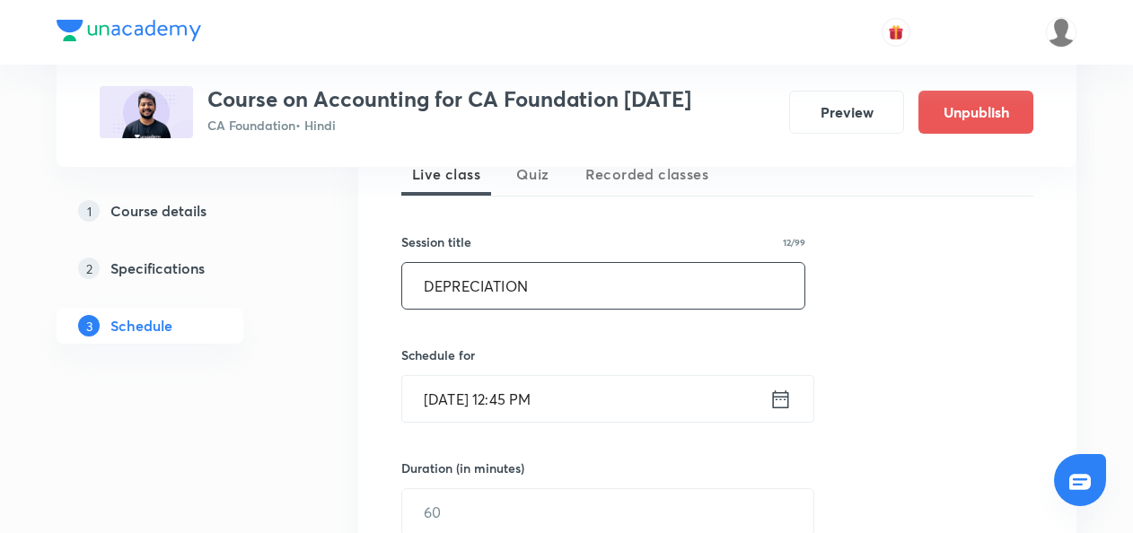
type input "DEPRECIATION"
click at [782, 402] on icon at bounding box center [781, 399] width 22 height 25
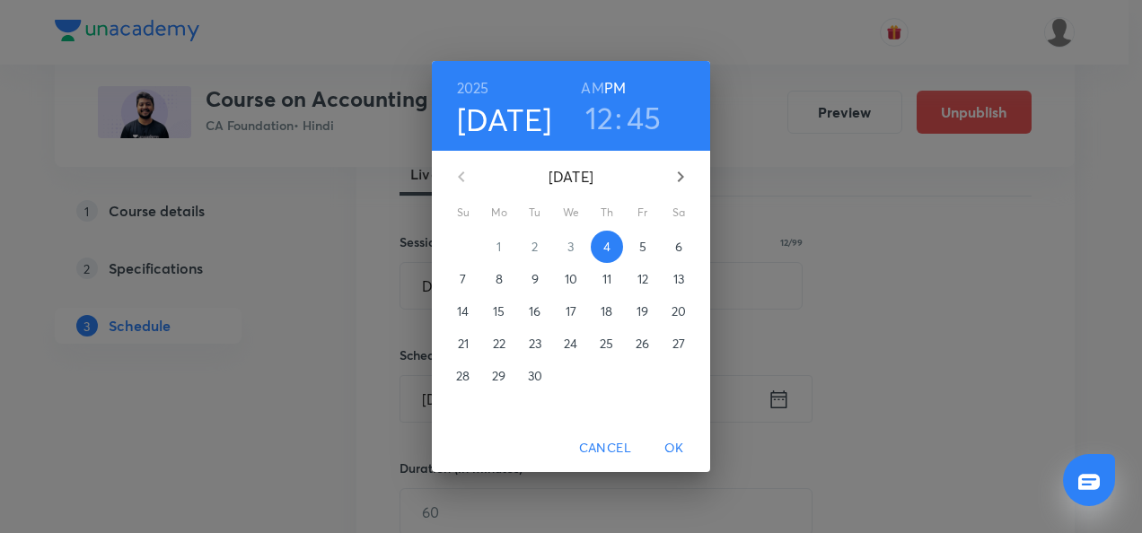
click at [503, 279] on span "8" at bounding box center [499, 279] width 32 height 18
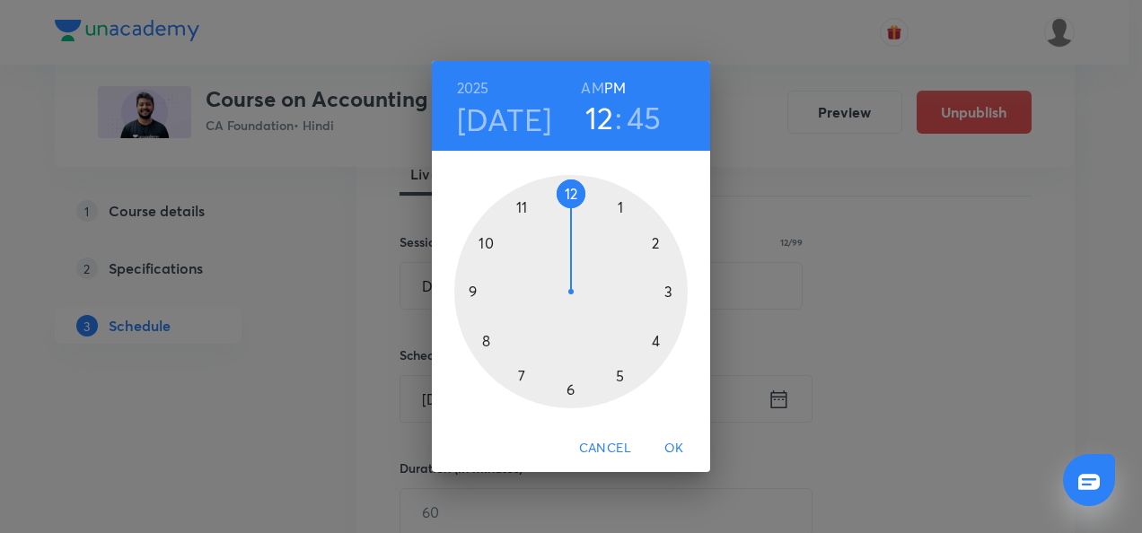
click at [656, 248] on div at bounding box center [570, 291] width 233 height 233
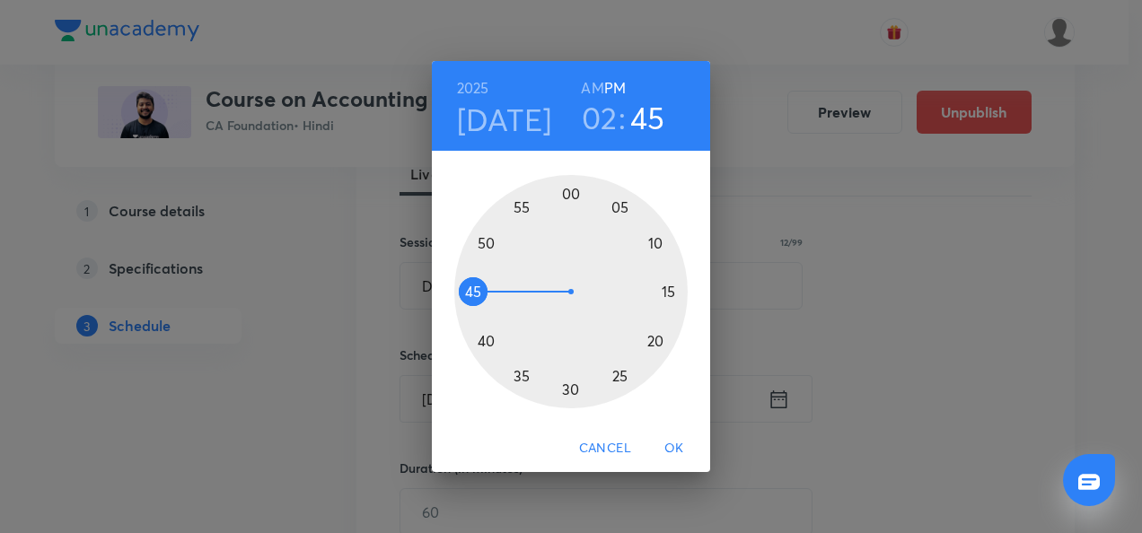
click at [568, 193] on div at bounding box center [570, 291] width 233 height 233
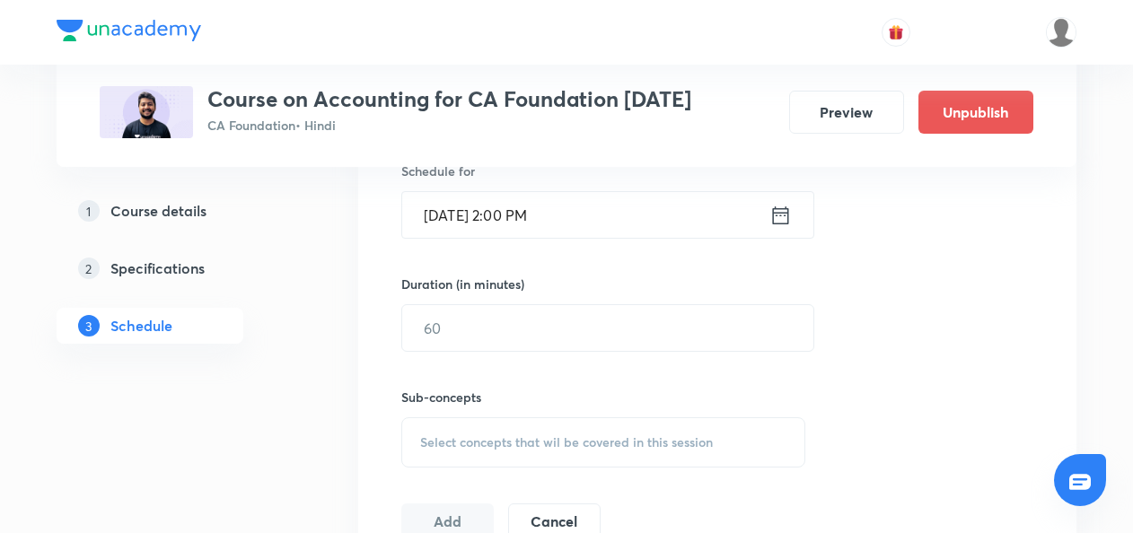
scroll to position [605, 0]
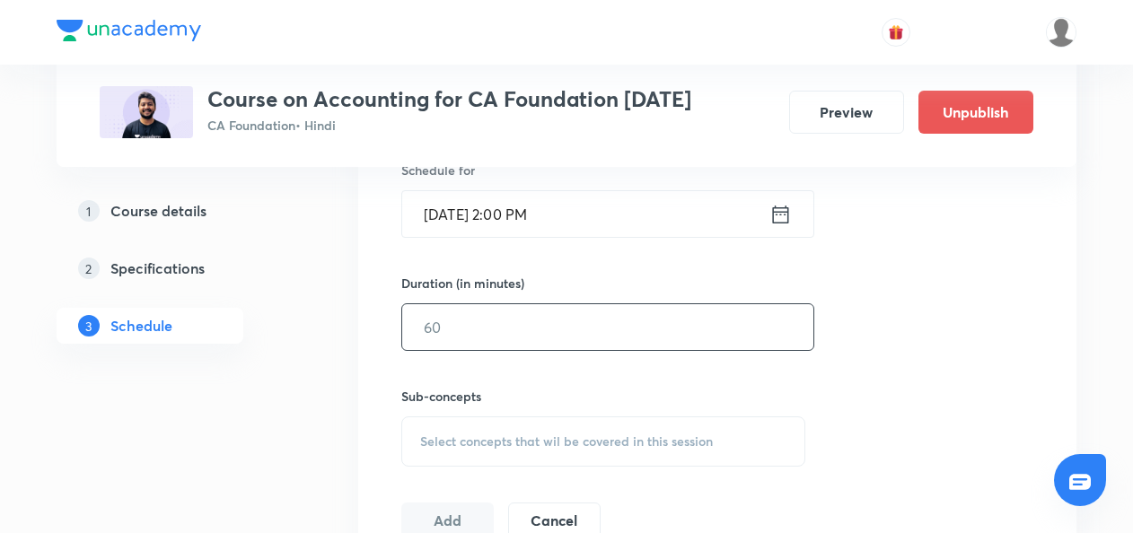
click at [440, 334] on input "text" at bounding box center [607, 327] width 411 height 46
type input "120"
click at [427, 441] on span "Select concepts that wil be covered in this session" at bounding box center [566, 442] width 293 height 14
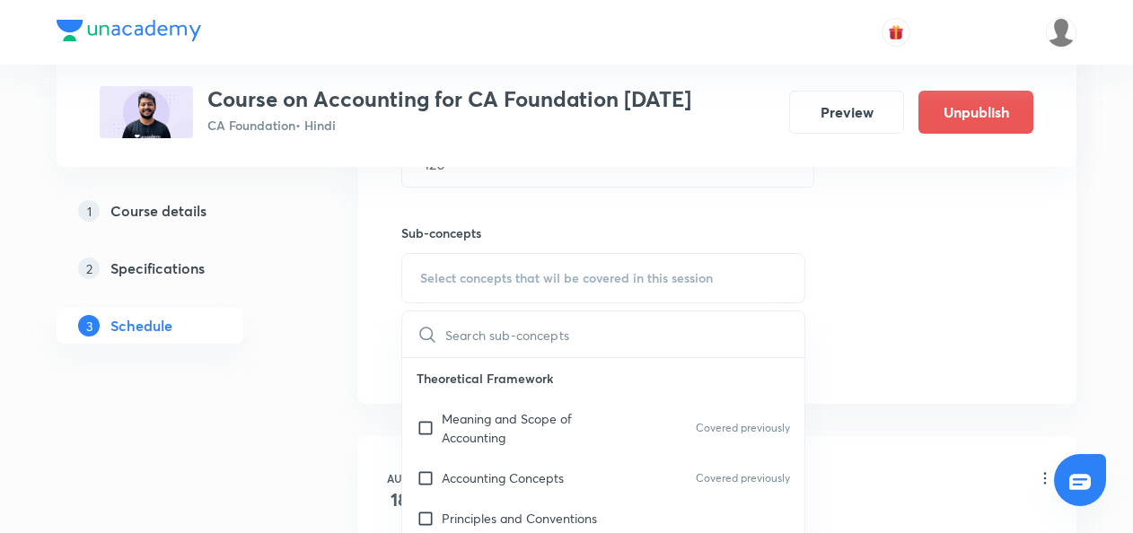
scroll to position [772, 0]
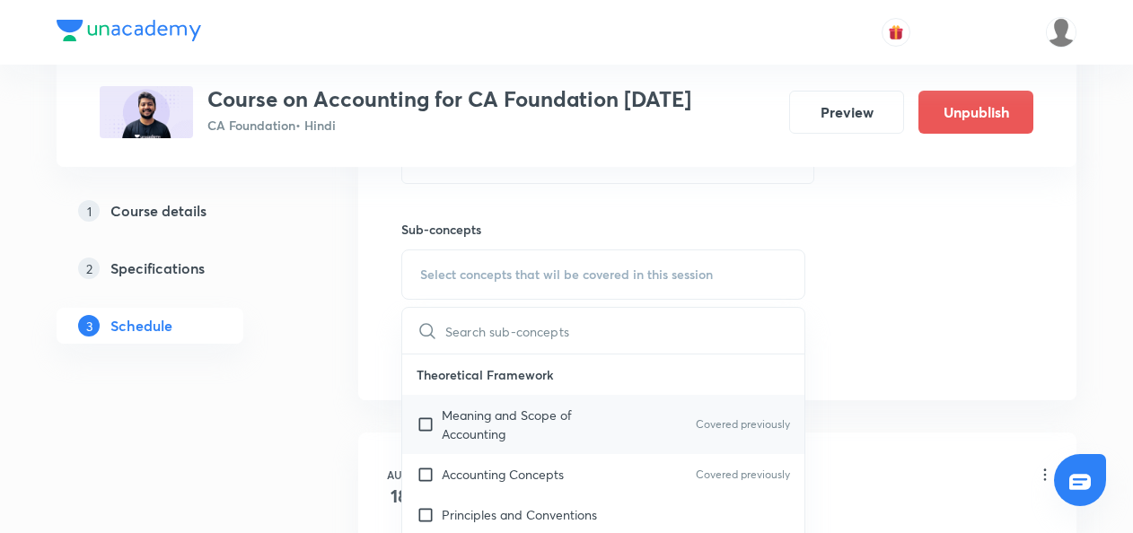
click at [426, 424] on input "checkbox" at bounding box center [429, 425] width 25 height 38
checkbox input "true"
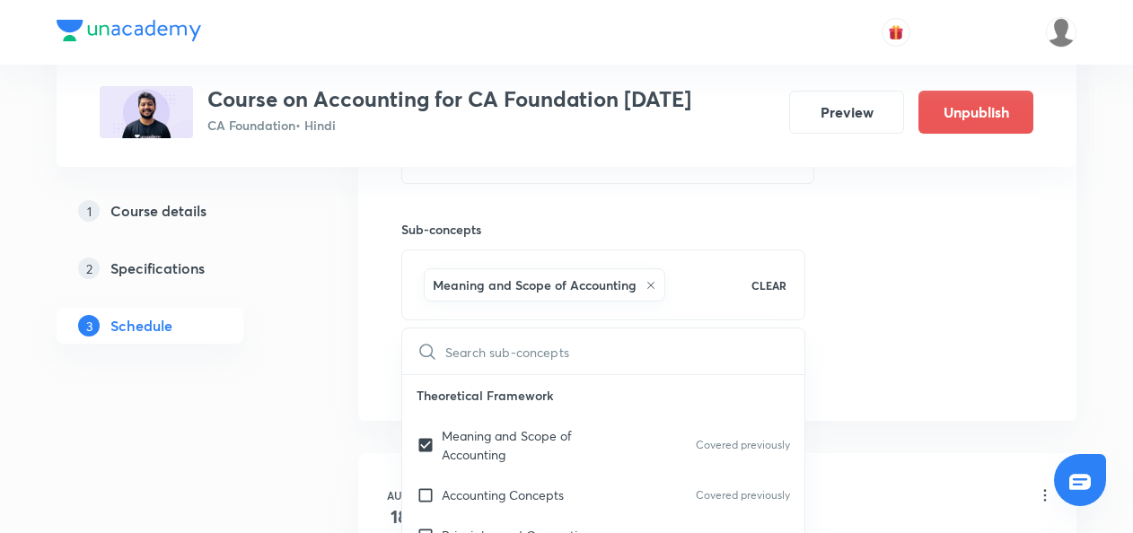
click at [372, 406] on div "Session 19 Live class Quiz Recorded classes Session title 12/99 DEPRECIATION ​ …" at bounding box center [717, 76] width 718 height 691
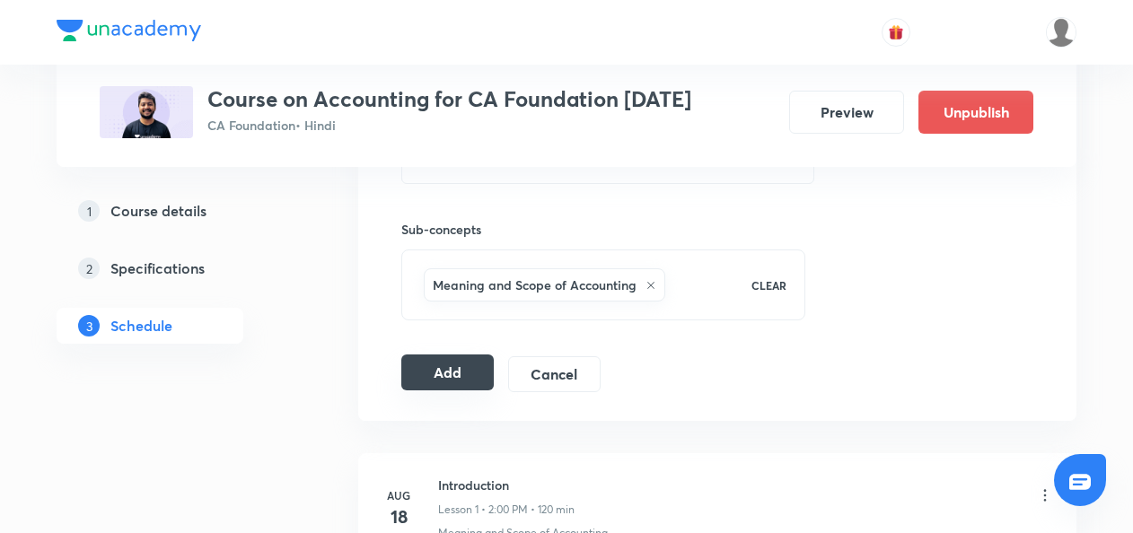
click at [437, 365] on button "Add" at bounding box center [447, 373] width 92 height 36
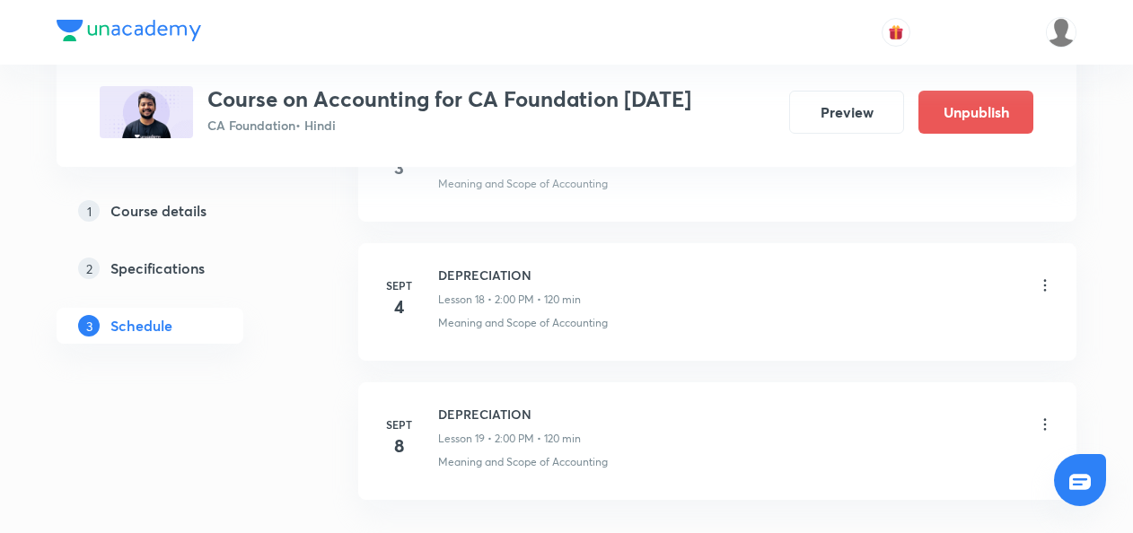
scroll to position [2857, 0]
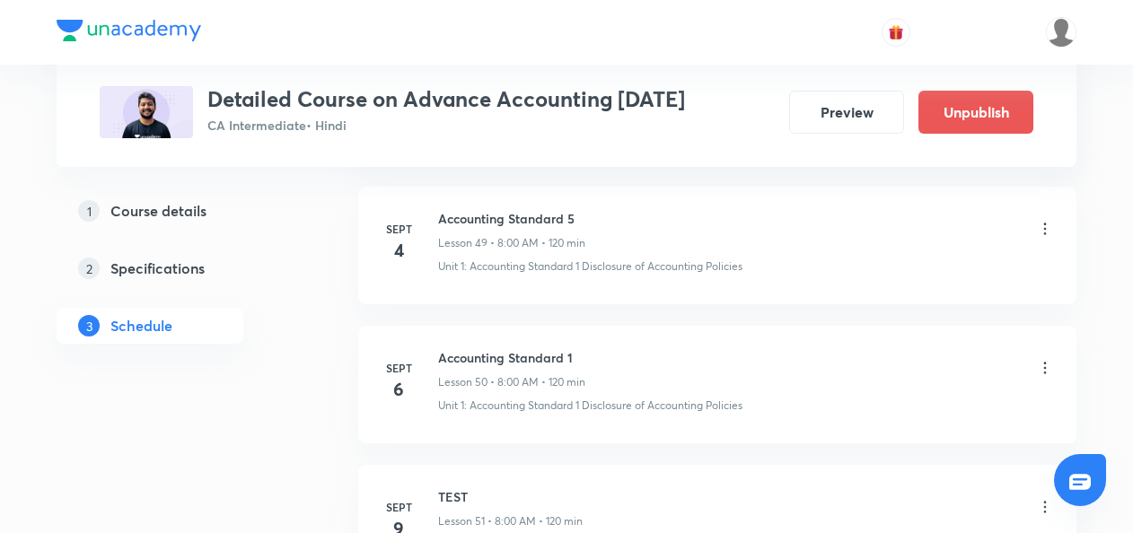
scroll to position [7695, 0]
